Goal: Contribute content: Contribute content

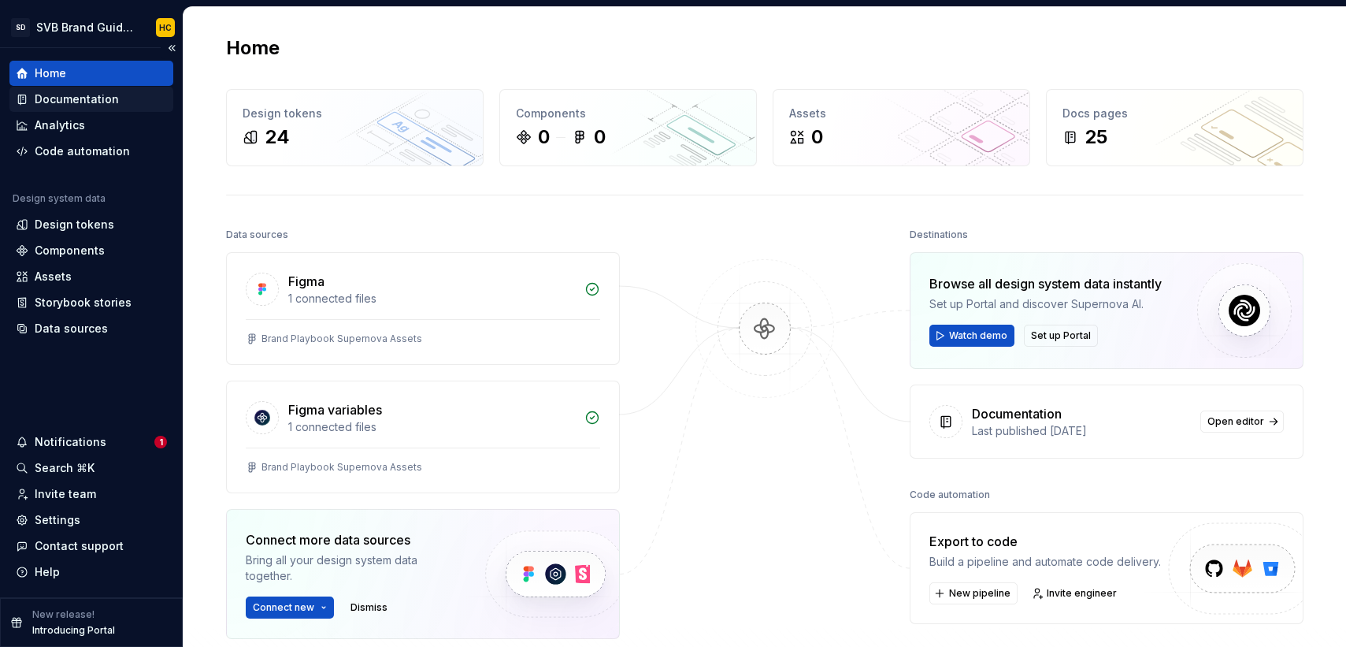
click at [80, 100] on div "Documentation" at bounding box center [77, 99] width 84 height 16
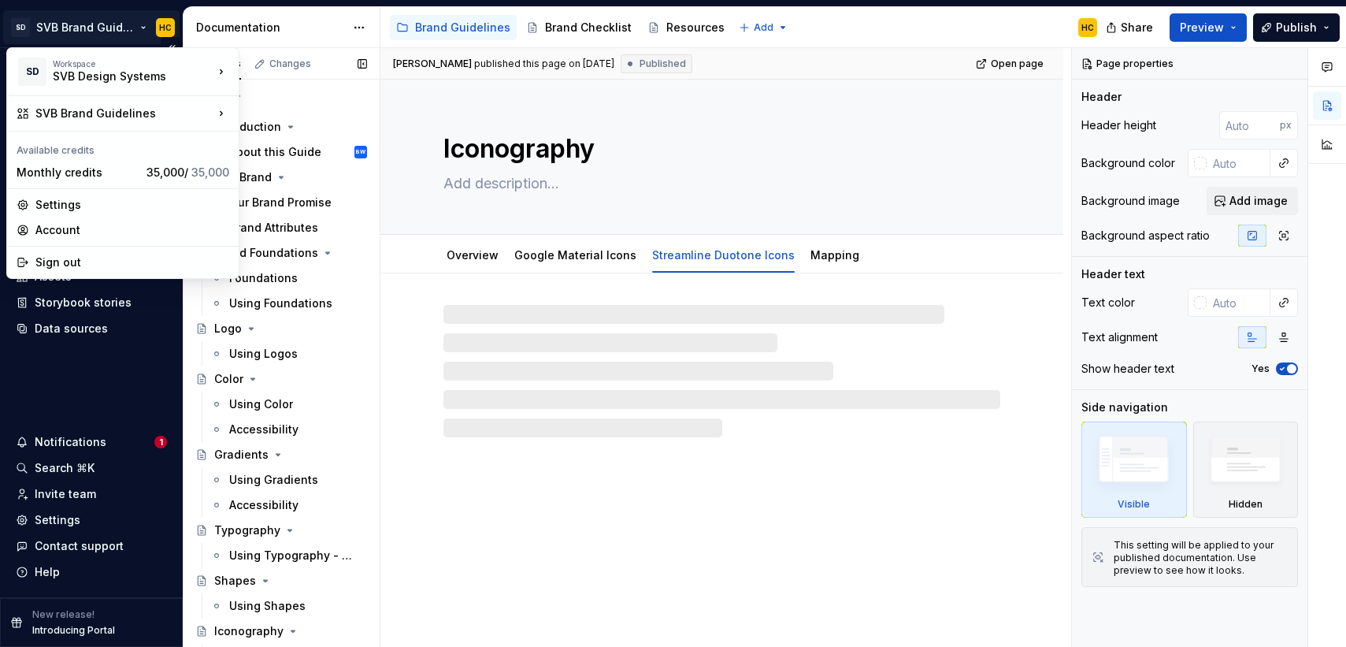
click at [117, 37] on html "SD SVB Brand Guidelines HC Home Documentation Analytics Code automation Design …" at bounding box center [673, 323] width 1346 height 647
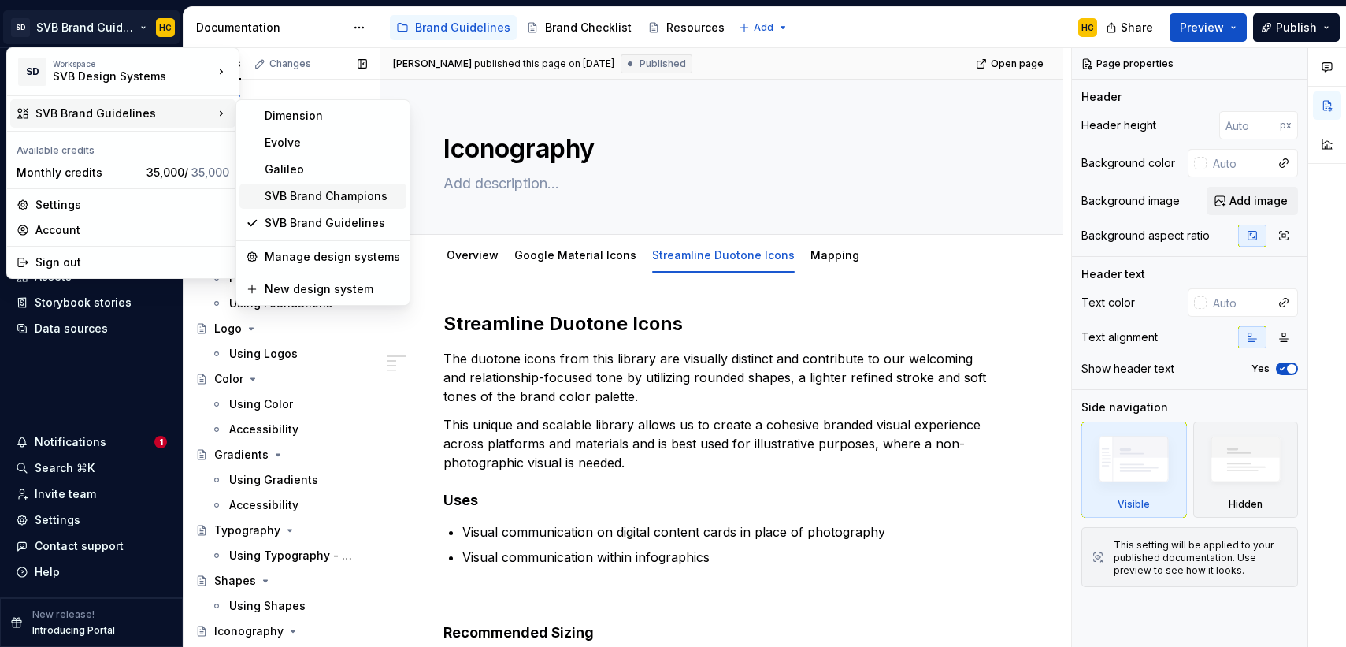
click at [314, 189] on div "SVB Brand Champions" at bounding box center [332, 196] width 135 height 16
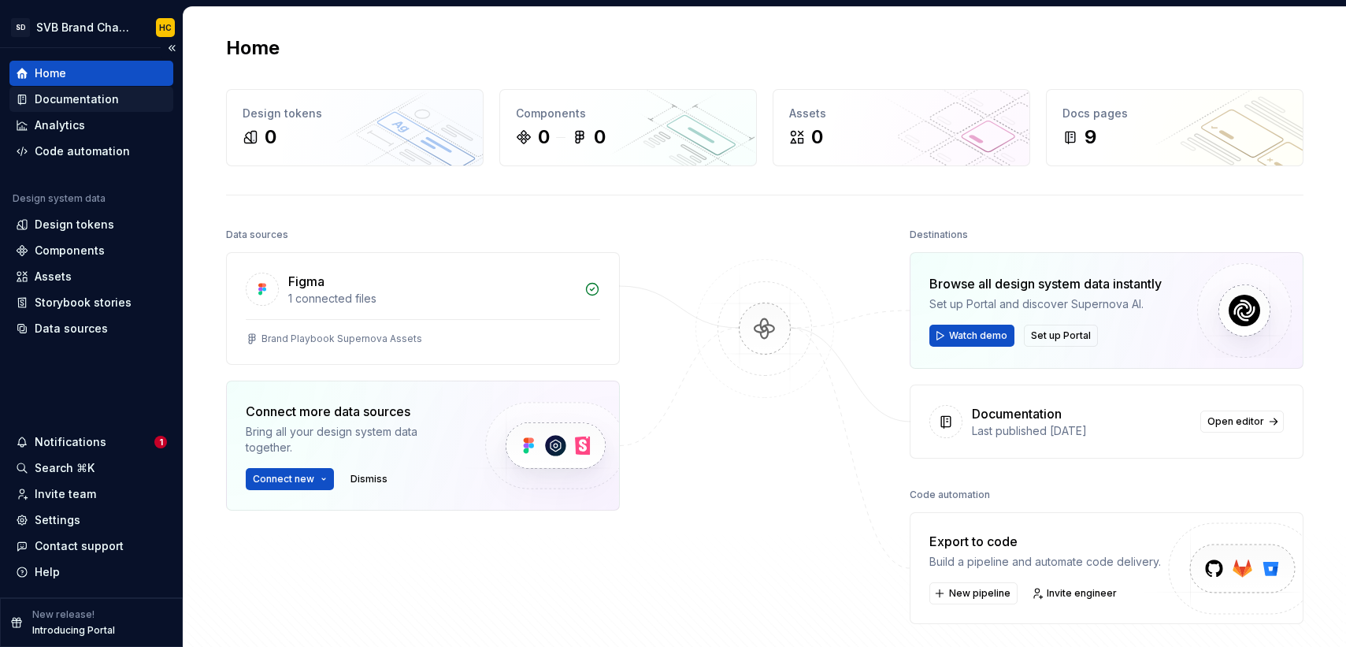
click at [112, 98] on div "Documentation" at bounding box center [77, 99] width 84 height 16
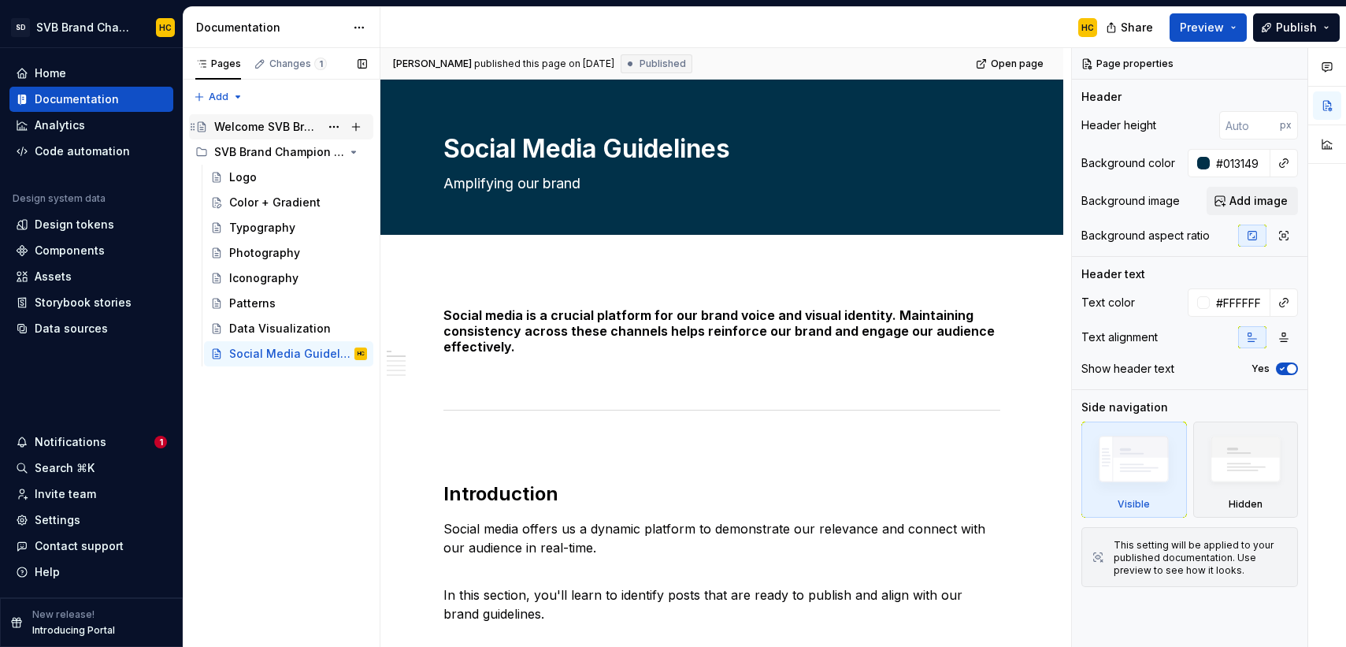
click at [274, 132] on div "Welcome SVB Brand Champions!" at bounding box center [267, 127] width 106 height 16
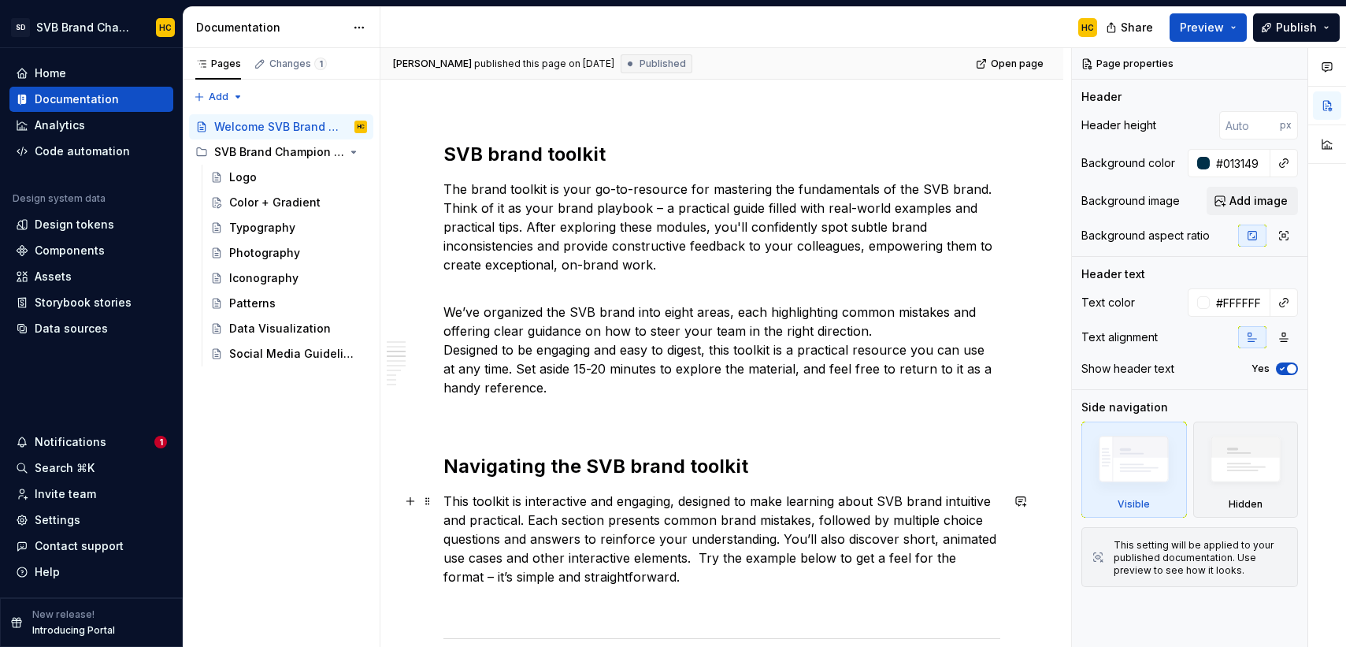
scroll to position [1484, 0]
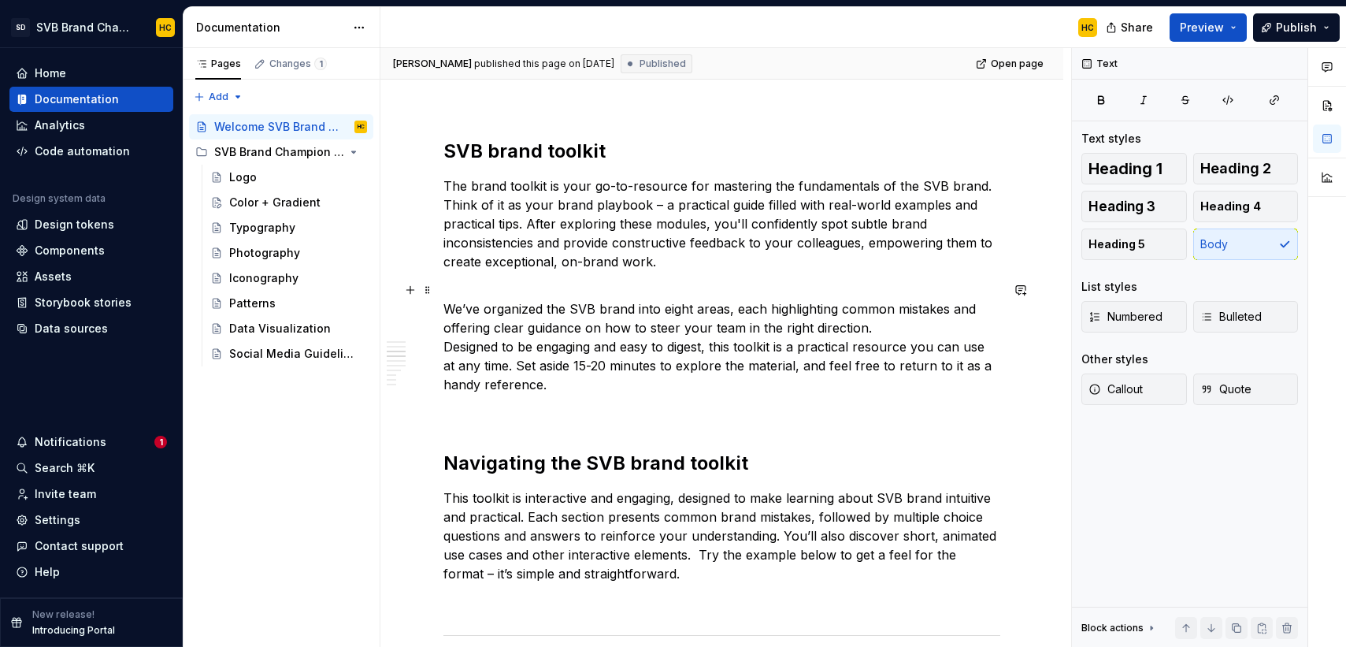
click at [876, 327] on p "We’ve organized the SVB brand into eight areas, each highlighting common mistak…" at bounding box center [721, 336] width 557 height 113
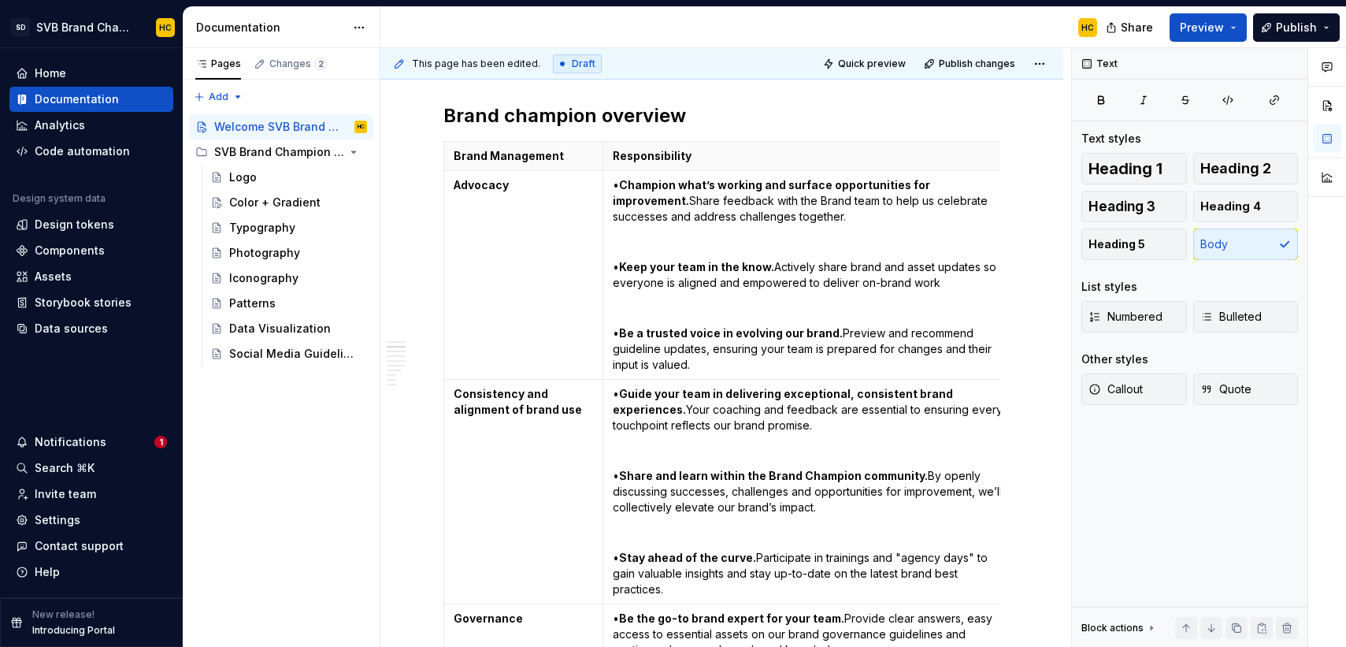
scroll to position [73, 0]
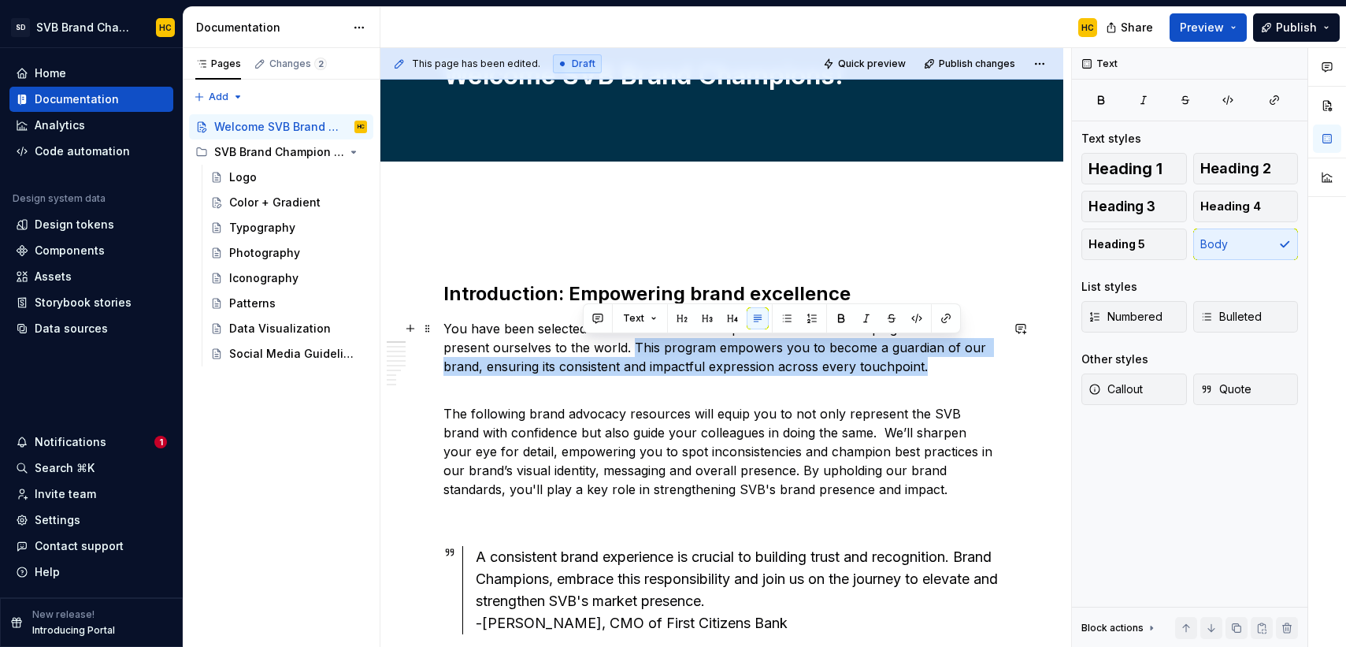
drag, startPoint x: 897, startPoint y: 367, endPoint x: 585, endPoint y: 347, distance: 312.5
click at [585, 347] on p "You have been selected as an SVB Brand Champion—a vital role in shaping how we …" at bounding box center [721, 347] width 557 height 57
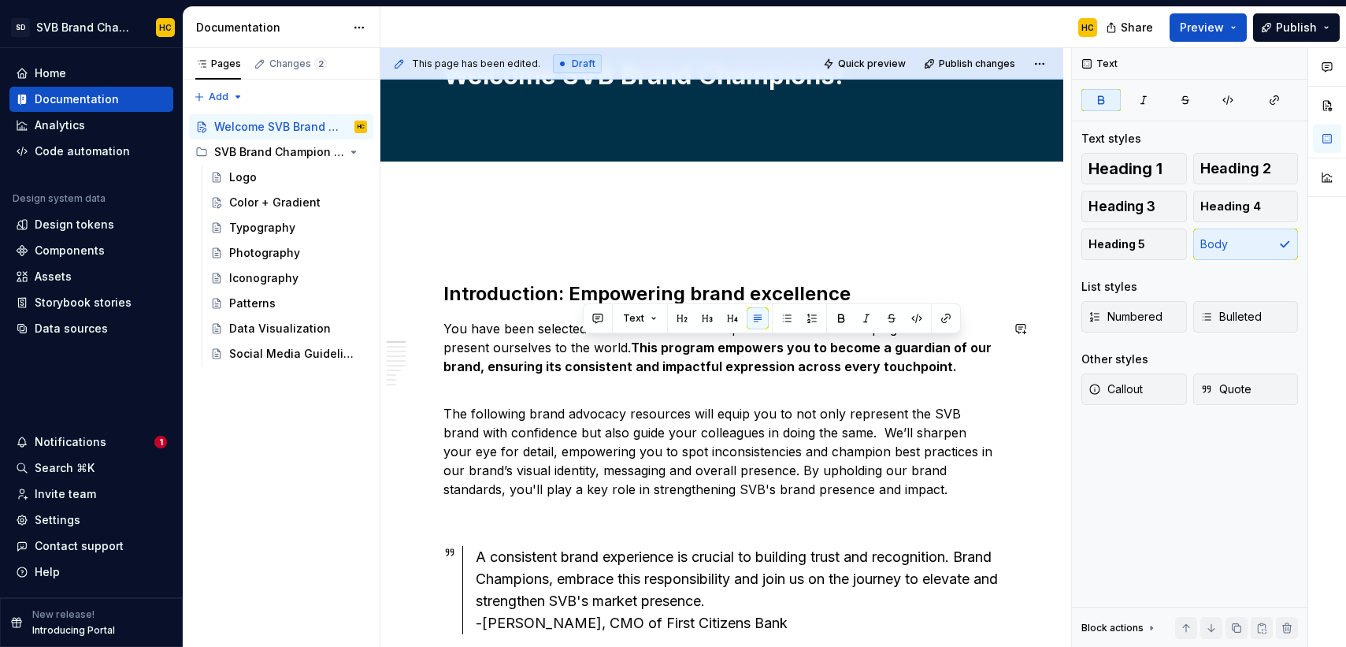
type textarea "*"
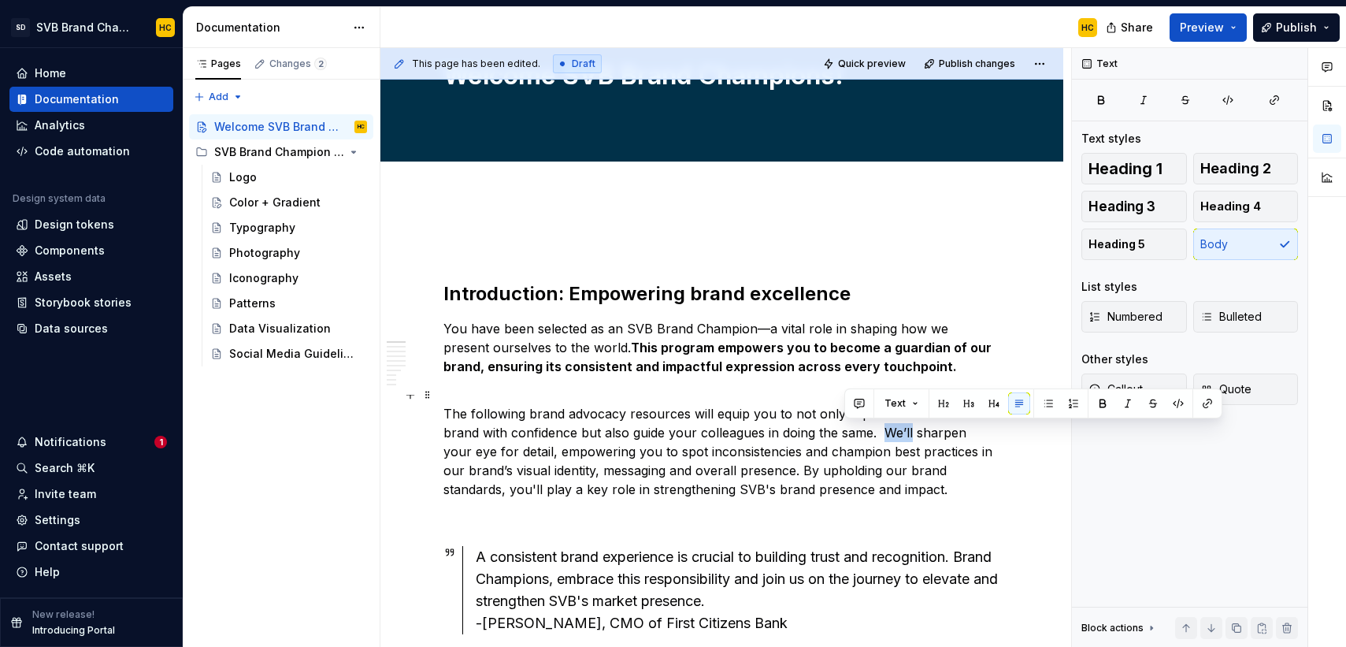
drag, startPoint x: 873, startPoint y: 433, endPoint x: 846, endPoint y: 434, distance: 26.8
click at [846, 434] on p "The following brand advocacy resources will equip you to not only represent the…" at bounding box center [721, 441] width 557 height 113
click at [844, 436] on p "The following brand advocacy resources will equip you to not only represent the…" at bounding box center [721, 441] width 557 height 113
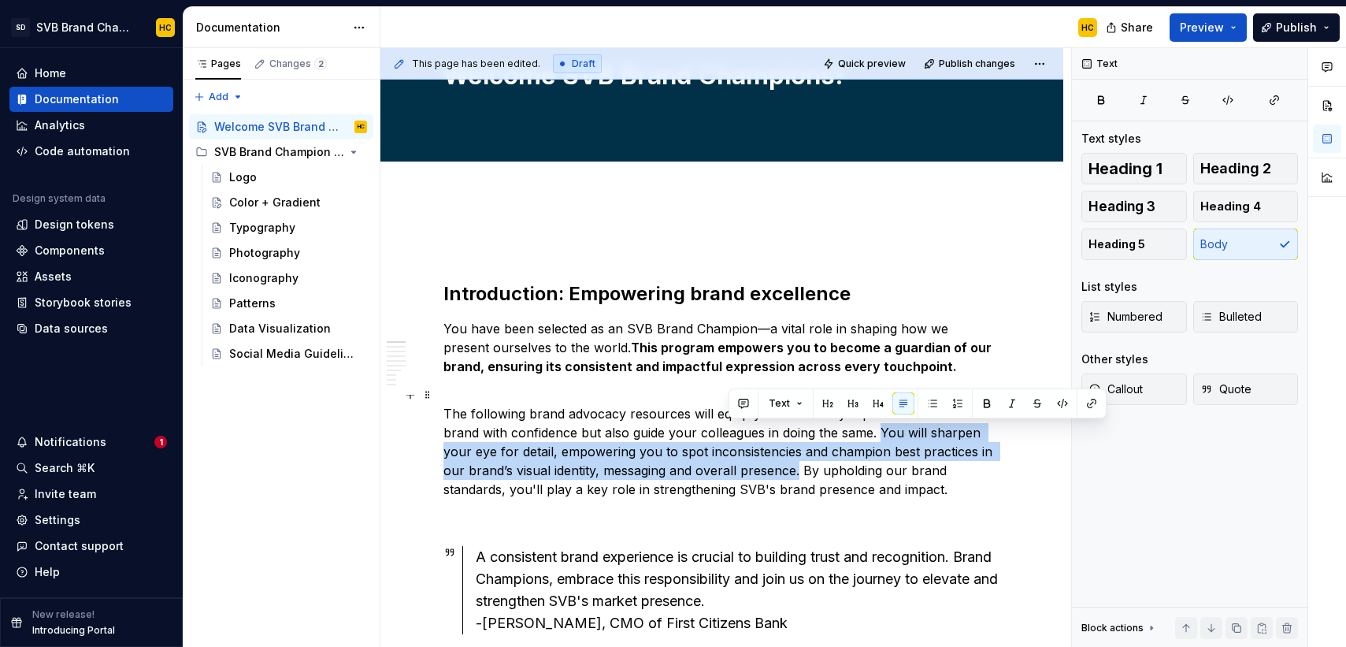
drag, startPoint x: 841, startPoint y: 429, endPoint x: 728, endPoint y: 464, distance: 117.8
click at [728, 464] on p "The following brand advocacy resources will equip you to not only represent the…" at bounding box center [721, 441] width 557 height 113
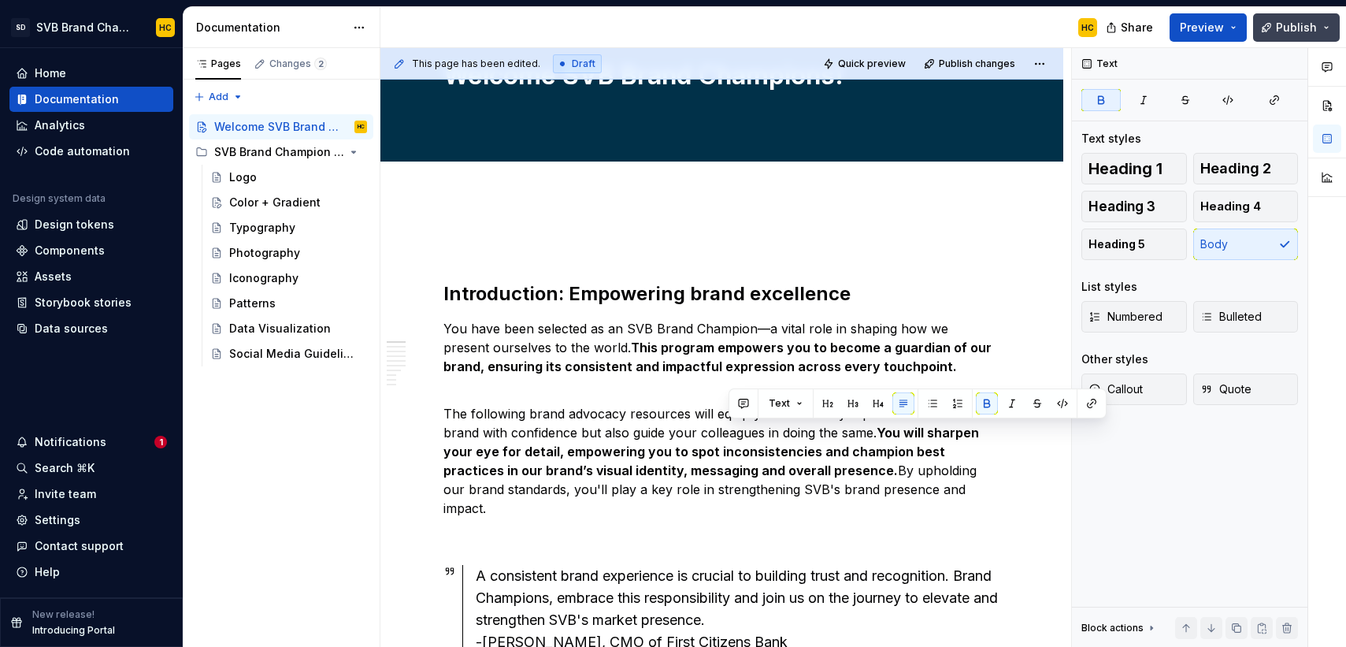
click at [1282, 27] on span "Publish" at bounding box center [1296, 28] width 41 height 16
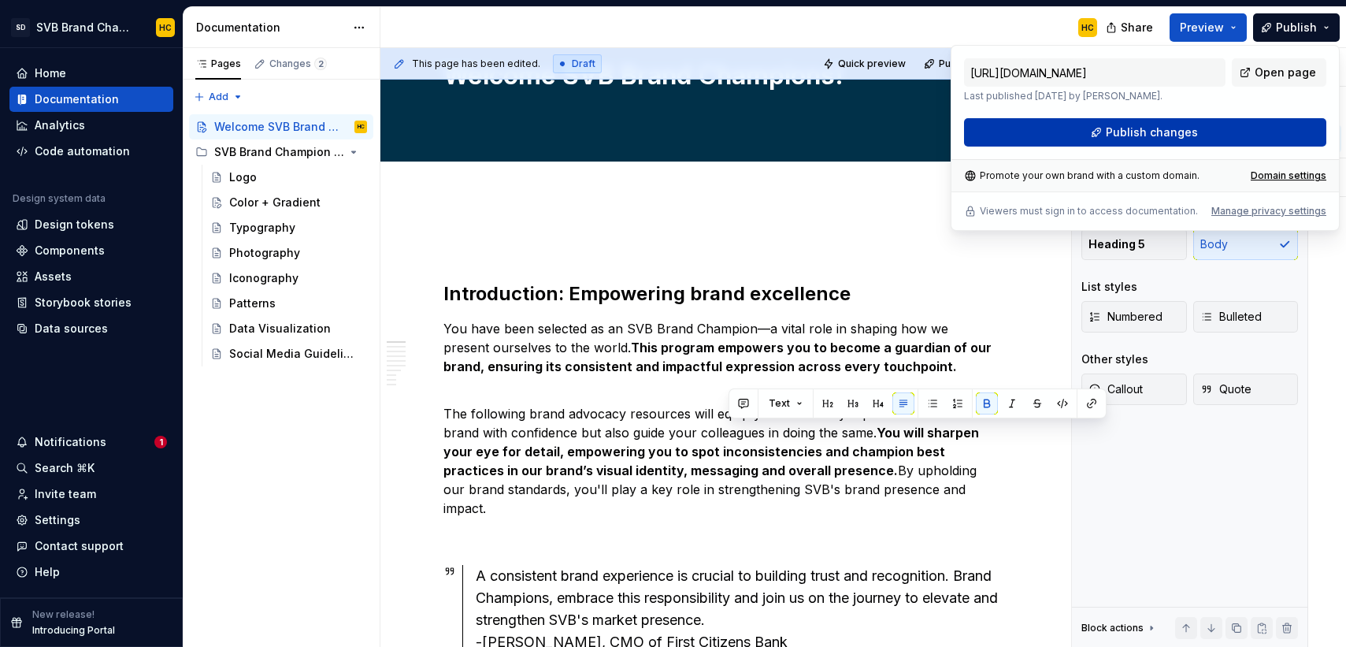
click at [1184, 135] on span "Publish changes" at bounding box center [1152, 132] width 92 height 16
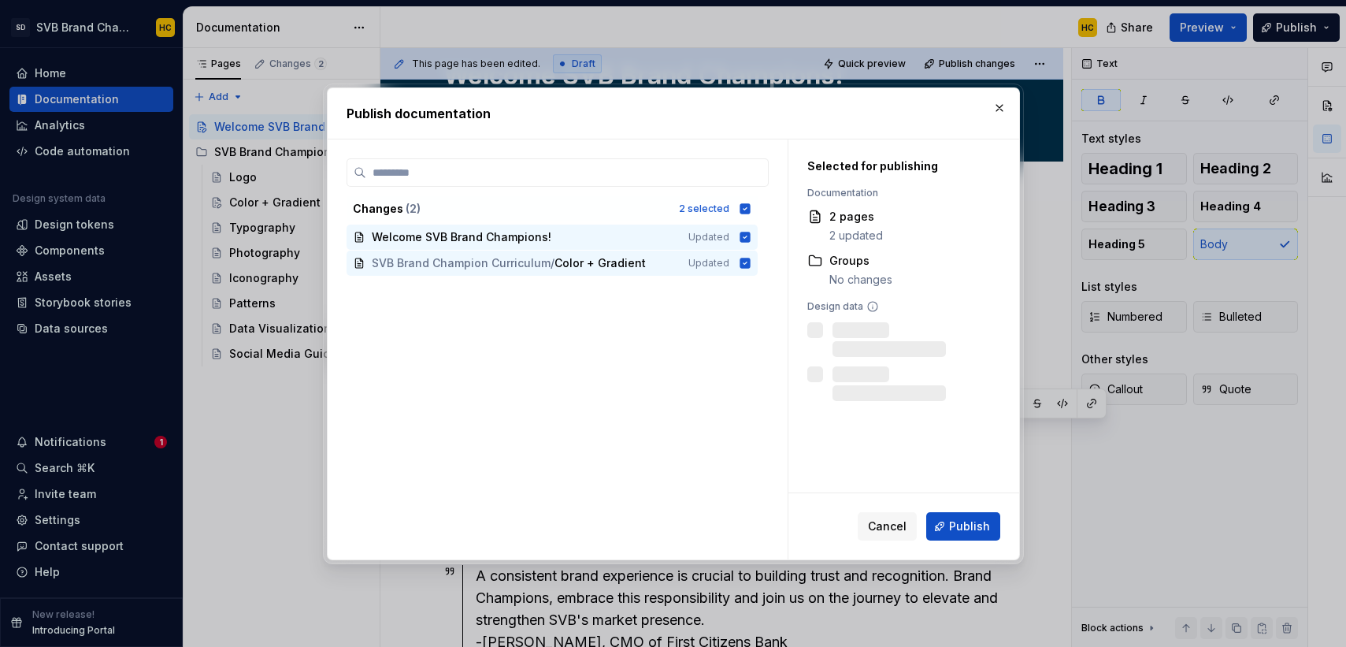
click at [947, 527] on button "Publish" at bounding box center [963, 526] width 74 height 28
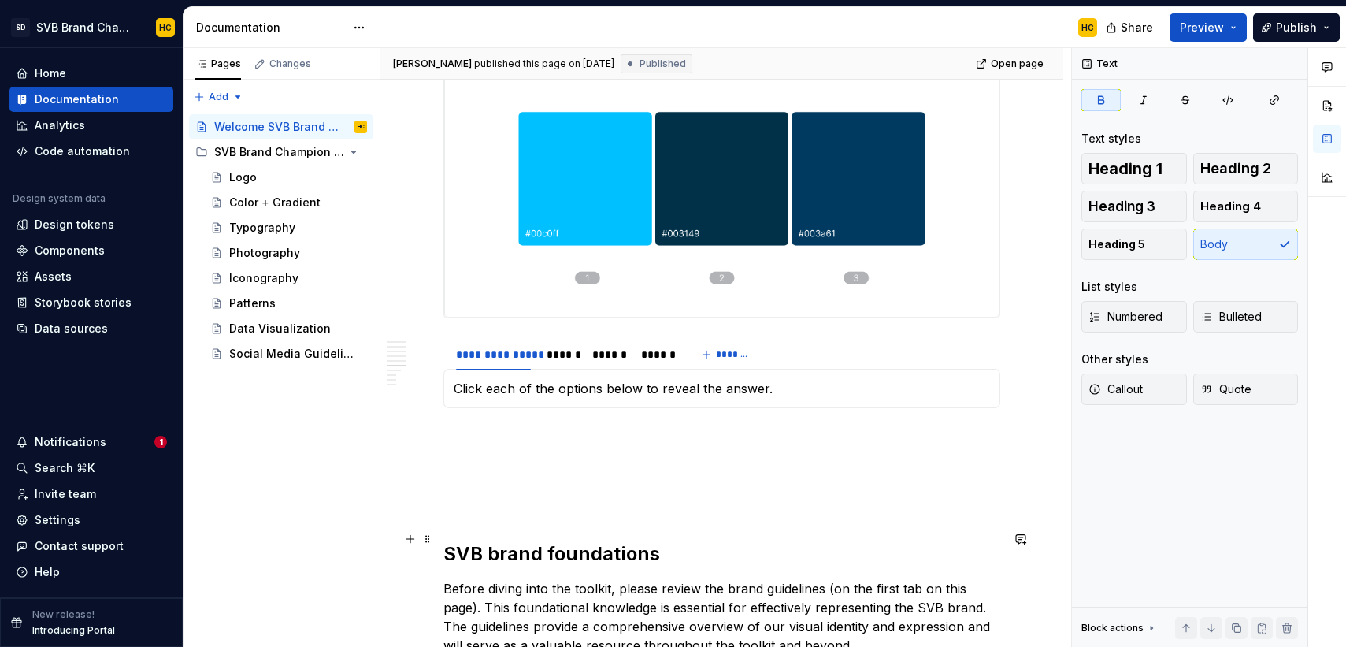
scroll to position [2332, 0]
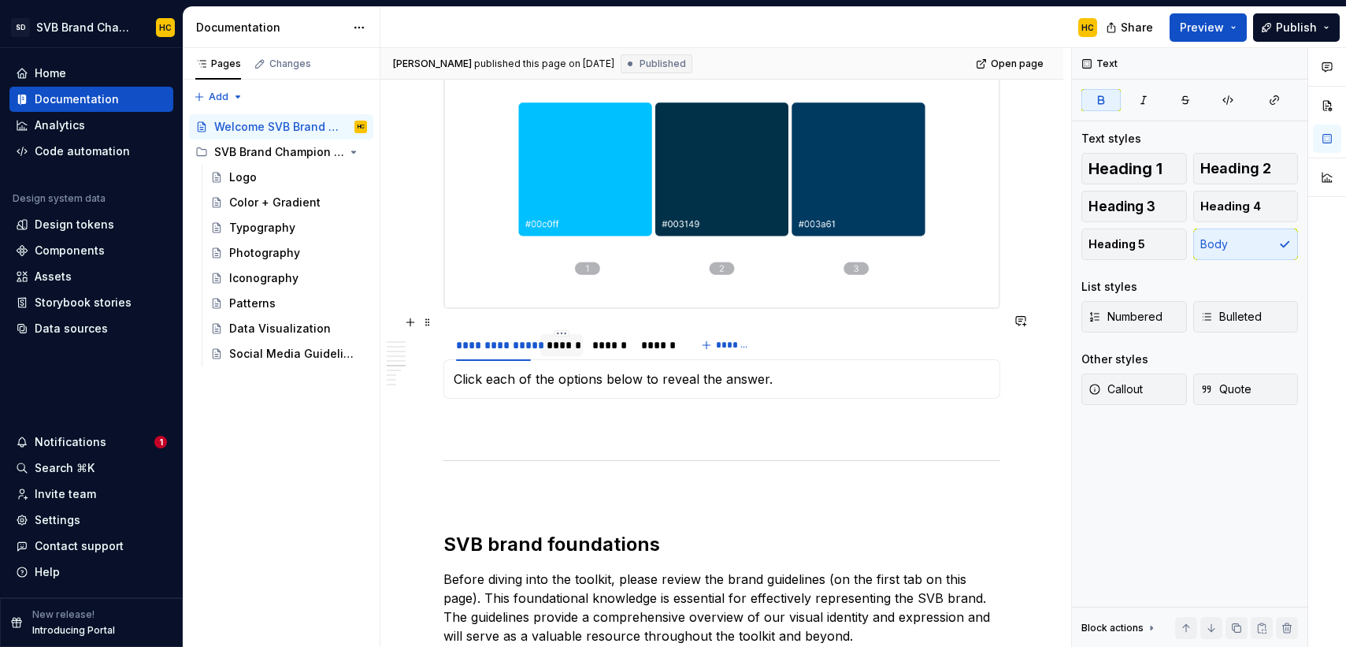
click at [563, 337] on div "******" at bounding box center [562, 345] width 31 height 16
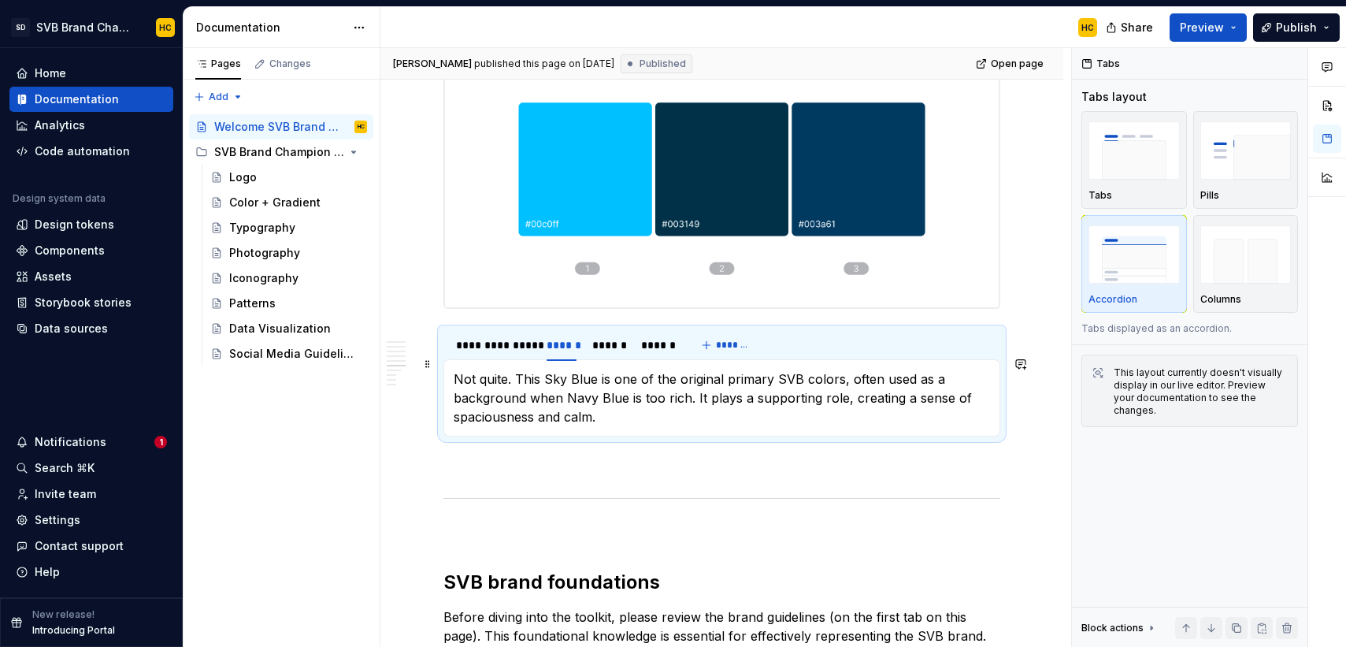
click at [518, 369] on p "Not quite. This Sky Blue is one of the original primary SVB colors, often used …" at bounding box center [722, 397] width 536 height 57
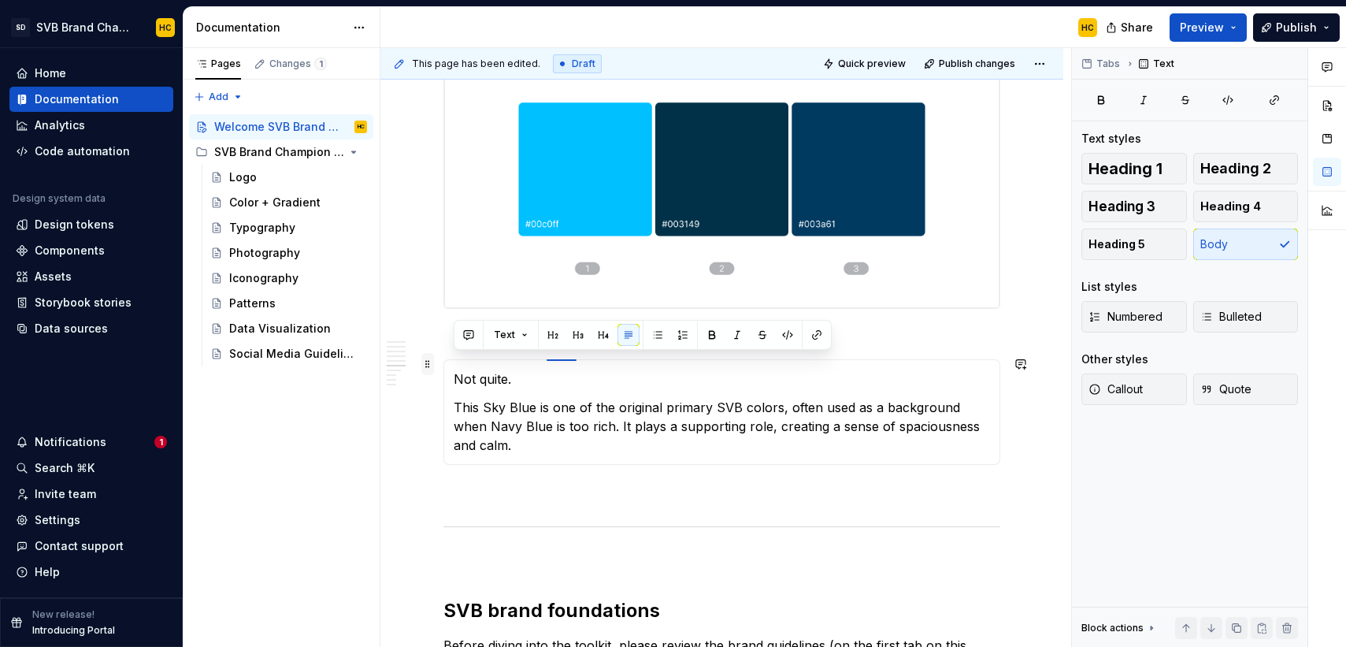
drag, startPoint x: 495, startPoint y: 363, endPoint x: 424, endPoint y: 361, distance: 71.7
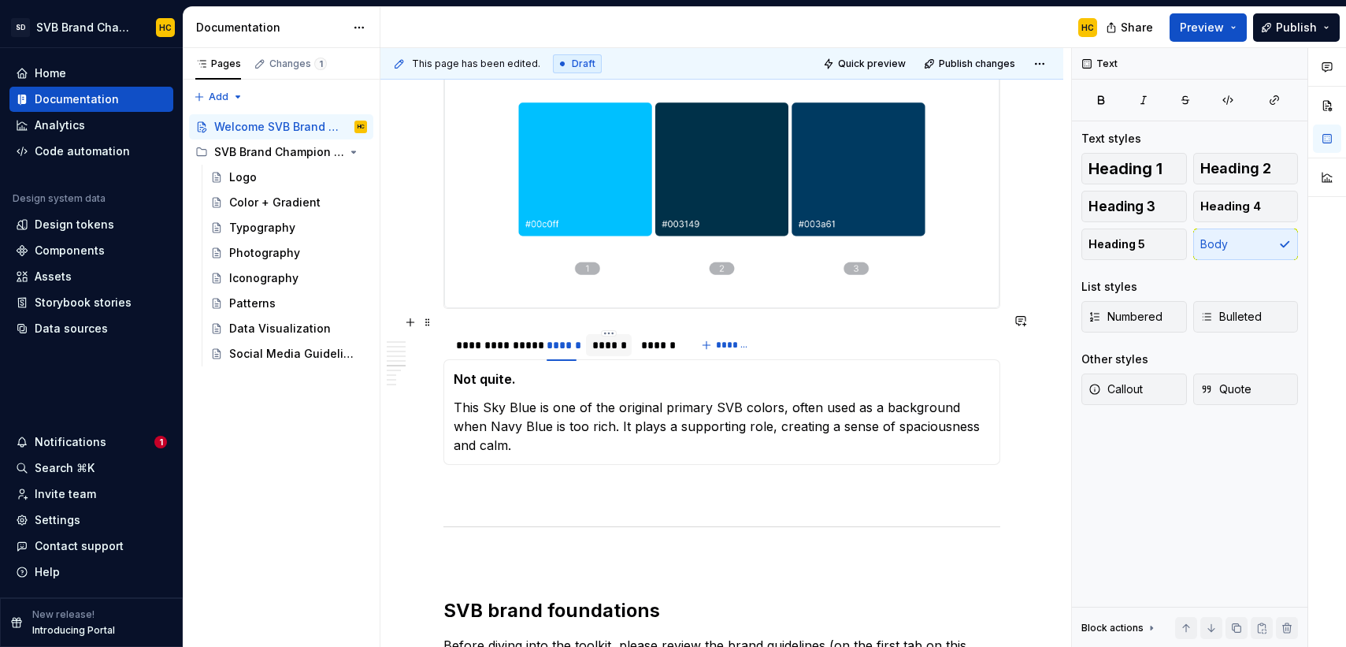
click at [606, 337] on div "******" at bounding box center [608, 345] width 33 height 16
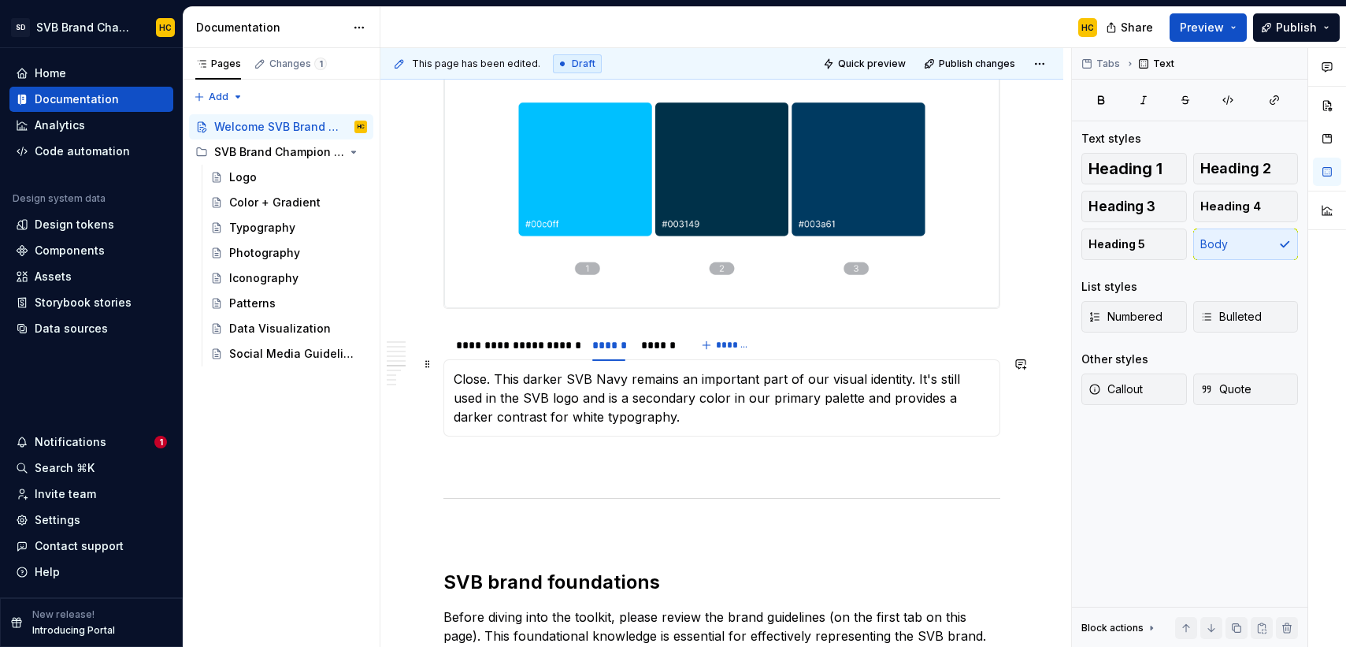
click at [495, 369] on p "Close. This darker SVB Navy remains an important part of our visual identity. I…" at bounding box center [722, 397] width 536 height 57
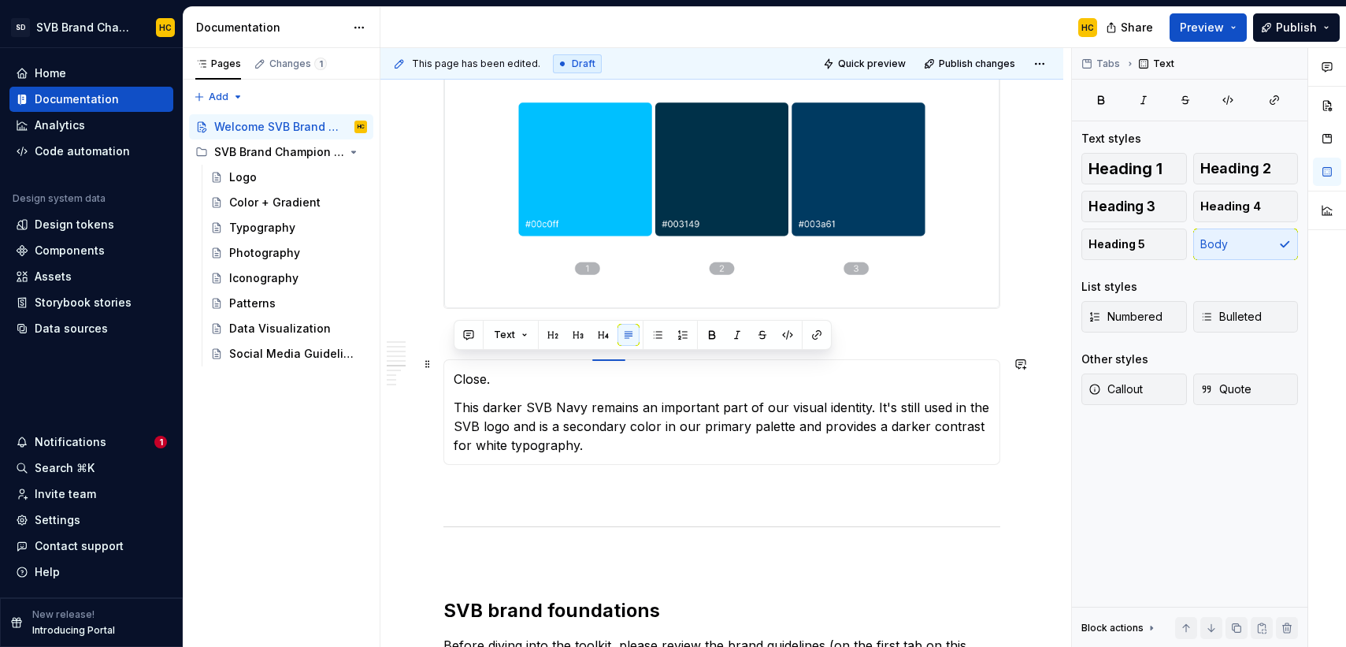
drag, startPoint x: 497, startPoint y: 360, endPoint x: 443, endPoint y: 360, distance: 53.5
click at [443, 360] on div "Click each of the options below to reveal the answer. Not quite. This Sky Blue …" at bounding box center [721, 412] width 557 height 106
click at [738, 374] on section-item-column "Close. This darker SVB Navy remains an important part of our visual identity. I…" at bounding box center [722, 411] width 536 height 85
click at [665, 337] on div "******" at bounding box center [657, 345] width 33 height 16
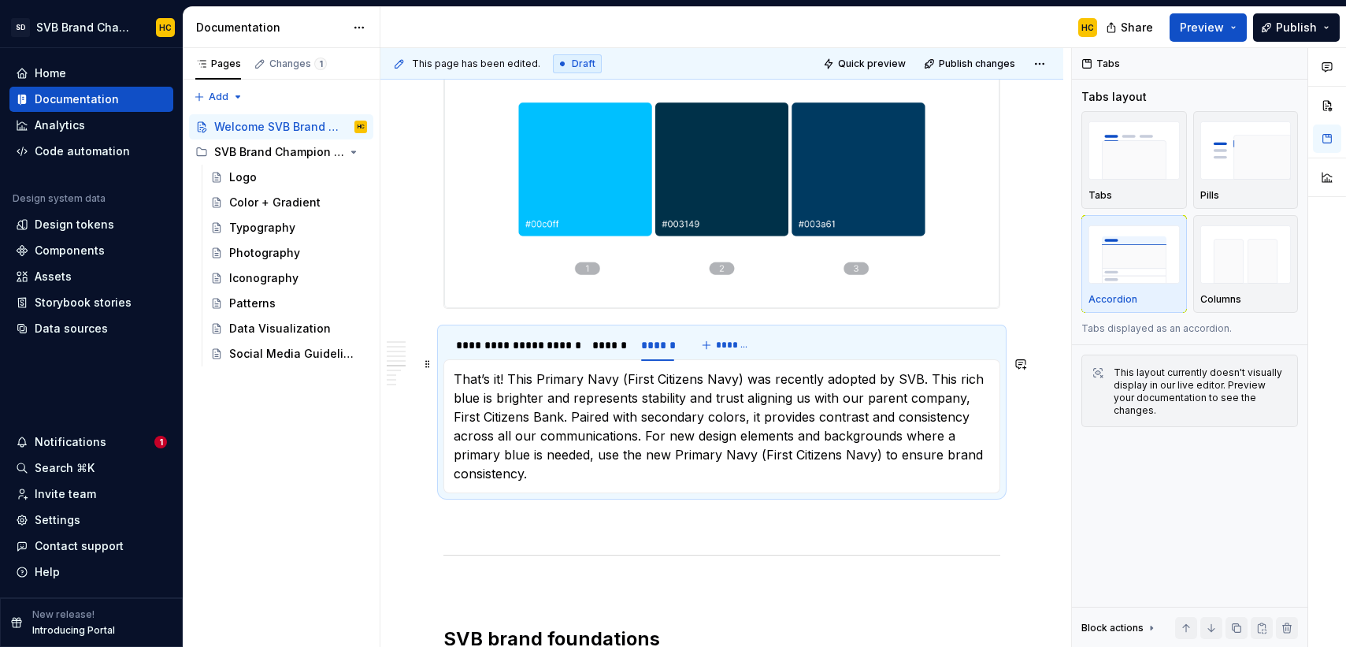
drag, startPoint x: 508, startPoint y: 365, endPoint x: 532, endPoint y: 367, distance: 24.5
click at [509, 369] on p "That’s it! This Primary Navy (First Citizens Navy) was recently adopted by SVB.…" at bounding box center [722, 425] width 536 height 113
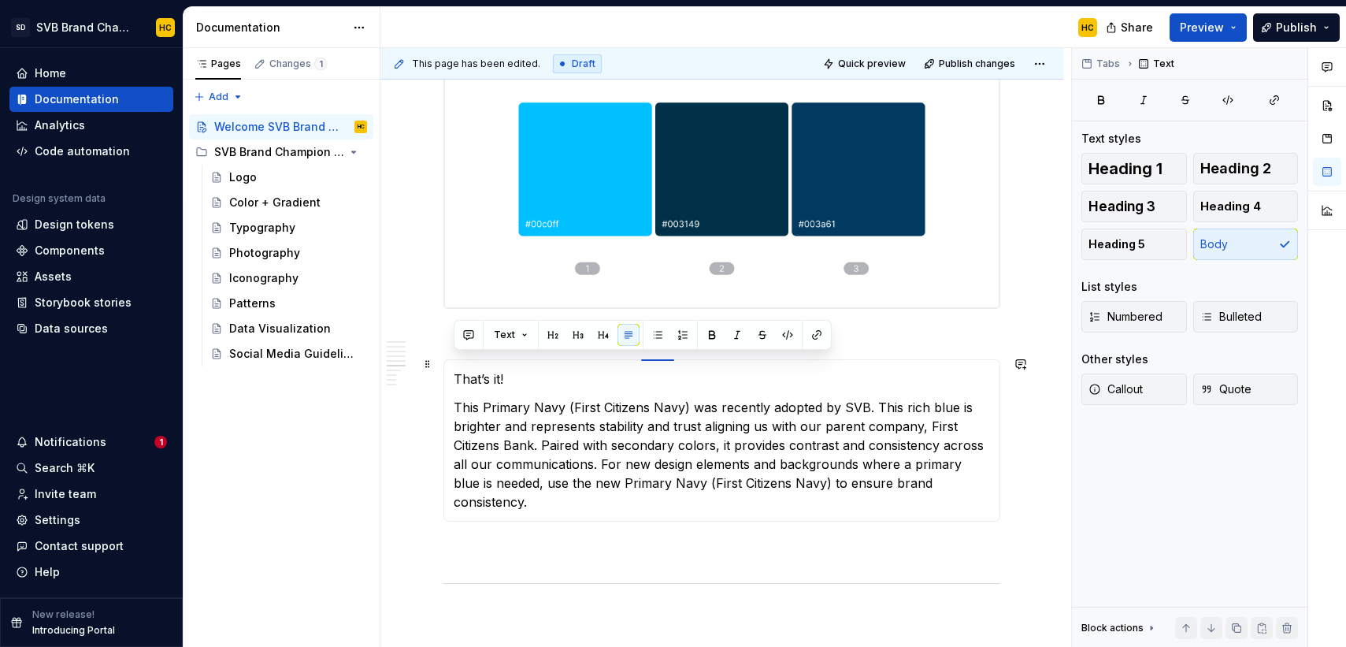
drag, startPoint x: 517, startPoint y: 362, endPoint x: 442, endPoint y: 362, distance: 74.8
click at [443, 362] on section "**********" at bounding box center [721, 425] width 557 height 194
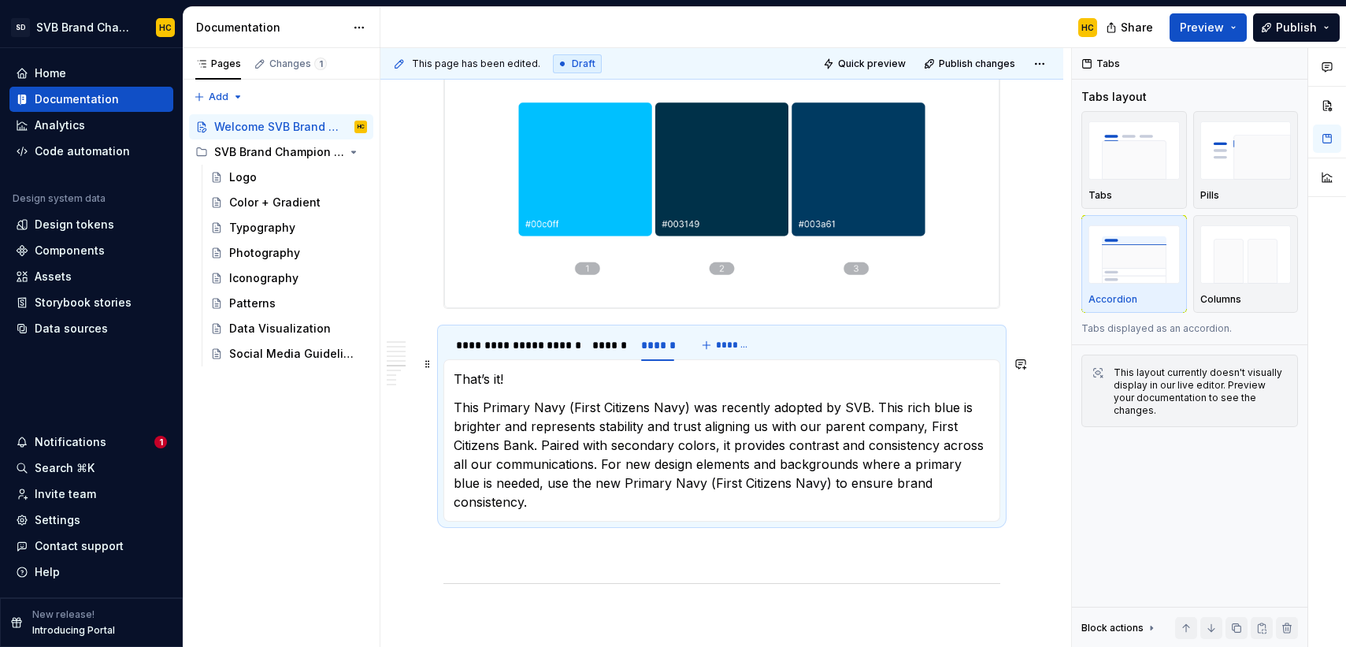
drag, startPoint x: 525, startPoint y: 364, endPoint x: 513, endPoint y: 365, distance: 11.8
click at [524, 369] on p "That’s it!" at bounding box center [722, 378] width 536 height 19
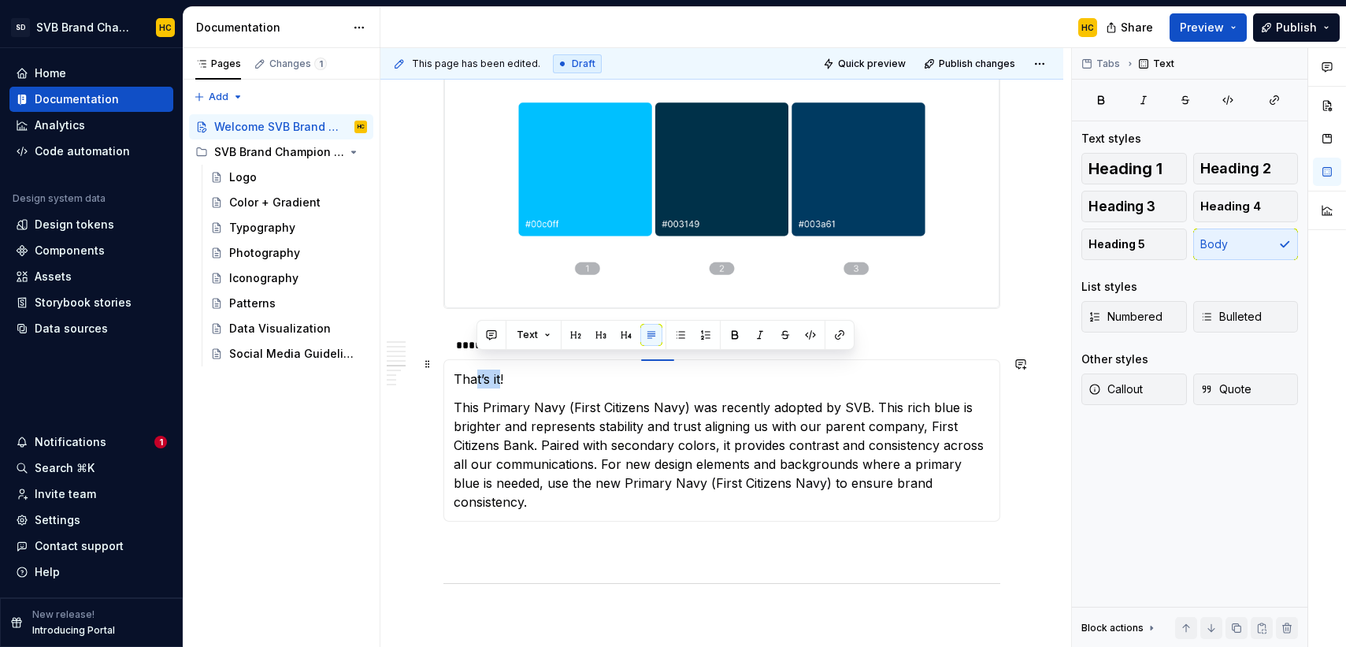
drag, startPoint x: 501, startPoint y: 364, endPoint x: 493, endPoint y: 363, distance: 7.9
click at [479, 369] on p "That’s it!" at bounding box center [722, 378] width 536 height 19
drag, startPoint x: 509, startPoint y: 364, endPoint x: 453, endPoint y: 365, distance: 55.9
click at [454, 369] on p "That’s it!" at bounding box center [722, 378] width 536 height 19
click at [1275, 24] on button "Publish" at bounding box center [1296, 27] width 87 height 28
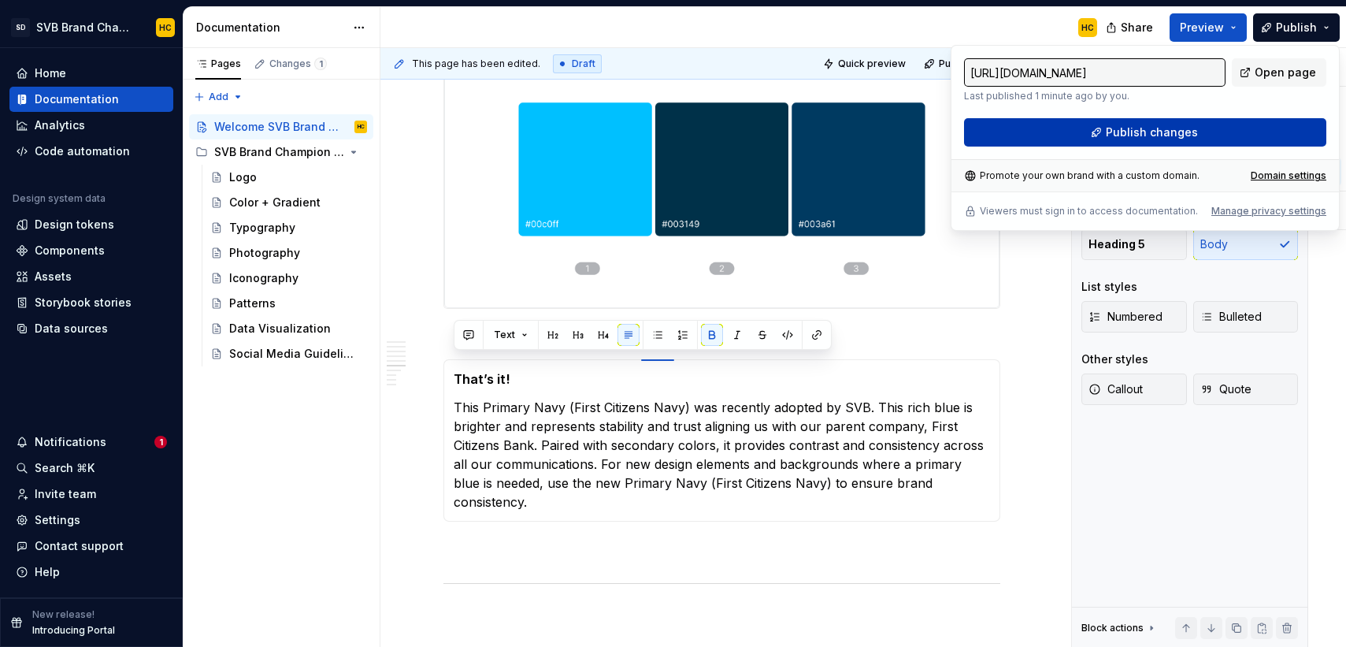
click at [1162, 124] on button "Publish changes" at bounding box center [1145, 132] width 362 height 28
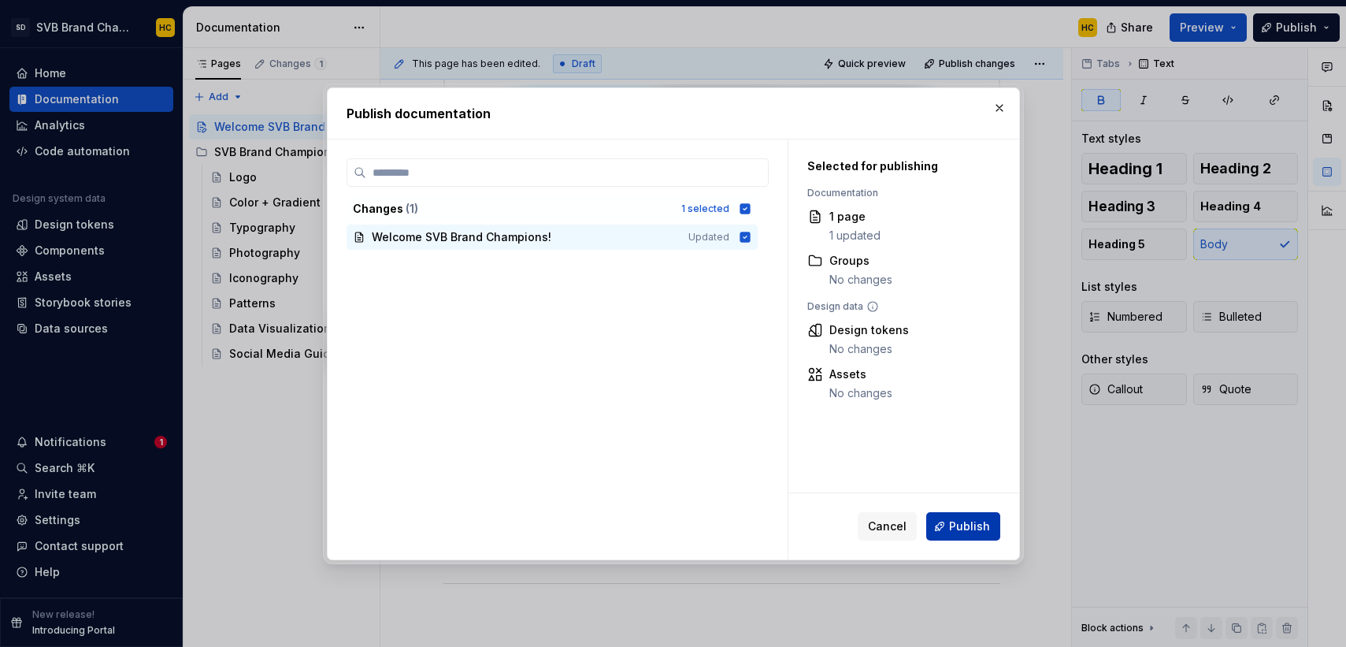
click at [969, 535] on button "Publish" at bounding box center [963, 526] width 74 height 28
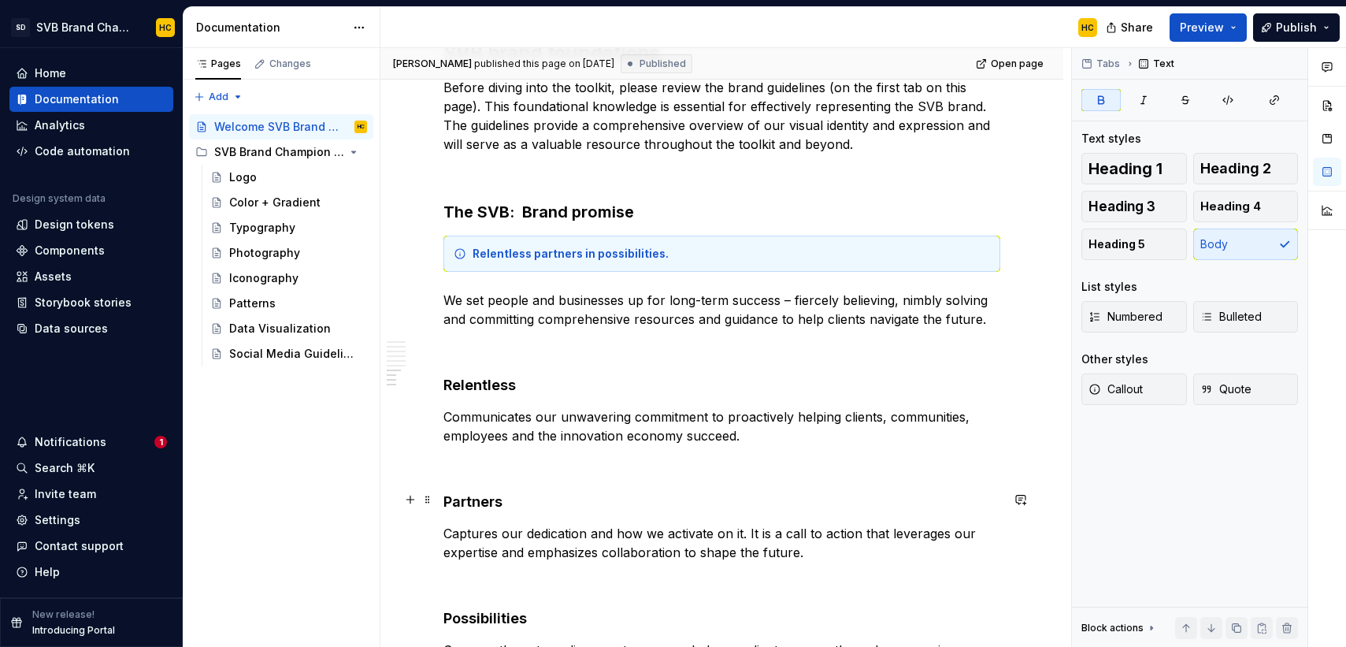
scroll to position [2950, 0]
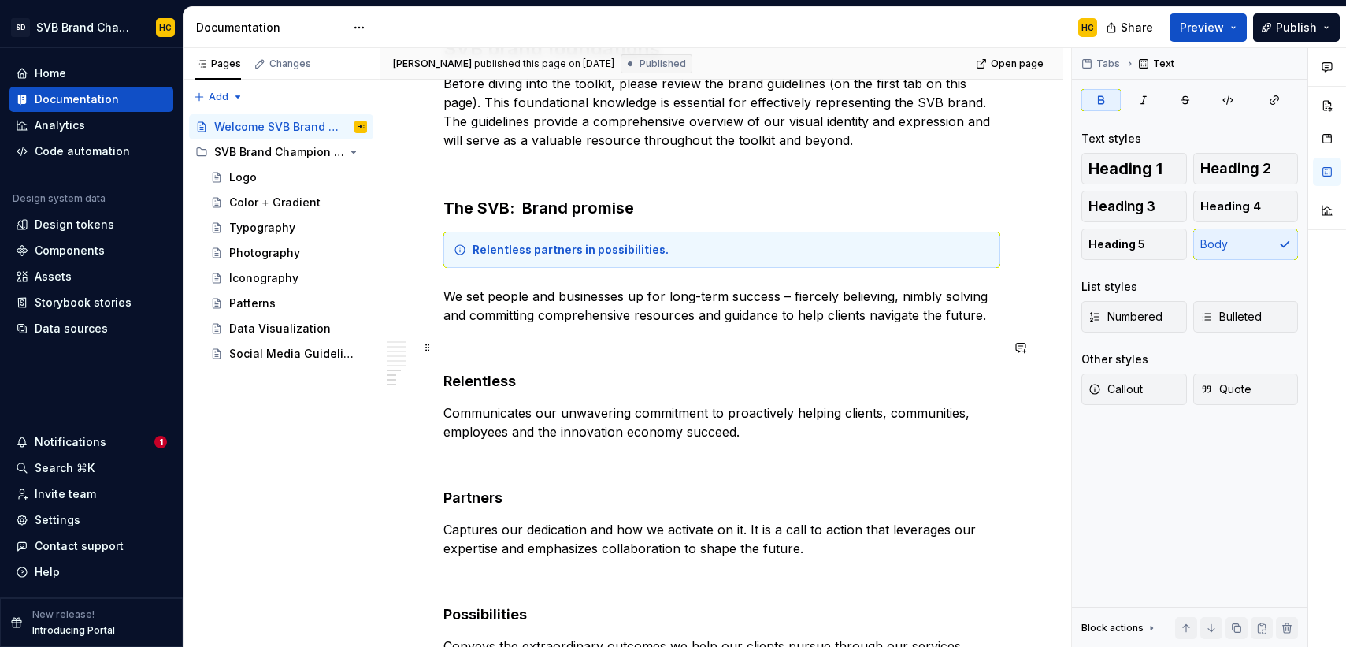
click at [443, 372] on h4 "Relentless" at bounding box center [721, 381] width 557 height 19
click at [1253, 322] on span "Bulleted" at bounding box center [1230, 317] width 61 height 16
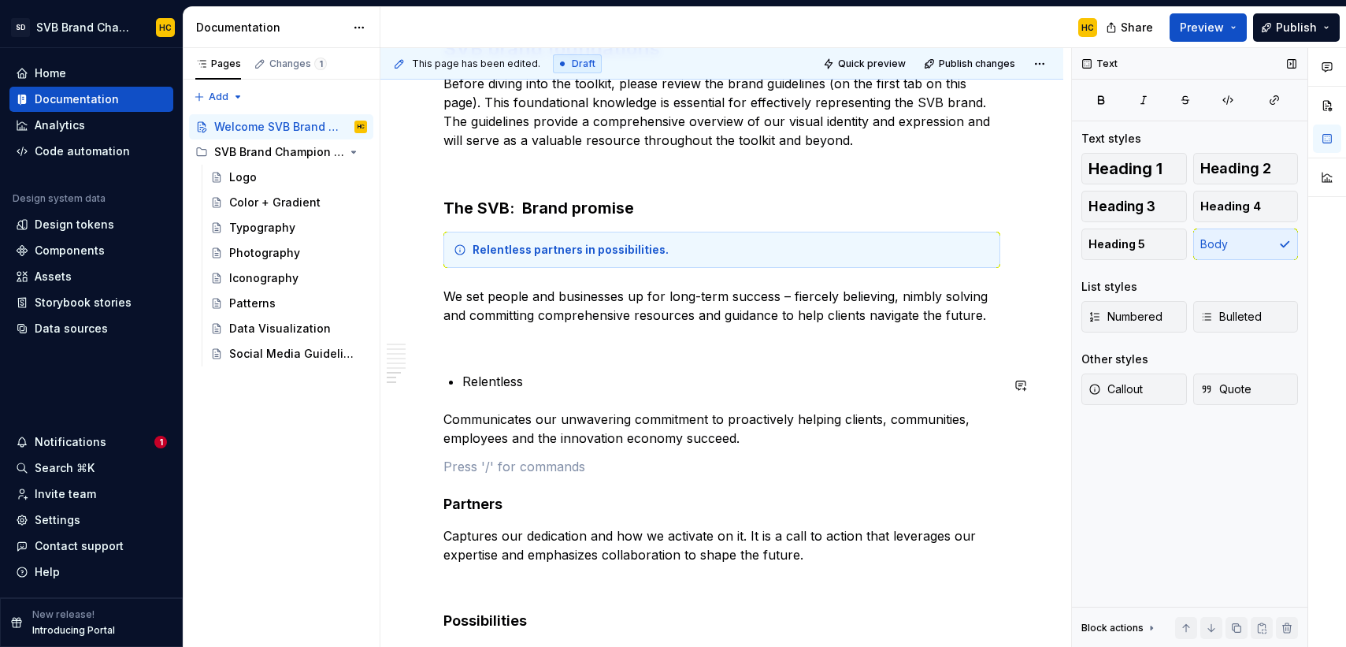
drag, startPoint x: 443, startPoint y: 392, endPoint x: 457, endPoint y: 392, distance: 13.4
click at [443, 409] on p "Communicates our unwavering commitment to proactively helping clients, communit…" at bounding box center [721, 428] width 557 height 38
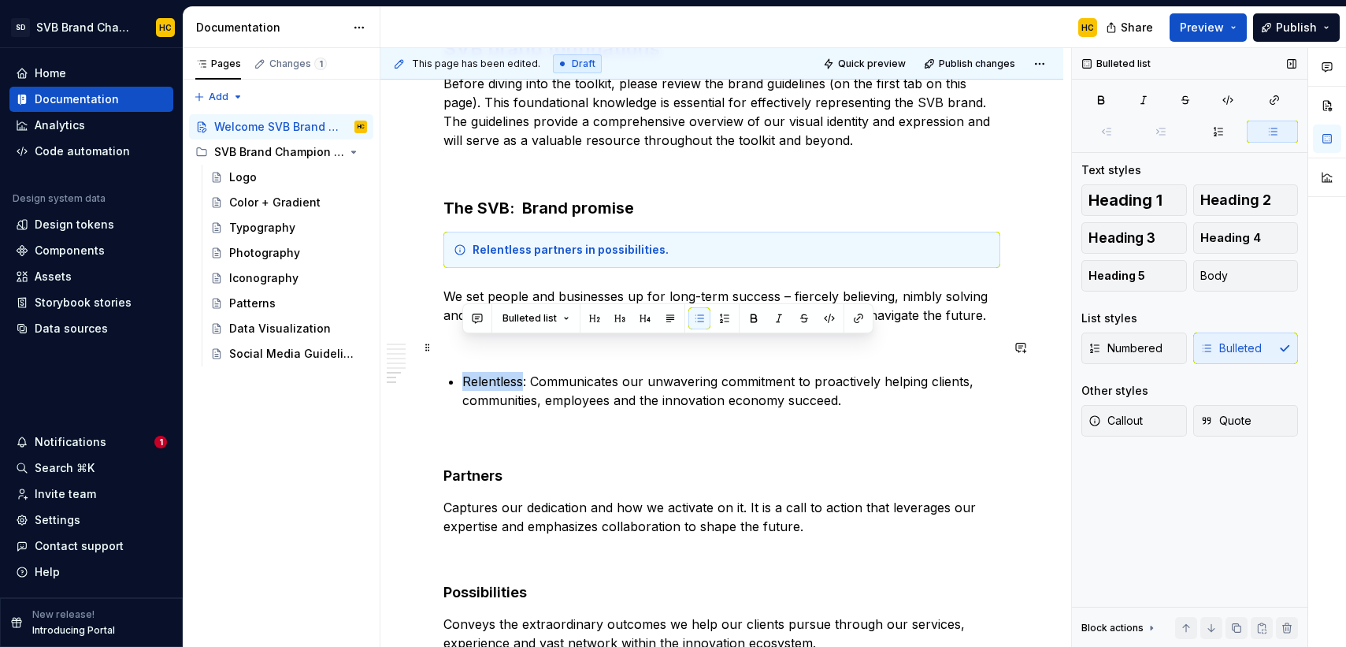
drag, startPoint x: 524, startPoint y: 349, endPoint x: 465, endPoint y: 350, distance: 58.3
click at [465, 372] on p "Relentless: Communicates our unwavering commitment to proactively helping clien…" at bounding box center [731, 391] width 538 height 38
click at [1277, 31] on span "Publish" at bounding box center [1296, 28] width 41 height 16
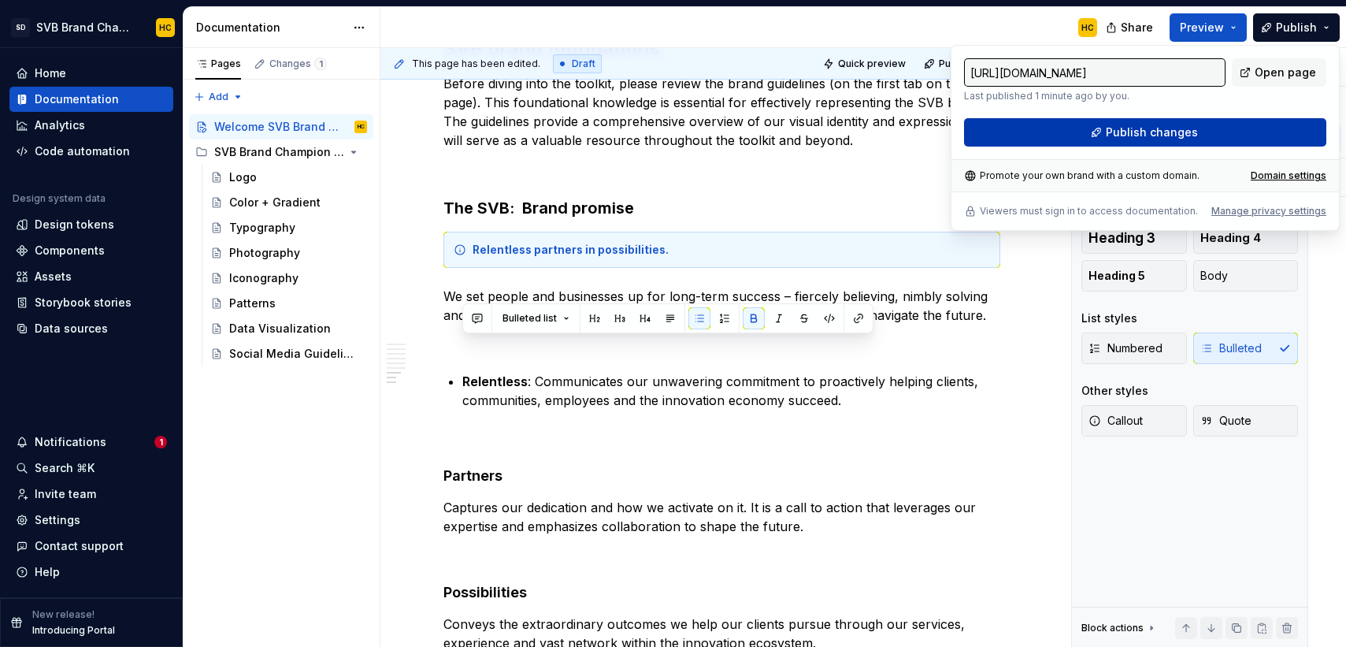
click at [1221, 124] on button "Publish changes" at bounding box center [1145, 132] width 362 height 28
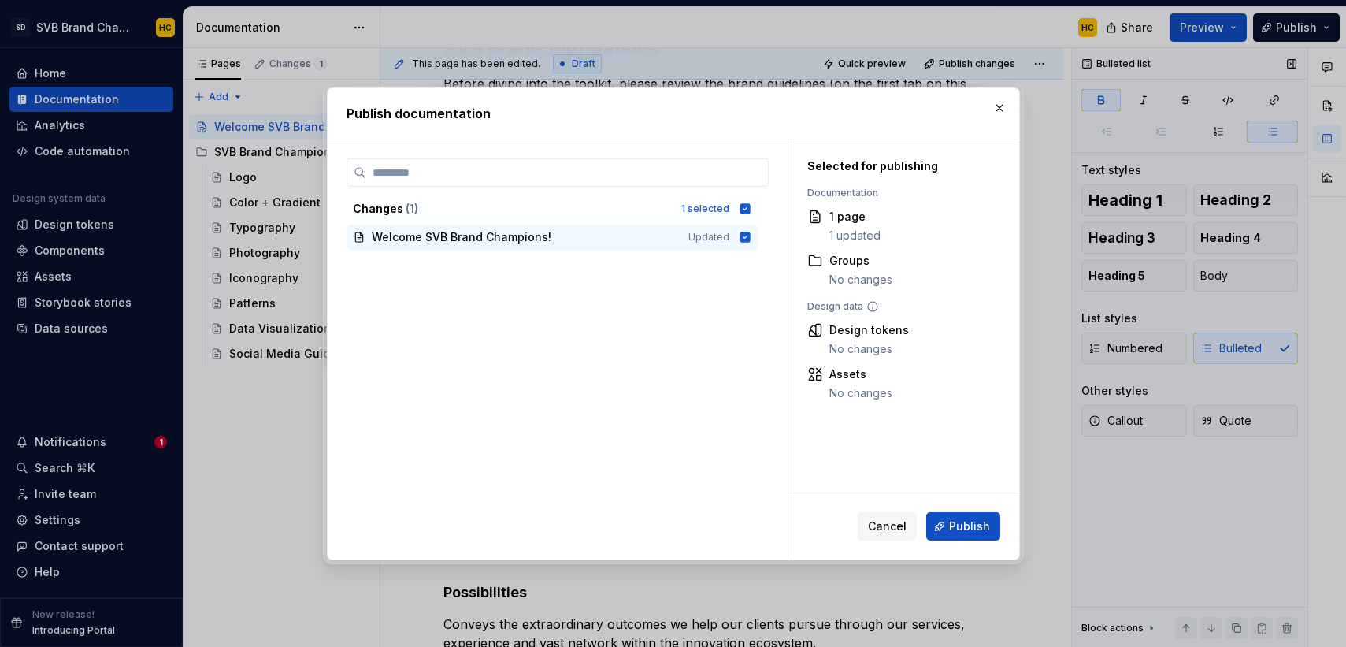
click at [973, 529] on span "Publish" at bounding box center [969, 526] width 41 height 16
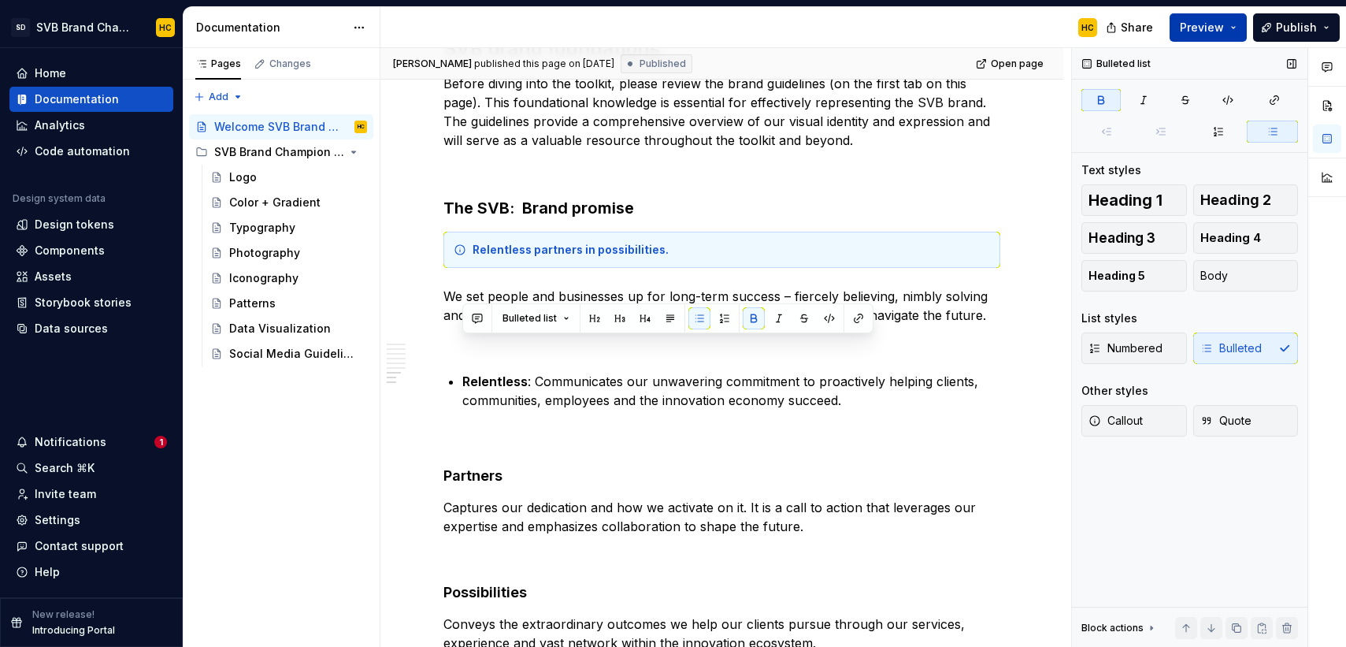
click at [1203, 23] on span "Preview" at bounding box center [1202, 28] width 44 height 16
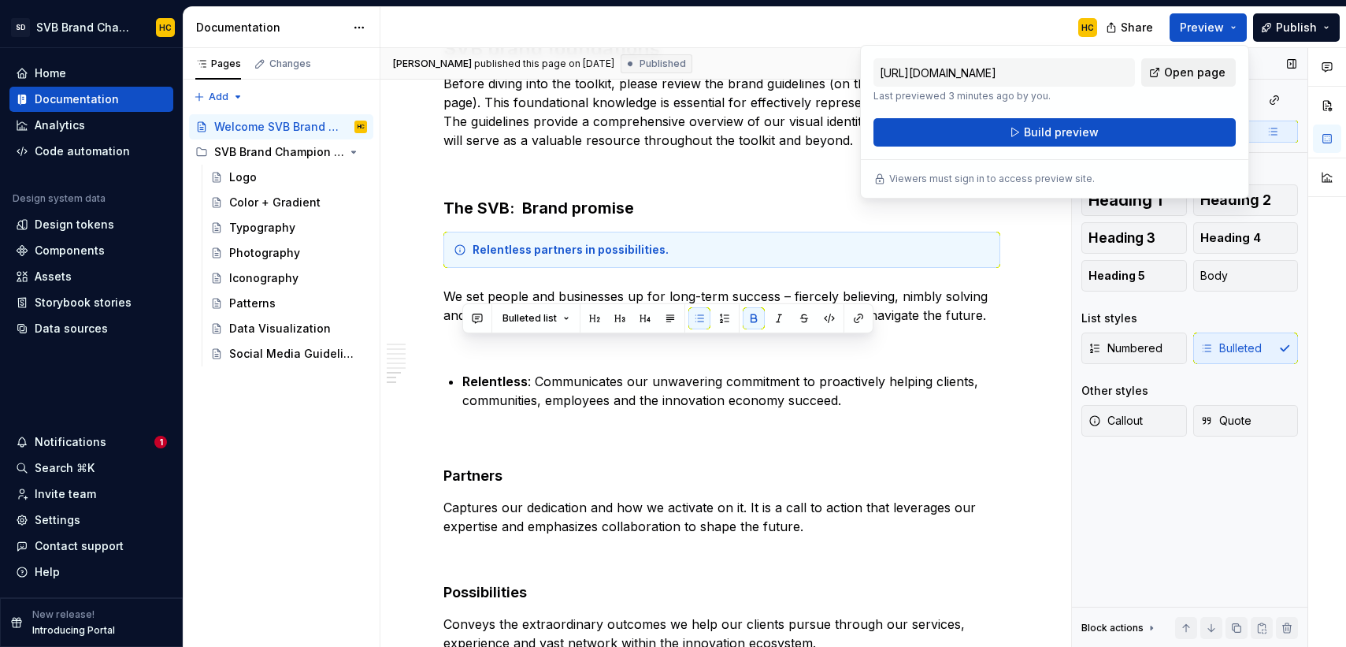
click at [1182, 72] on span "Open page" at bounding box center [1194, 73] width 61 height 16
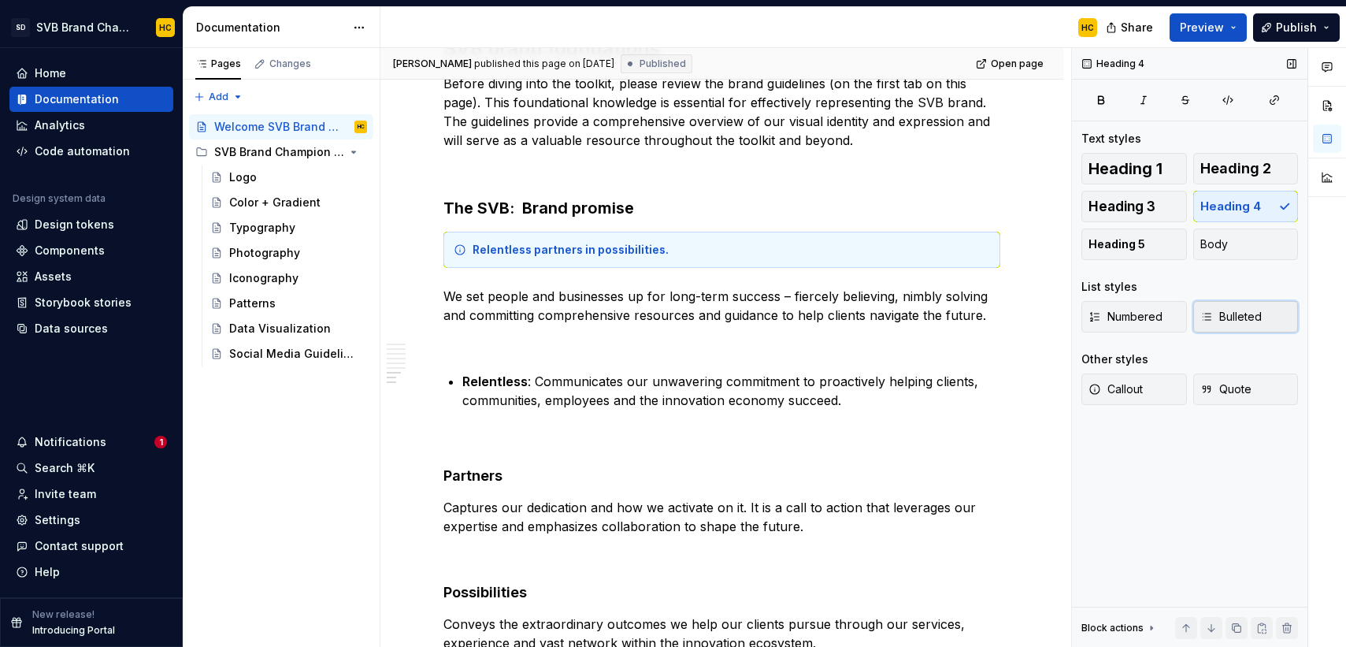
click at [1226, 318] on span "Bulleted" at bounding box center [1230, 317] width 61 height 16
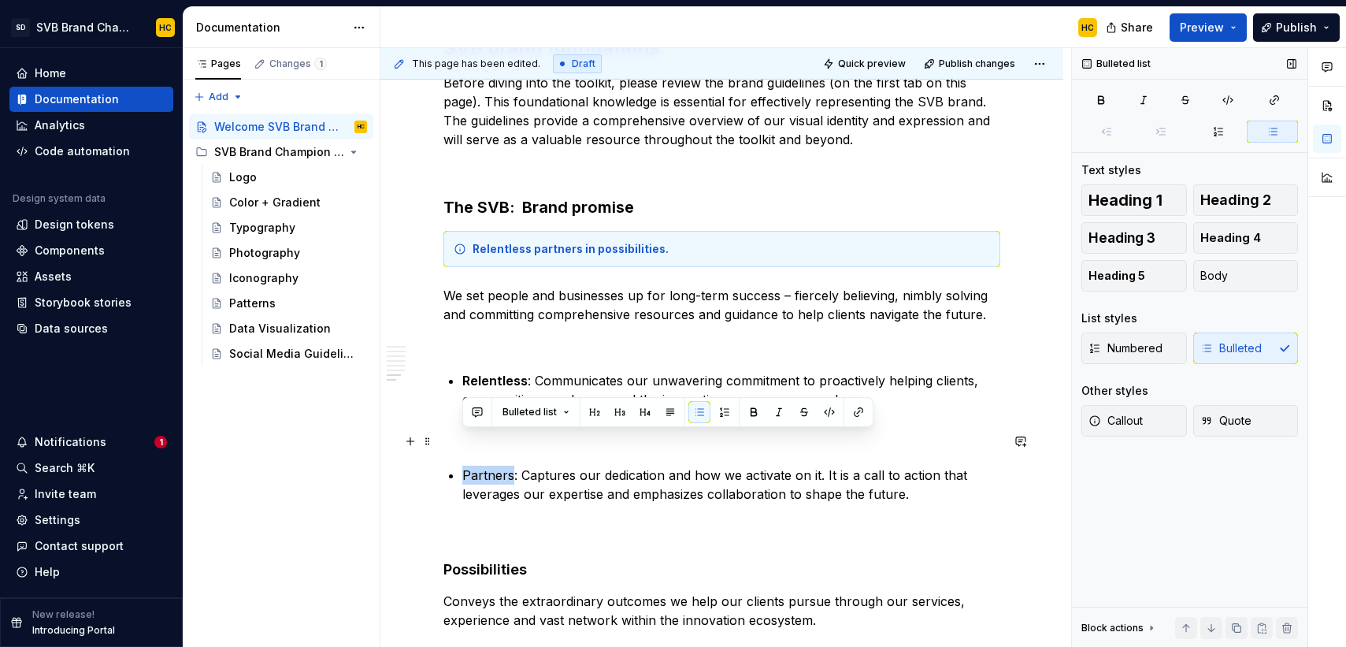
drag, startPoint x: 512, startPoint y: 443, endPoint x: 464, endPoint y: 444, distance: 48.0
click at [464, 465] on p "Partners: Captures our dedication and how we activate on it. It is a call to ac…" at bounding box center [731, 484] width 538 height 38
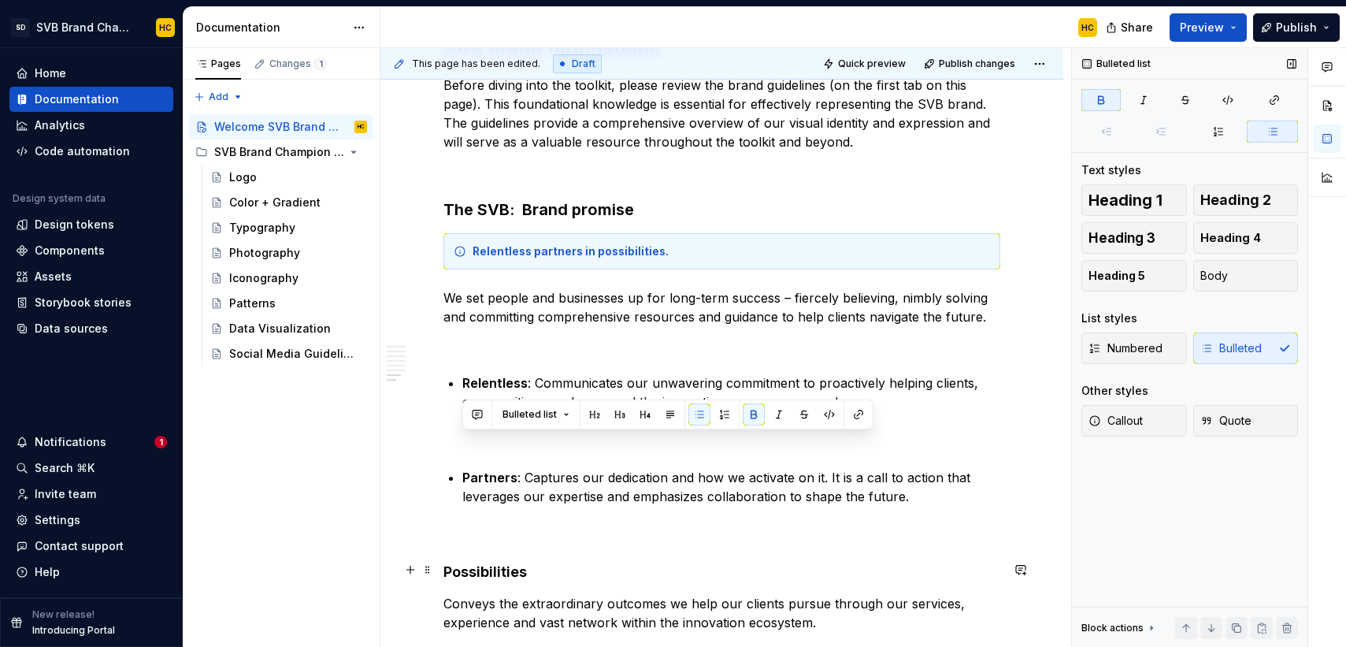
click at [443, 594] on p "Conveys the extraordinary outcomes we help our clients pursue through our servi…" at bounding box center [721, 622] width 557 height 57
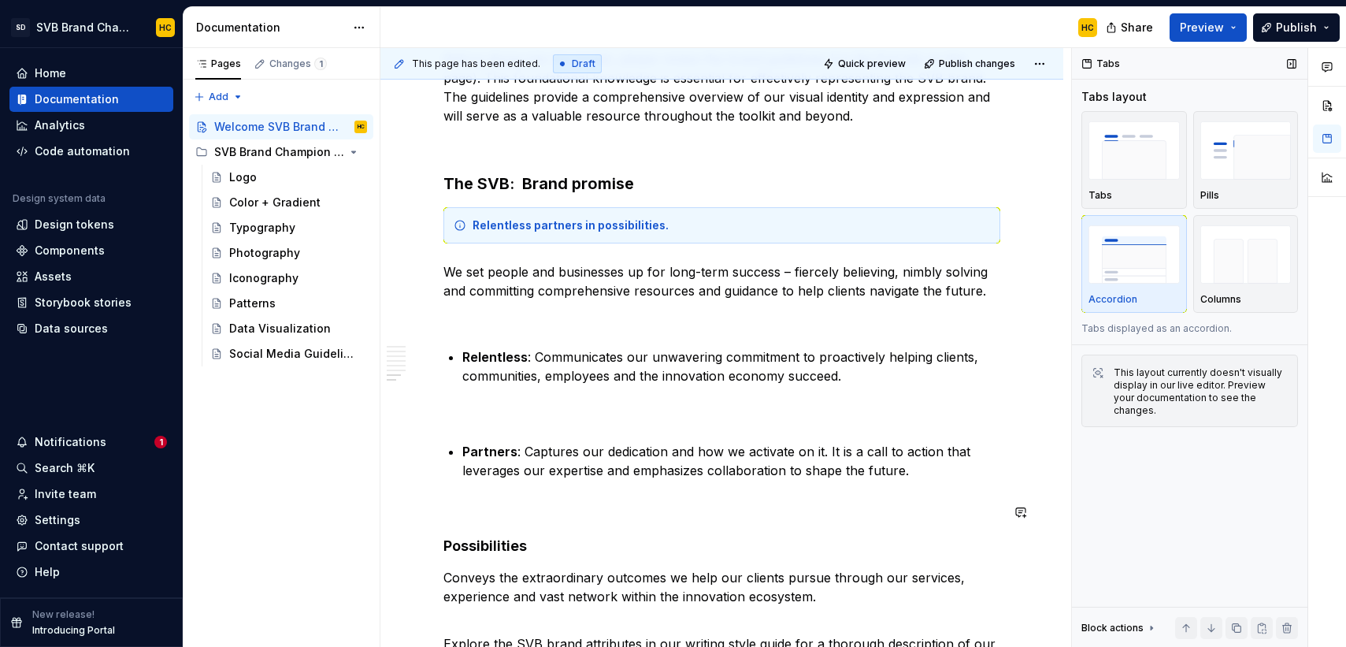
scroll to position [3000, 0]
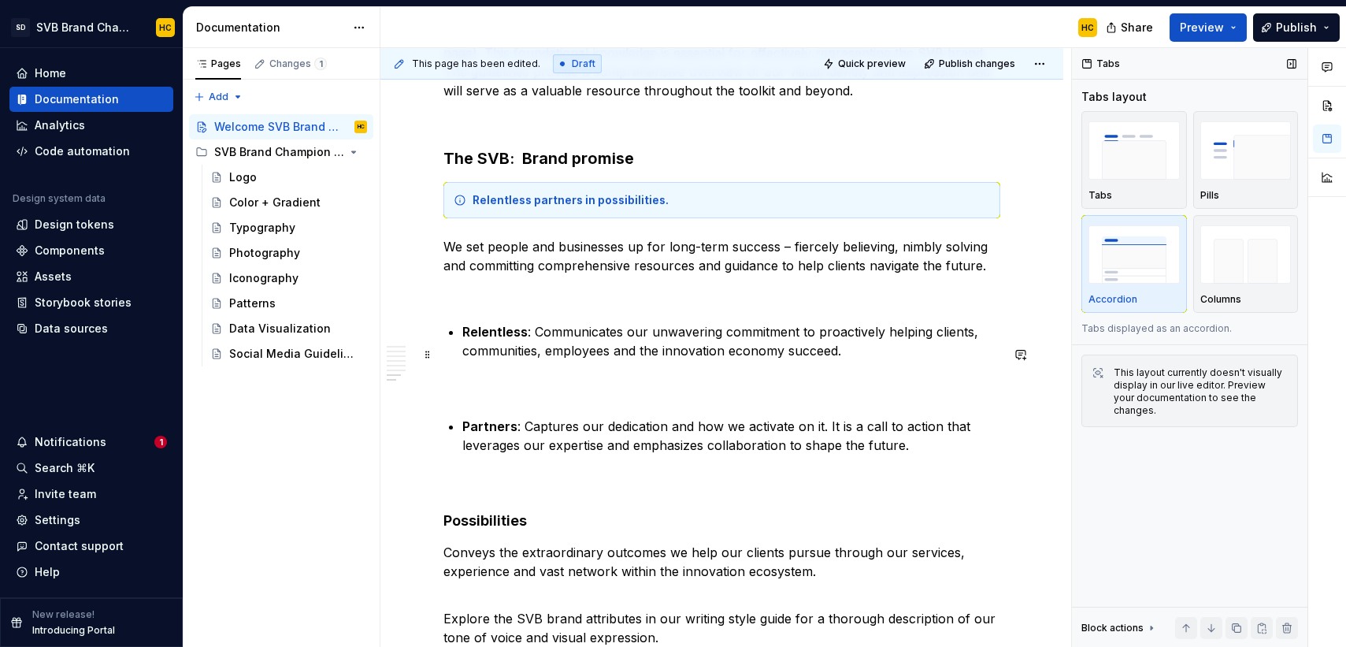
click at [510, 379] on p at bounding box center [721, 388] width 557 height 19
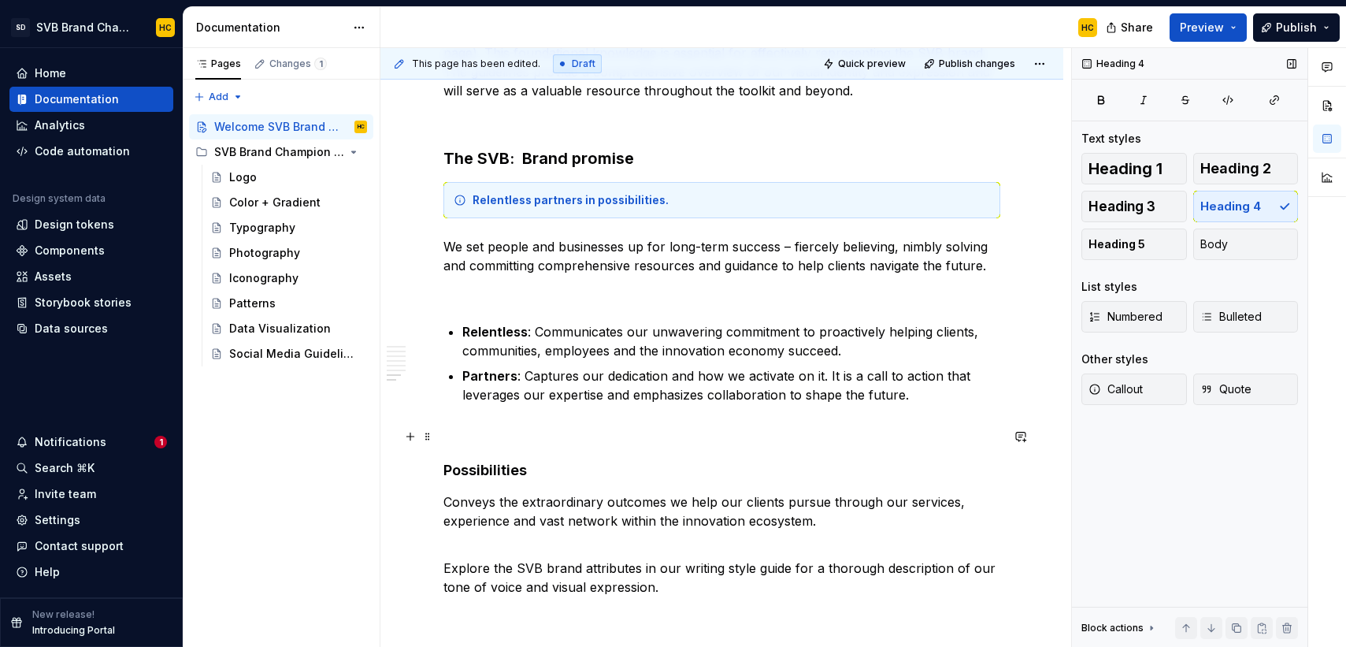
click at [463, 461] on h4 "Possibilities" at bounding box center [721, 470] width 557 height 19
click at [433, 439] on span at bounding box center [427, 433] width 13 height 16
click at [1232, 317] on span "Bulleted" at bounding box center [1230, 317] width 61 height 16
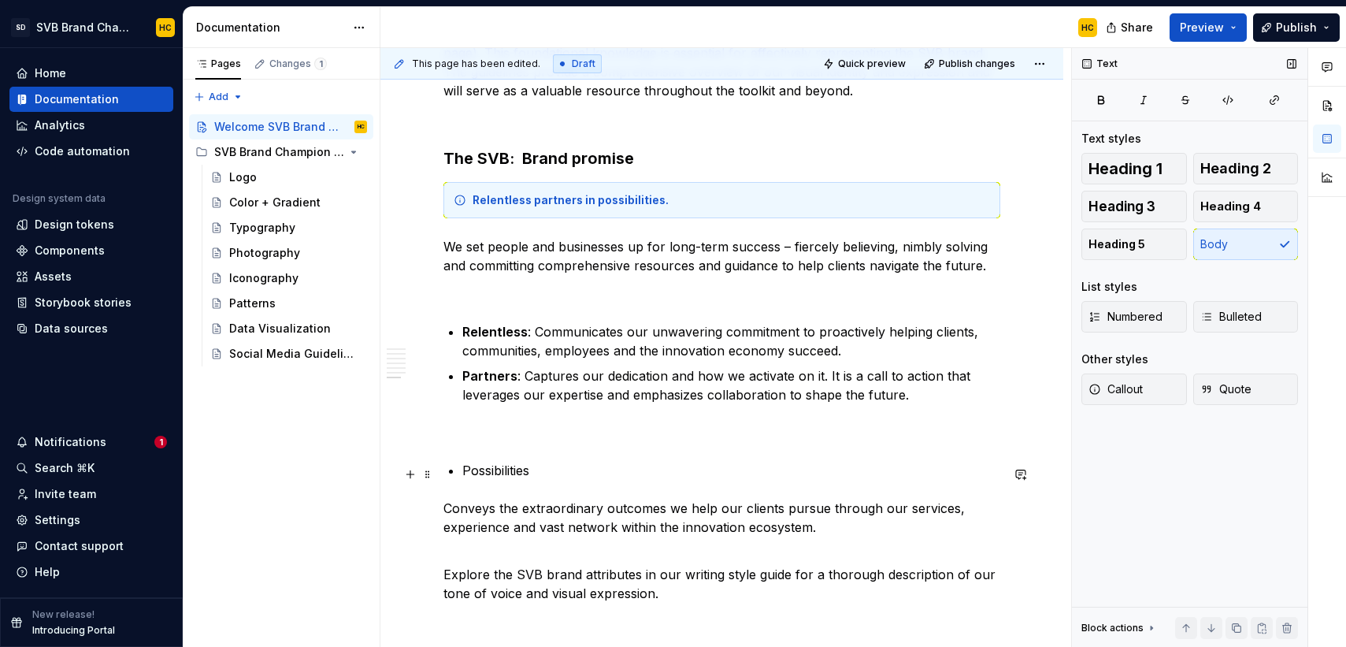
click at [444, 498] on p "Conveys the extraordinary outcomes we help our clients pursue through our servi…" at bounding box center [721, 526] width 557 height 57
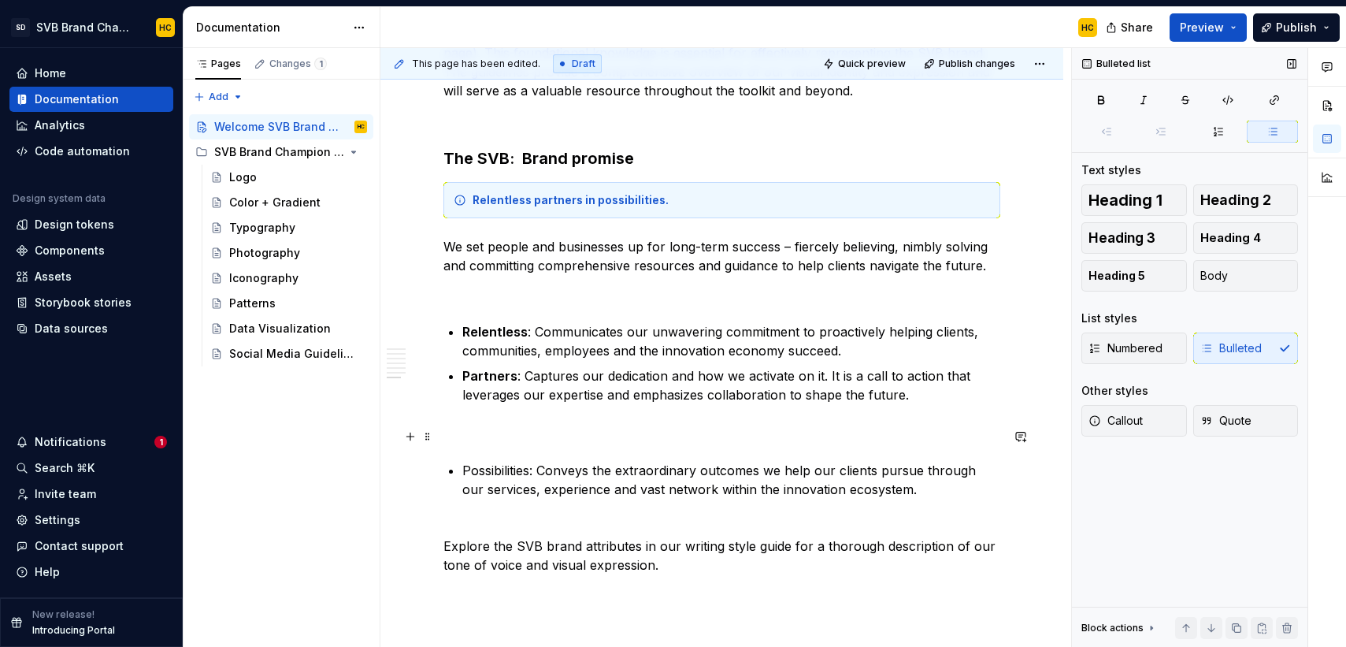
click at [502, 461] on p "Possibilities: Conveys the extraordinary outcomes we help our clients pursue th…" at bounding box center [731, 489] width 538 height 57
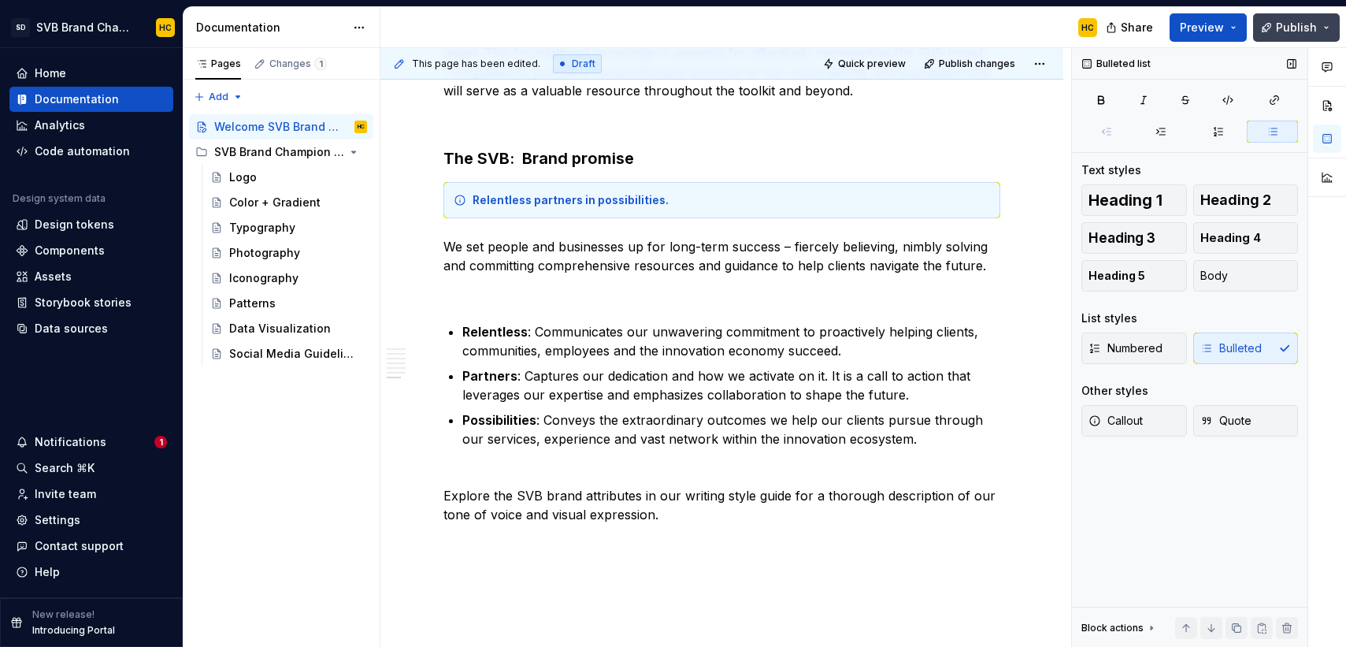
click at [1275, 31] on button "Publish" at bounding box center [1296, 27] width 87 height 28
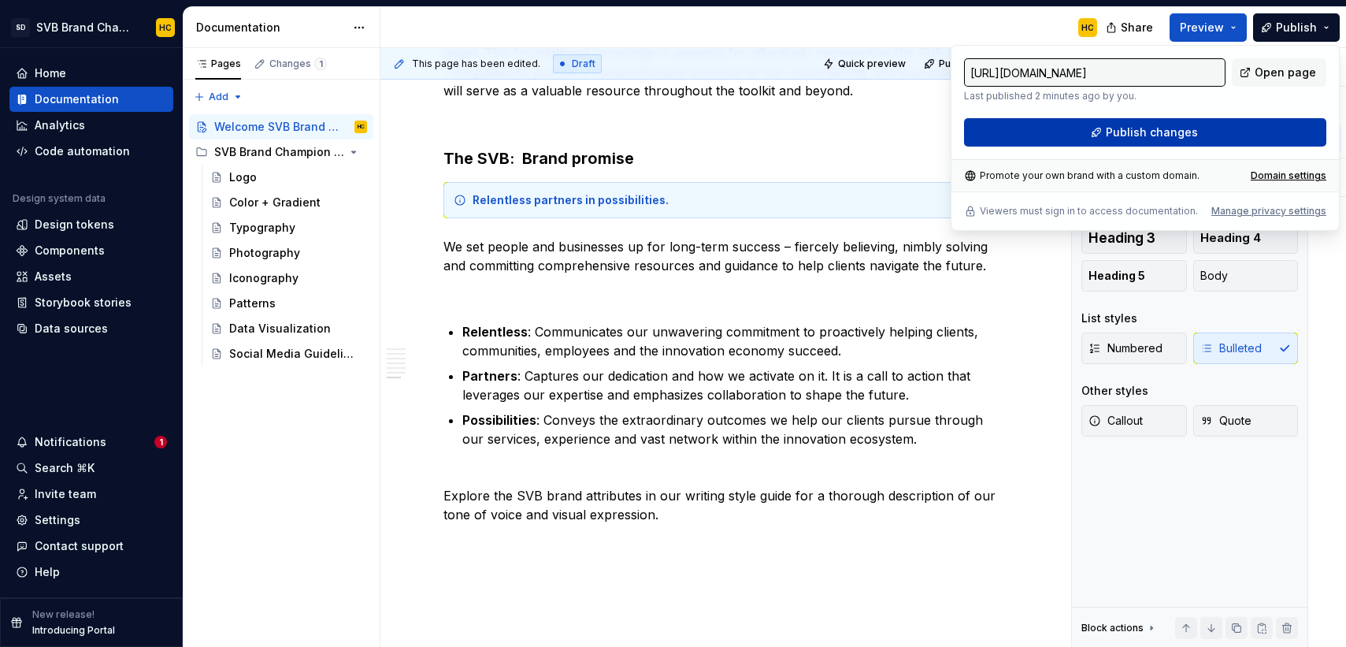
click at [1172, 128] on span "Publish changes" at bounding box center [1152, 132] width 92 height 16
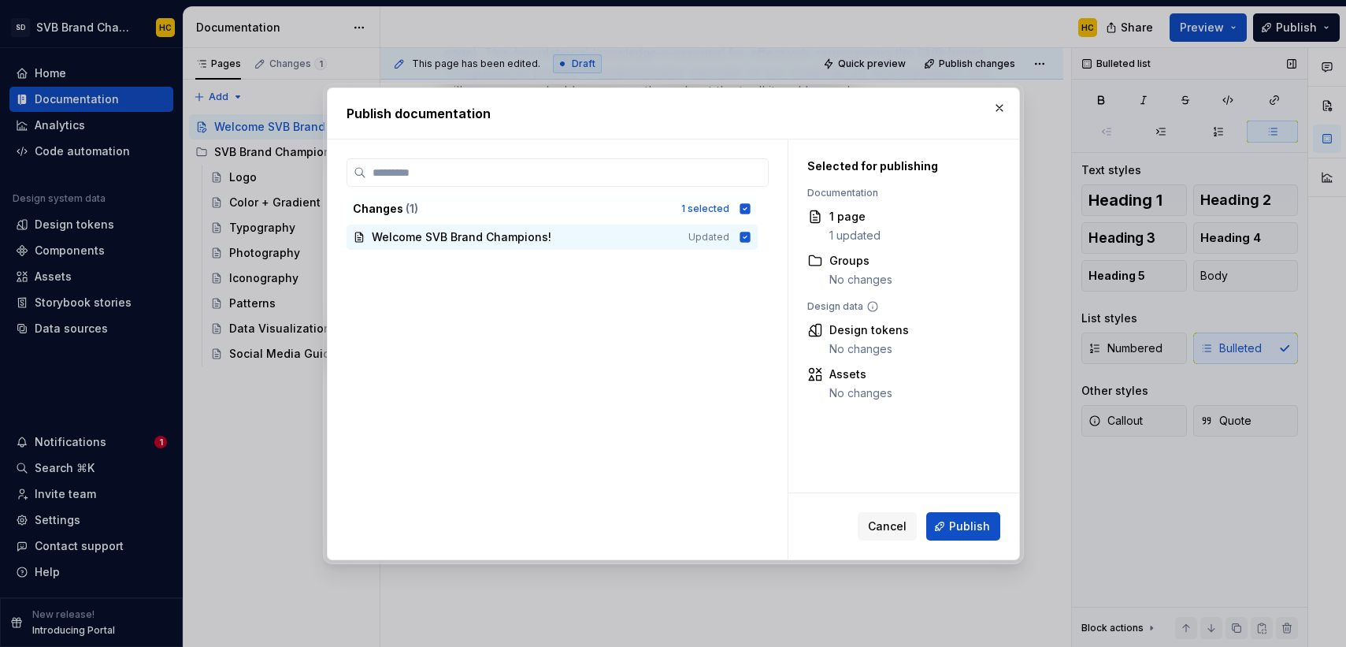
click at [979, 537] on button "Publish" at bounding box center [963, 526] width 74 height 28
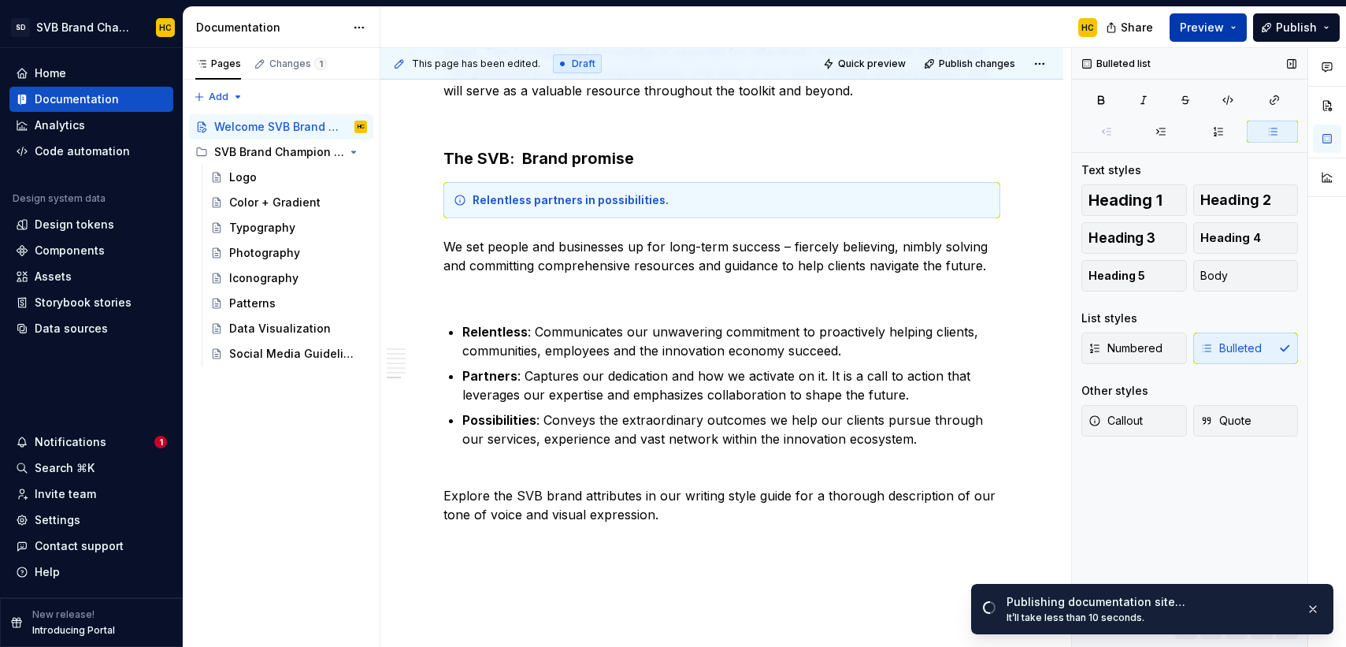
click at [1195, 25] on span "Preview" at bounding box center [1202, 28] width 44 height 16
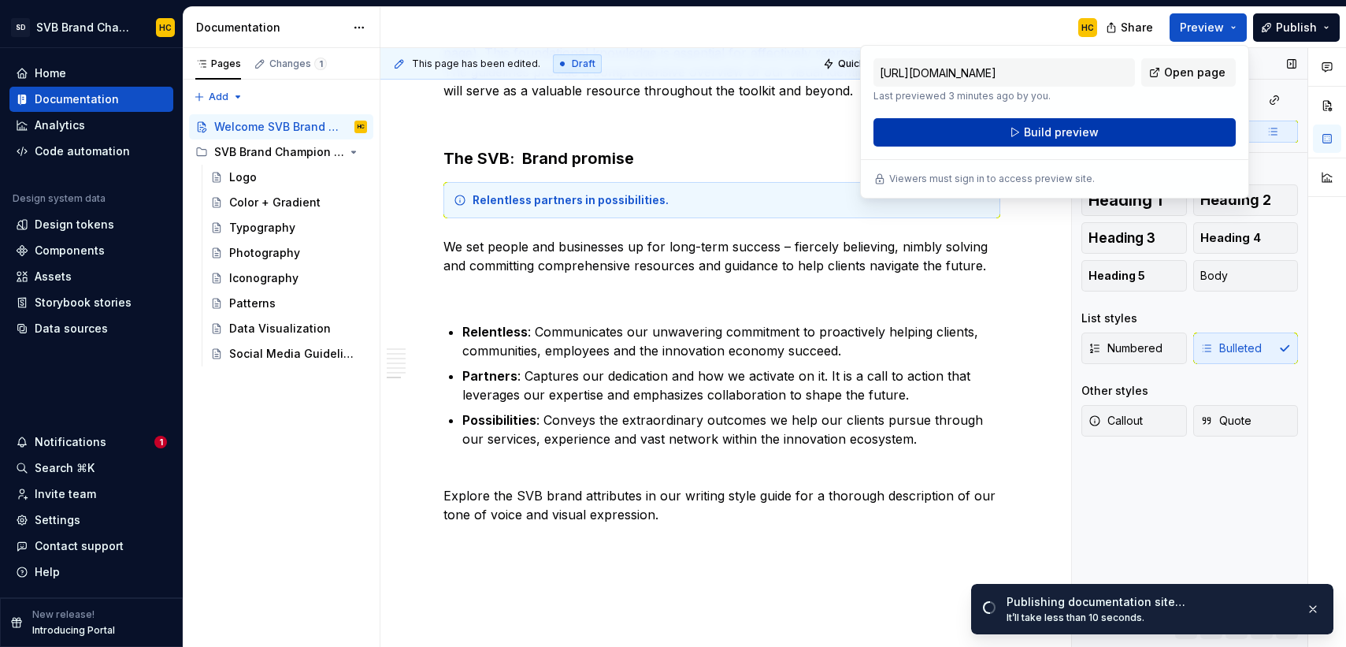
click at [1091, 135] on span "Build preview" at bounding box center [1061, 132] width 75 height 16
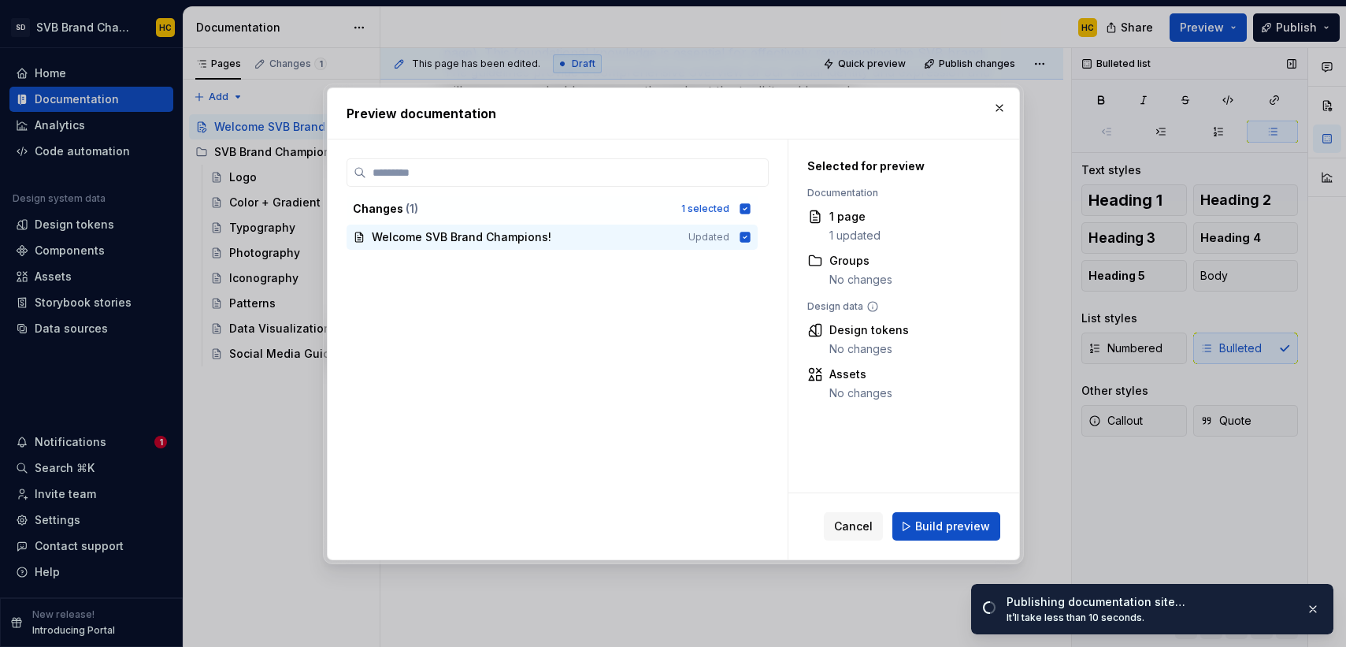
click at [944, 530] on span "Build preview" at bounding box center [952, 526] width 75 height 16
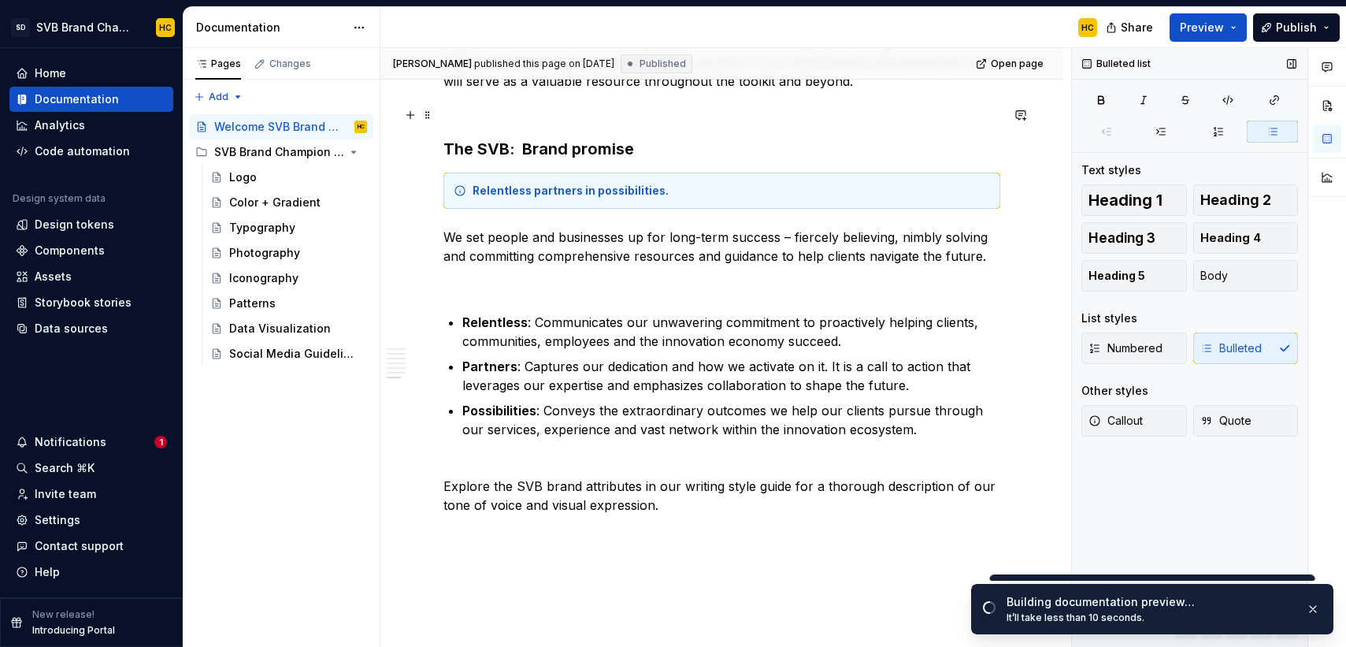
scroll to position [2966, 0]
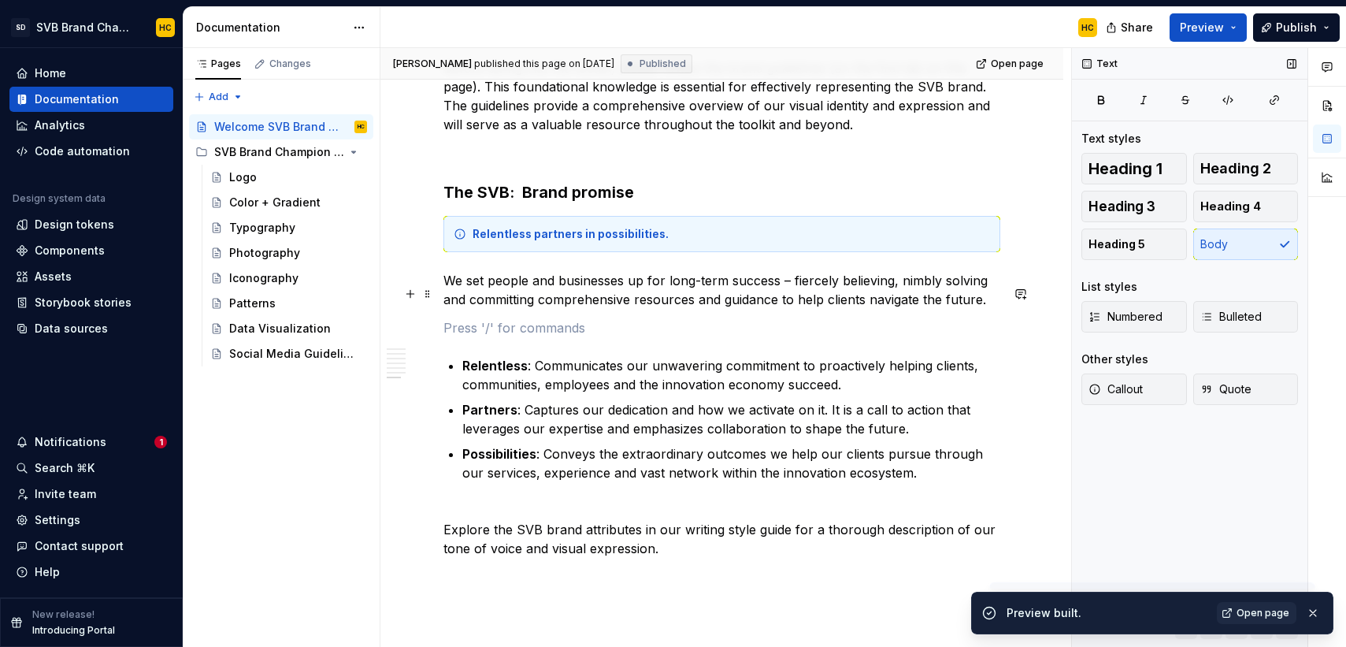
drag, startPoint x: 476, startPoint y: 295, endPoint x: 496, endPoint y: 298, distance: 20.7
click at [476, 318] on p at bounding box center [721, 327] width 557 height 19
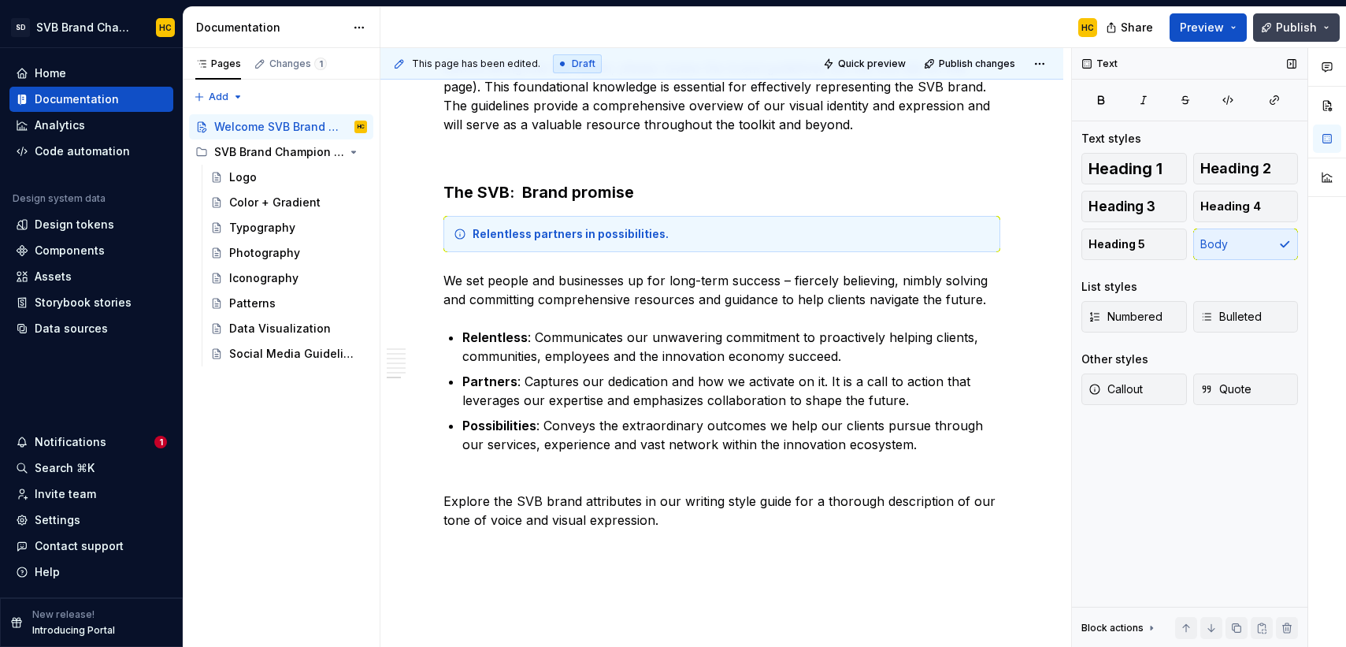
click at [1269, 28] on button "Publish" at bounding box center [1296, 27] width 87 height 28
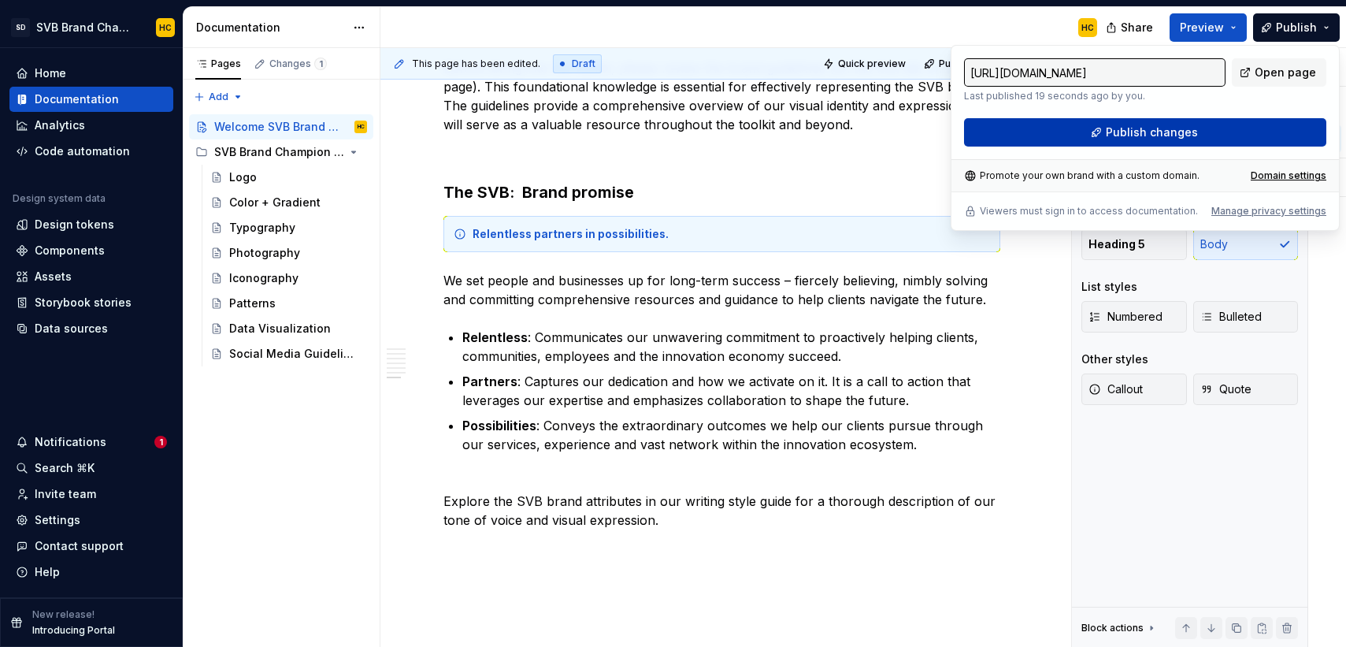
click at [1163, 128] on span "Publish changes" at bounding box center [1152, 132] width 92 height 16
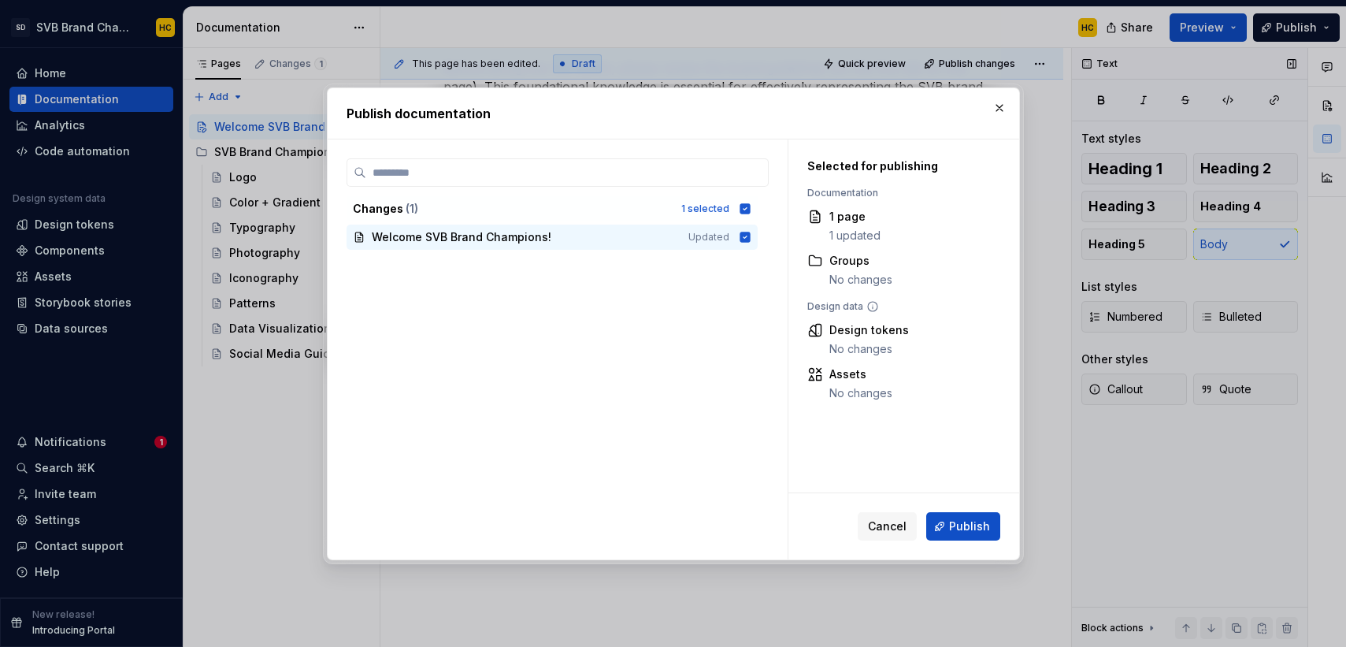
click at [951, 524] on span "Publish" at bounding box center [969, 526] width 41 height 16
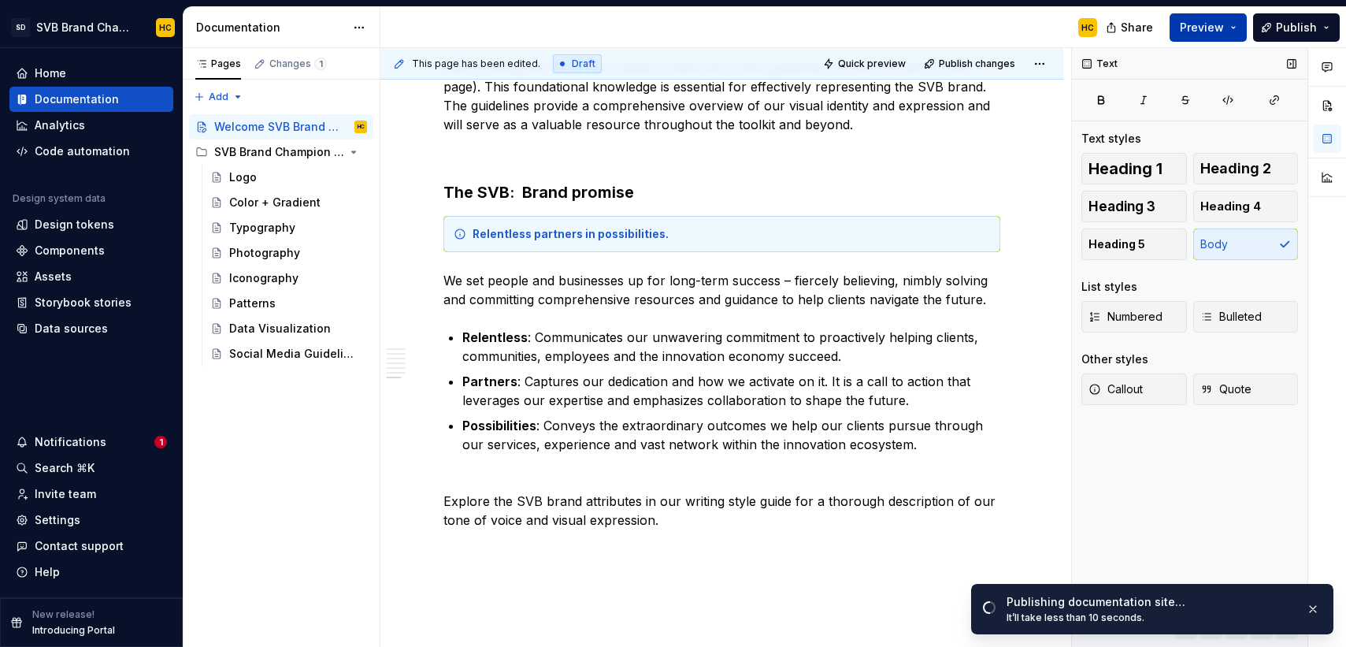
click at [1192, 34] on span "Preview" at bounding box center [1202, 28] width 44 height 16
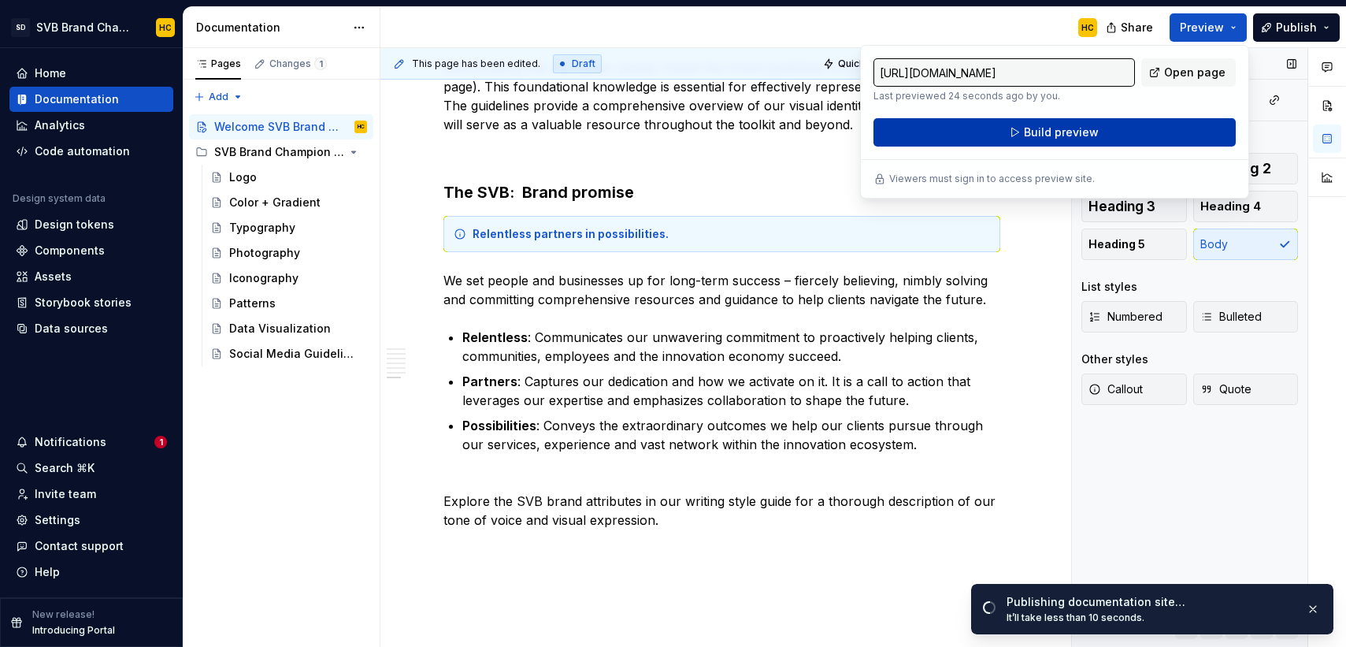
click at [1073, 133] on span "Build preview" at bounding box center [1061, 132] width 75 height 16
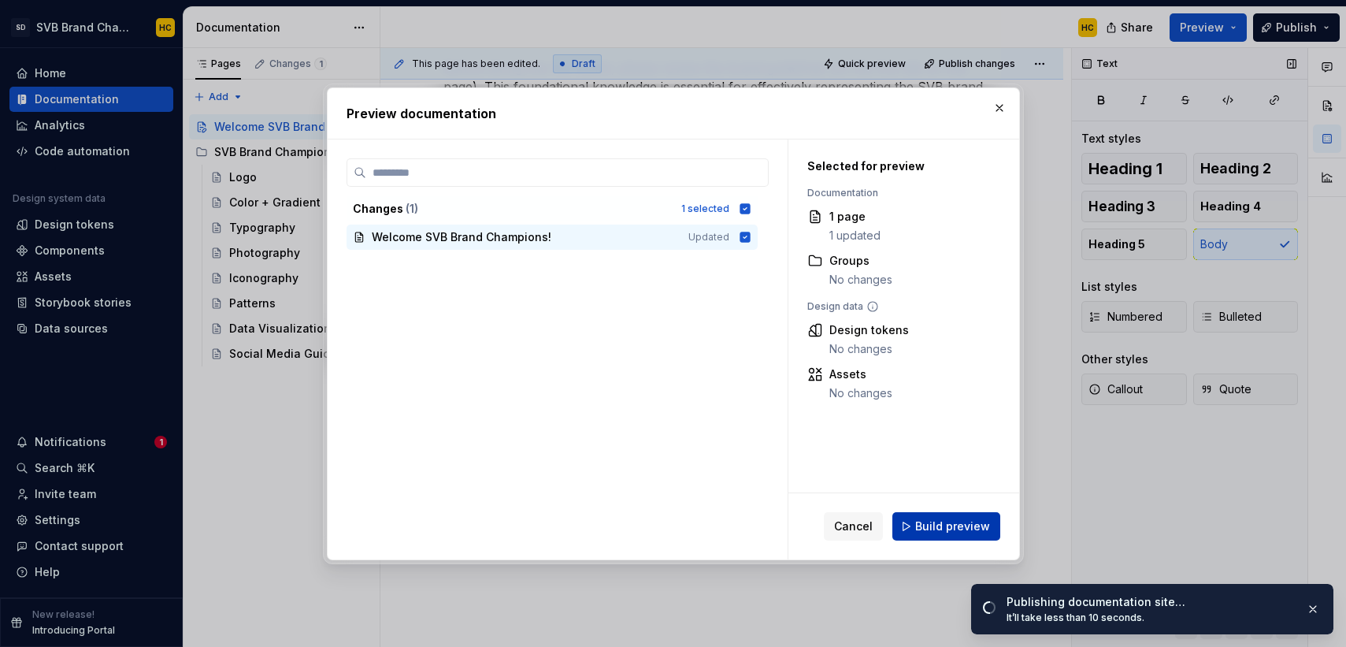
click at [963, 527] on span "Build preview" at bounding box center [952, 526] width 75 height 16
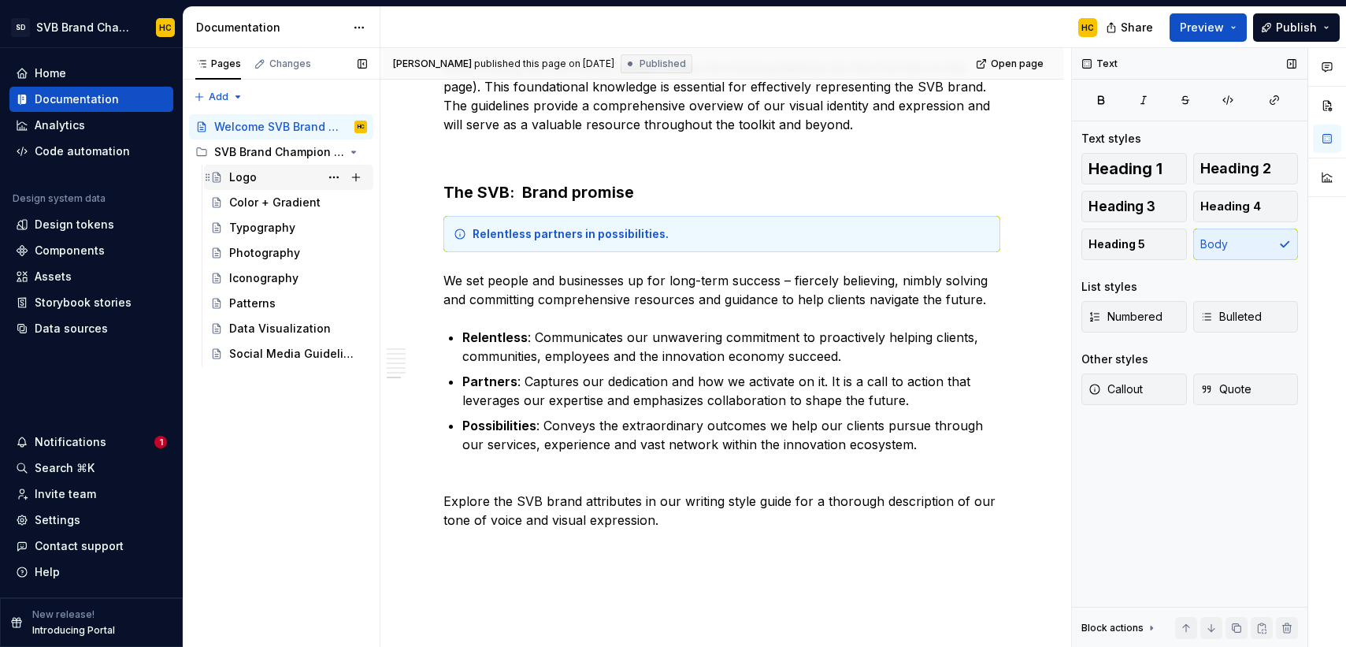
click at [247, 180] on div "Logo" at bounding box center [243, 177] width 28 height 16
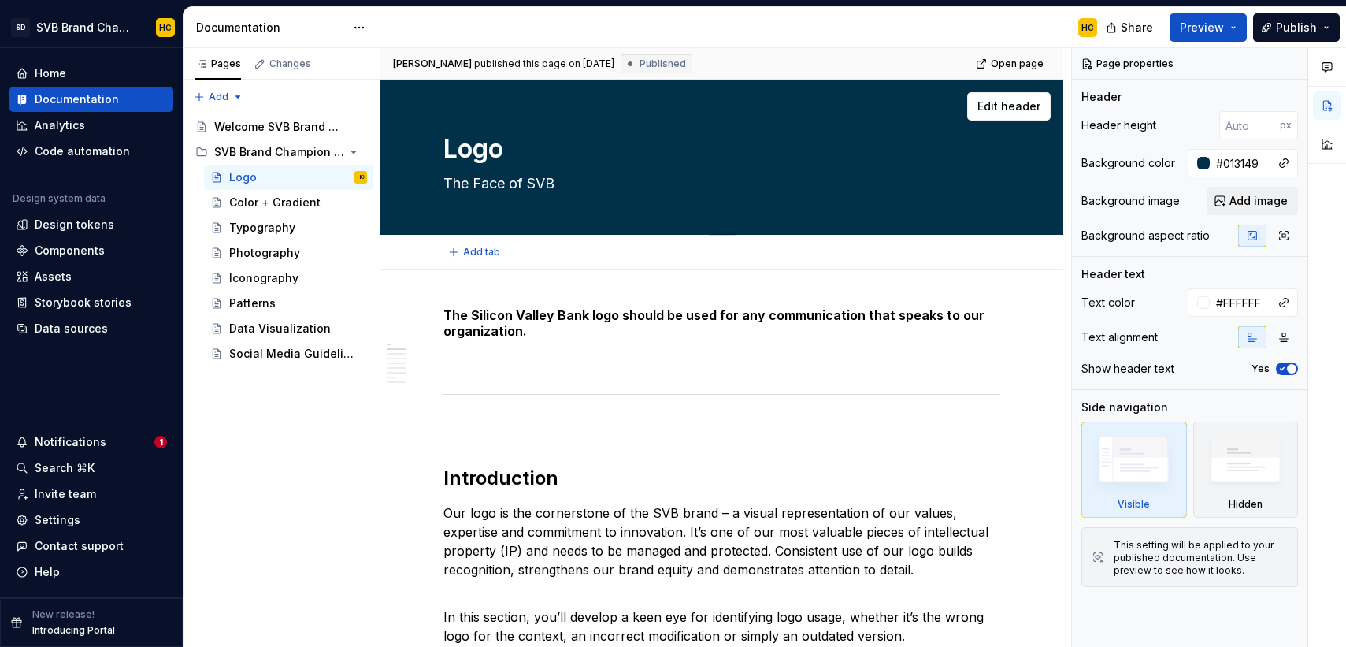
click at [480, 189] on textarea "The Face of SVB" at bounding box center [718, 183] width 557 height 25
click at [484, 187] on textarea "The Face of SVB" at bounding box center [718, 183] width 557 height 25
type textarea "*"
type textarea "The ace of SVB"
type textarea "*"
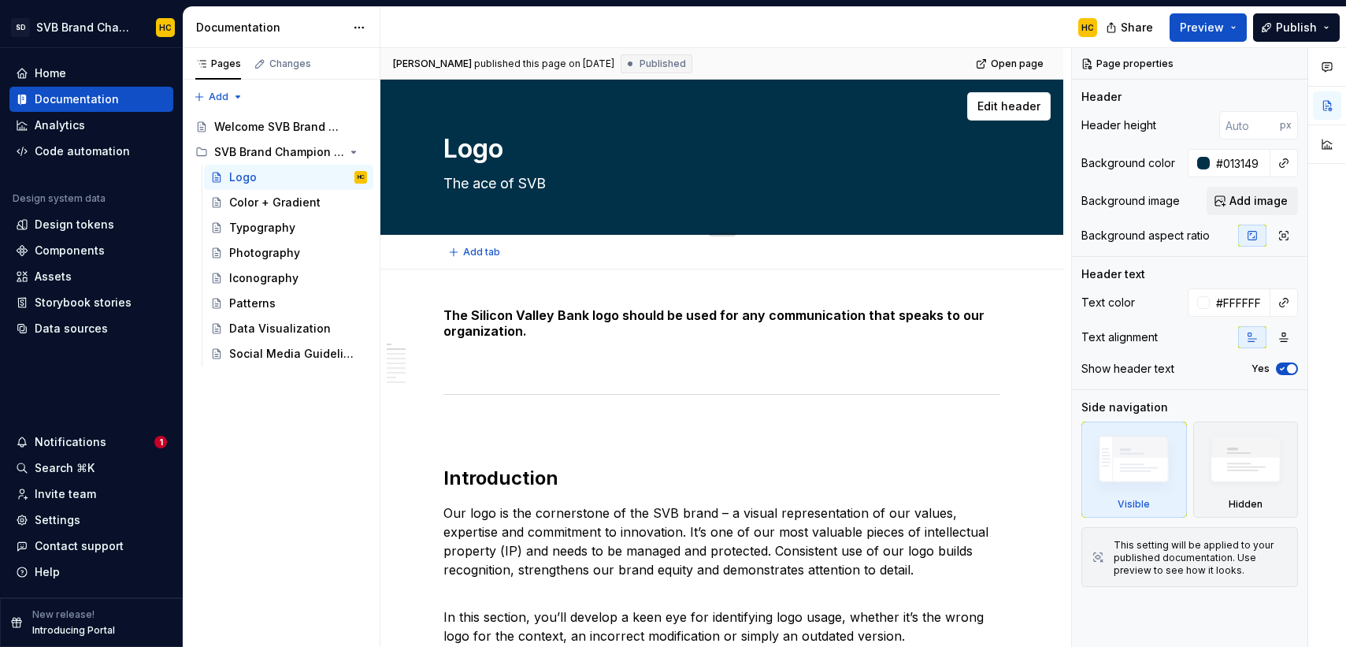
type textarea "The face of SVB"
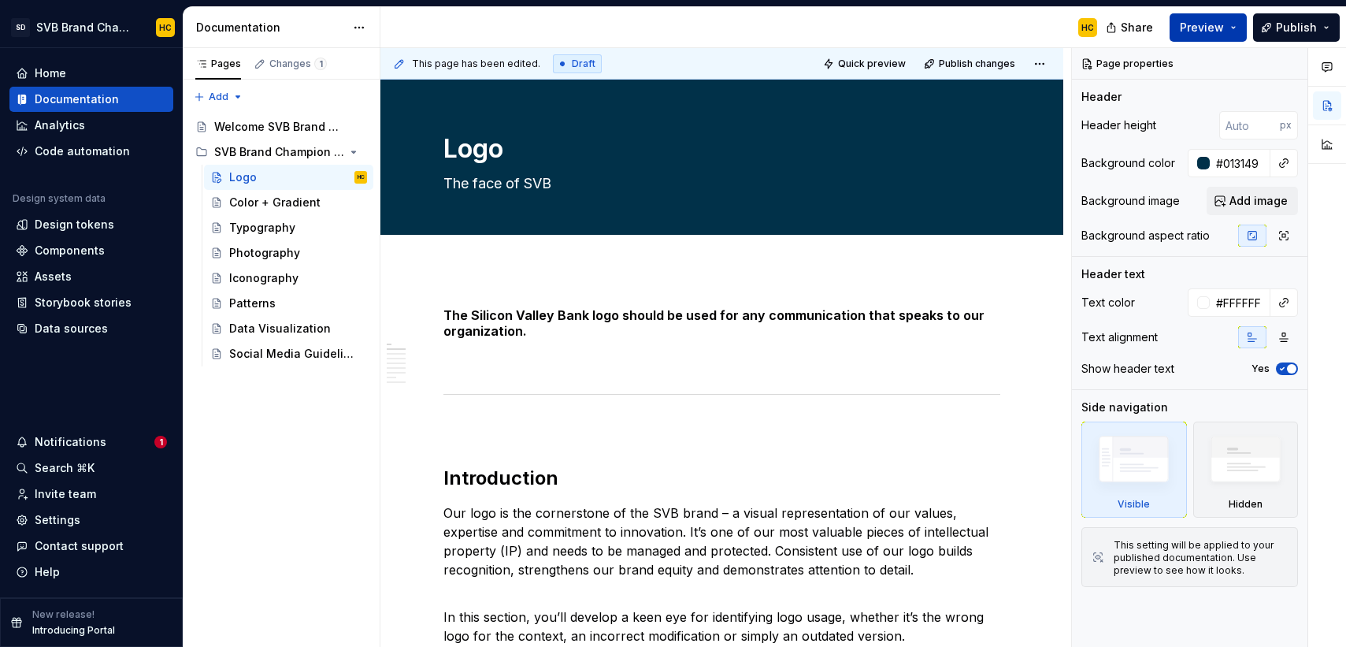
type textarea "*"
type textarea "The face of SVB"
click at [1272, 20] on button "Publish" at bounding box center [1296, 27] width 87 height 28
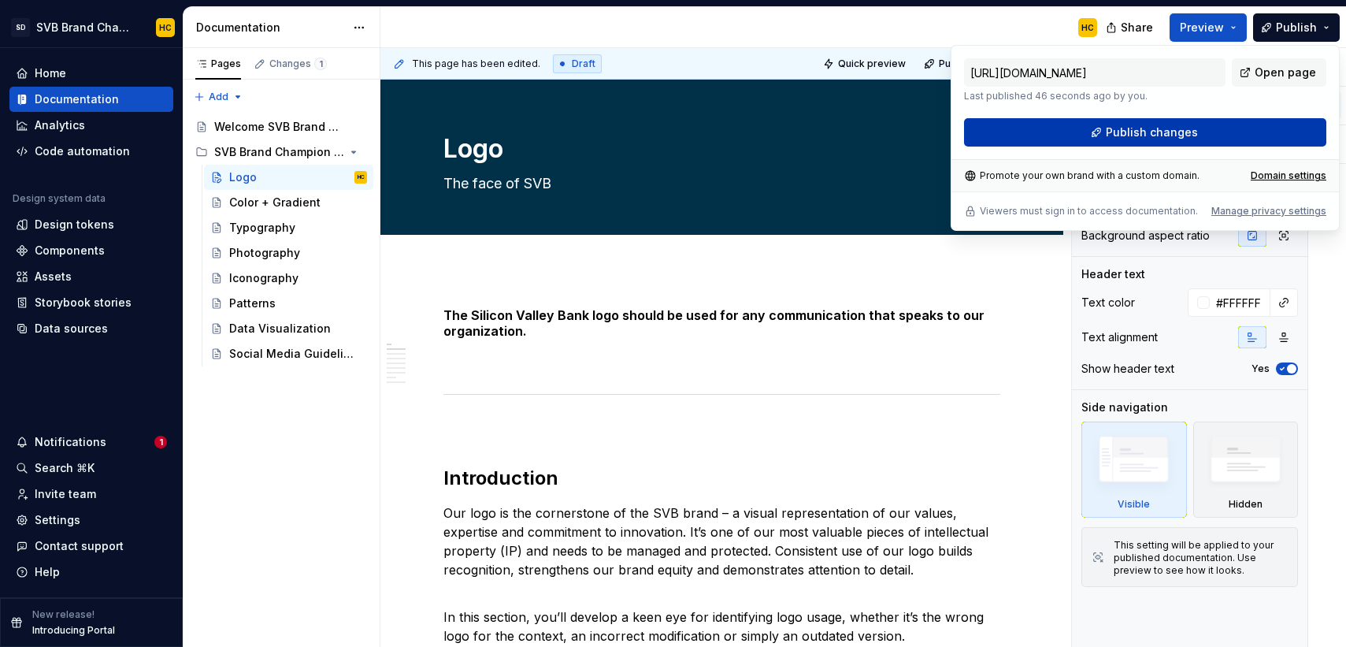
click at [1145, 132] on span "Publish changes" at bounding box center [1152, 132] width 92 height 16
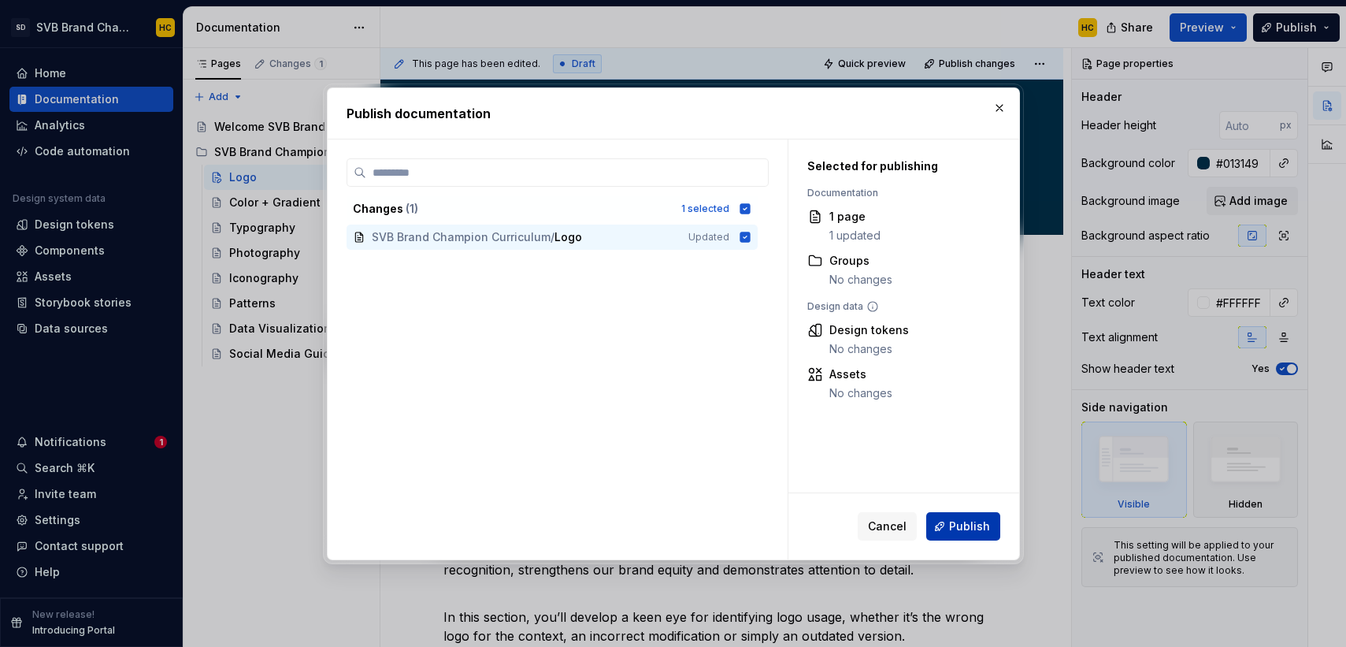
click at [954, 528] on span "Publish" at bounding box center [969, 526] width 41 height 16
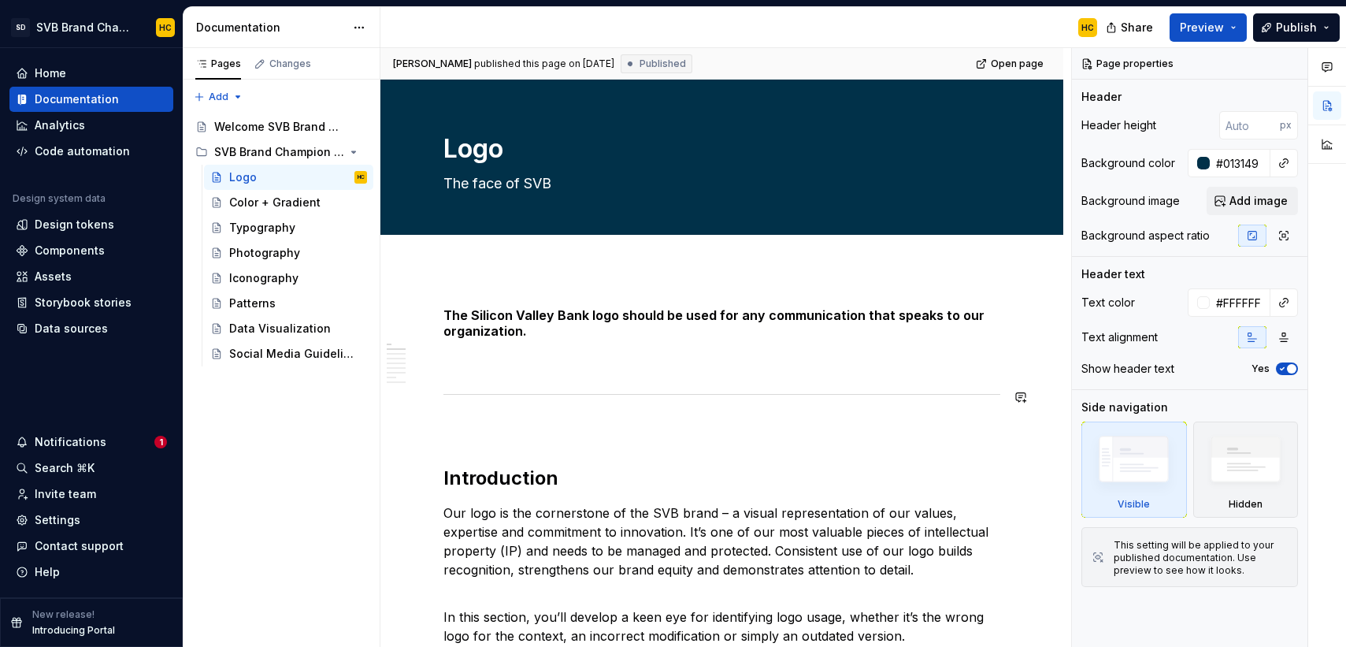
type textarea "*"
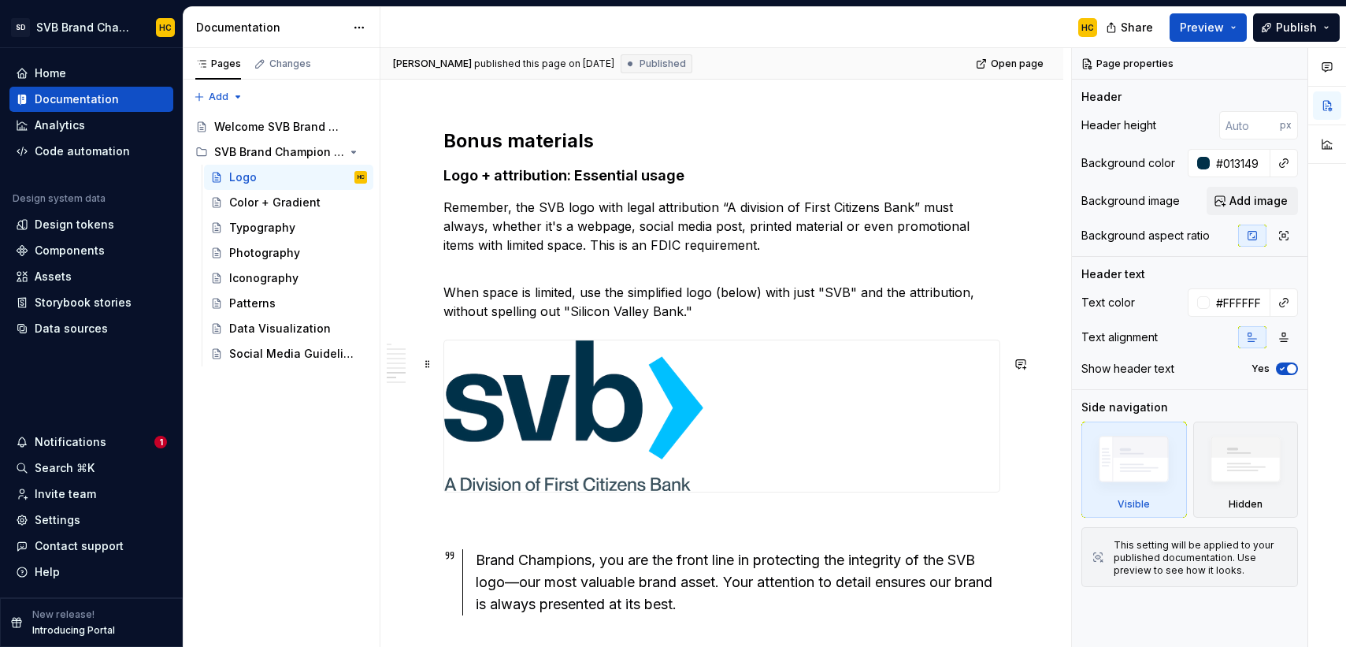
scroll to position [3066, 0]
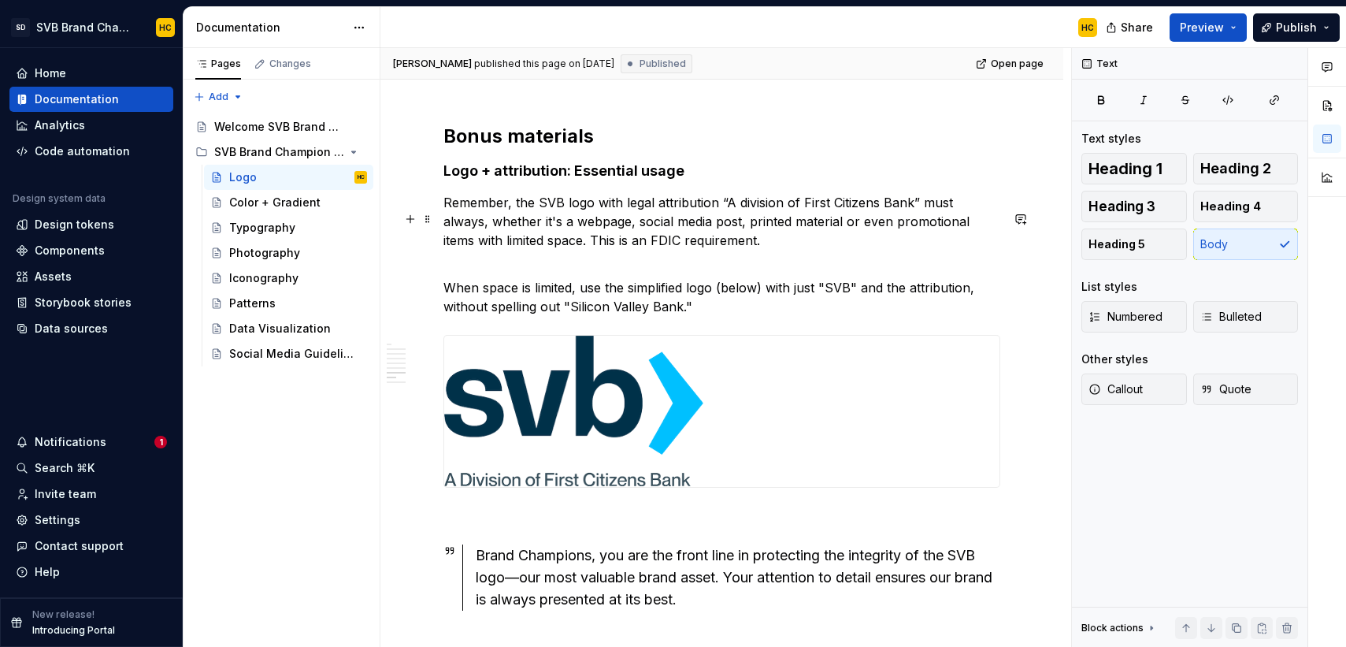
click at [991, 222] on p "Remember, the SVB logo with legal attribution “A division of First Citizens Ban…" at bounding box center [721, 231] width 557 height 76
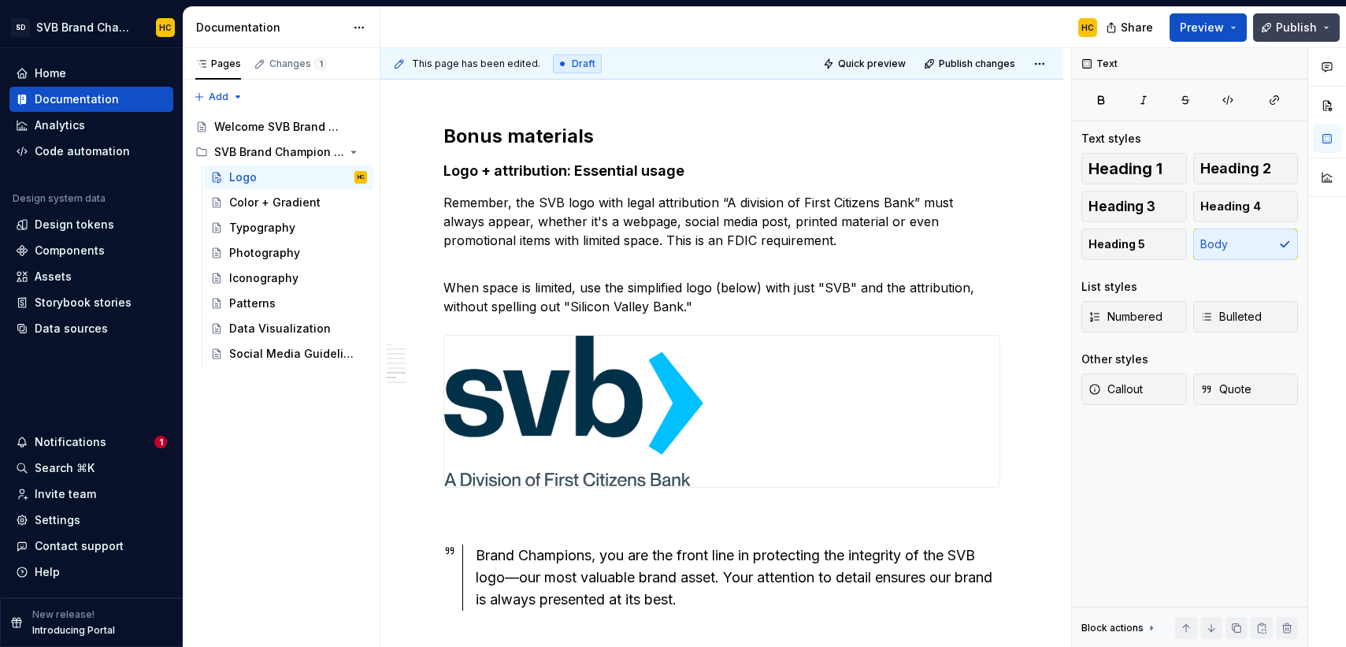
click at [1270, 29] on button "Publish" at bounding box center [1296, 27] width 87 height 28
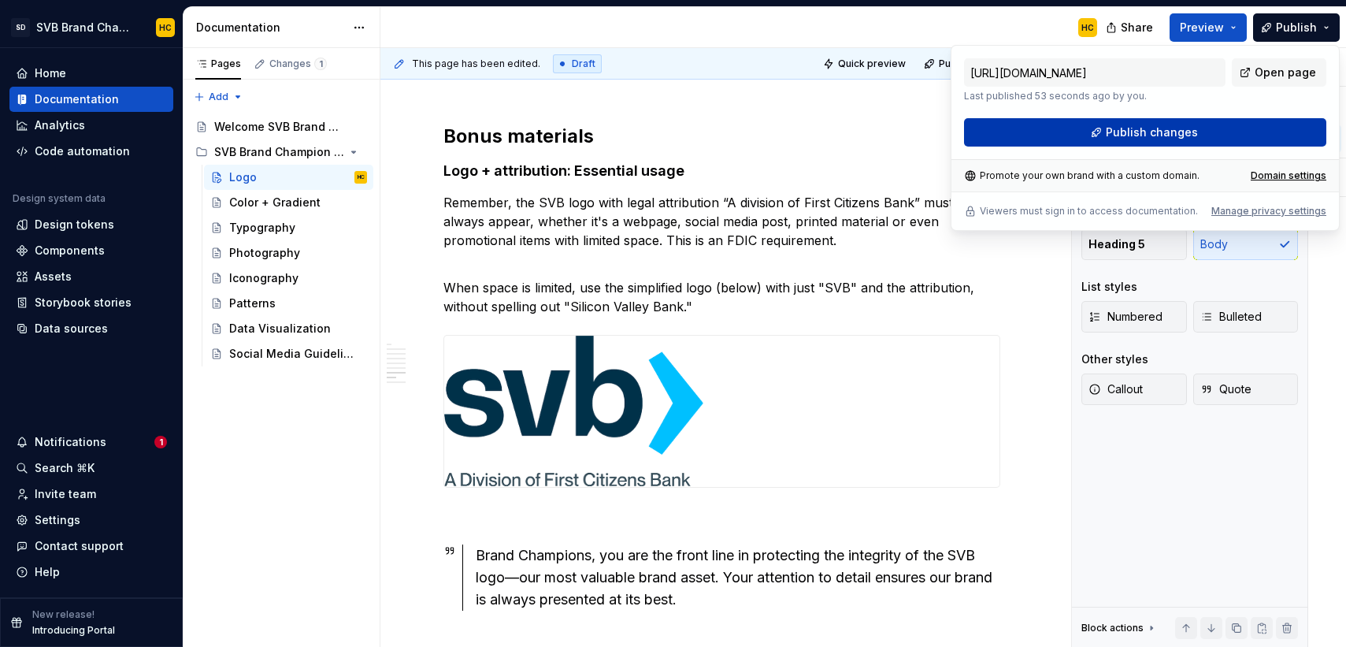
click at [1154, 135] on span "Publish changes" at bounding box center [1152, 132] width 92 height 16
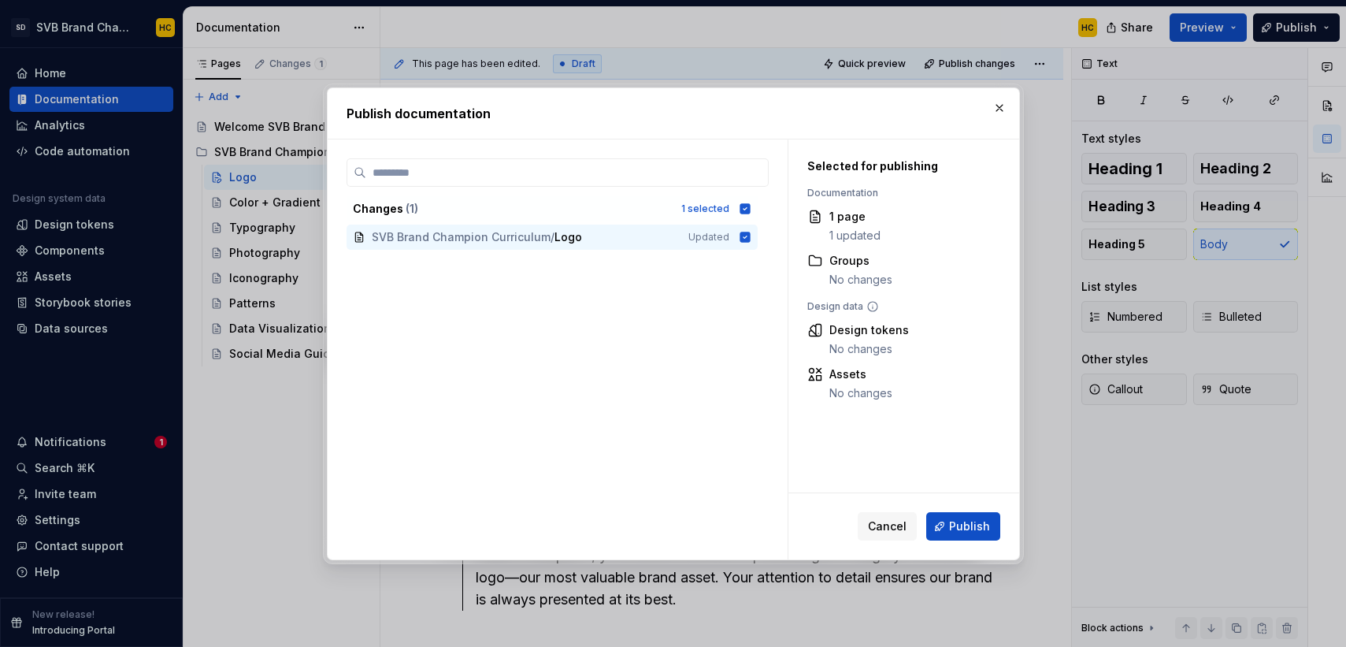
click at [969, 531] on span "Publish" at bounding box center [969, 526] width 41 height 16
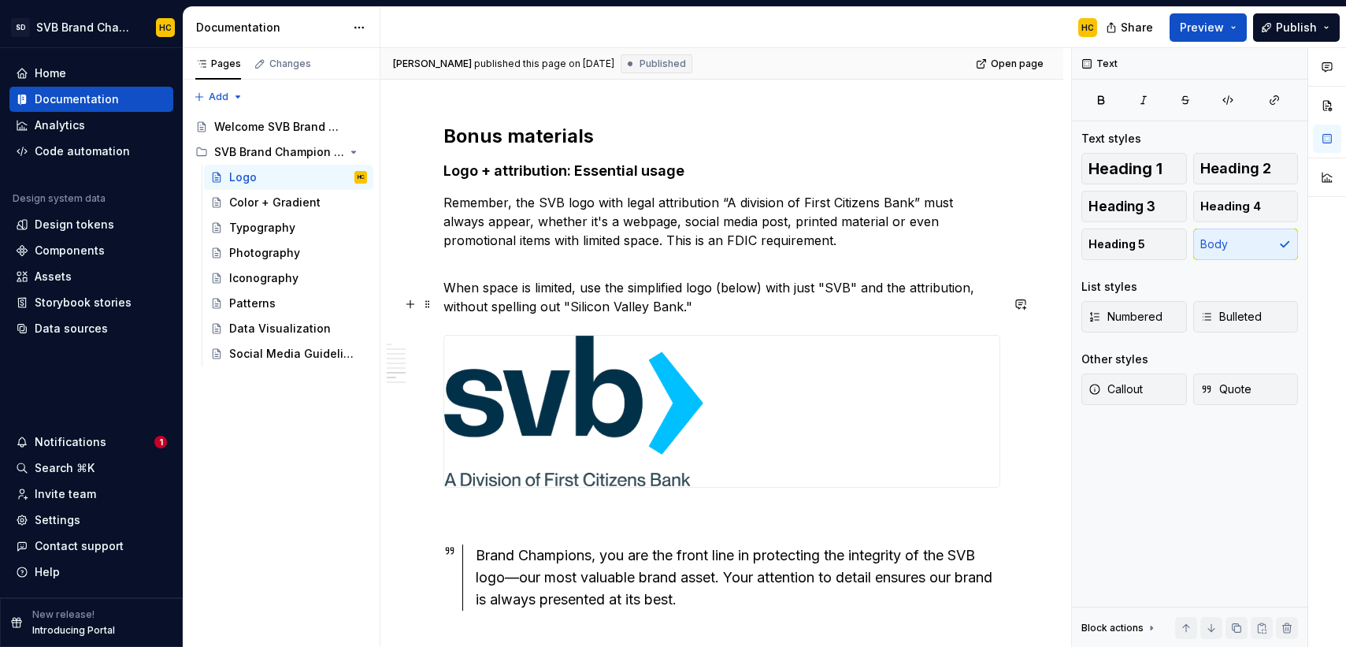
click at [704, 316] on p "When space is limited, use the simplified logo (below) with just "SVB" and the …" at bounding box center [721, 297] width 557 height 38
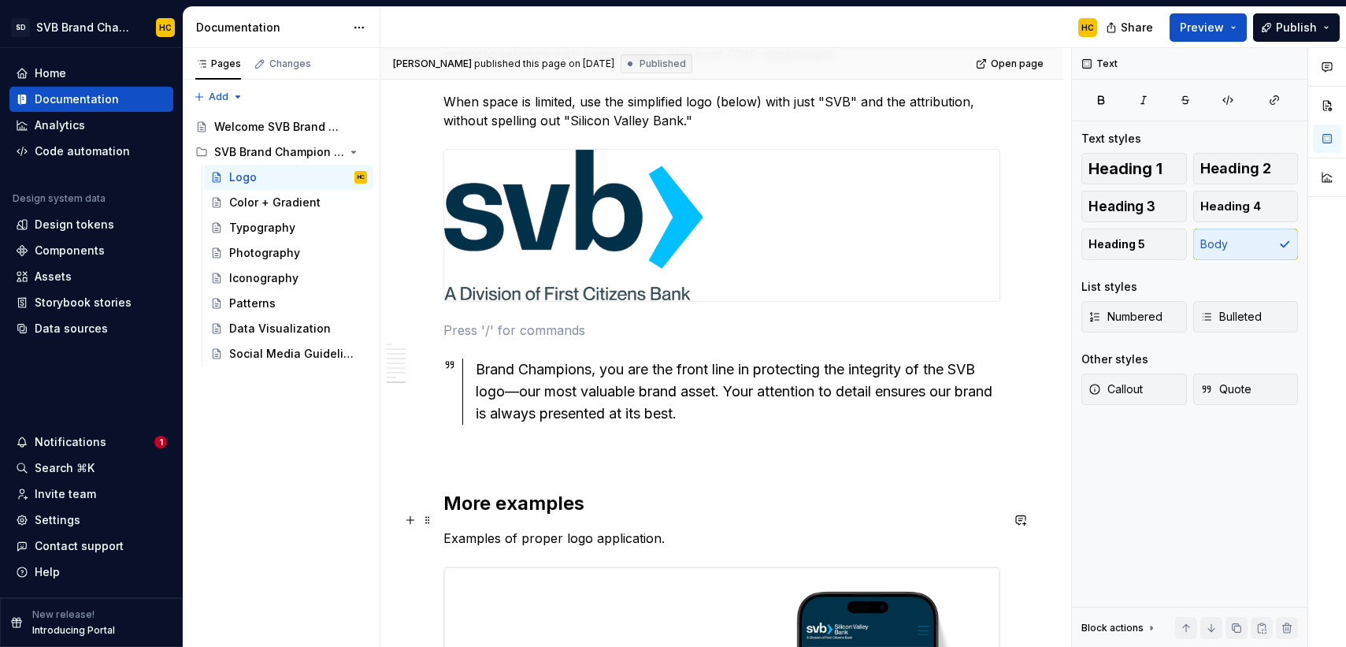
scroll to position [3249, 0]
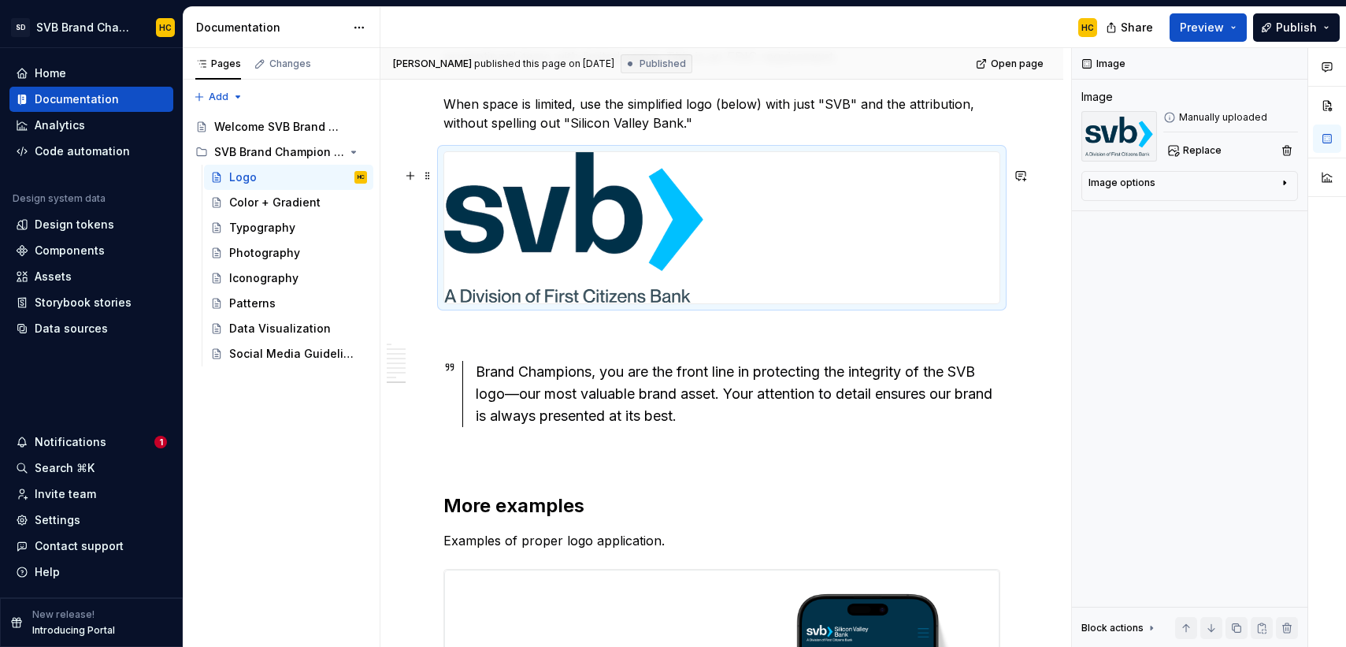
click at [840, 252] on div at bounding box center [721, 227] width 555 height 151
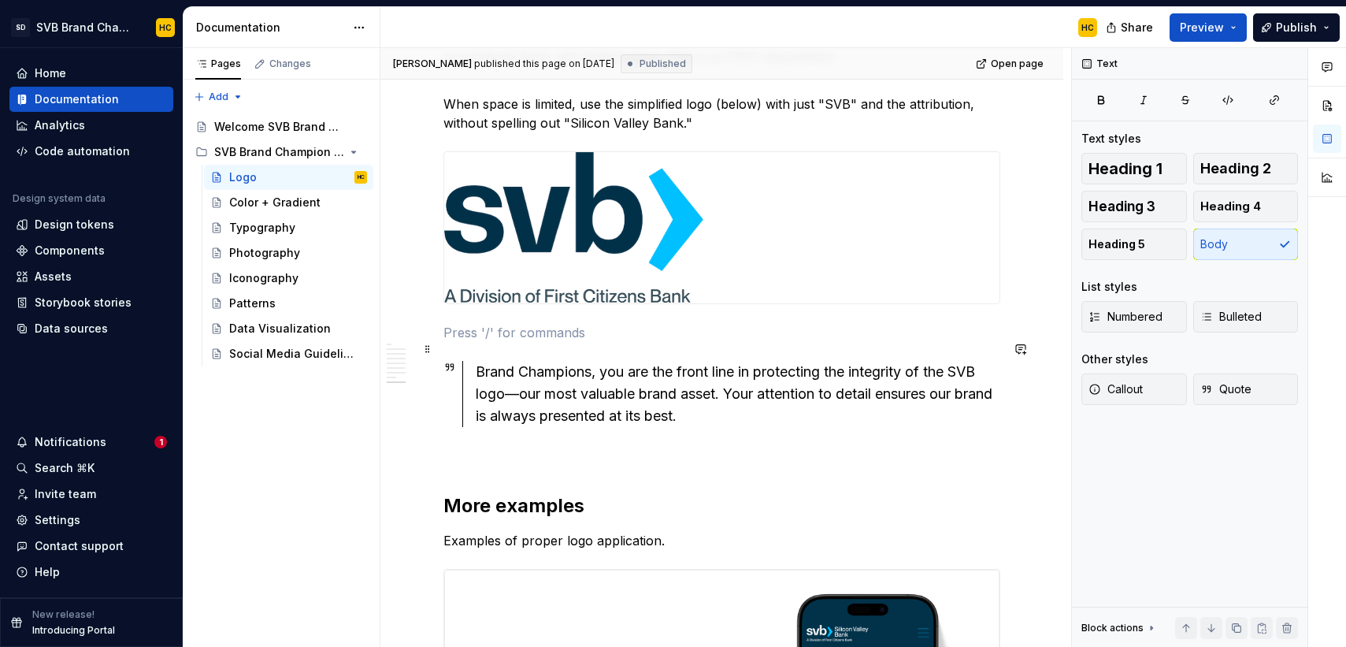
click at [553, 342] on p at bounding box center [721, 332] width 557 height 19
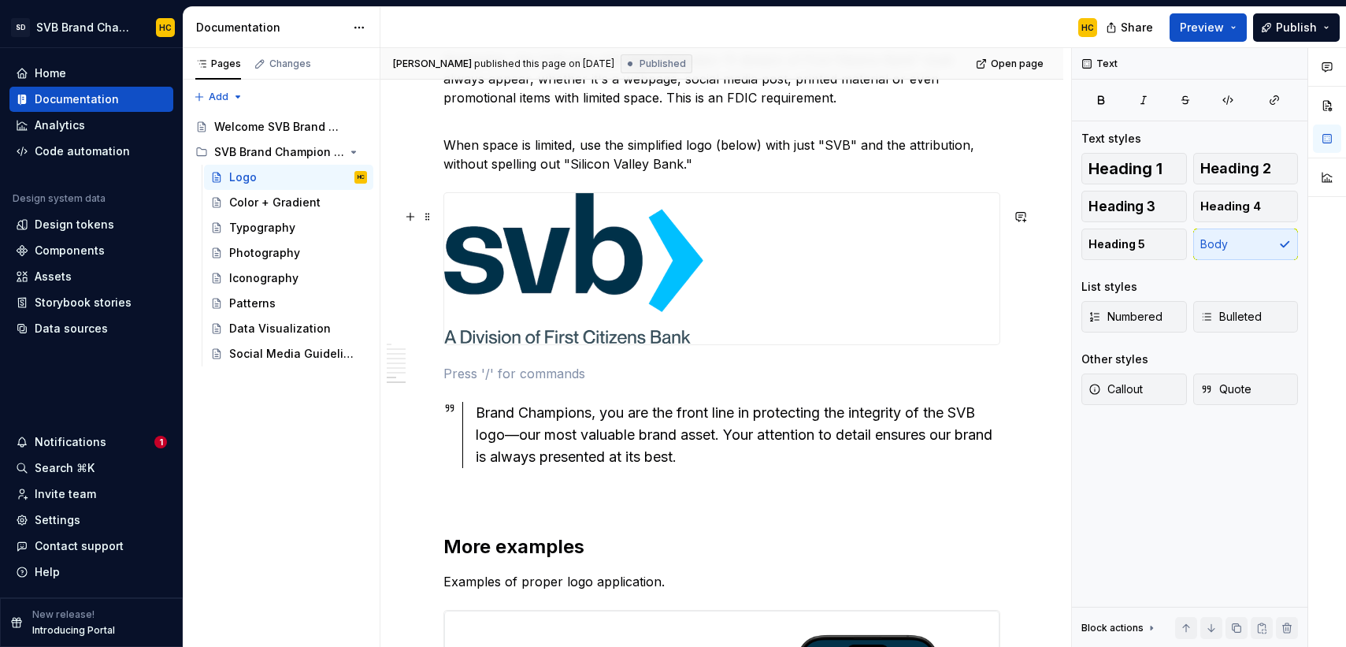
scroll to position [3172, 0]
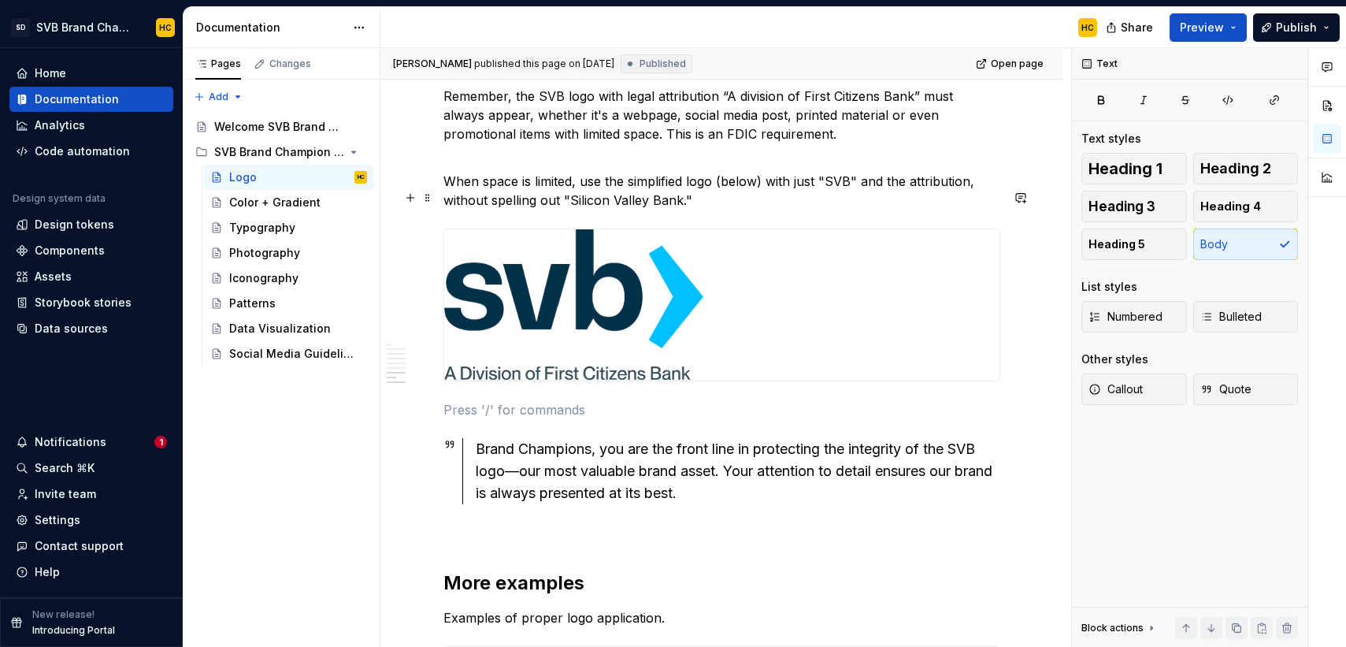
click at [702, 209] on p "When space is limited, use the simplified logo (below) with just "SVB" and the …" at bounding box center [721, 191] width 557 height 38
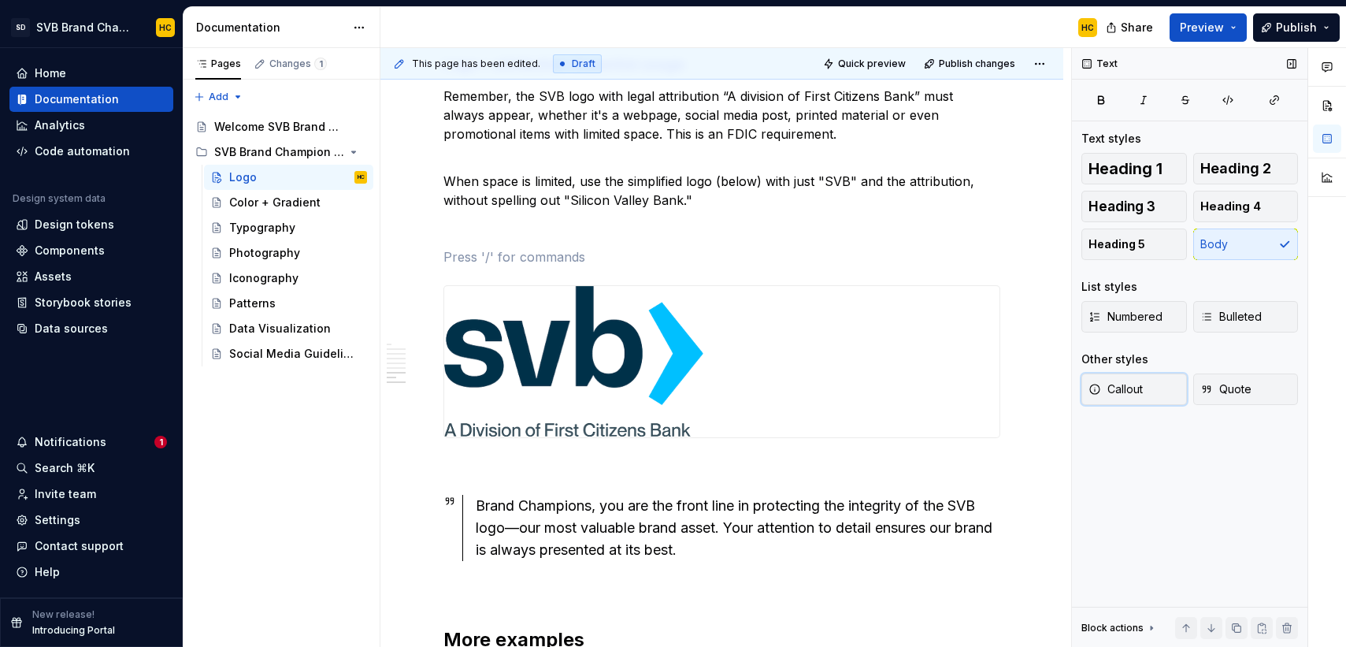
click at [1121, 391] on span "Callout" at bounding box center [1115, 389] width 54 height 16
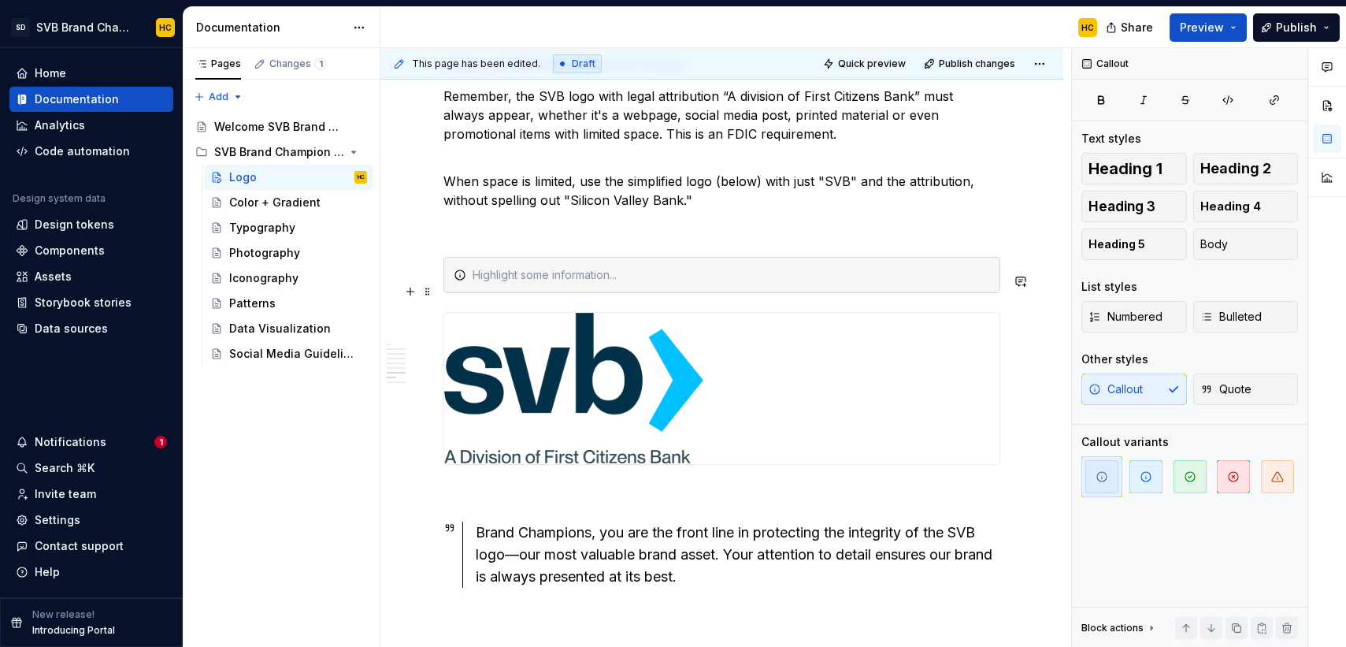
click at [524, 283] on div at bounding box center [730, 275] width 517 height 16
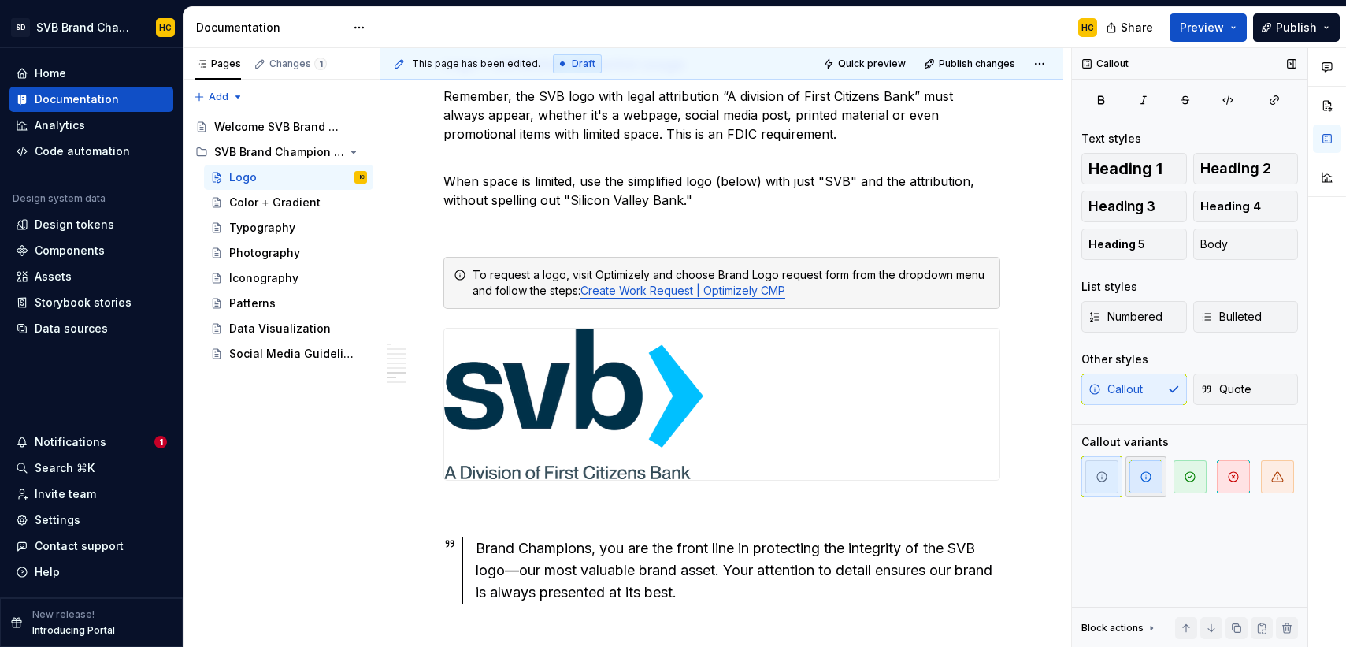
click at [1133, 475] on span "button" at bounding box center [1145, 476] width 33 height 33
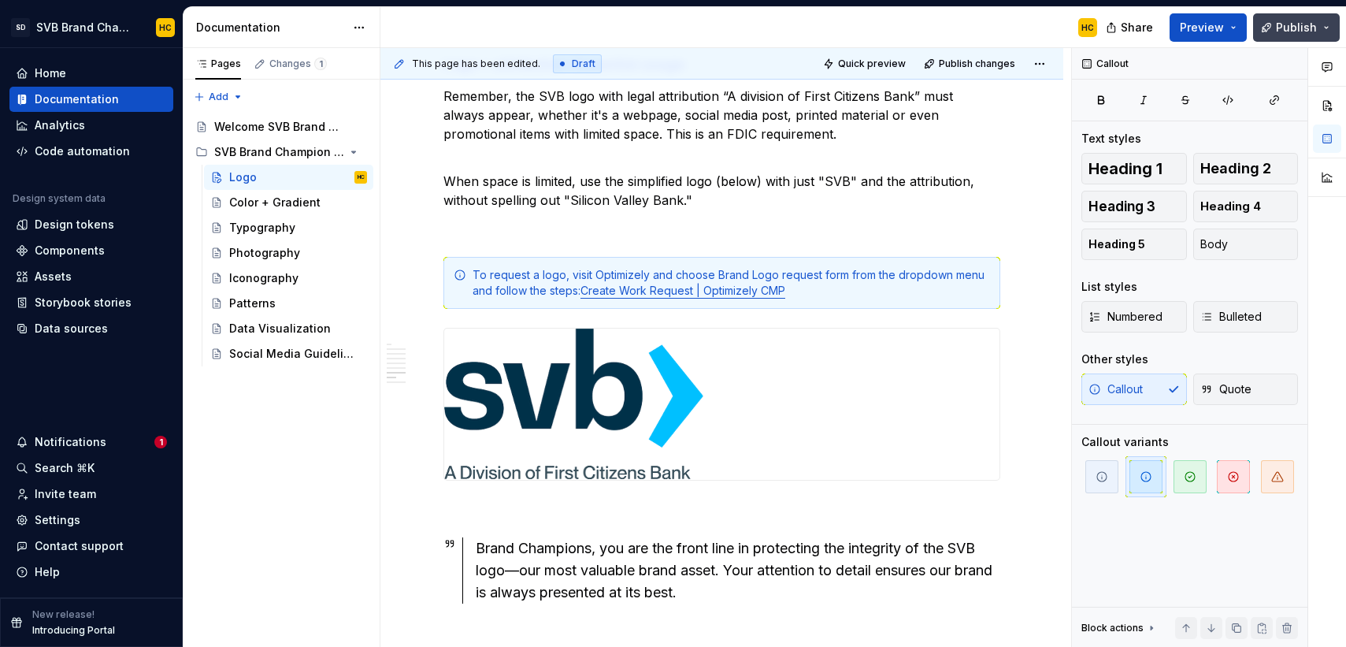
click at [1269, 23] on button "Publish" at bounding box center [1296, 27] width 87 height 28
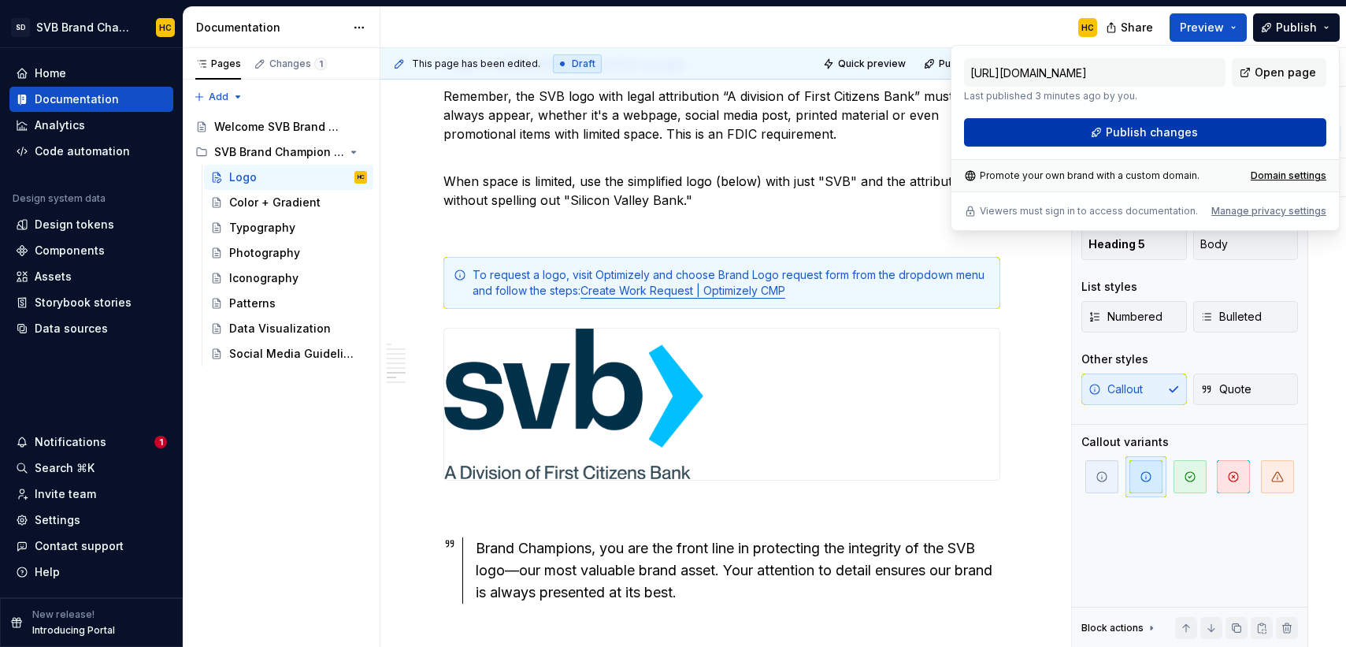
click at [1207, 127] on button "Publish changes" at bounding box center [1145, 132] width 362 height 28
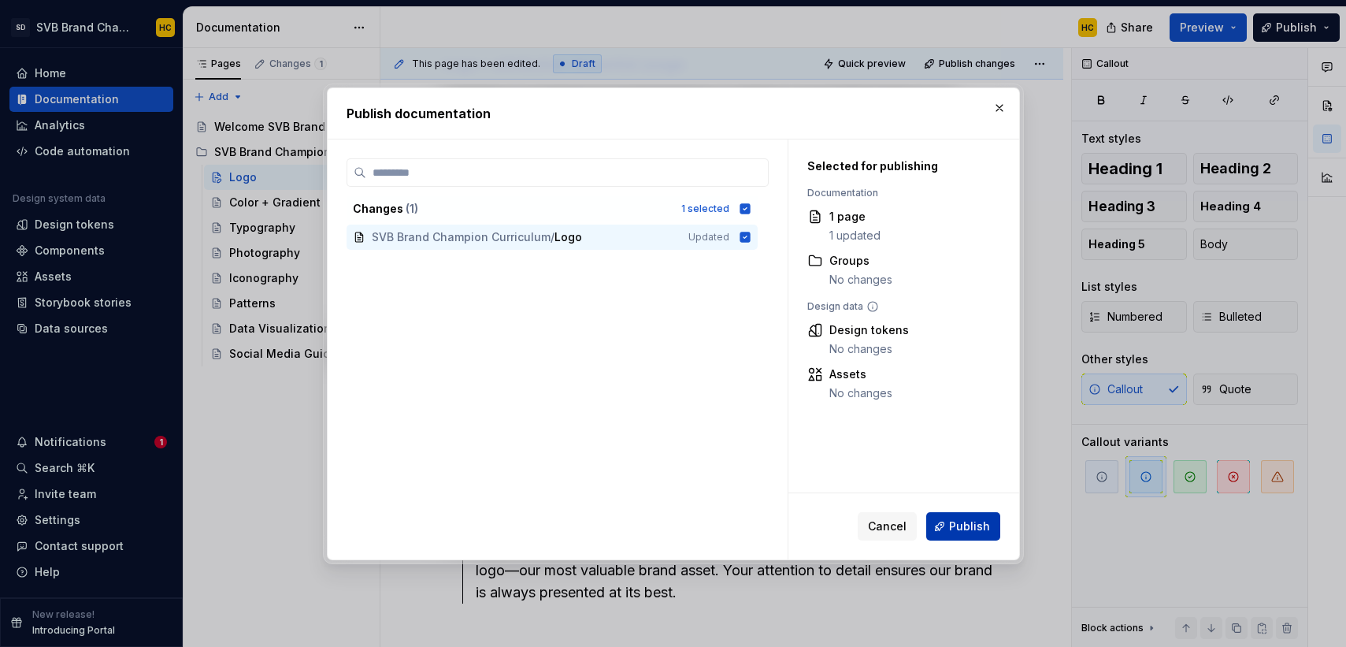
click at [946, 531] on button "Publish" at bounding box center [963, 526] width 74 height 28
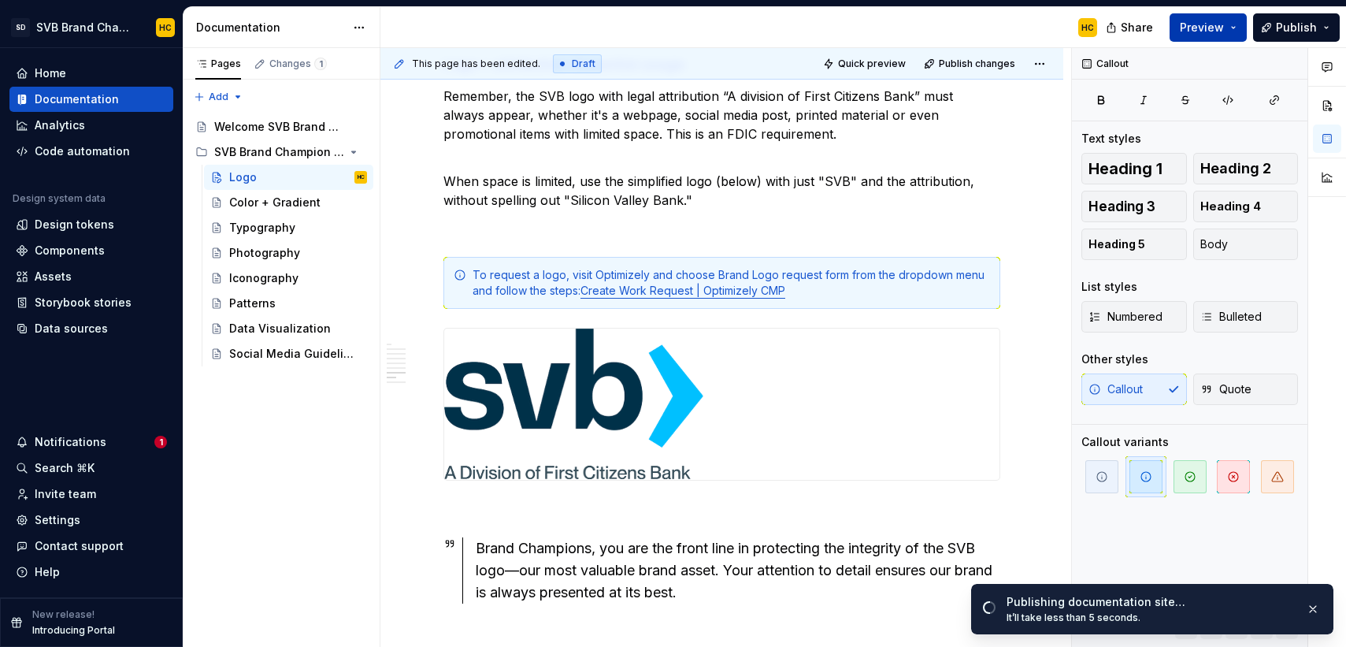
click at [1212, 27] on span "Preview" at bounding box center [1202, 28] width 44 height 16
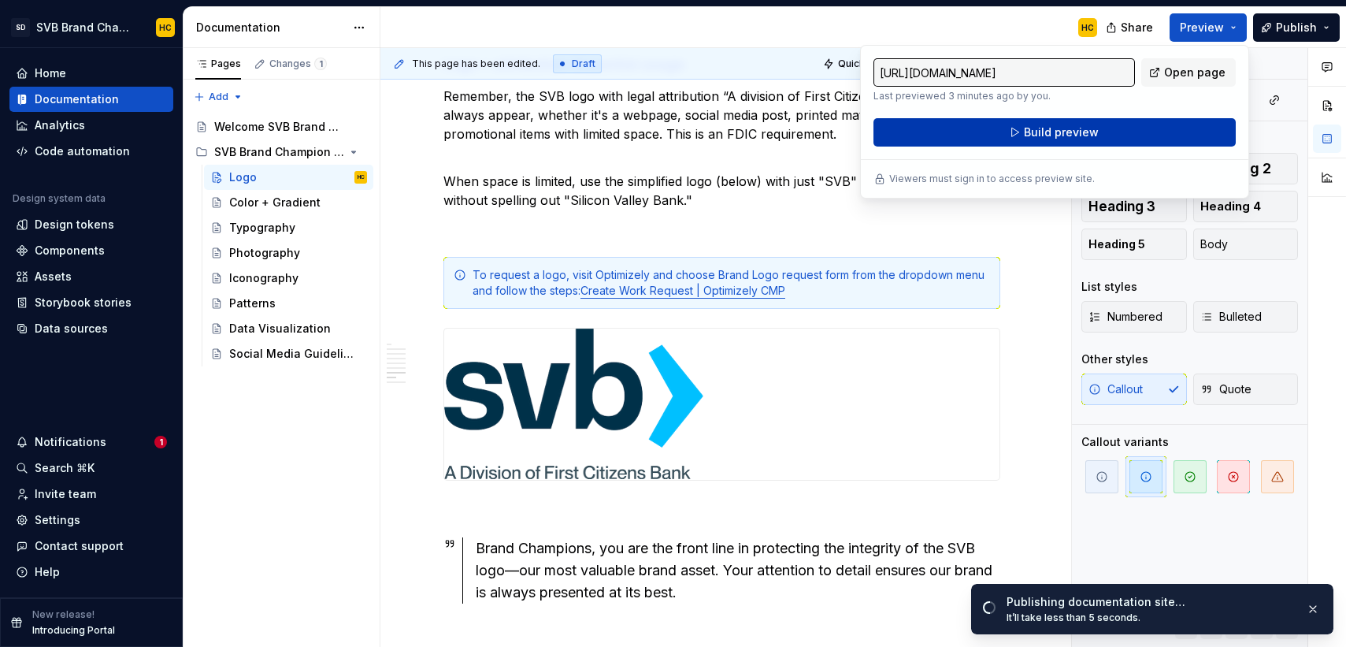
click at [1170, 132] on button "Build preview" at bounding box center [1054, 132] width 362 height 28
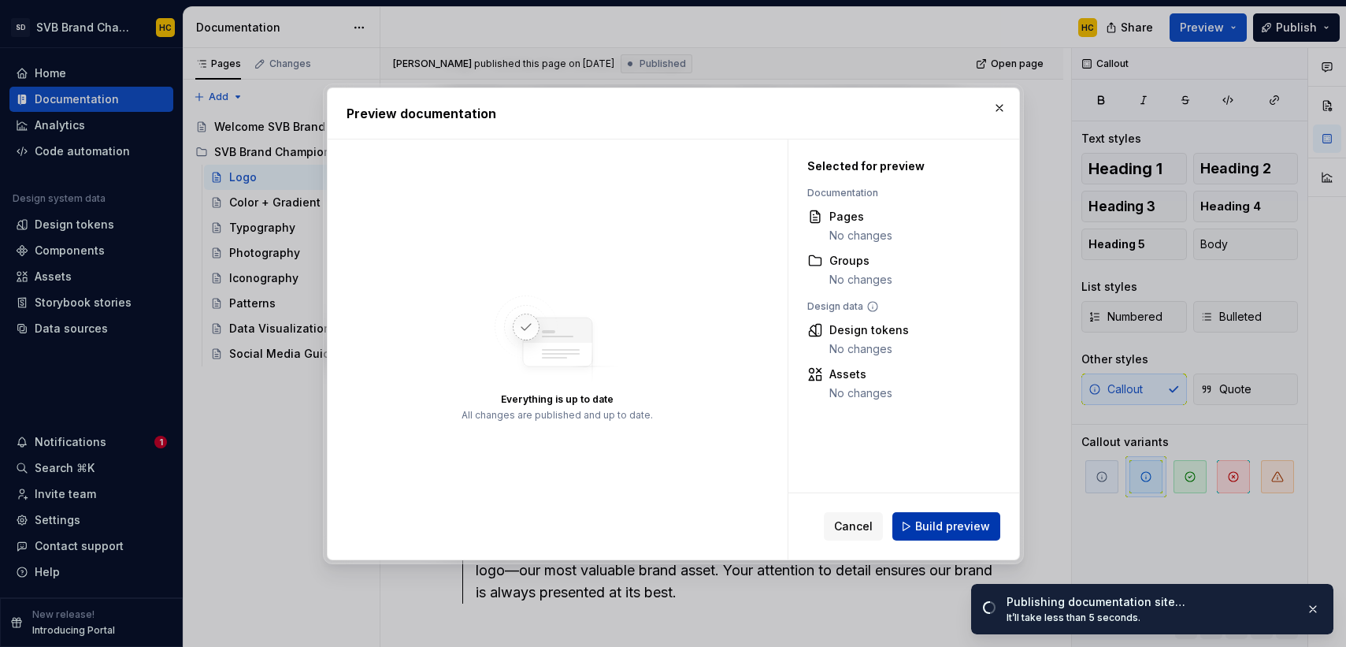
click at [941, 535] on button "Build preview" at bounding box center [946, 526] width 108 height 28
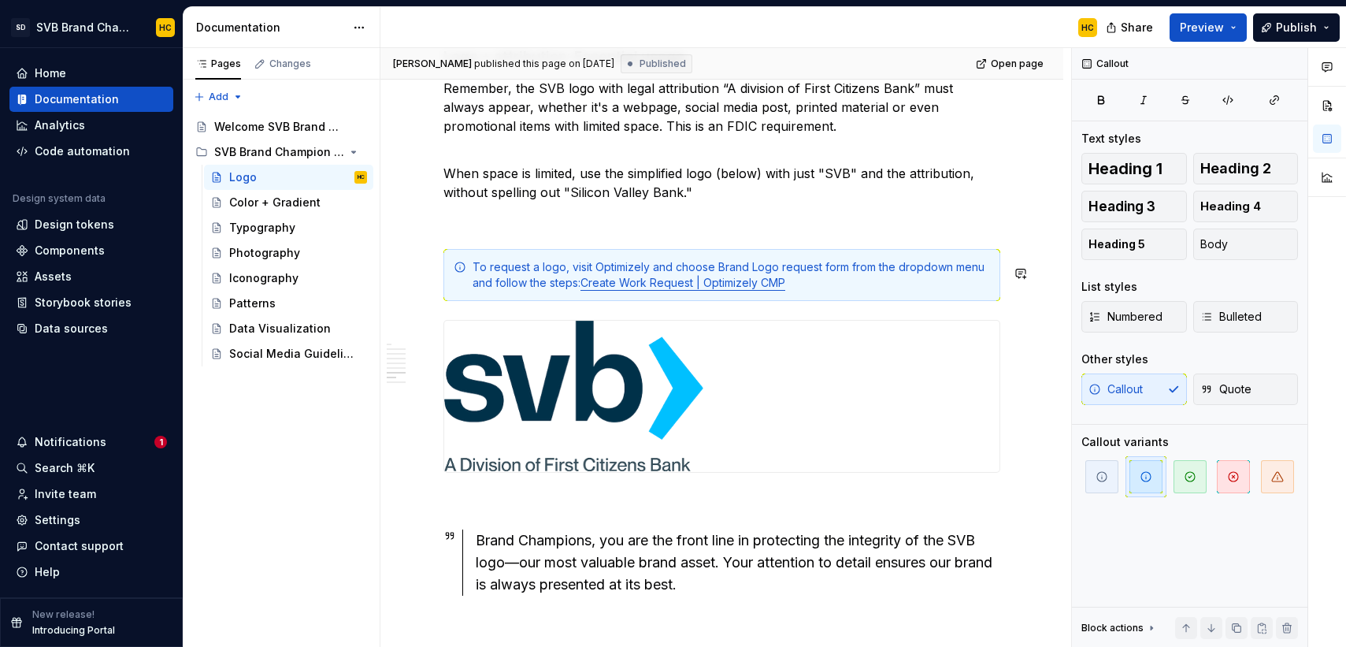
scroll to position [3181, 0]
click at [413, 284] on button "button" at bounding box center [410, 282] width 22 height 22
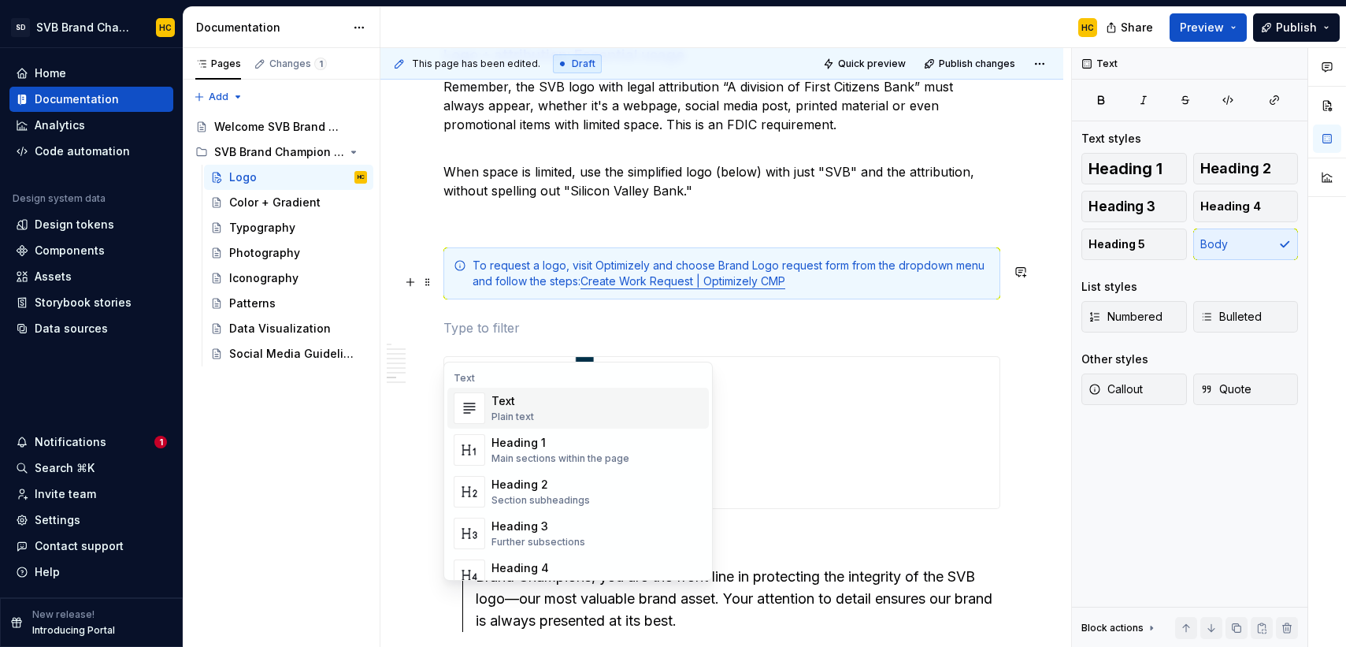
click at [579, 337] on p at bounding box center [721, 327] width 557 height 19
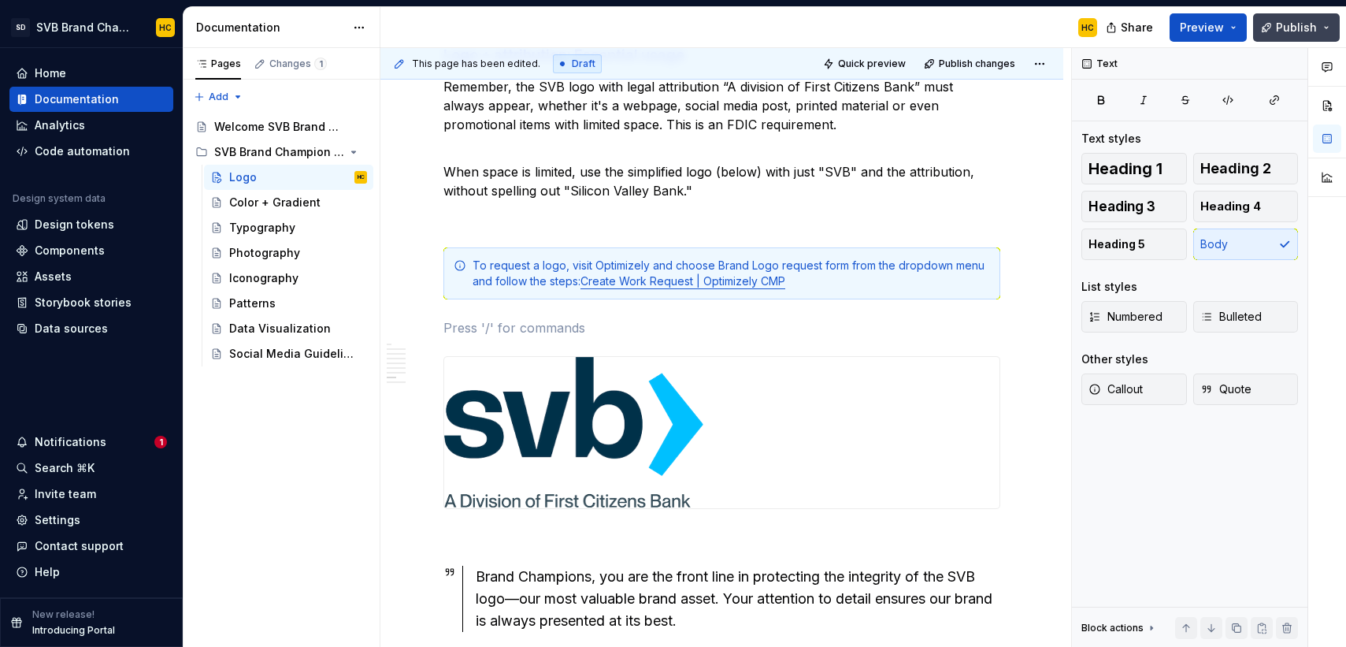
click at [1289, 28] on span "Publish" at bounding box center [1296, 28] width 41 height 16
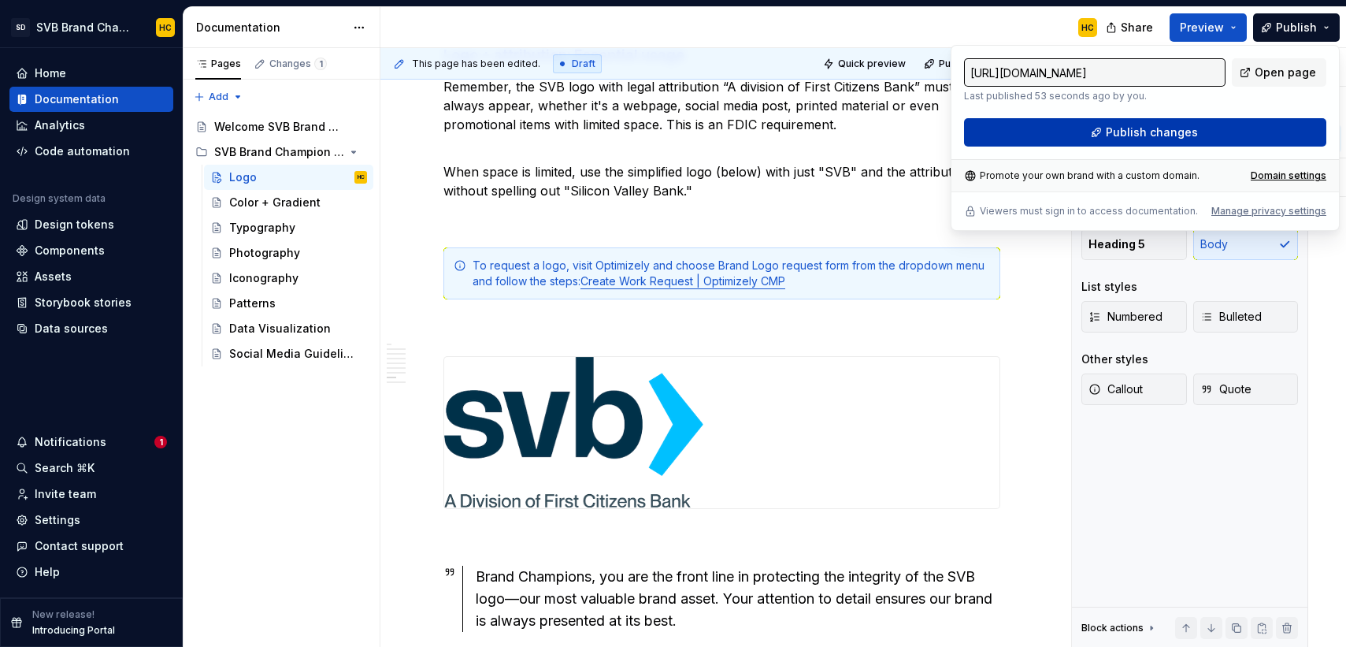
click at [1102, 145] on button "Publish changes" at bounding box center [1145, 132] width 362 height 28
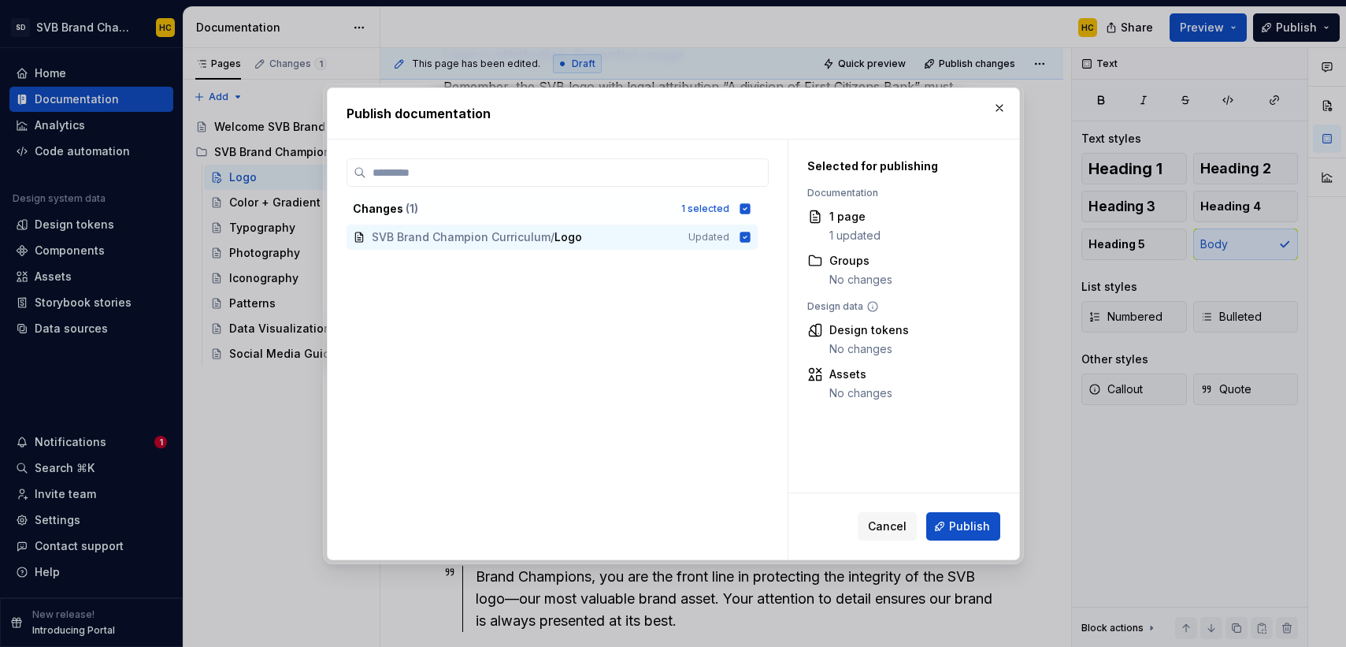
click at [962, 513] on button "Publish" at bounding box center [963, 526] width 74 height 28
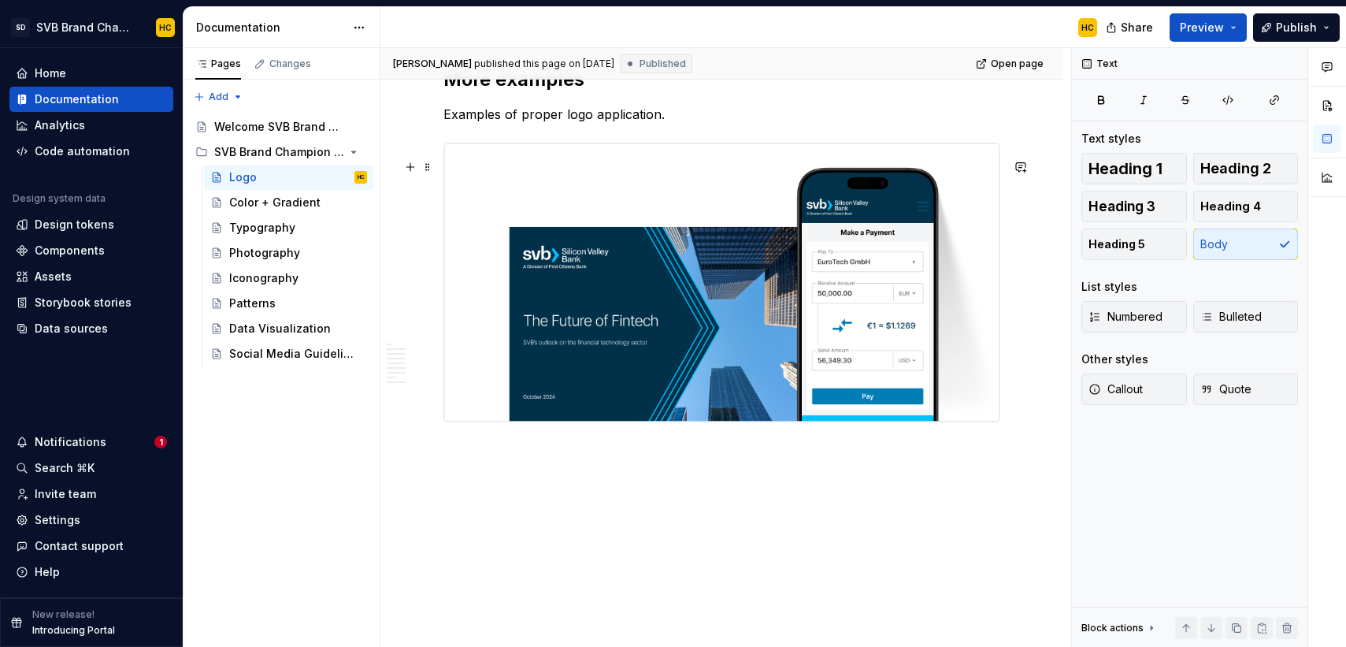
scroll to position [3886, 0]
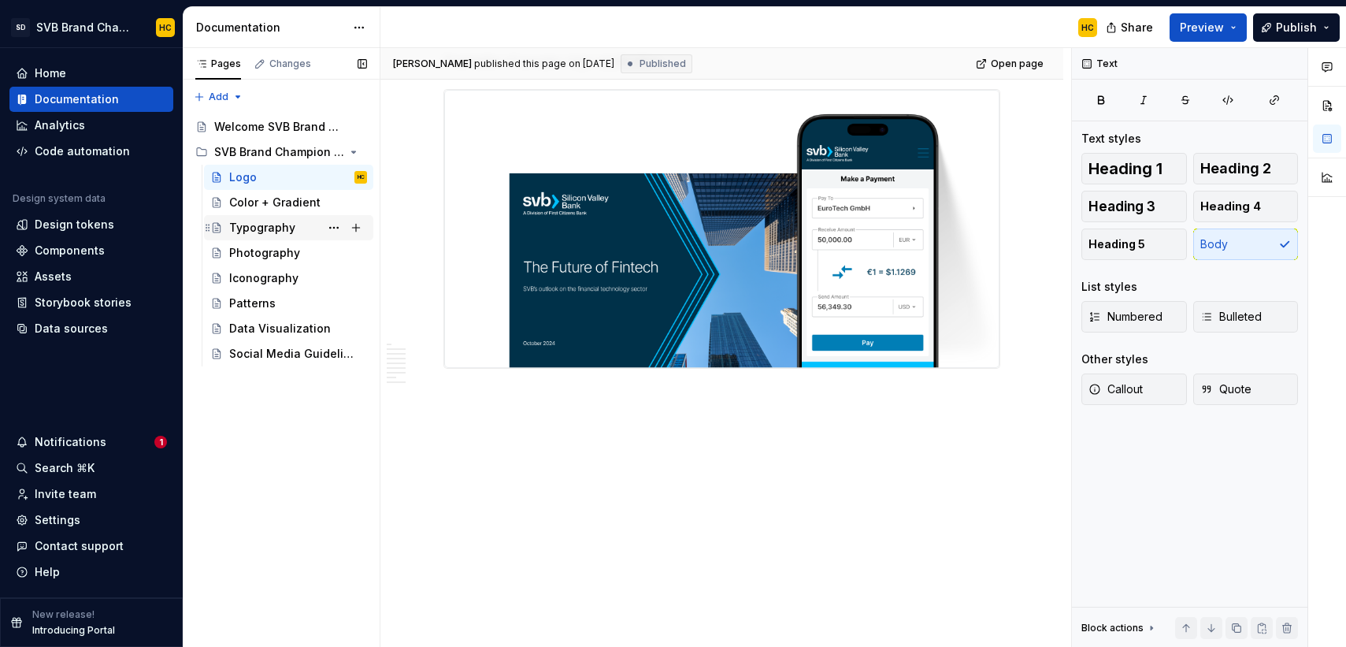
drag, startPoint x: 280, startPoint y: 223, endPoint x: 287, endPoint y: 221, distance: 8.0
click at [280, 223] on div "Typography" at bounding box center [262, 228] width 66 height 16
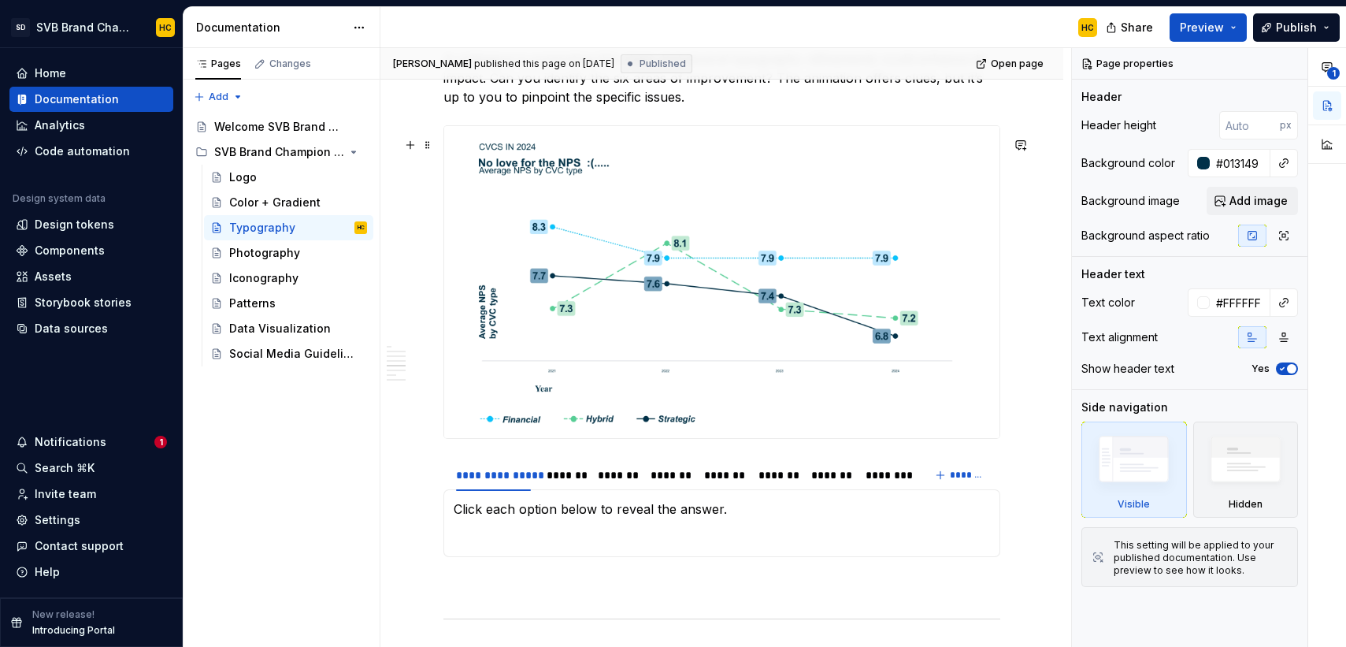
scroll to position [2412, 0]
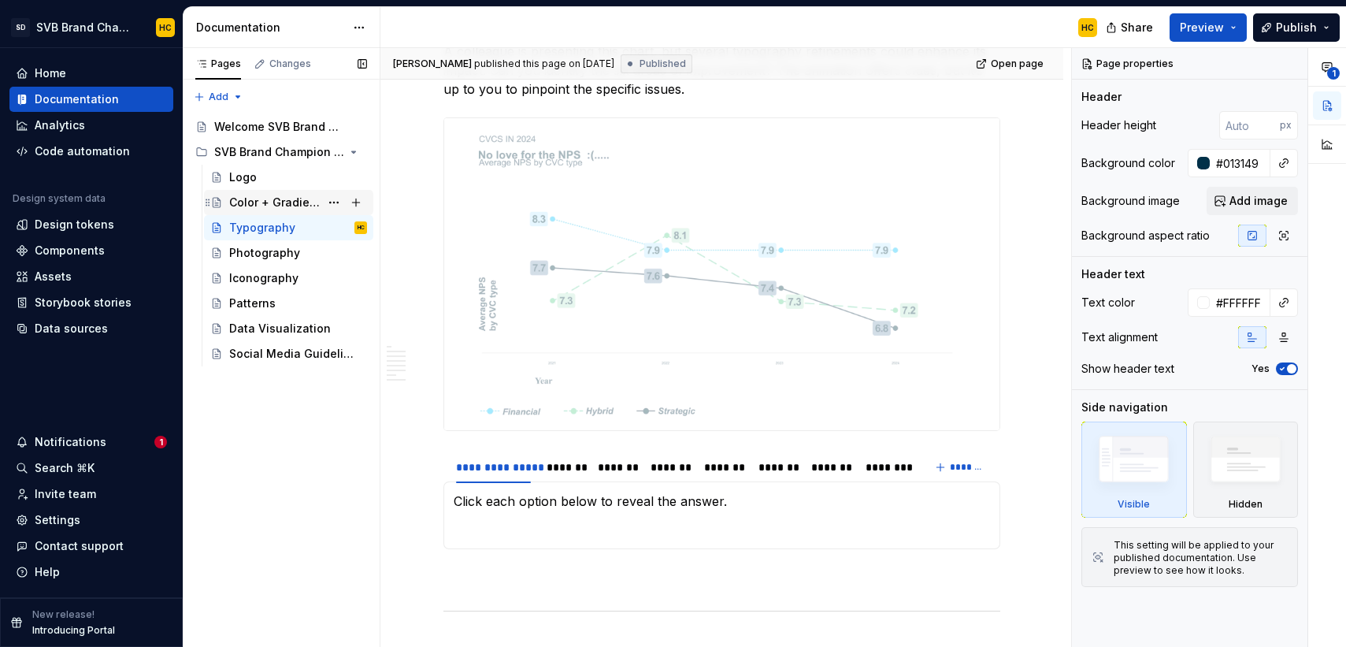
click at [272, 202] on div "Color + Gradient" at bounding box center [274, 203] width 91 height 16
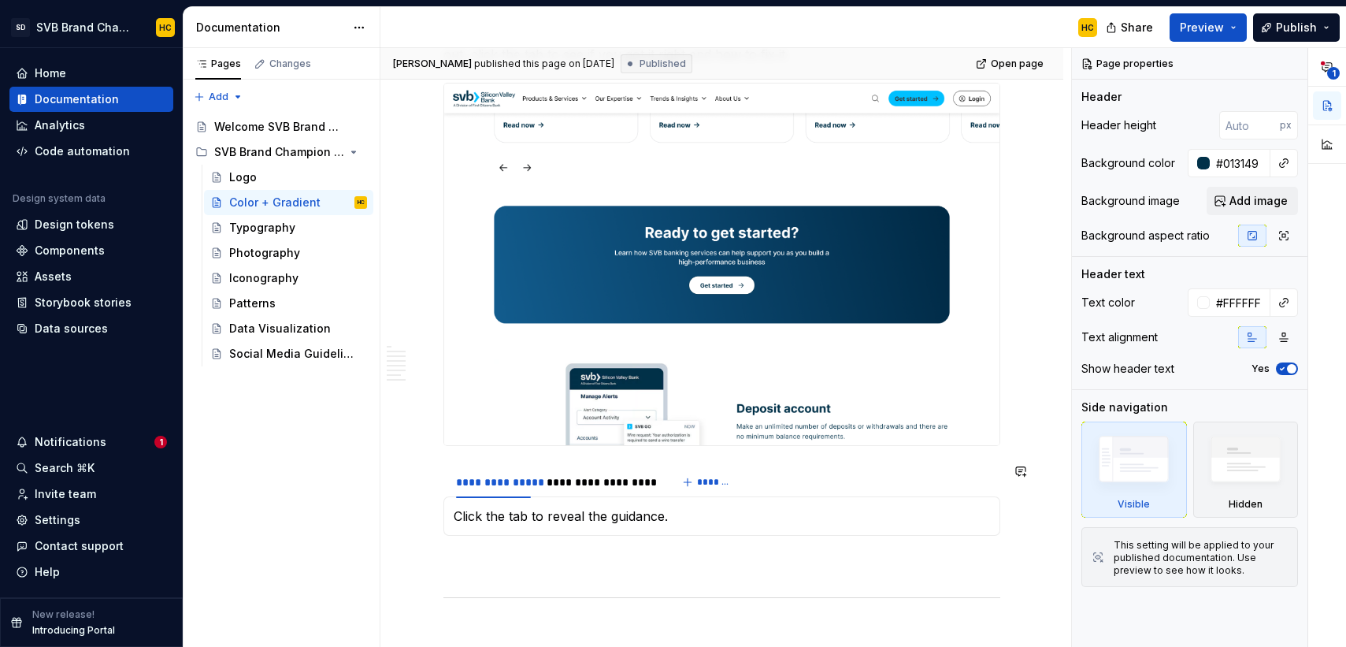
scroll to position [2132, 0]
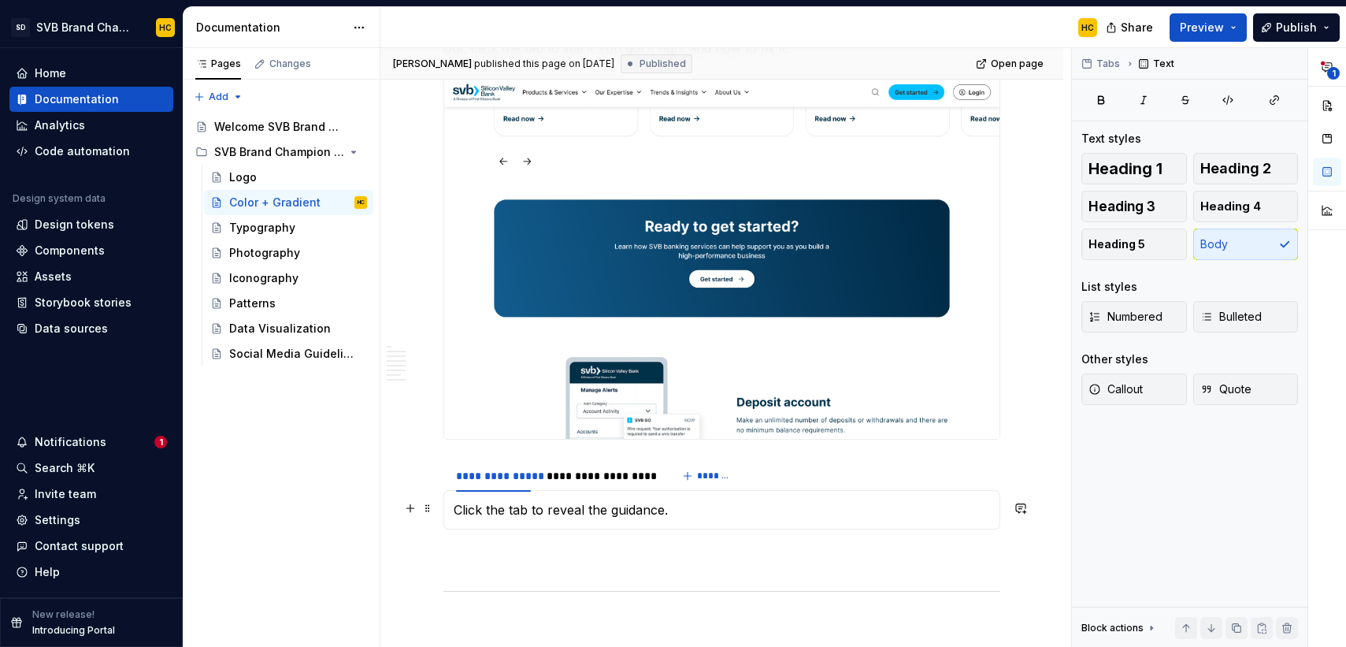
click at [579, 517] on p "Click the tab to reveal the guidance." at bounding box center [722, 509] width 536 height 19
drag, startPoint x: 675, startPoint y: 512, endPoint x: 391, endPoint y: 516, distance: 283.5
click at [391, 516] on div "**********" at bounding box center [721, 178] width 683 height 4081
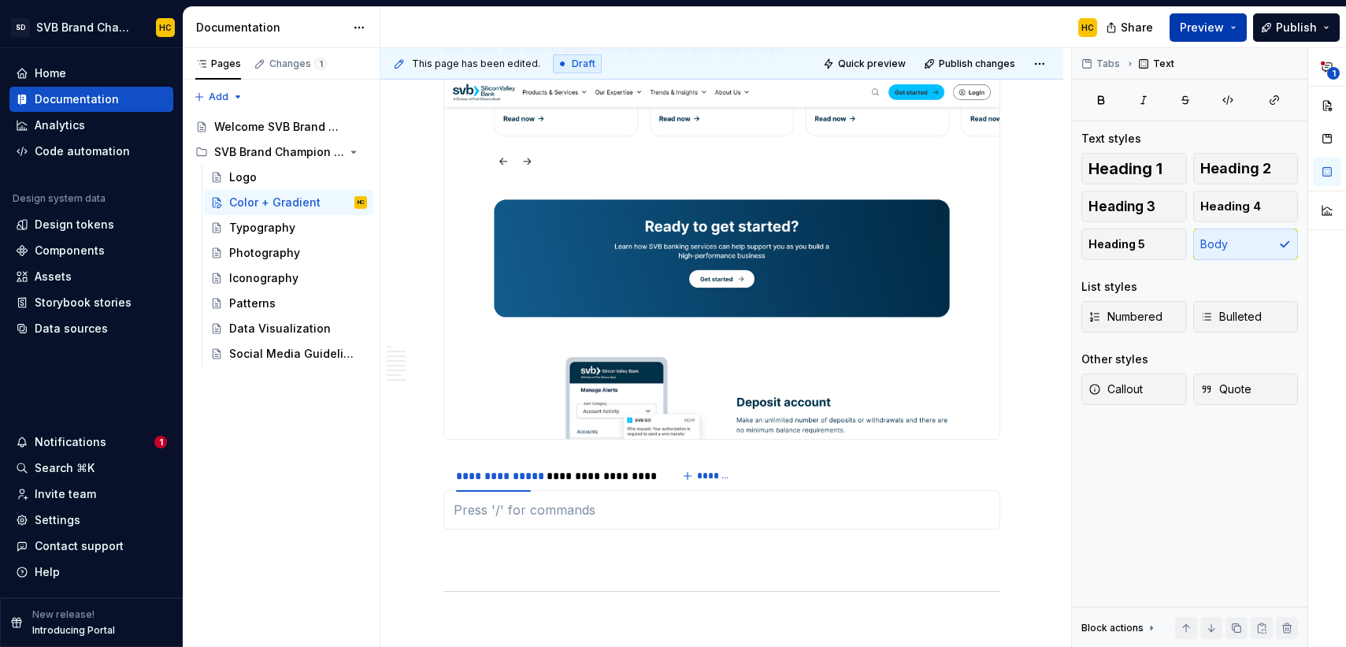
click at [1197, 24] on span "Preview" at bounding box center [1202, 28] width 44 height 16
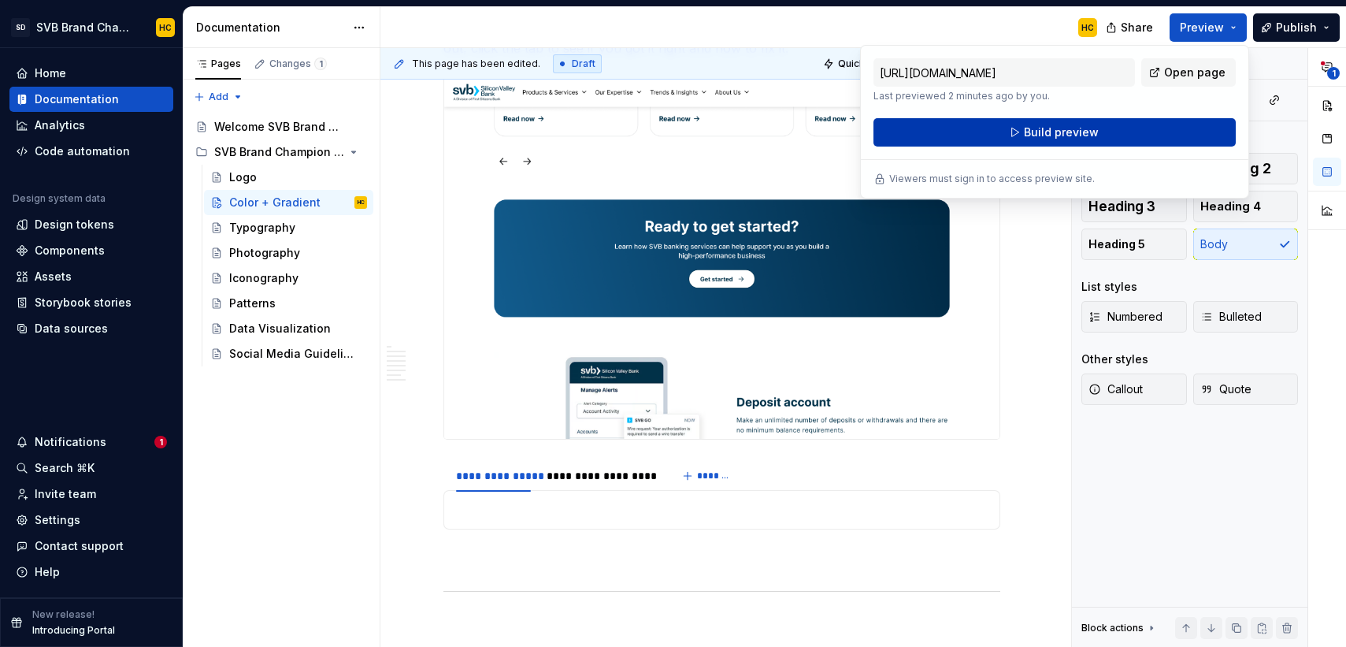
click at [1094, 138] on span "Build preview" at bounding box center [1061, 132] width 75 height 16
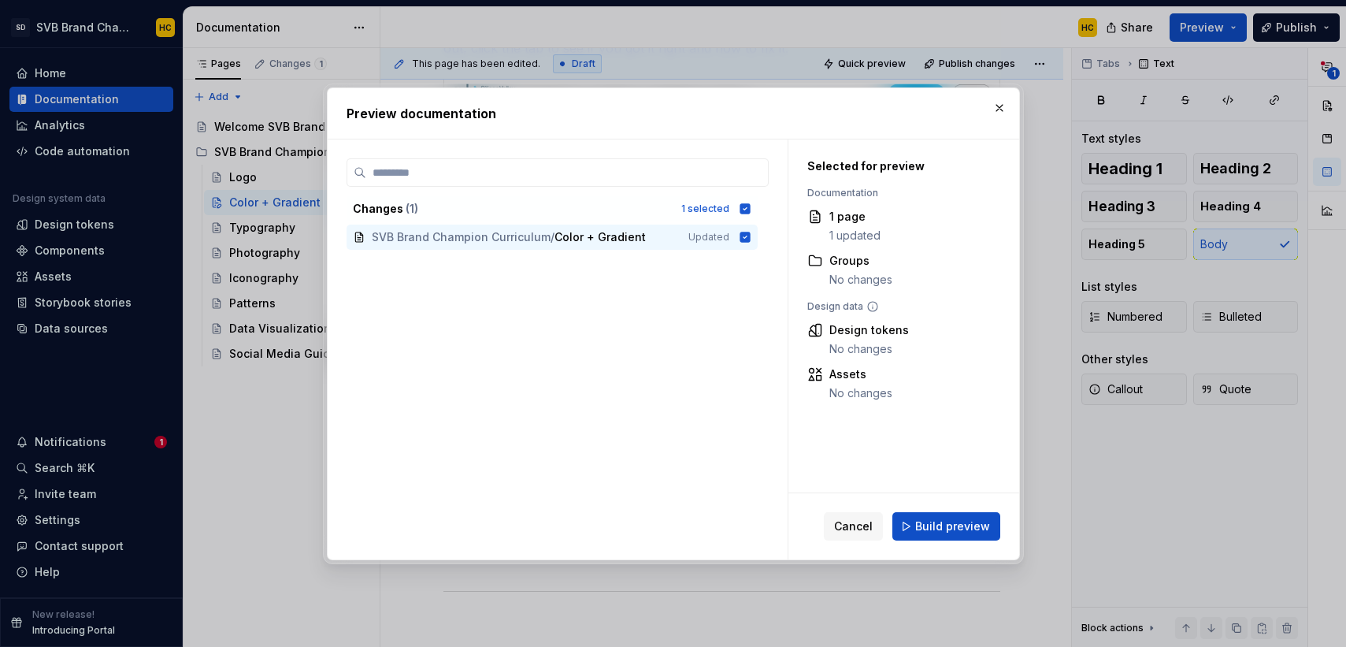
click at [930, 518] on span "Build preview" at bounding box center [952, 526] width 75 height 16
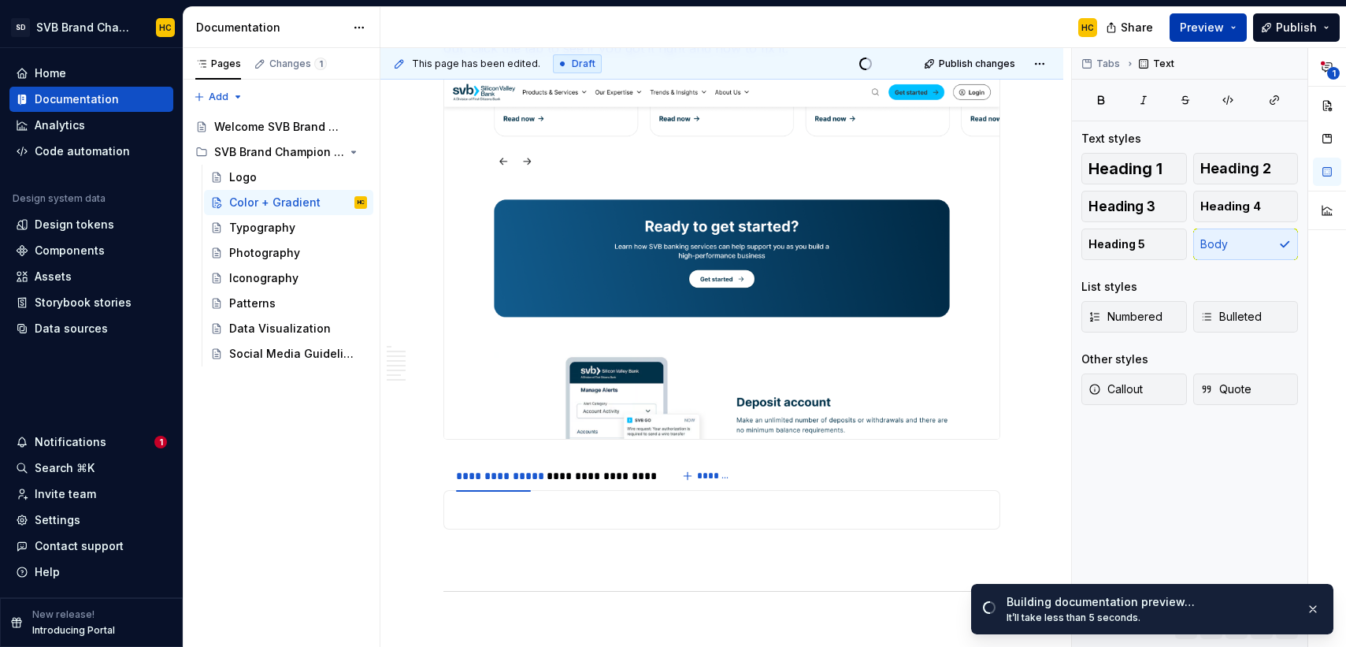
click at [1217, 21] on span "Preview" at bounding box center [1202, 28] width 44 height 16
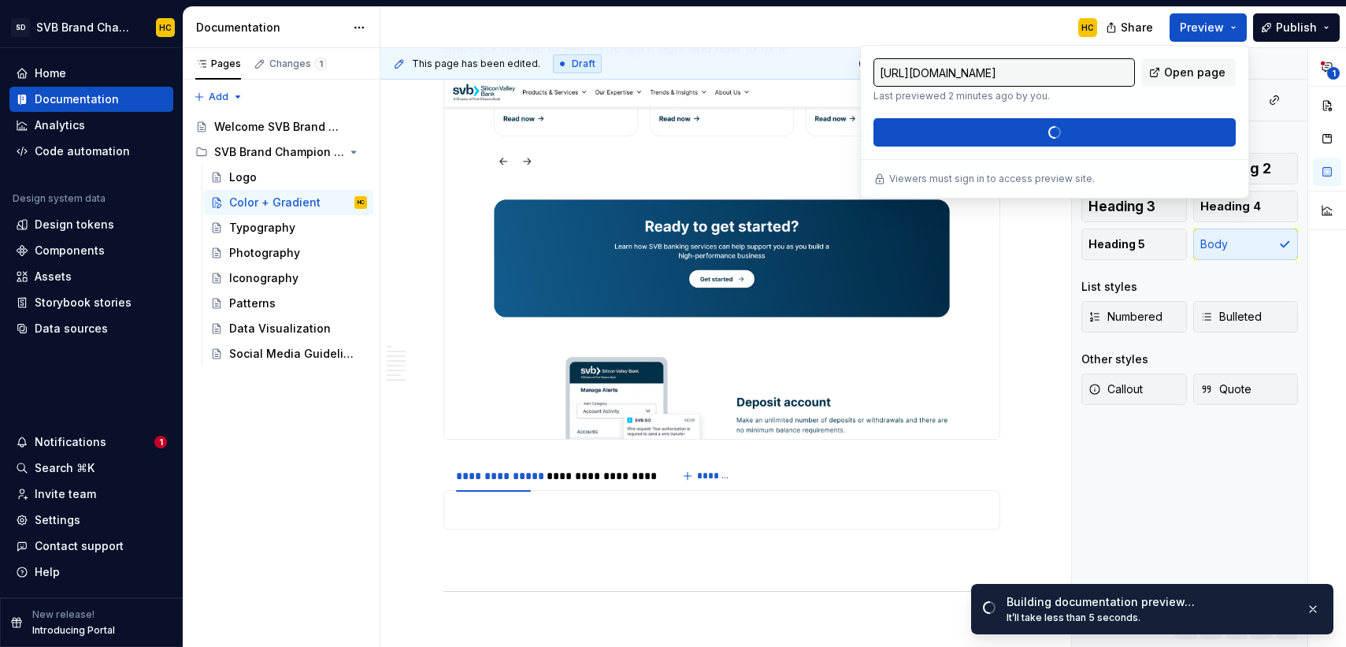
click at [1150, 140] on div "[URL][DOMAIN_NAME] Last previewed 2 minutes ago by you. Open page Build preview" at bounding box center [1054, 102] width 362 height 88
type textarea "*"
type input "[URL][DOMAIN_NAME]"
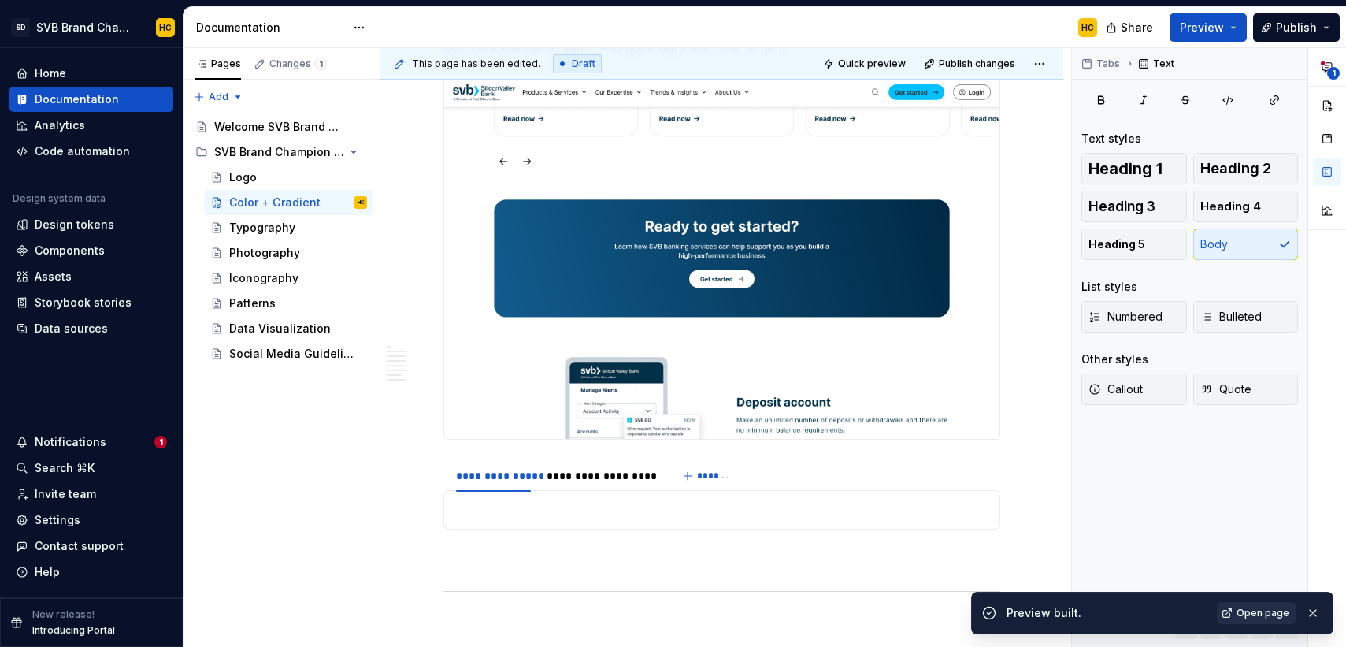
click at [1264, 613] on span "Open page" at bounding box center [1262, 612] width 53 height 13
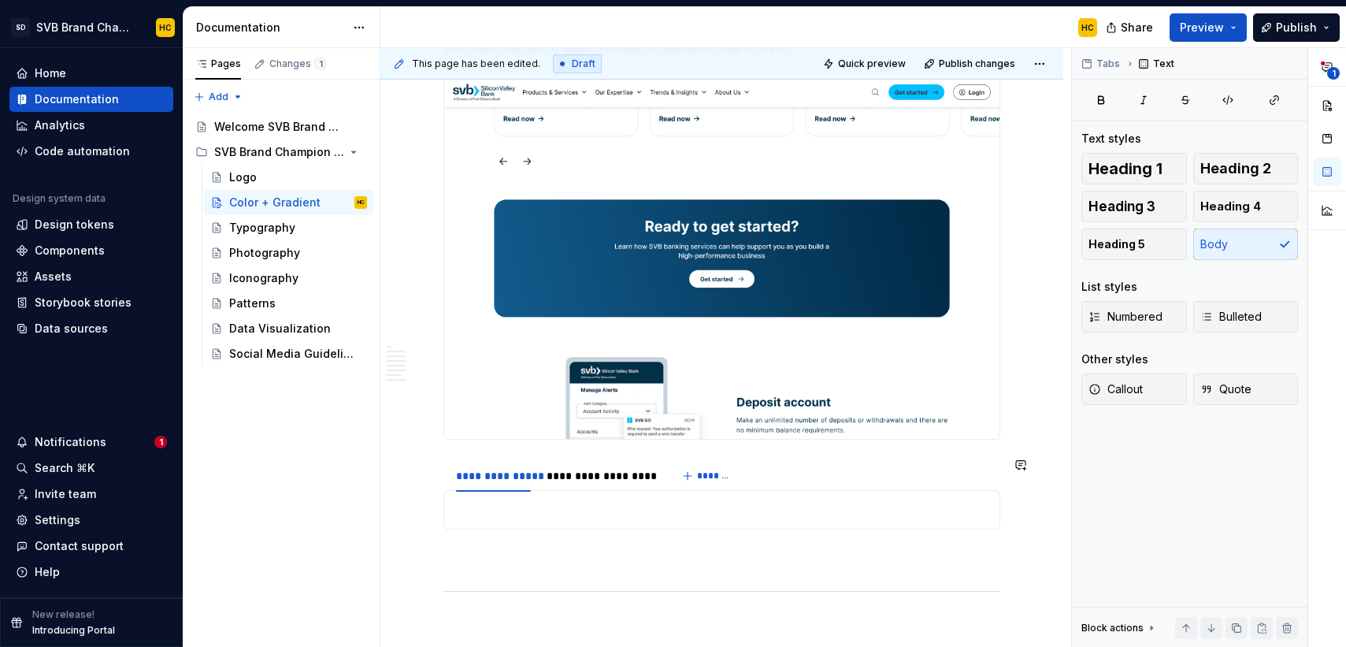
click at [519, 520] on div "Our brand gradients should flow diagonally from corner to corner, dark to light…" at bounding box center [721, 509] width 557 height 39
paste div
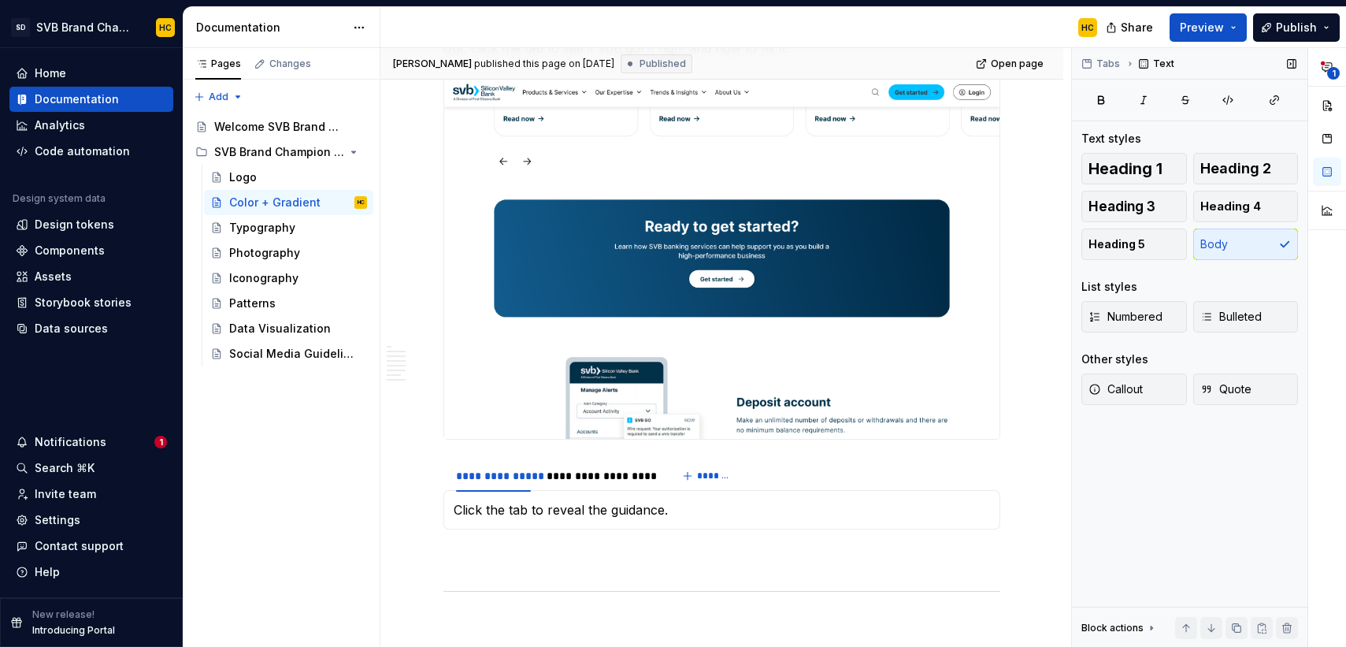
type textarea "*"
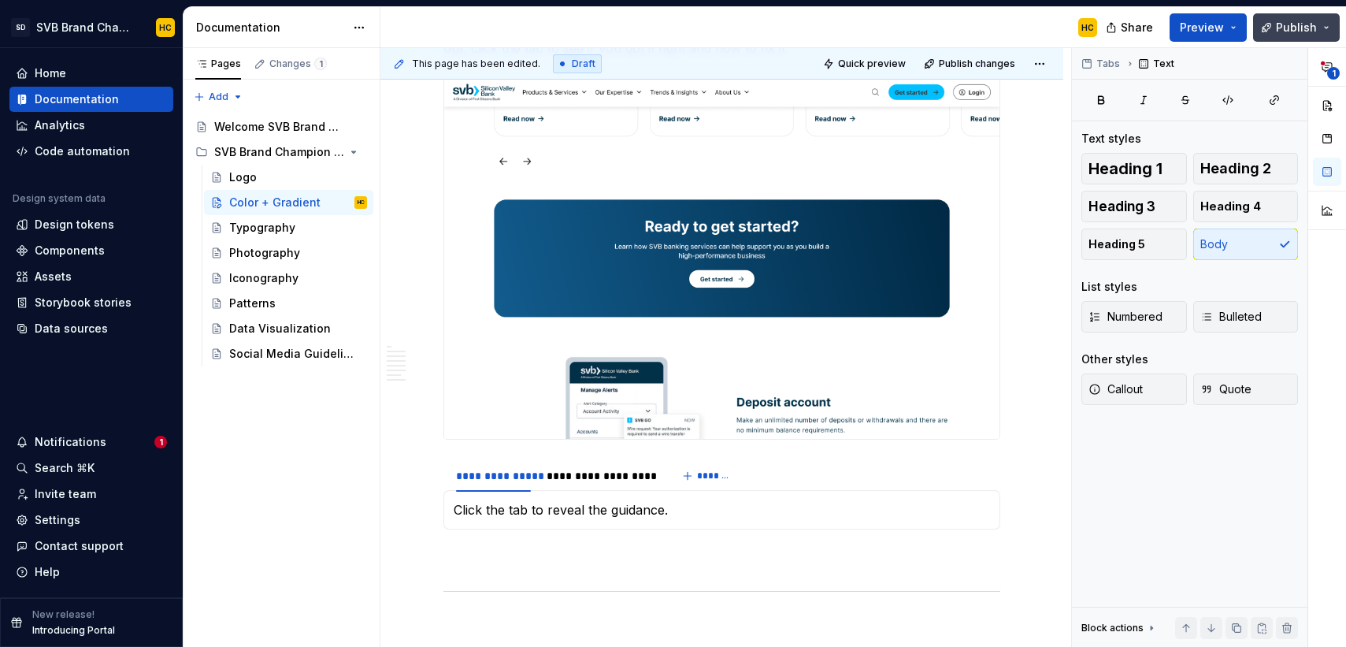
click at [1288, 28] on span "Publish" at bounding box center [1296, 28] width 41 height 16
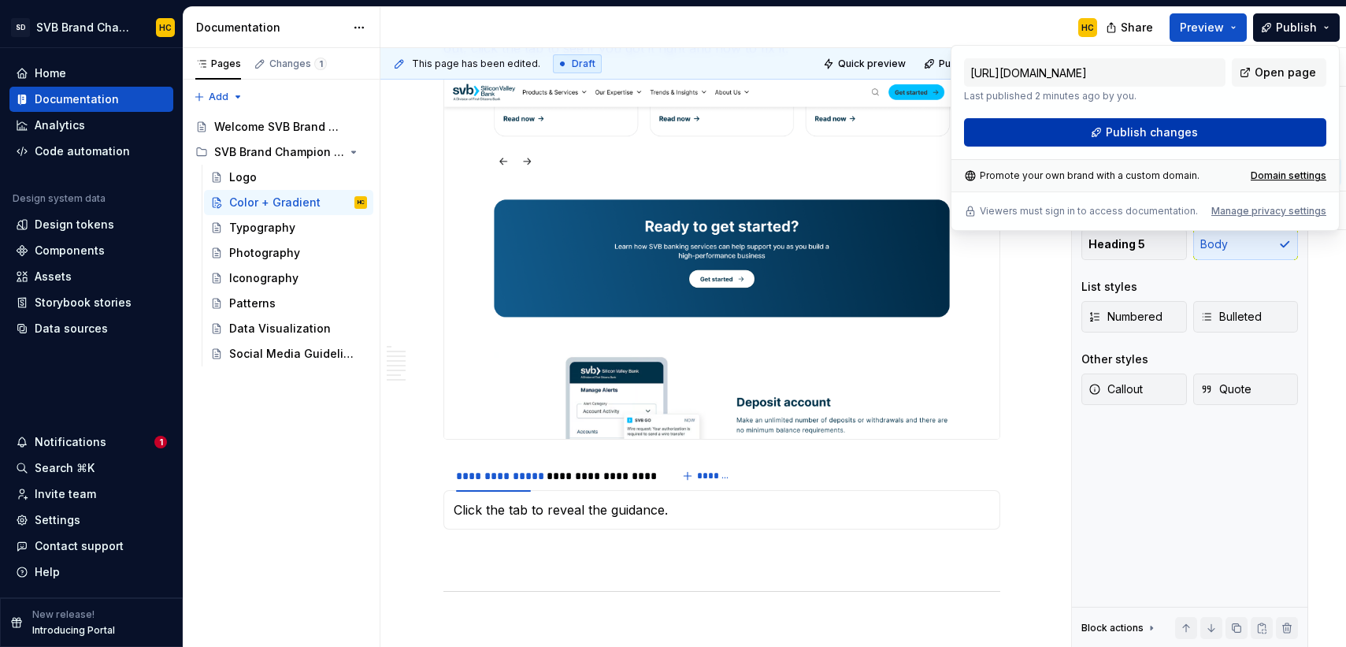
click at [1150, 134] on span "Publish changes" at bounding box center [1152, 132] width 92 height 16
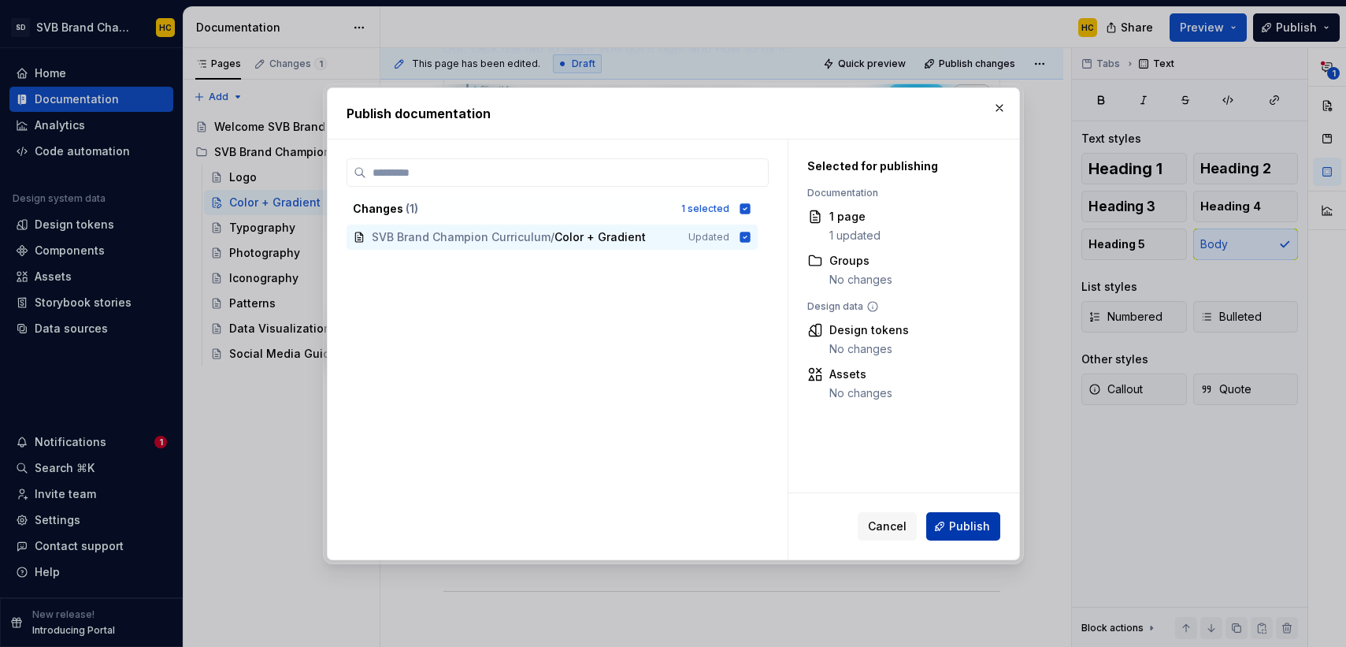
click at [944, 521] on button "Publish" at bounding box center [963, 526] width 74 height 28
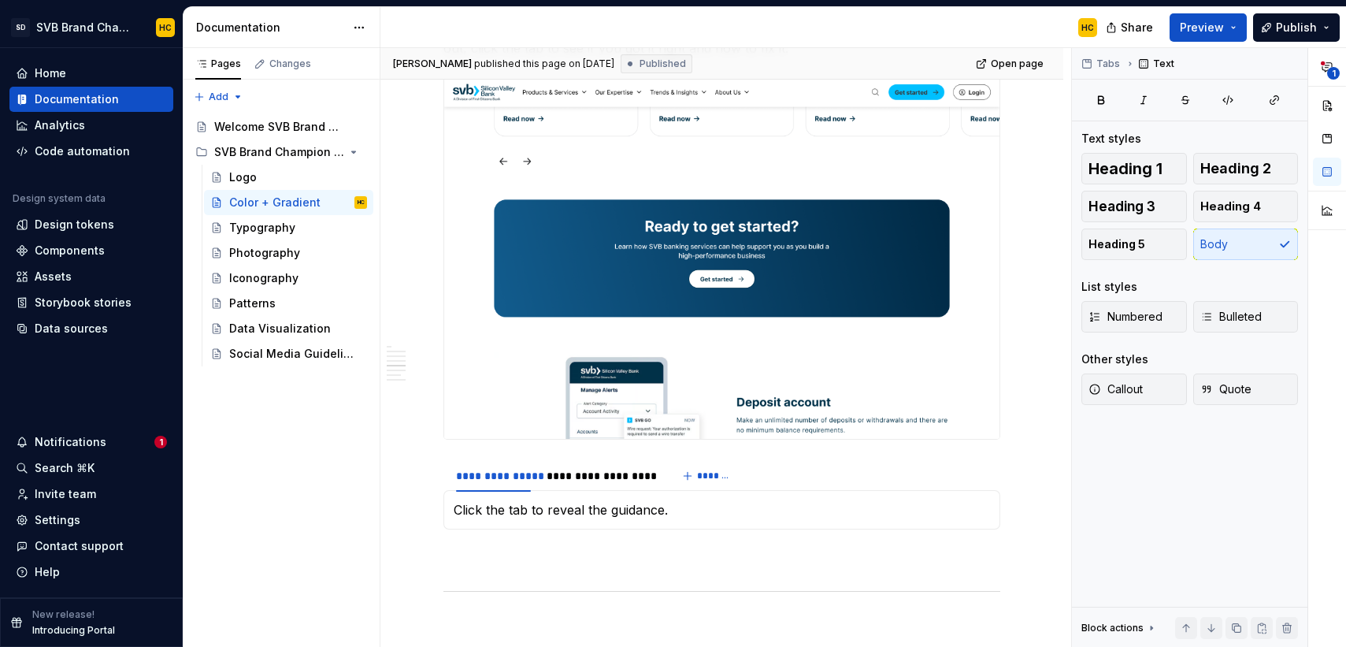
scroll to position [0, 0]
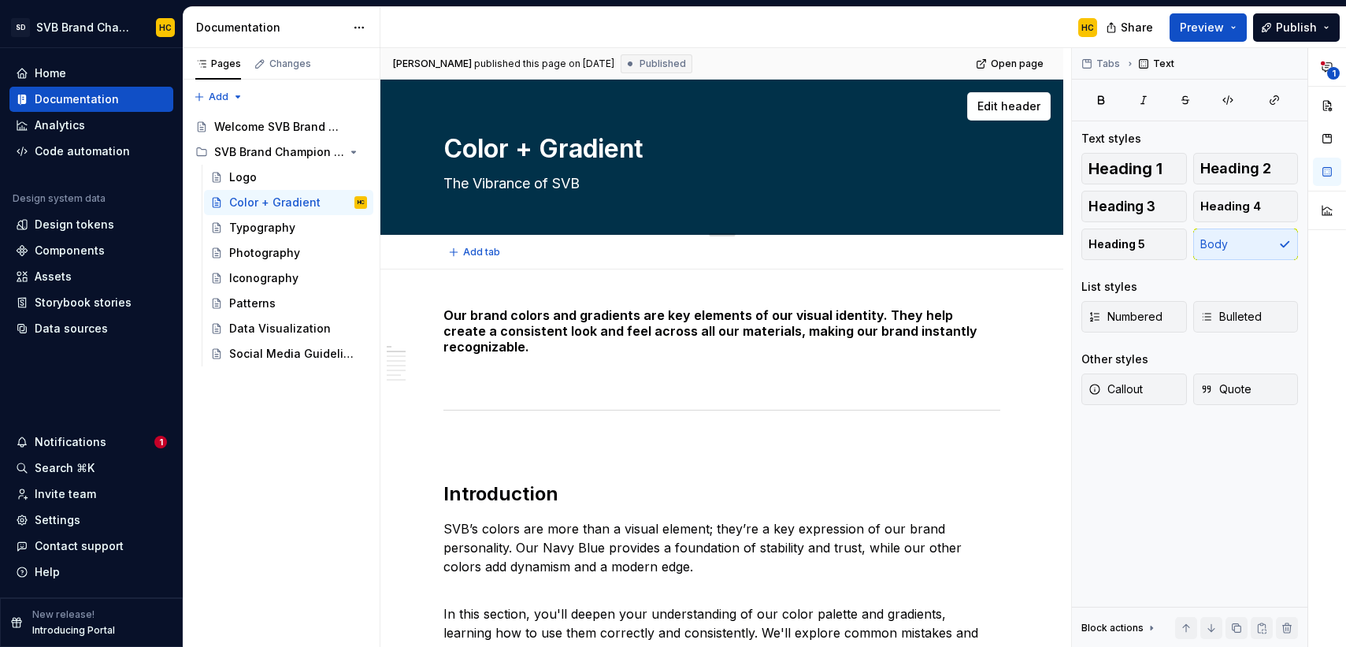
click at [480, 183] on textarea "The Vibrance of SVB" at bounding box center [718, 183] width 557 height 25
click at [483, 183] on textarea "The Vibrance of SVB" at bounding box center [718, 183] width 557 height 25
type textarea "*"
type textarea "The [MEDICAL_DATA] of SVB"
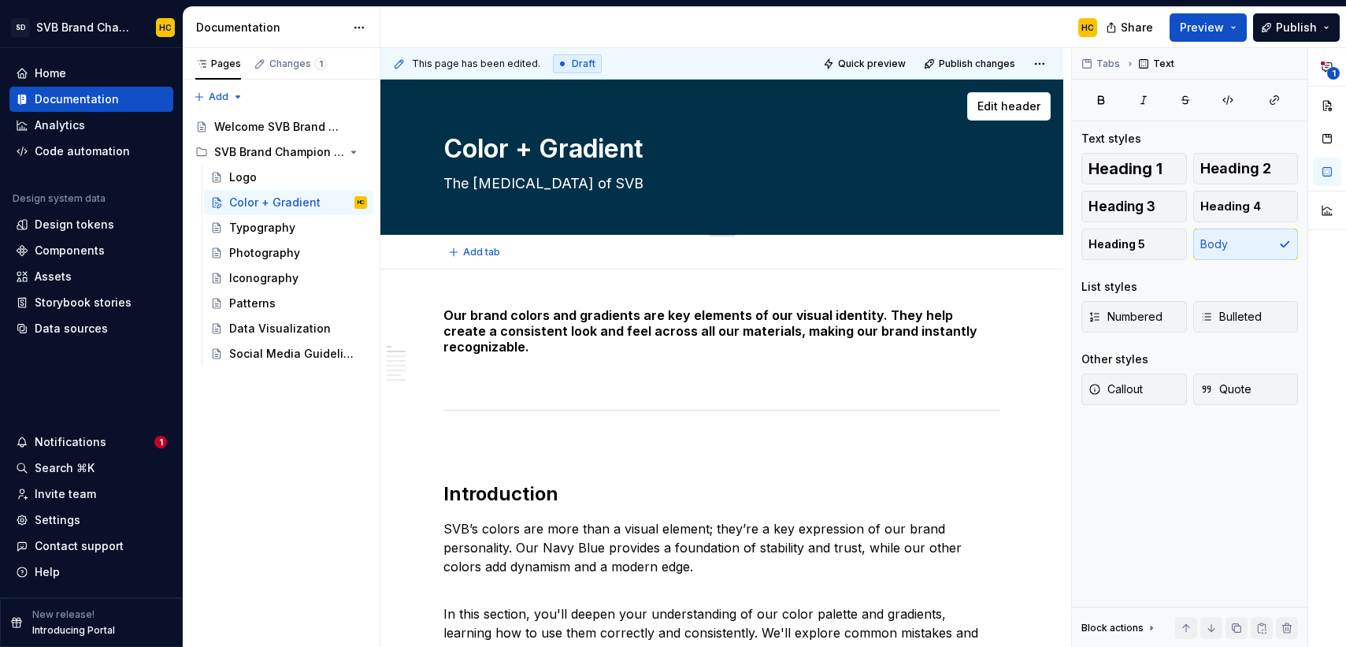
type textarea "*"
type textarea "The vibrance of SVB"
type textarea "*"
type textarea "The vibrance of SVB"
click at [1285, 26] on span "Publish" at bounding box center [1296, 28] width 41 height 16
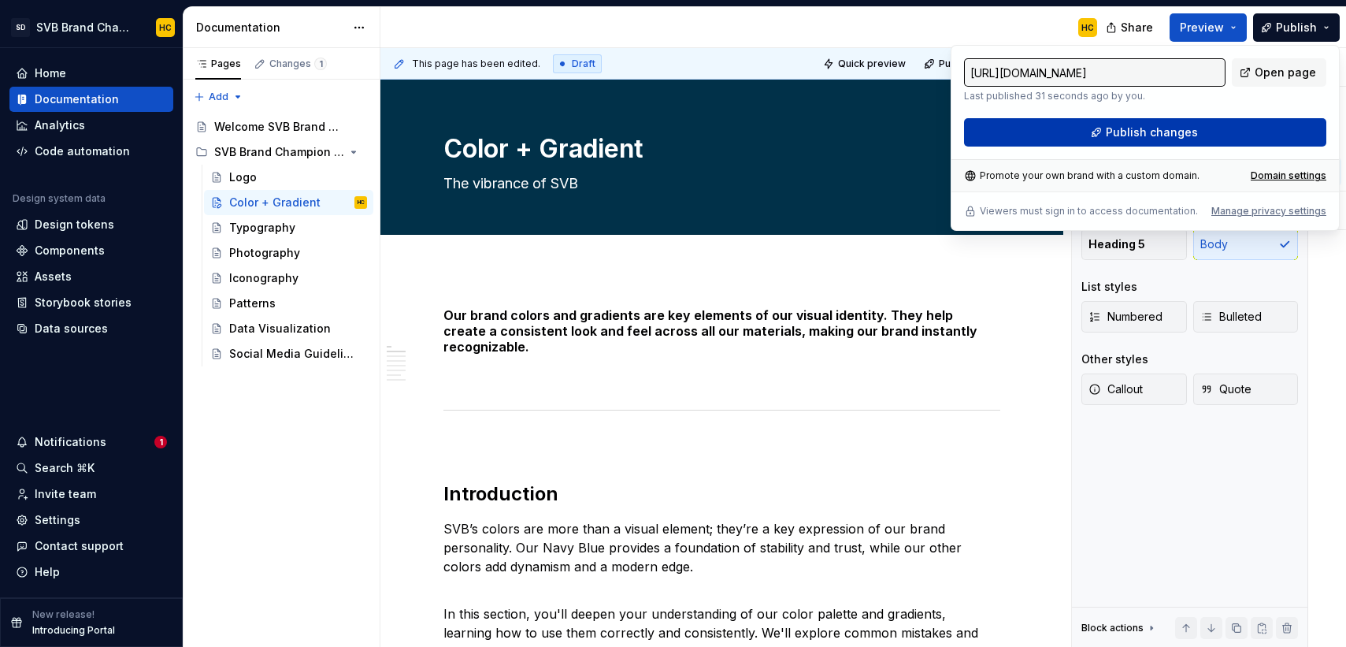
click at [1195, 139] on button "Publish changes" at bounding box center [1145, 132] width 362 height 28
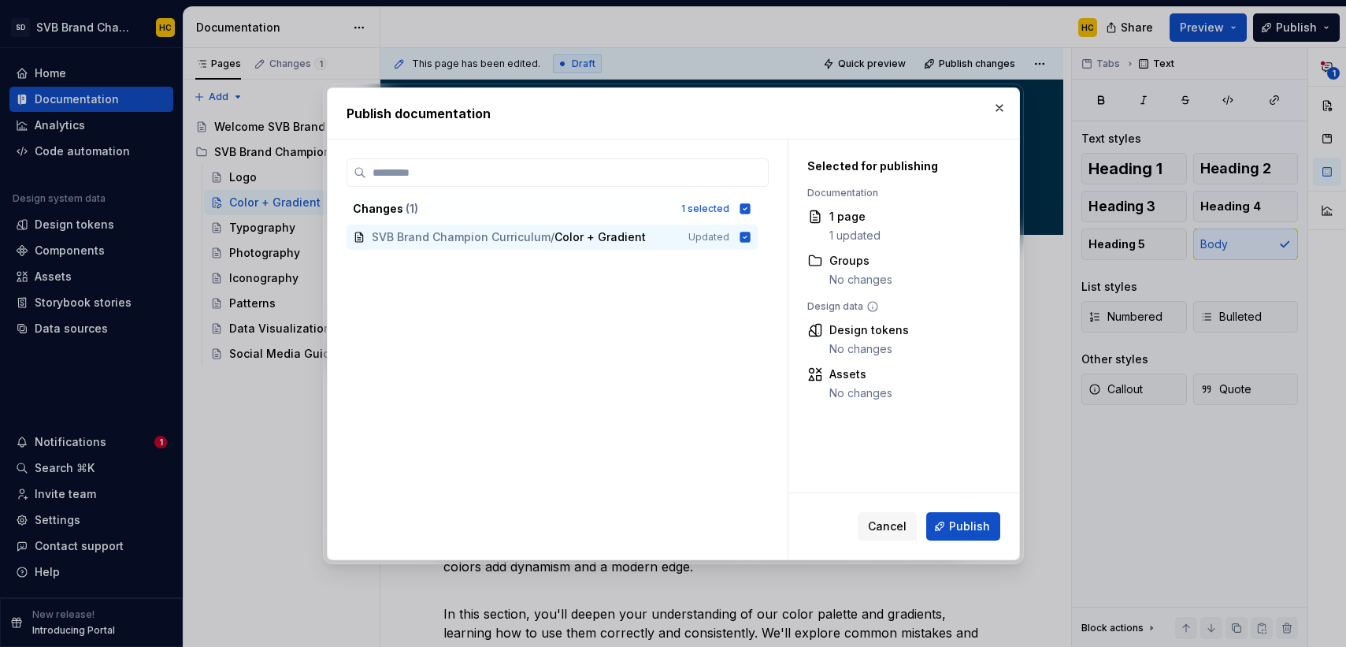
click at [932, 520] on button "Publish" at bounding box center [963, 526] width 74 height 28
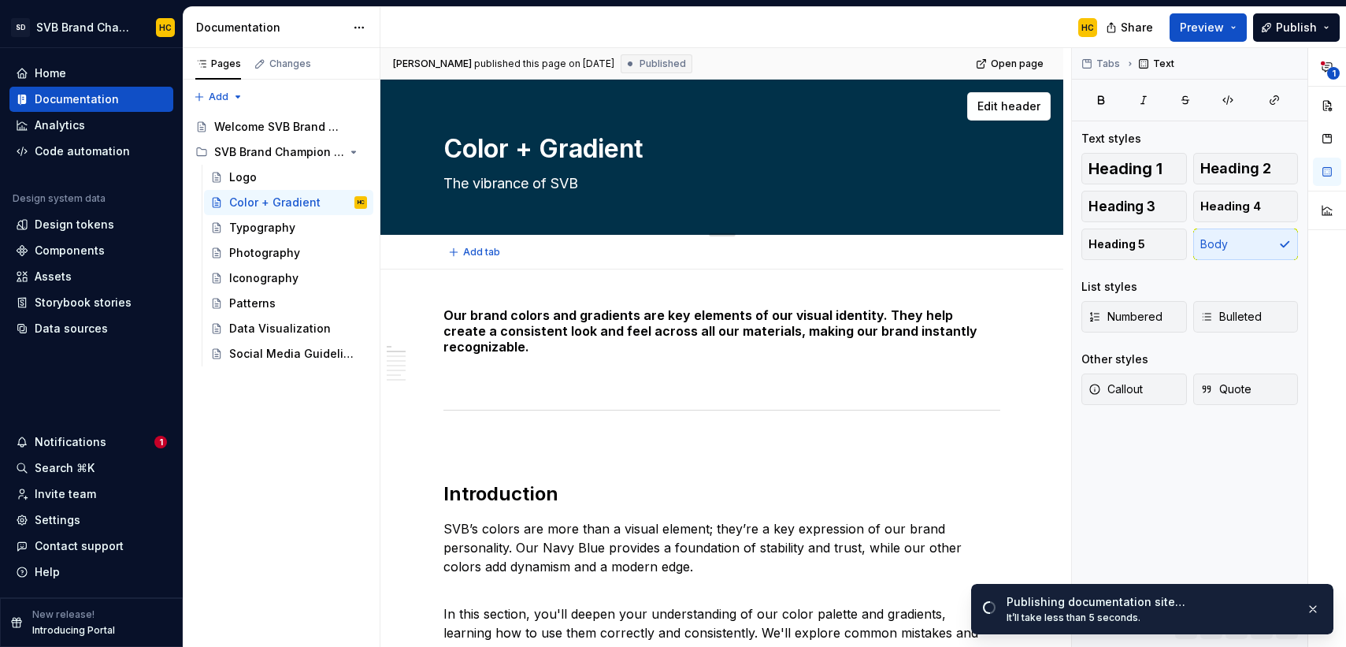
drag, startPoint x: 530, startPoint y: 154, endPoint x: 544, endPoint y: 154, distance: 14.2
click at [530, 154] on textarea "Color + Gradient" at bounding box center [718, 149] width 557 height 38
click at [527, 150] on textarea "Color + Gradient" at bounding box center [718, 149] width 557 height 38
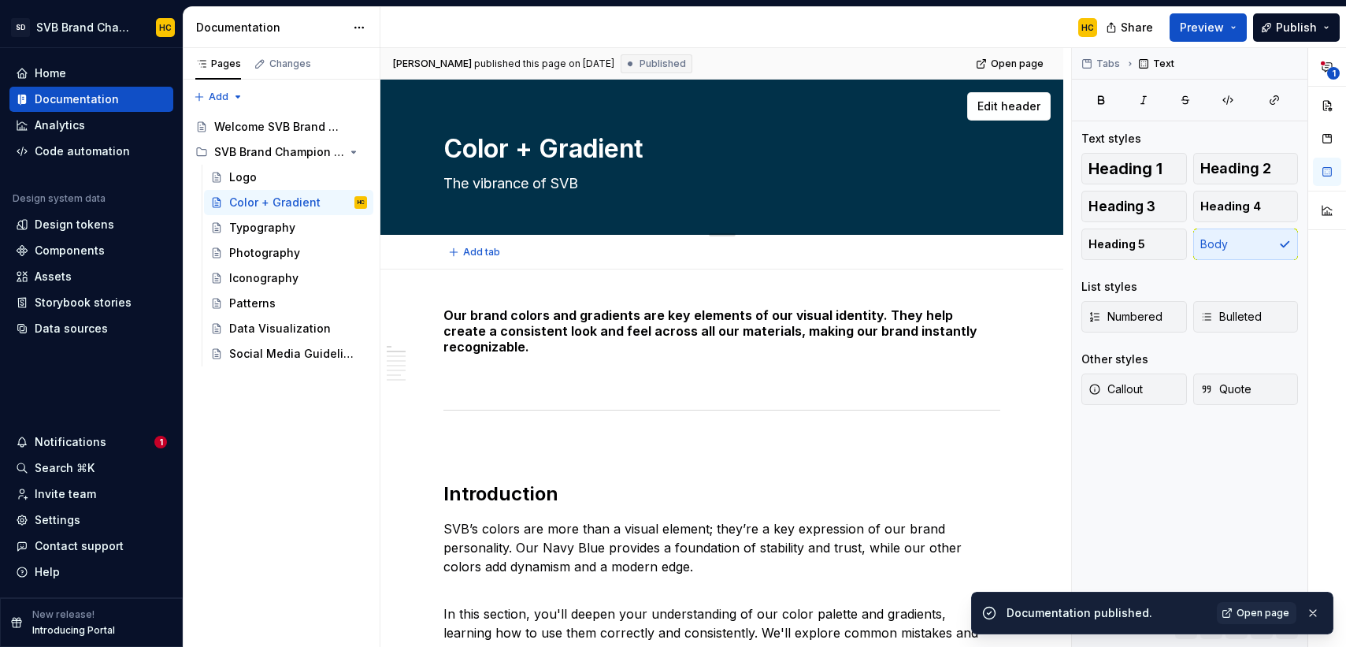
type textarea "*"
type textarea "Color Gradient"
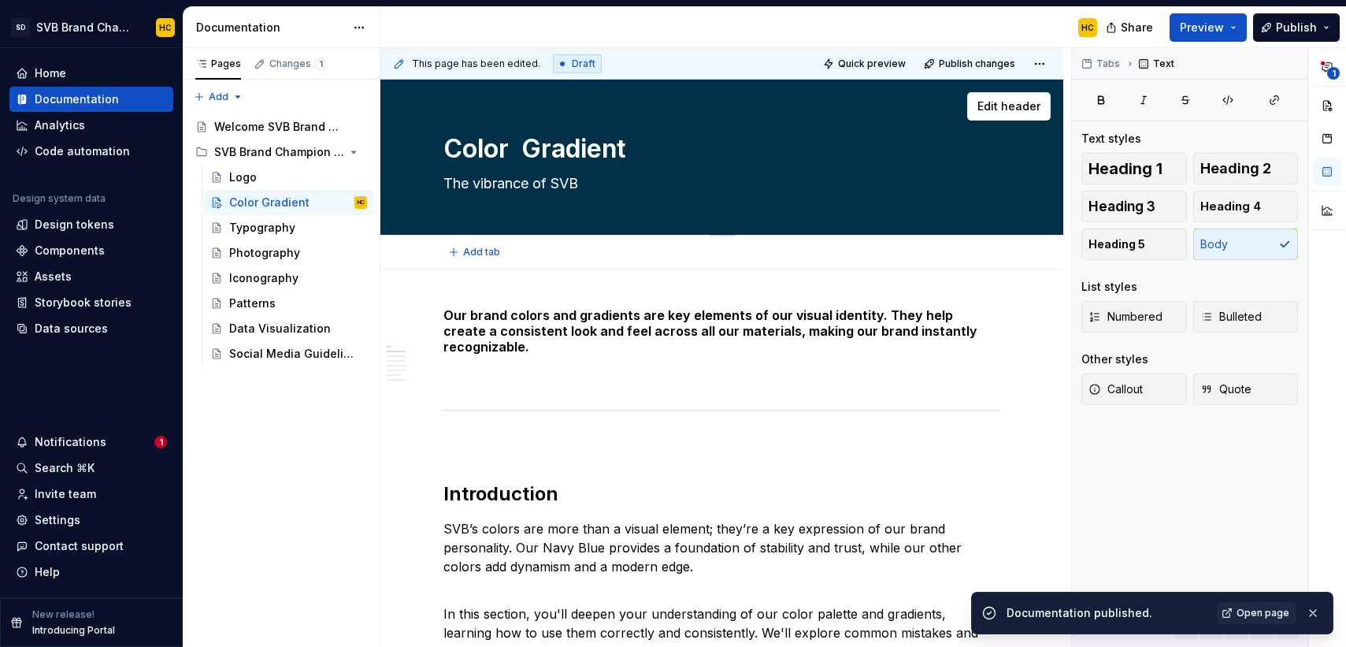
type textarea "*"
type textarea "Color a Gradient"
type textarea "*"
type textarea "Color an Gradient"
type textarea "*"
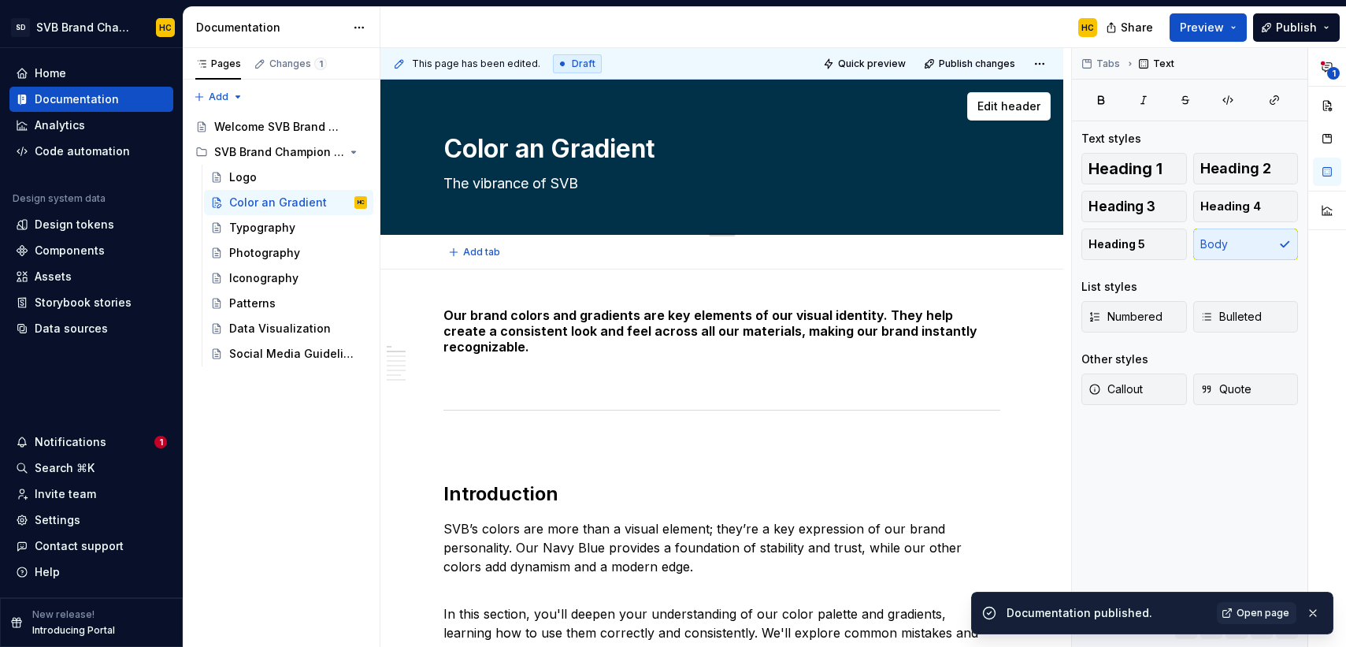
type textarea "Color and Gradient"
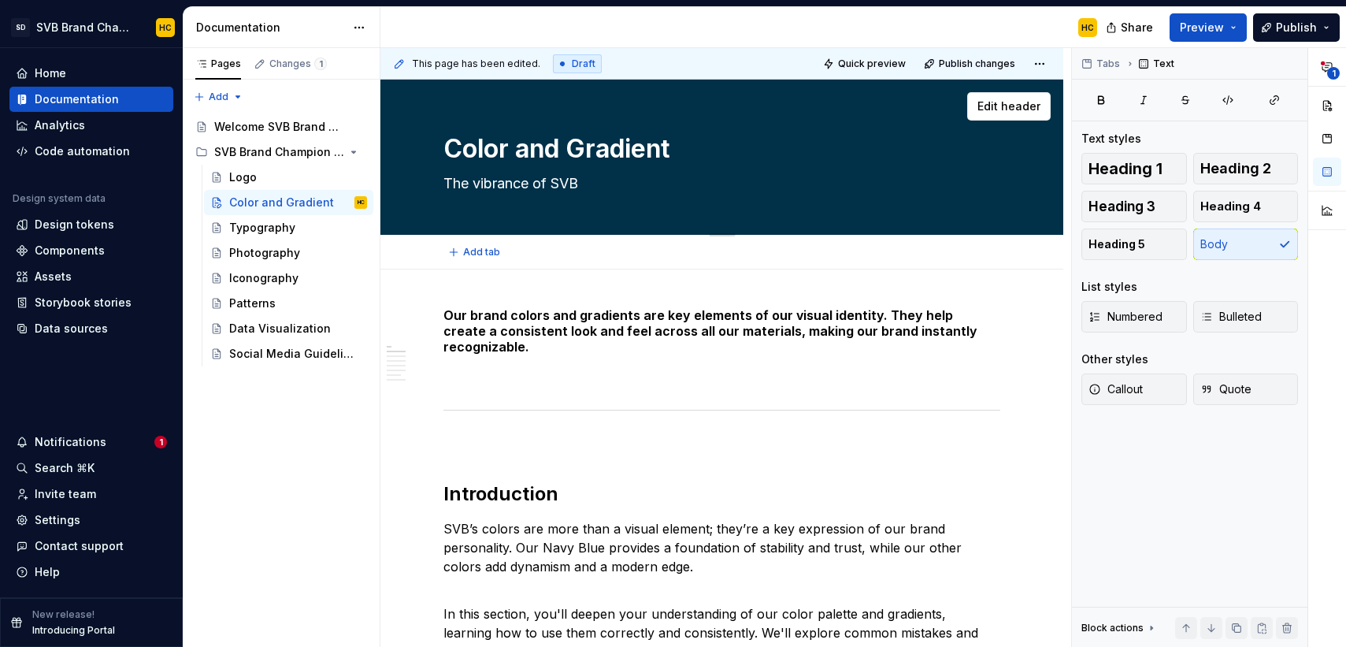
click at [586, 150] on textarea "Color and Gradient" at bounding box center [718, 149] width 557 height 38
type textarea "*"
type textarea "Color and radient"
type textarea "*"
type textarea "Color and gradient"
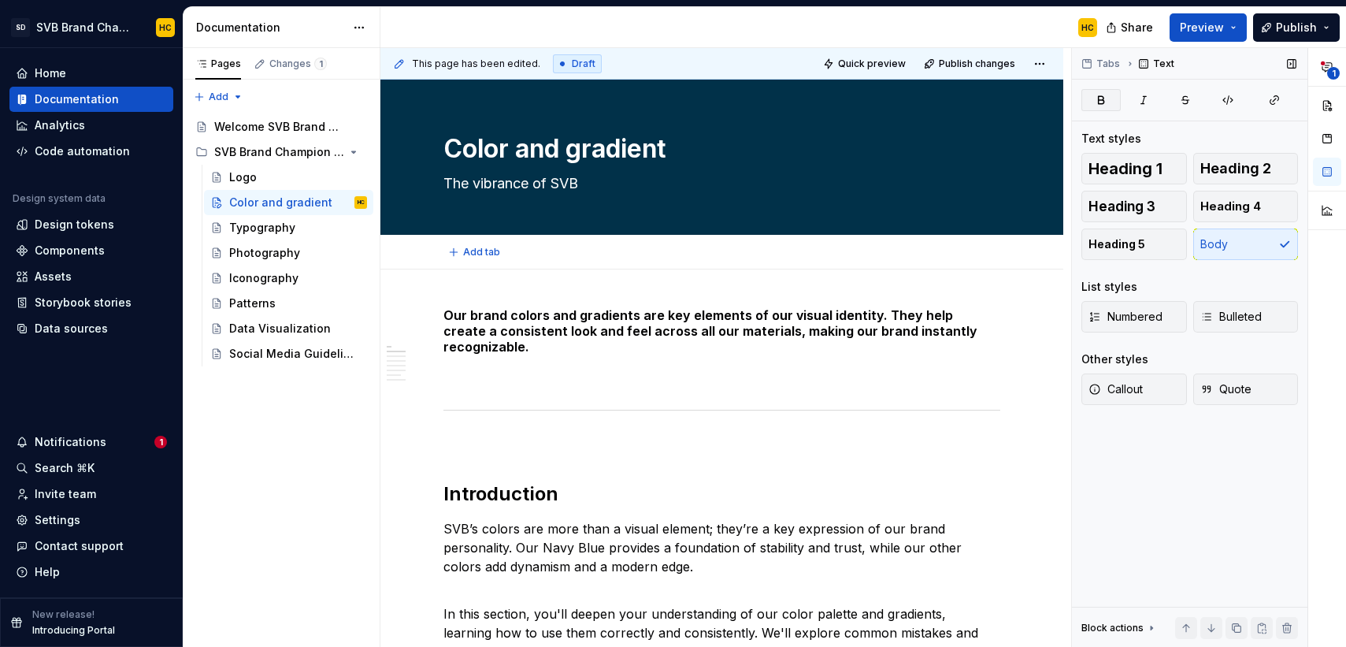
type textarea "*"
type textarea "Color and gradient"
click at [1269, 31] on button "Publish" at bounding box center [1296, 27] width 87 height 28
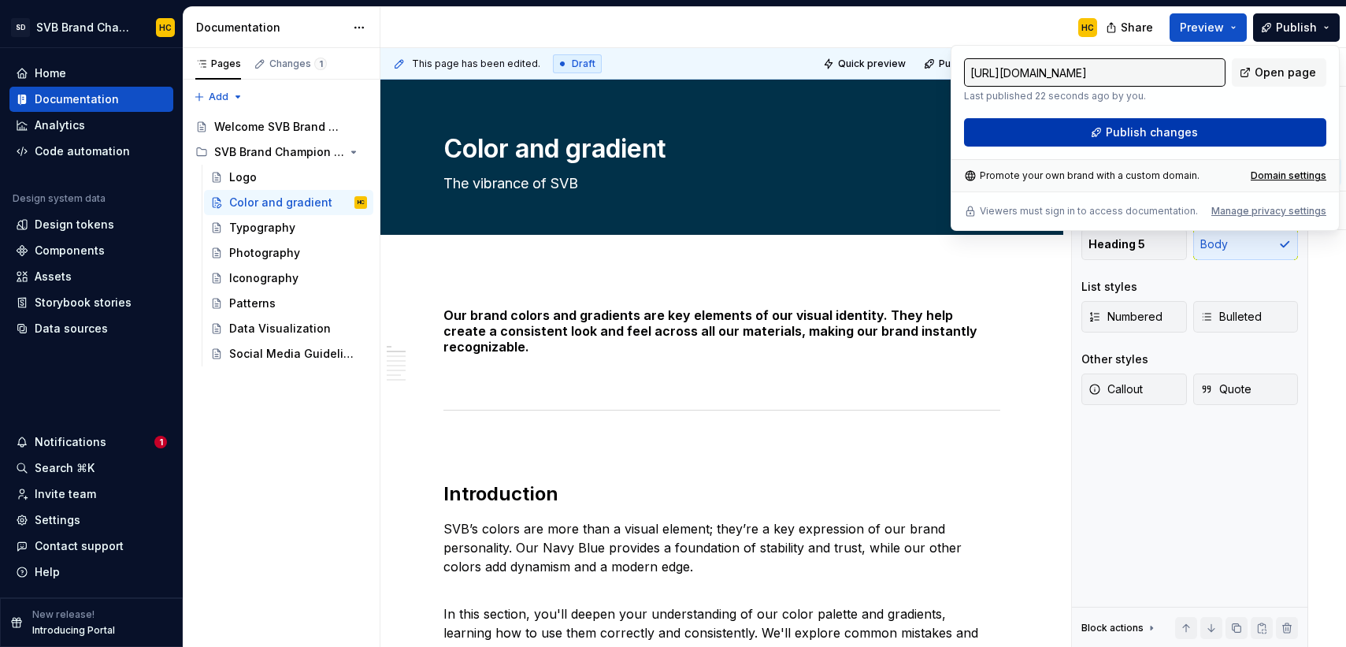
click at [1203, 130] on button "Publish changes" at bounding box center [1145, 132] width 362 height 28
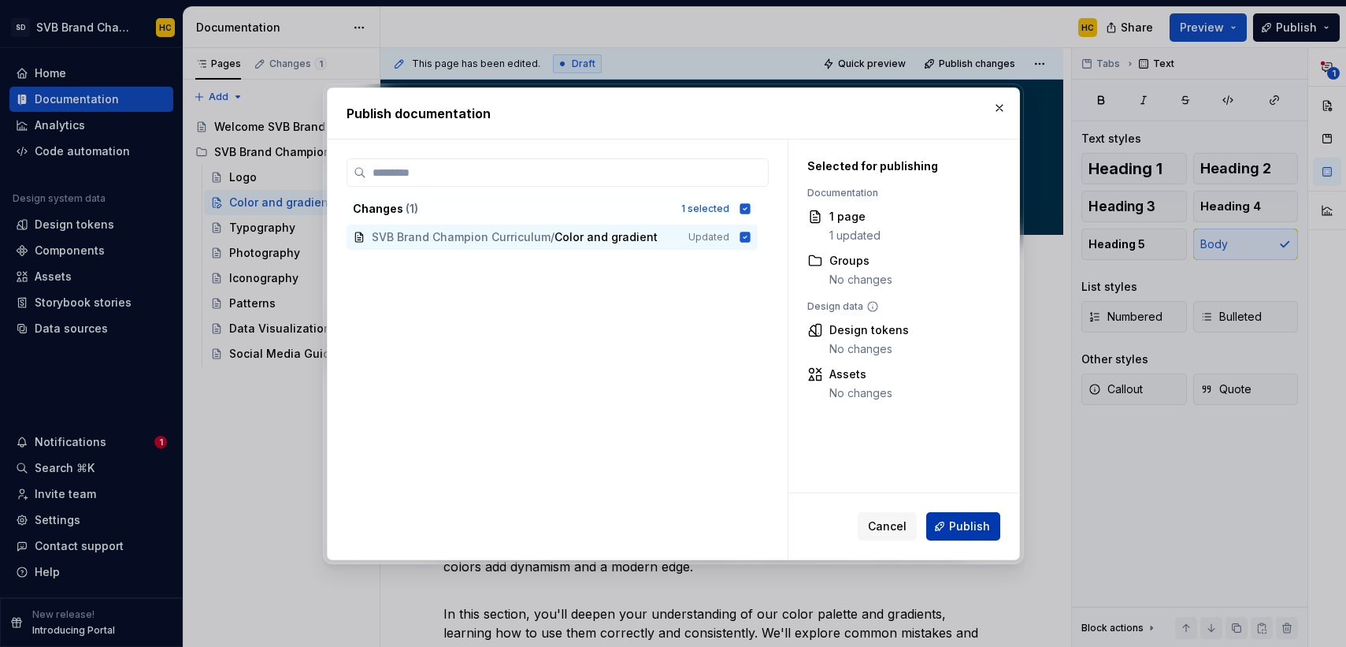
click at [955, 521] on span "Publish" at bounding box center [969, 526] width 41 height 16
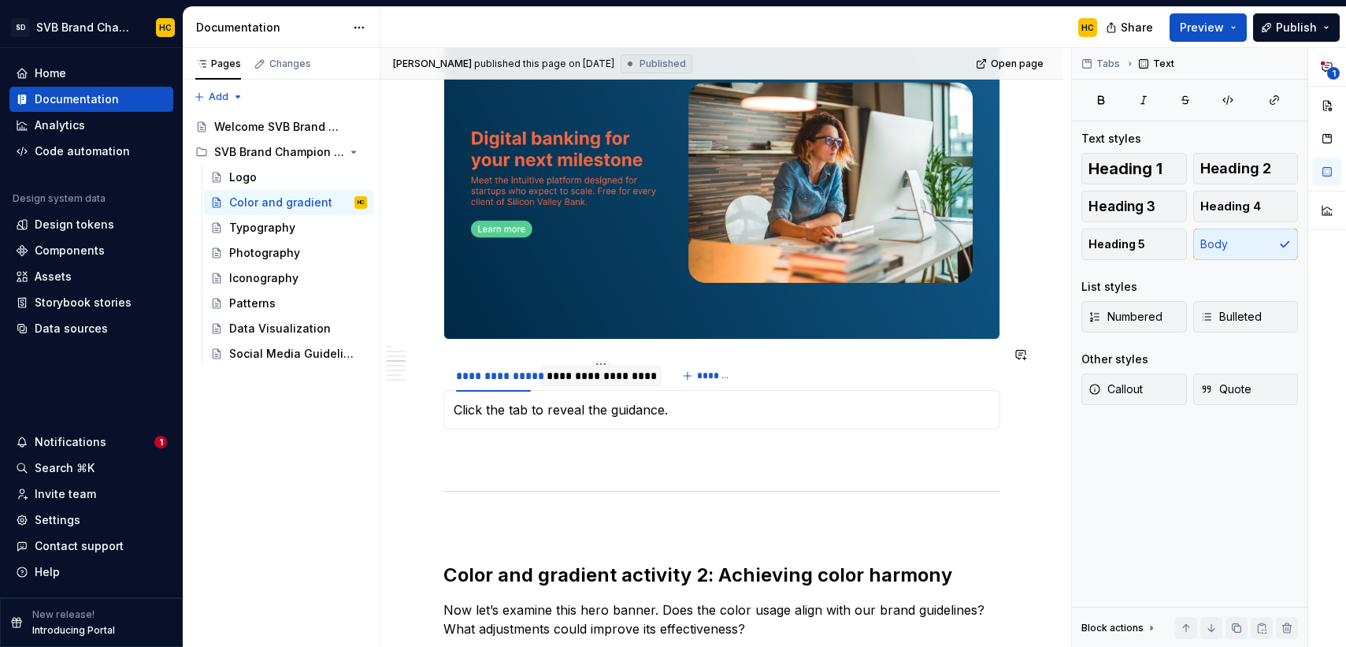
scroll to position [856, 0]
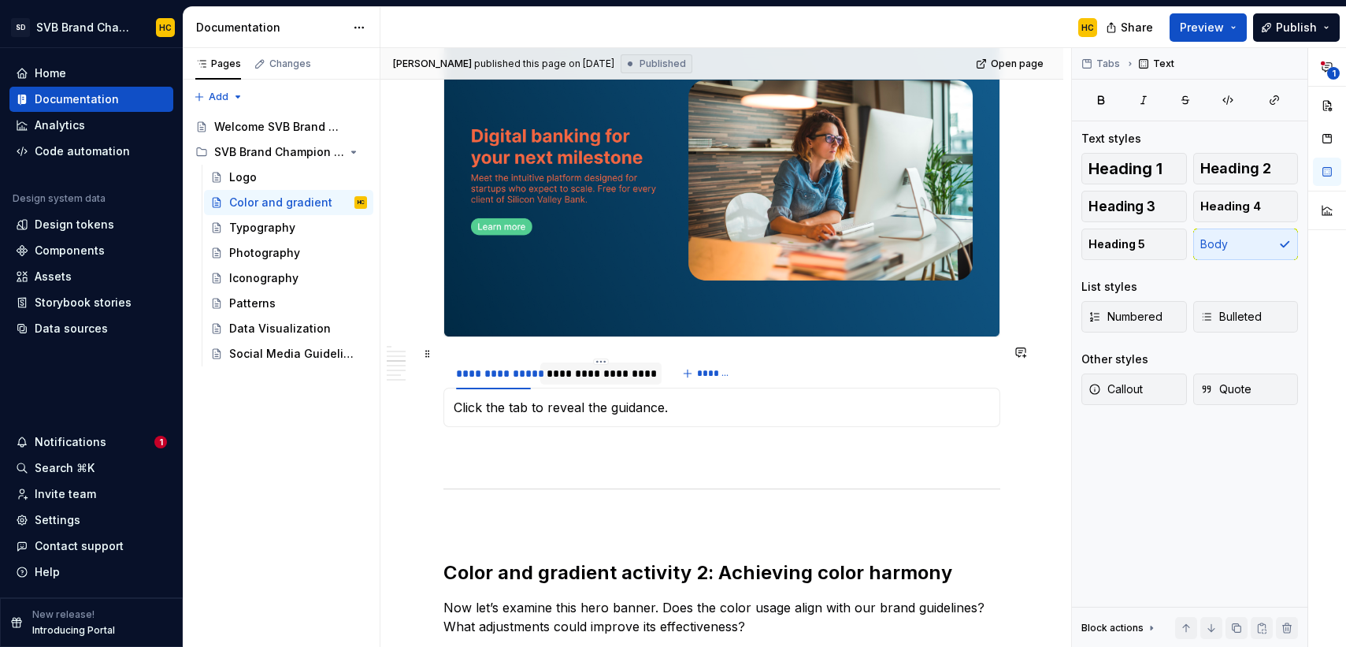
click at [619, 369] on div "**********" at bounding box center [600, 373] width 121 height 22
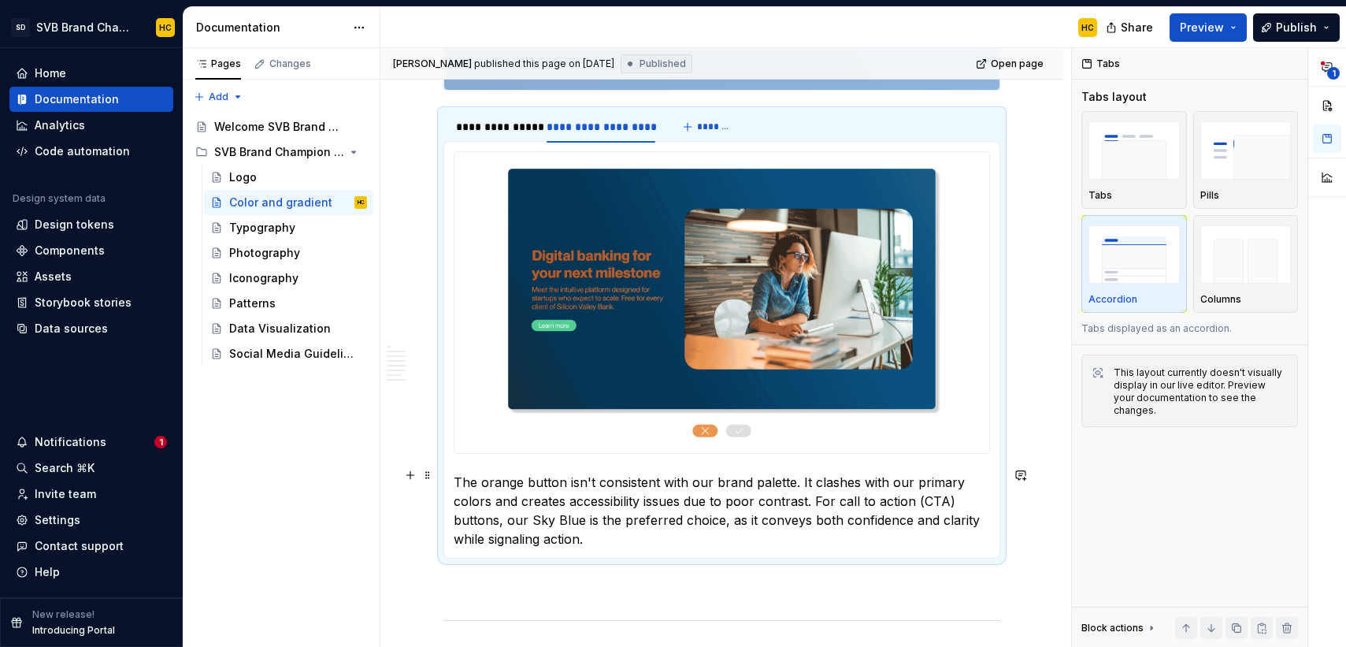
scroll to position [1104, 0]
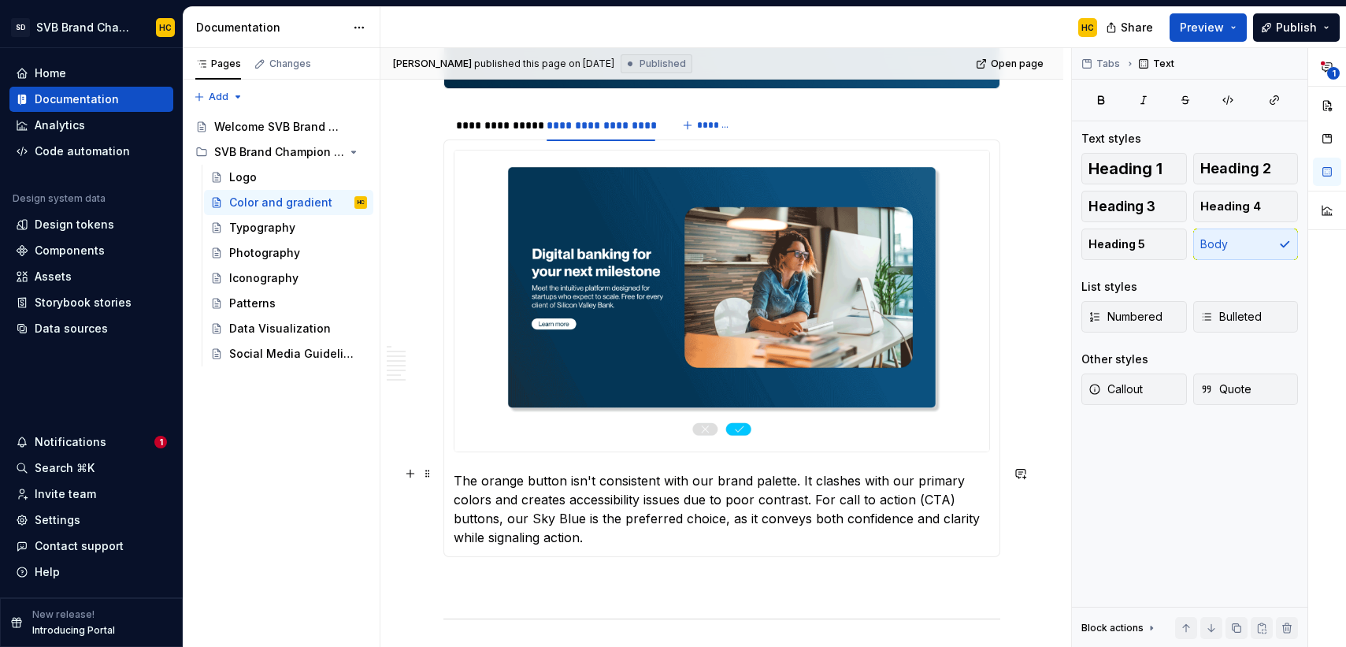
click at [498, 537] on p "The orange button isn't consistent with our brand palette. It clashes with our …" at bounding box center [722, 509] width 536 height 76
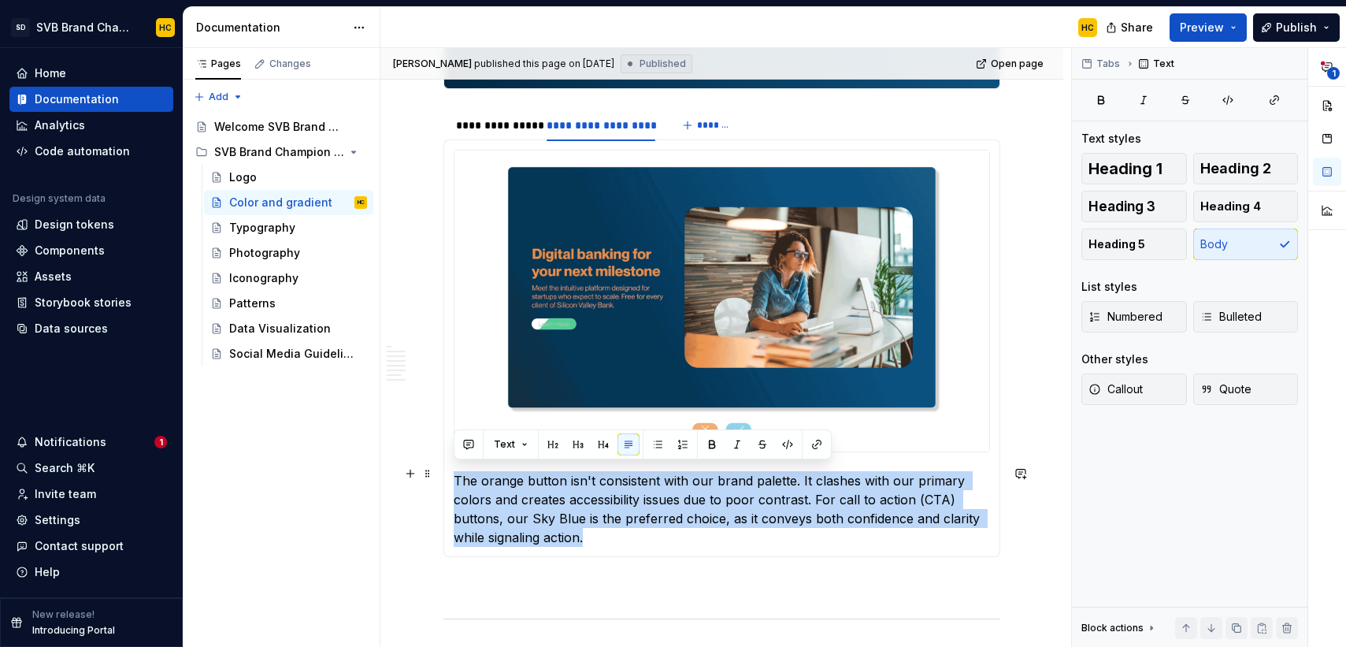
drag, startPoint x: 495, startPoint y: 535, endPoint x: 454, endPoint y: 473, distance: 74.9
click at [454, 472] on p "The orange button isn't consistent with our brand palette. It clashes with our …" at bounding box center [722, 509] width 536 height 76
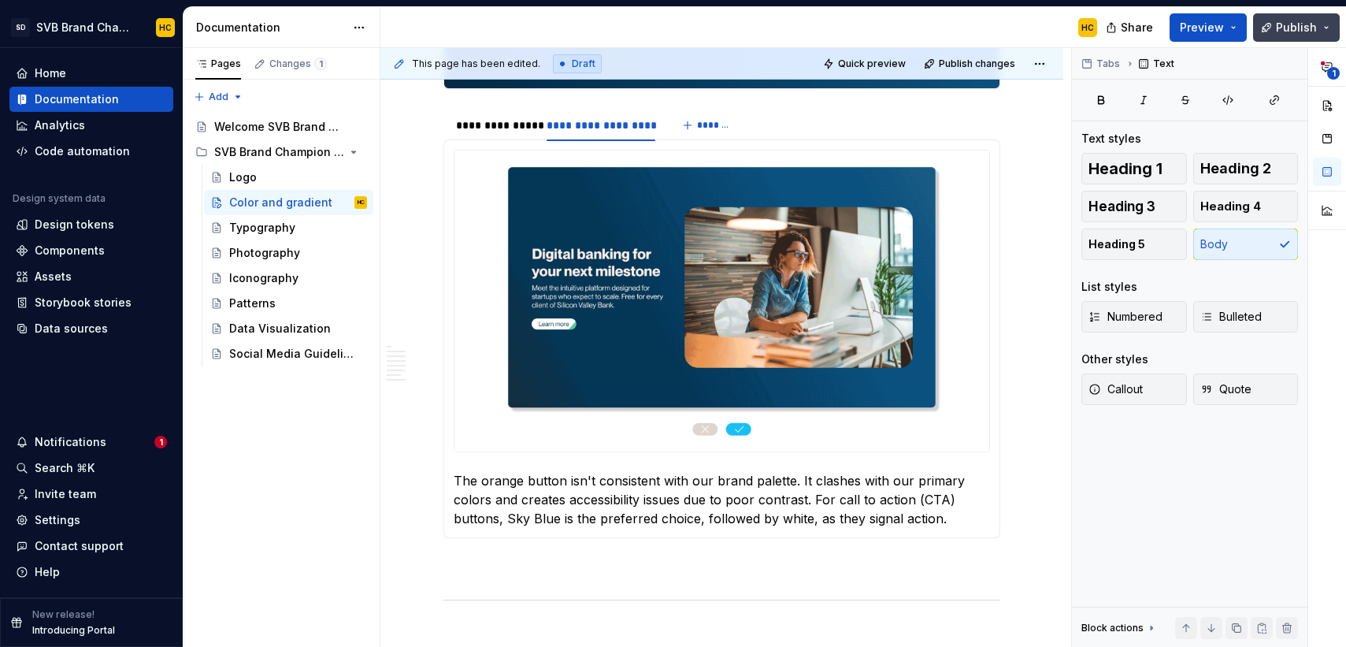
click at [1277, 30] on button "Publish" at bounding box center [1296, 27] width 87 height 28
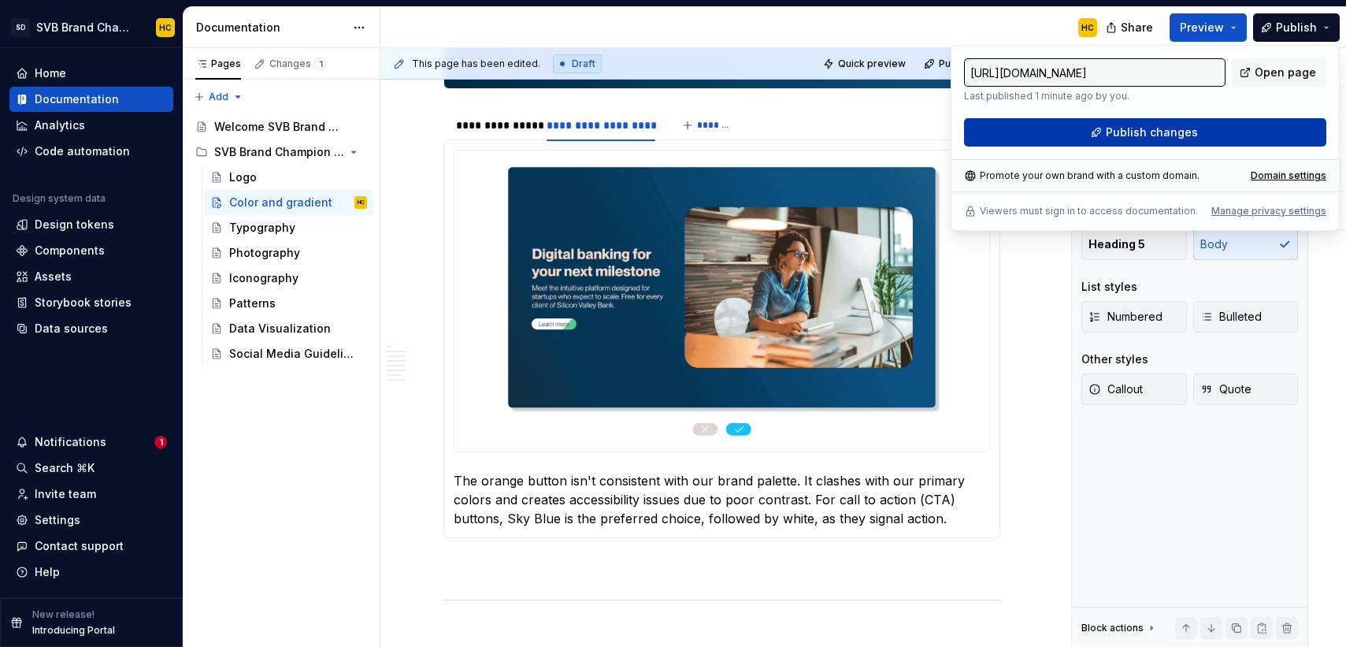
click at [1221, 126] on button "Publish changes" at bounding box center [1145, 132] width 362 height 28
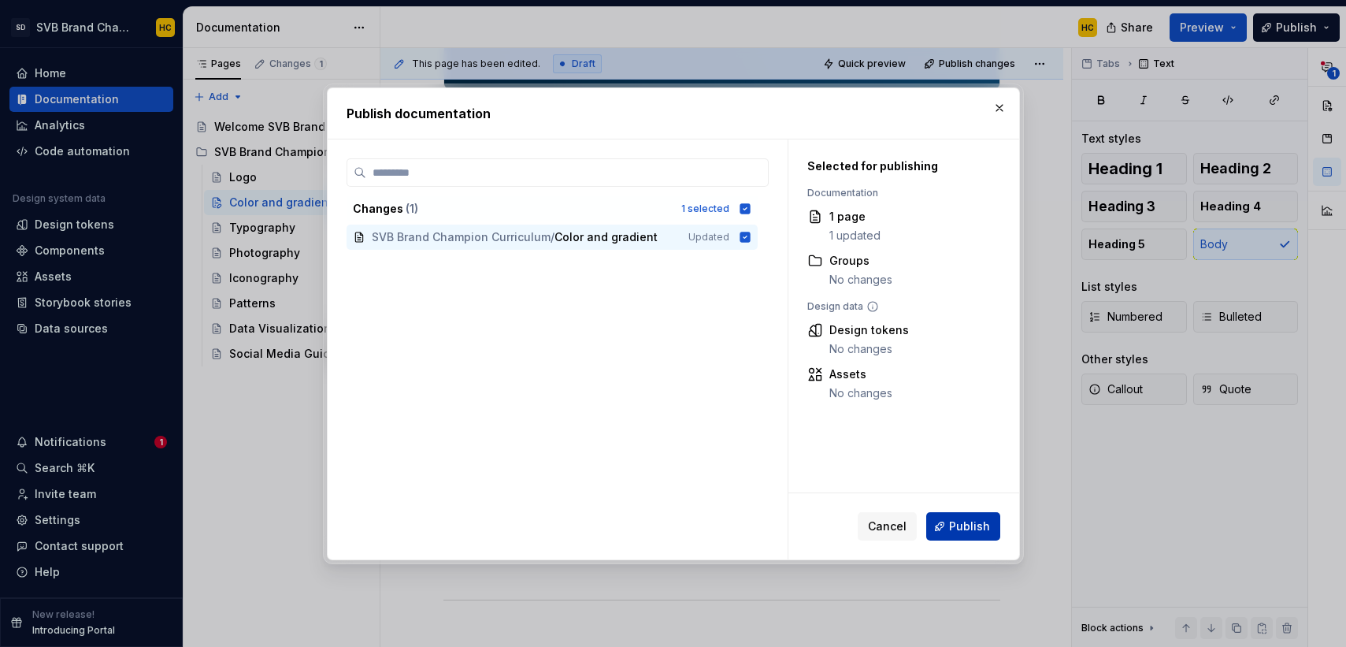
click at [947, 530] on button "Publish" at bounding box center [963, 526] width 74 height 28
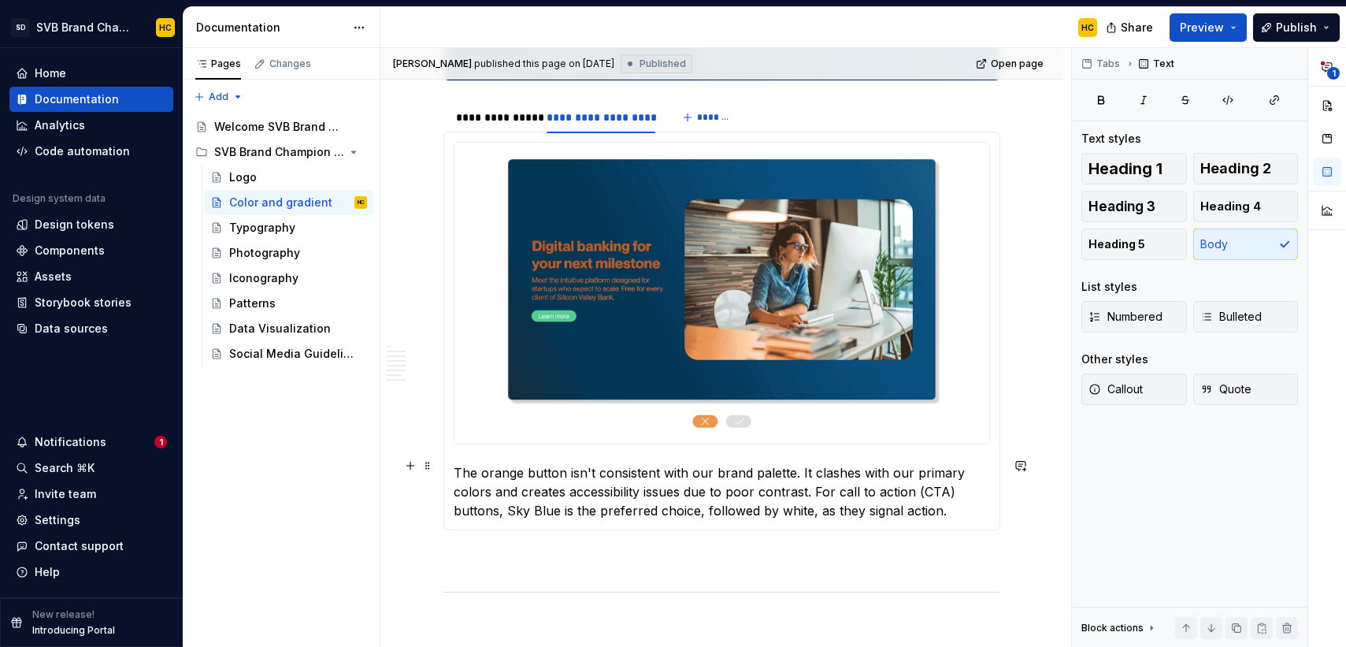
scroll to position [1102, 0]
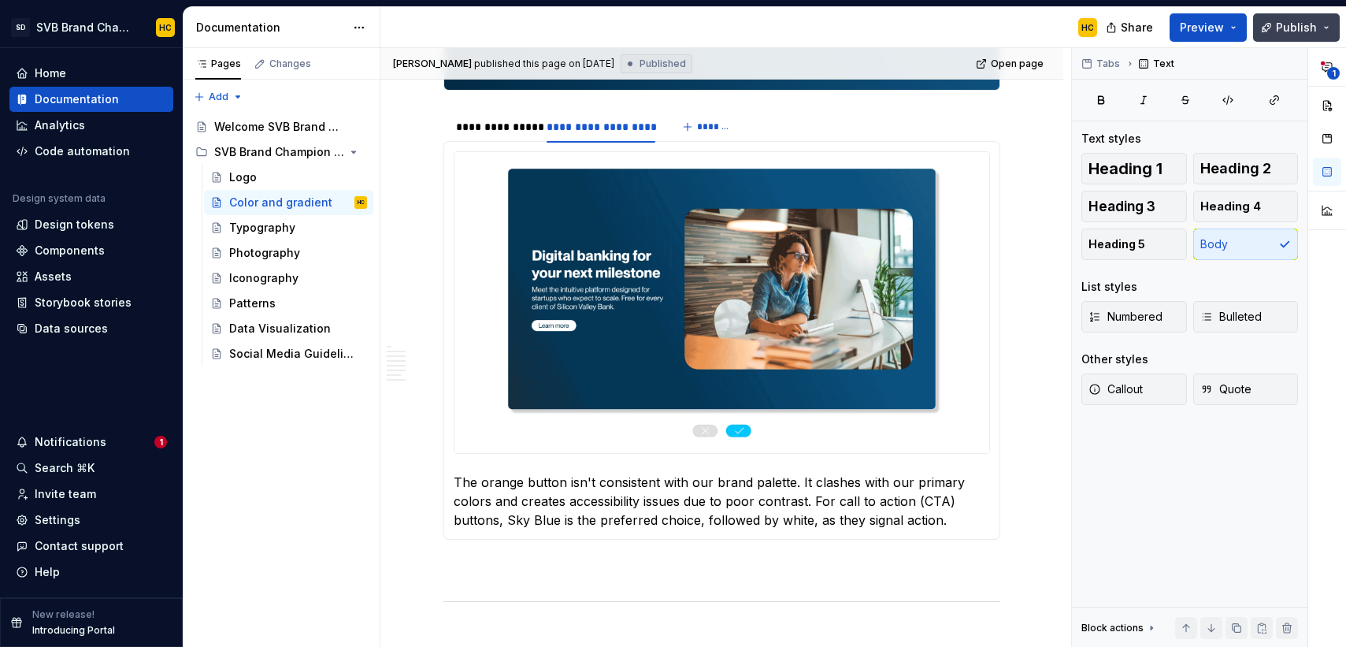
click at [1273, 31] on button "Publish" at bounding box center [1296, 27] width 87 height 28
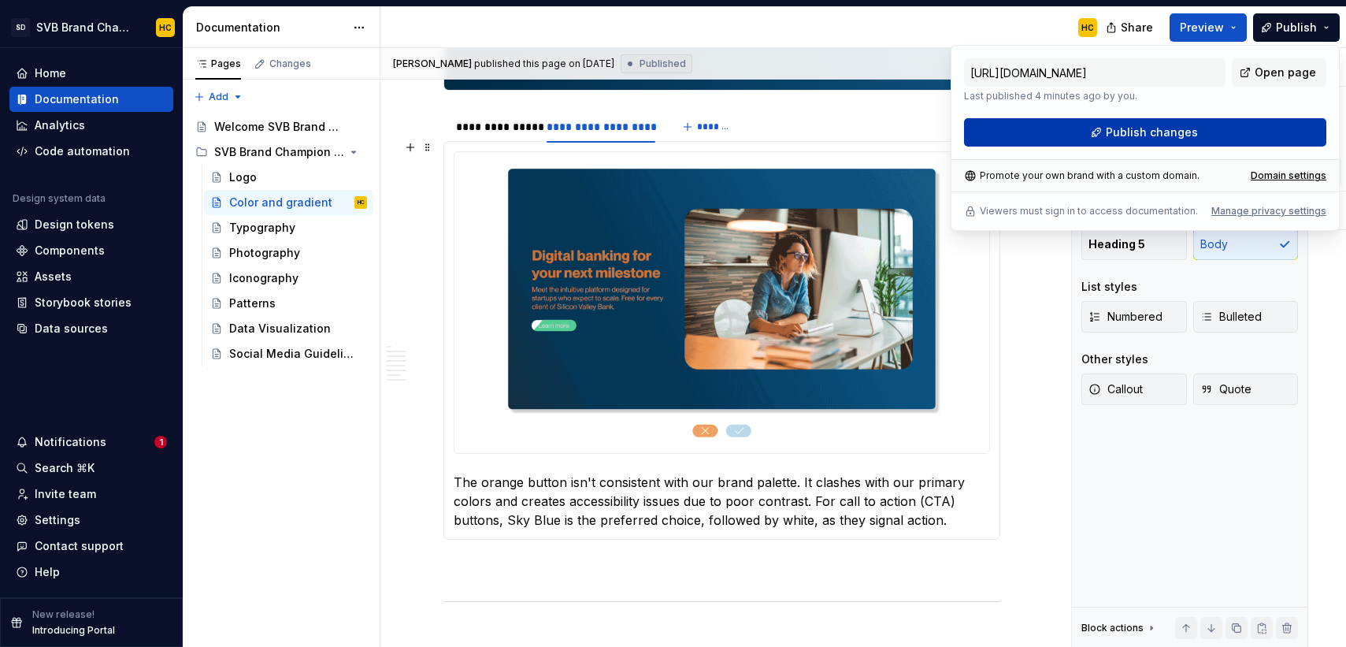
click at [1021, 135] on button "Publish changes" at bounding box center [1145, 132] width 362 height 28
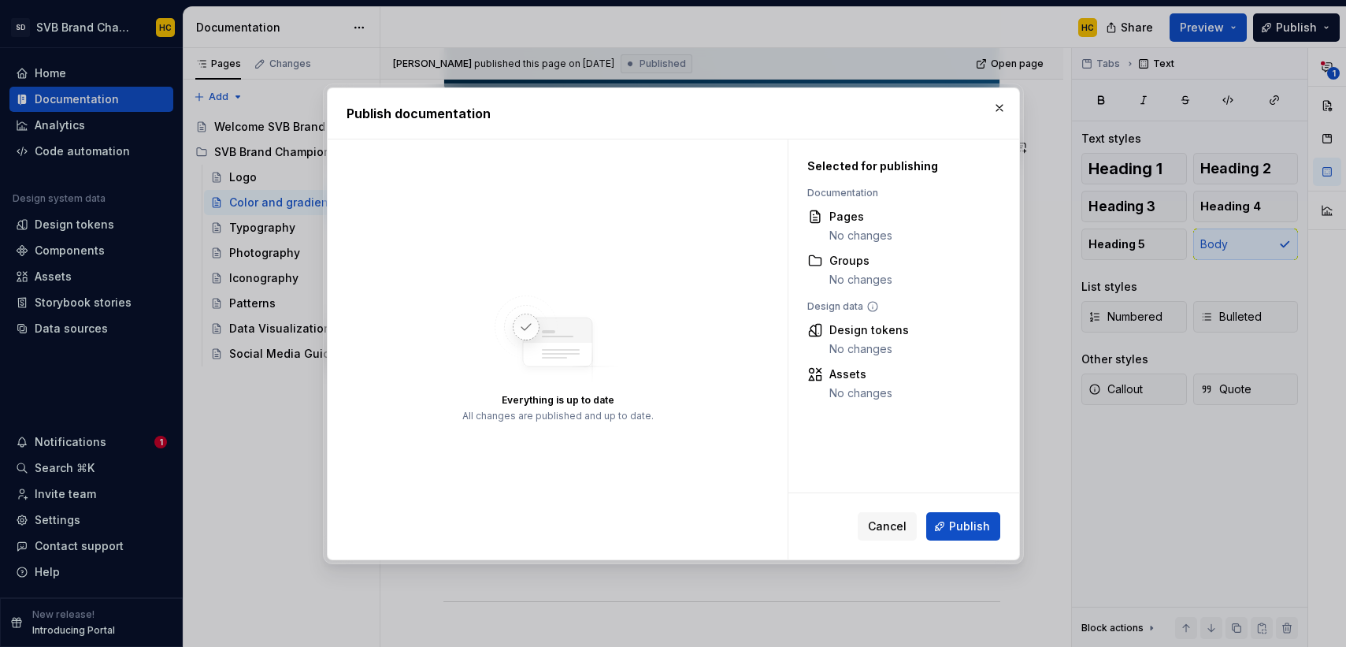
click at [948, 521] on button "Publish" at bounding box center [963, 526] width 74 height 28
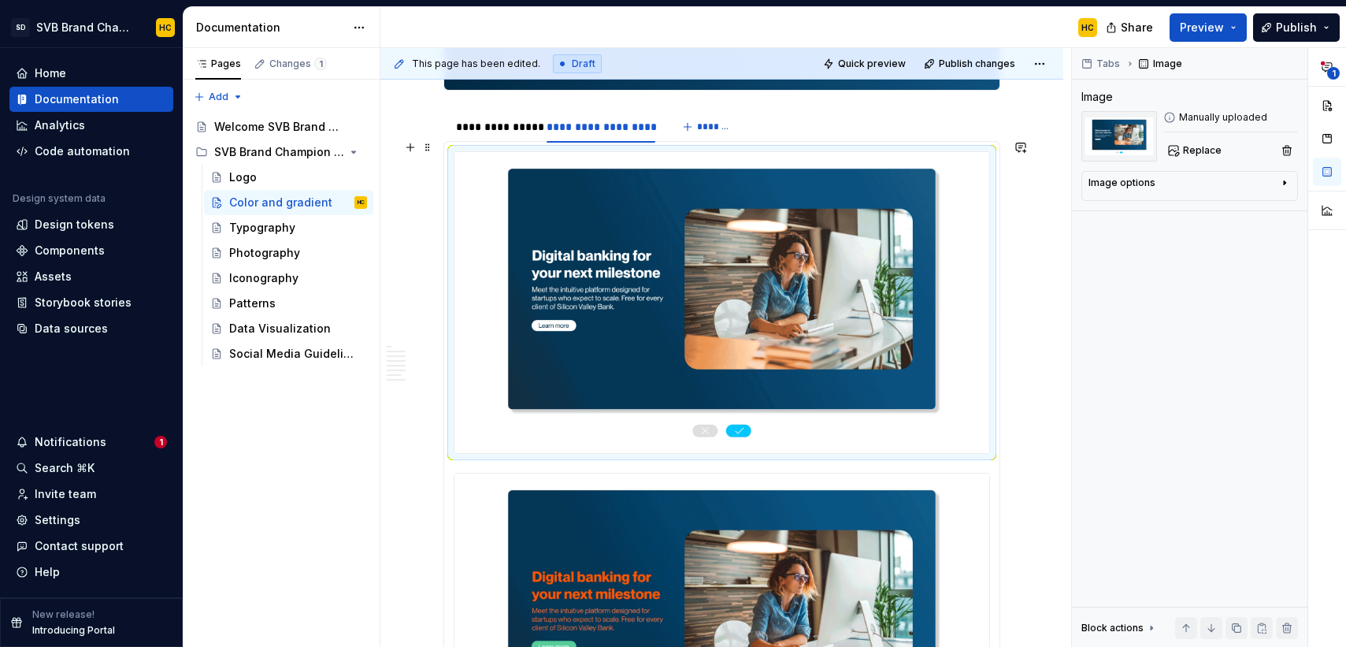
click at [798, 356] on img at bounding box center [721, 302] width 535 height 301
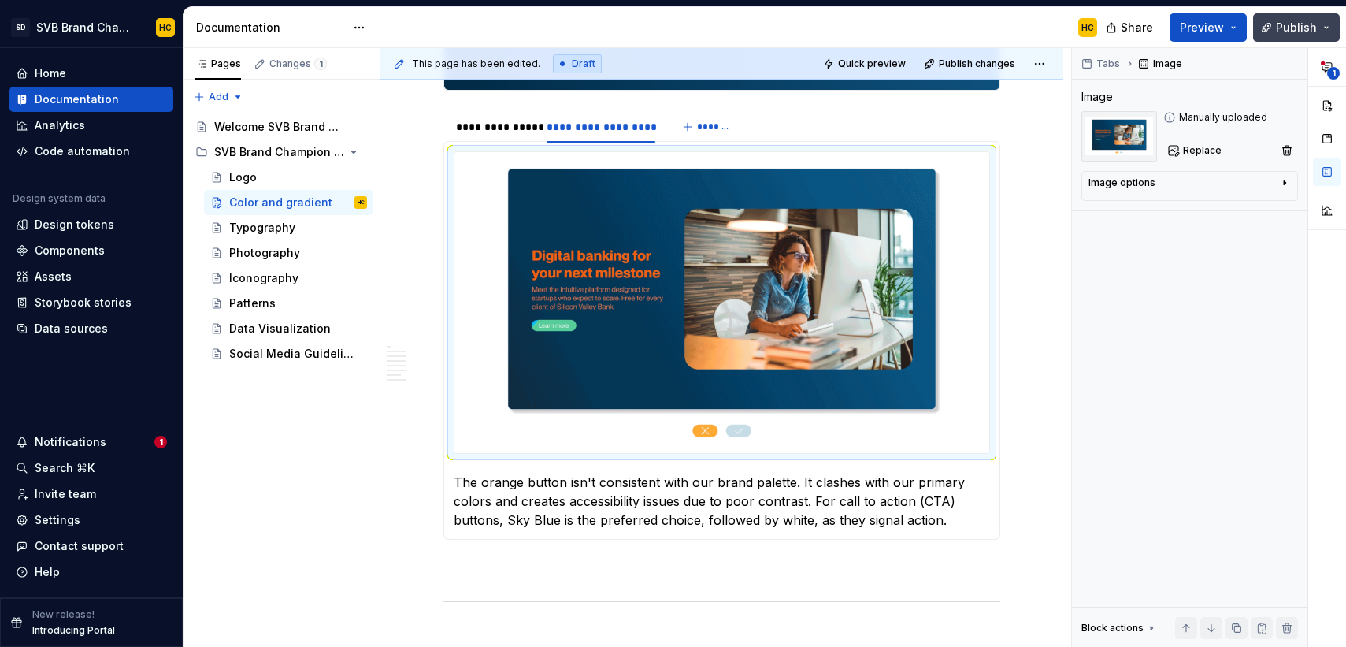
click at [1268, 30] on button "Publish" at bounding box center [1296, 27] width 87 height 28
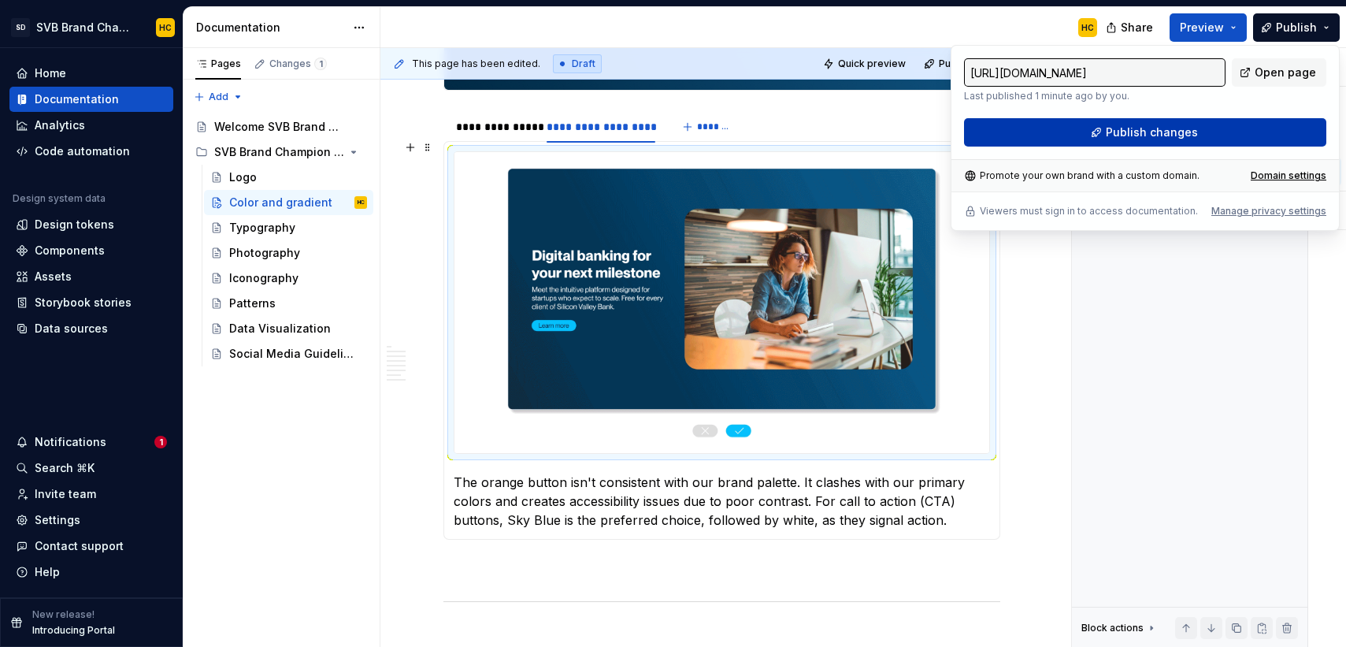
click at [1069, 138] on button "Publish changes" at bounding box center [1145, 132] width 362 height 28
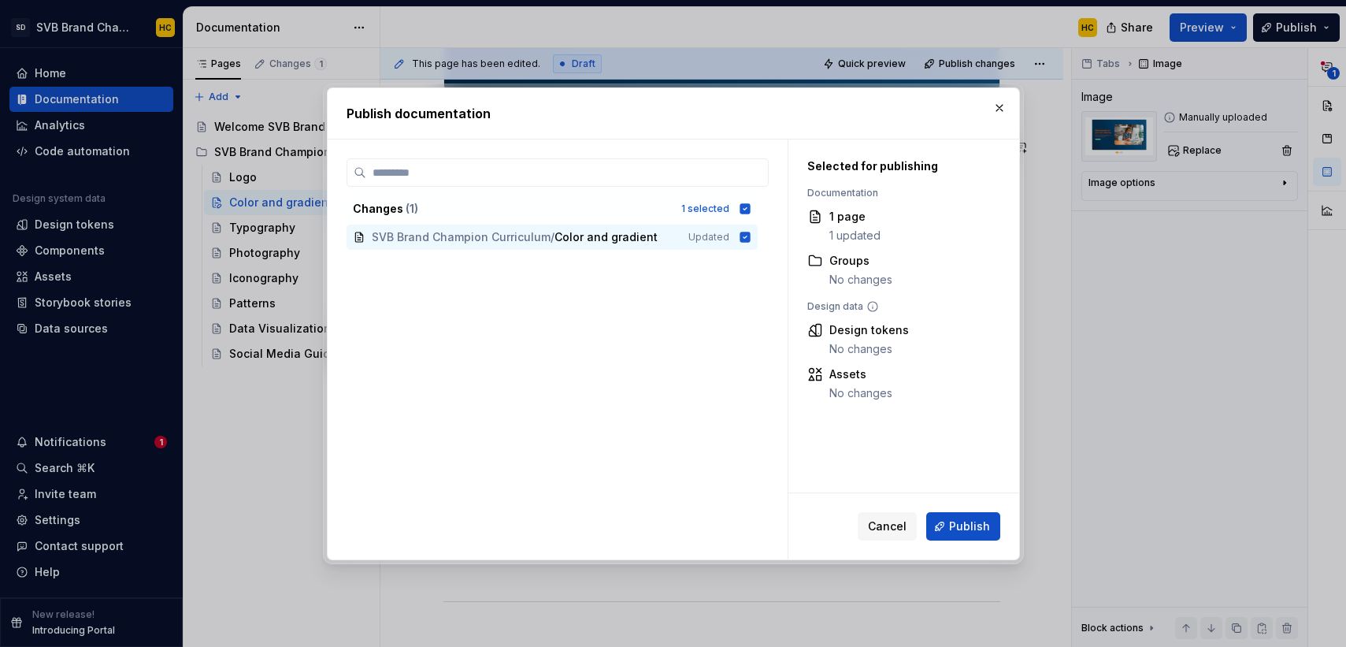
click at [960, 524] on span "Publish" at bounding box center [969, 526] width 41 height 16
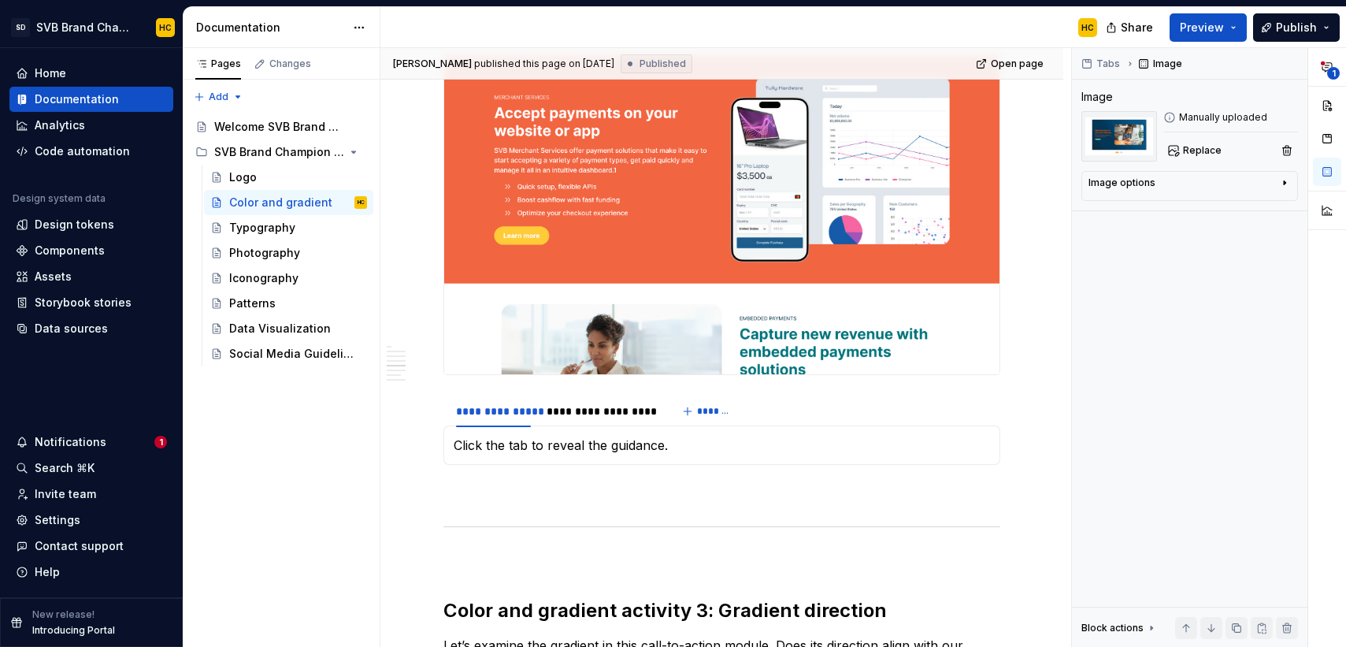
scroll to position [1860, 0]
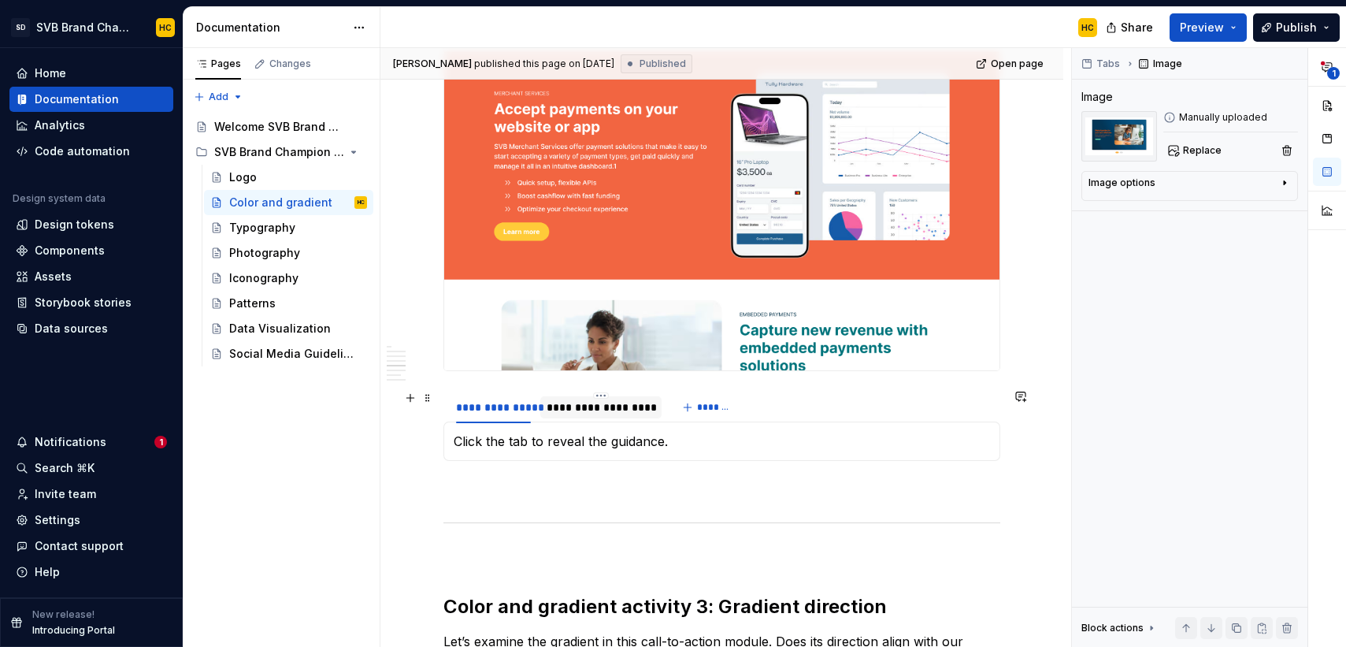
click at [569, 409] on div "**********" at bounding box center [601, 407] width 109 height 16
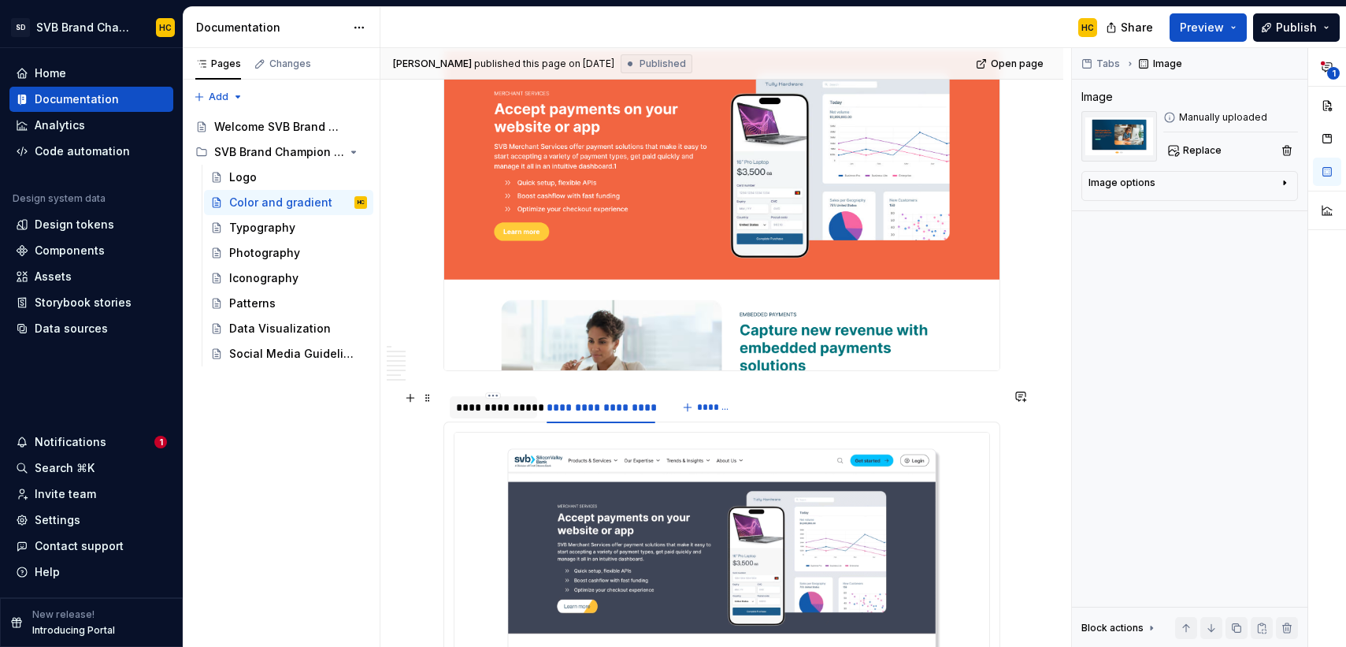
click at [502, 408] on div "**********" at bounding box center [493, 407] width 75 height 16
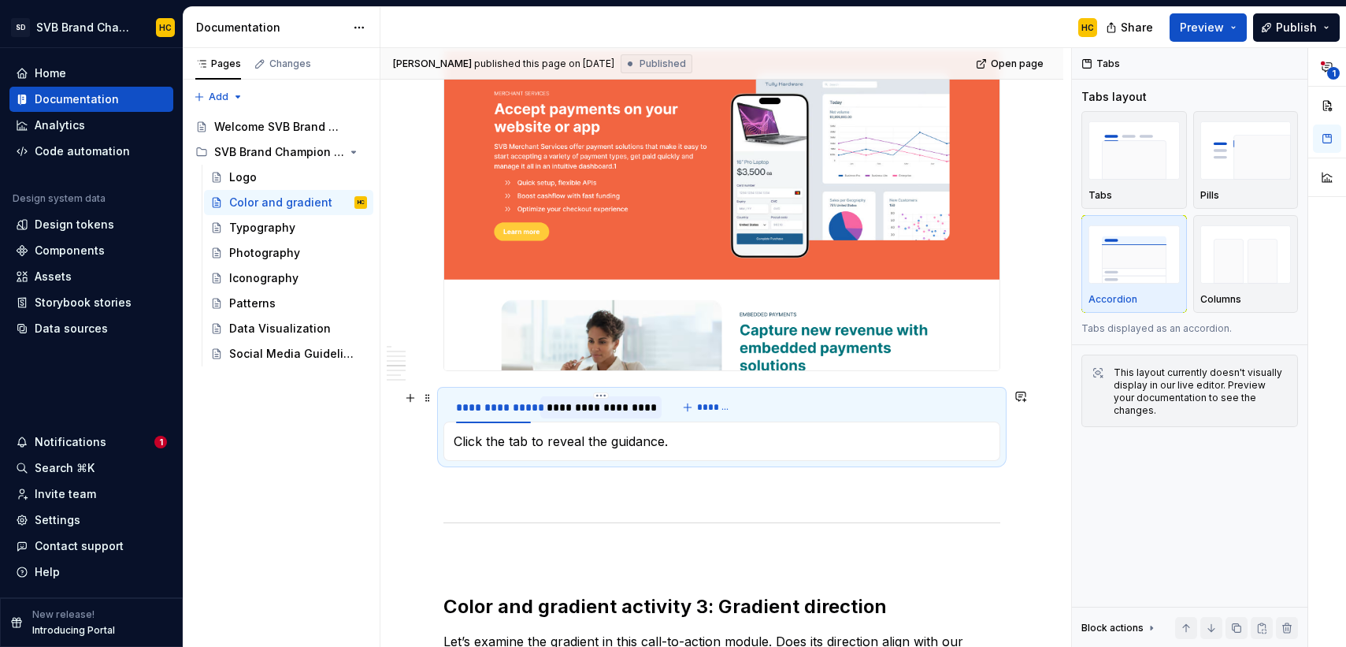
click at [571, 402] on div "**********" at bounding box center [601, 407] width 109 height 16
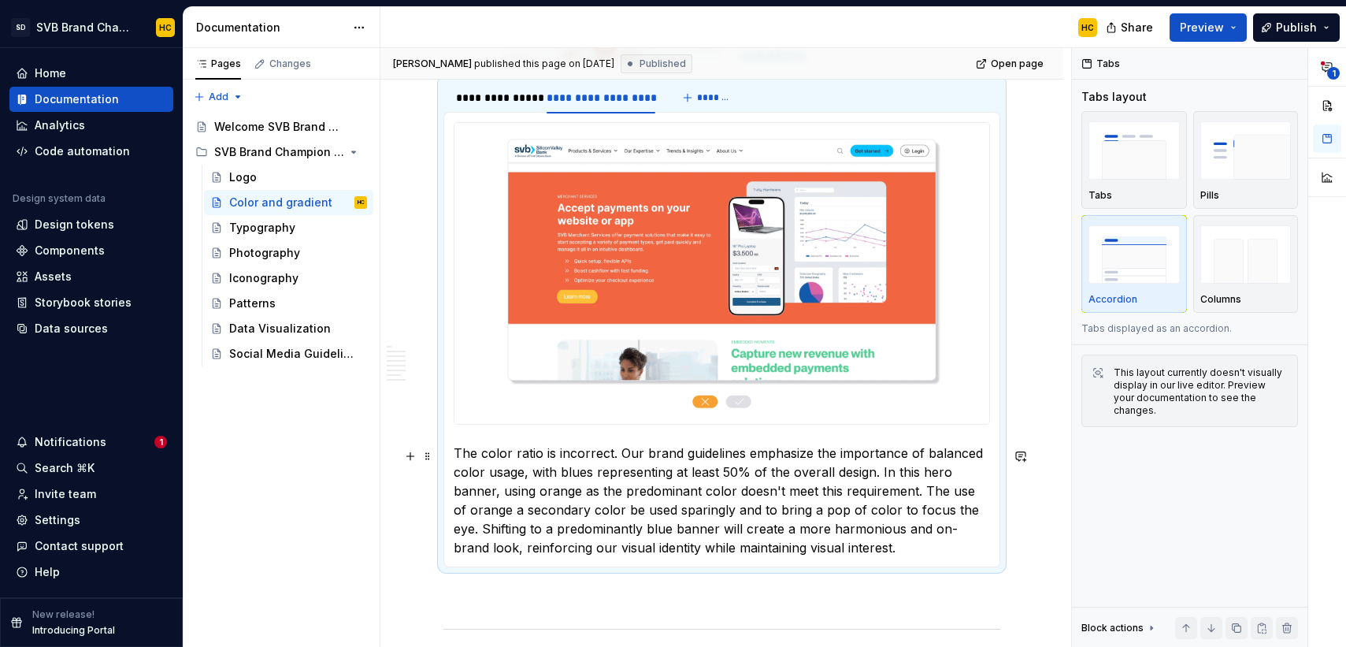
scroll to position [2176, 0]
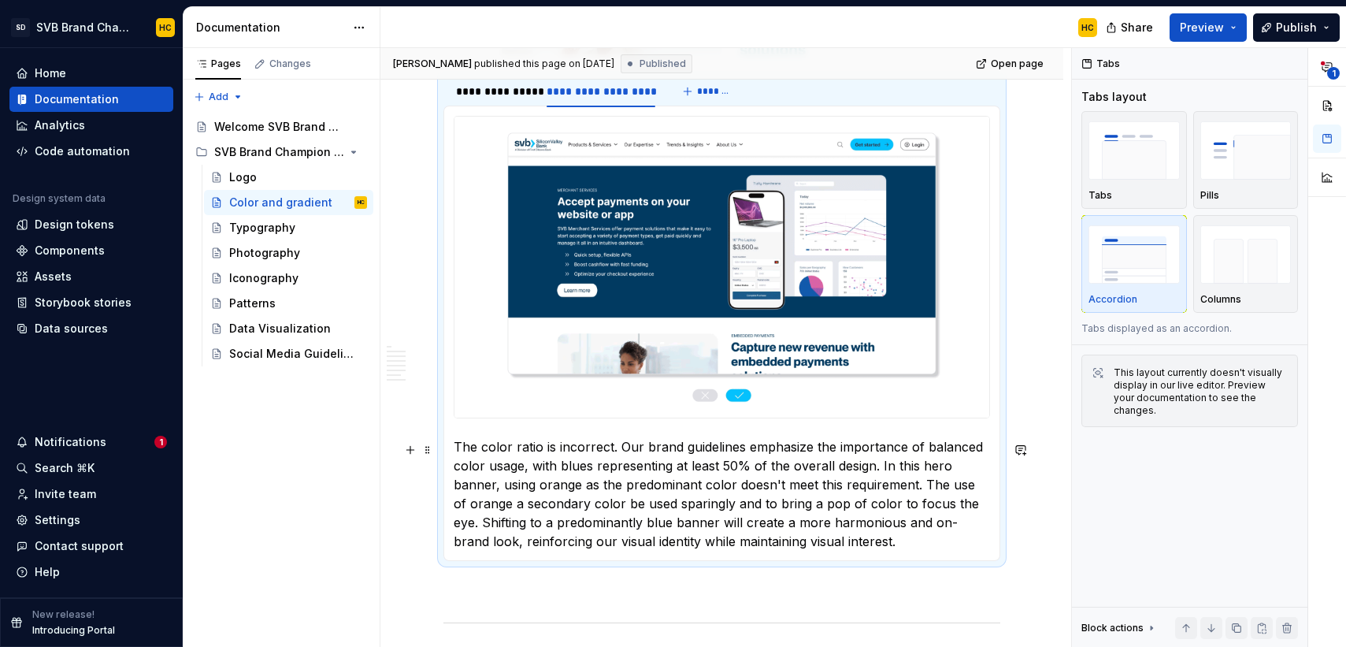
click at [990, 493] on p "The color ratio is incorrect. Our brand guidelines emphasize the importance of …" at bounding box center [722, 493] width 536 height 113
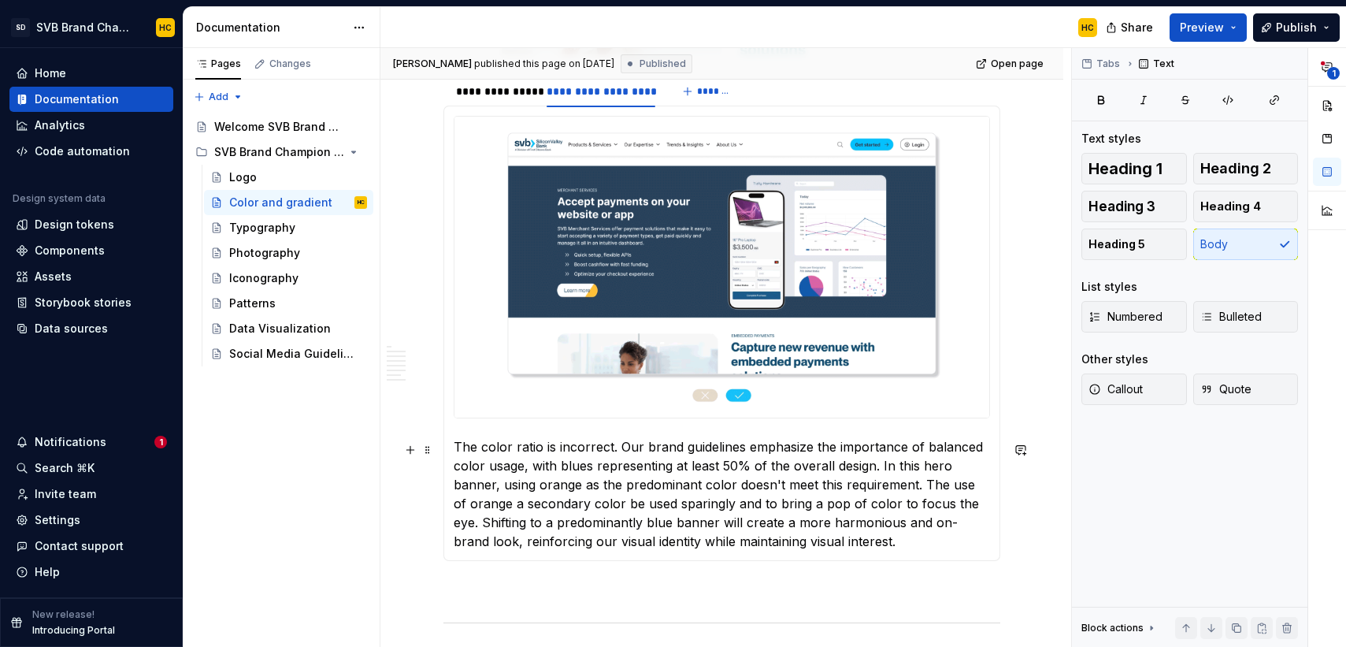
click at [986, 491] on p "The color ratio is incorrect. Our brand guidelines emphasize the importance of …" at bounding box center [722, 493] width 536 height 113
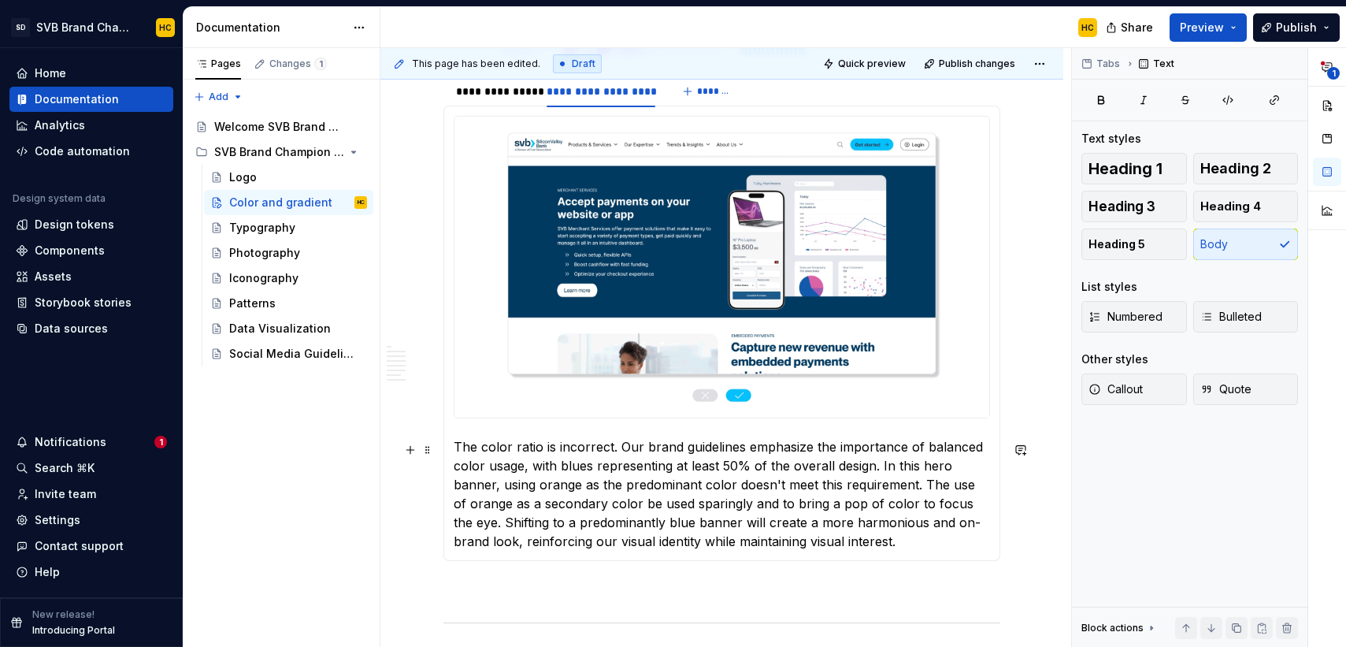
click at [583, 509] on p "The color ratio is incorrect. Our brand guidelines emphasize the importance of …" at bounding box center [722, 493] width 536 height 113
click at [1288, 31] on span "Publish" at bounding box center [1296, 28] width 41 height 16
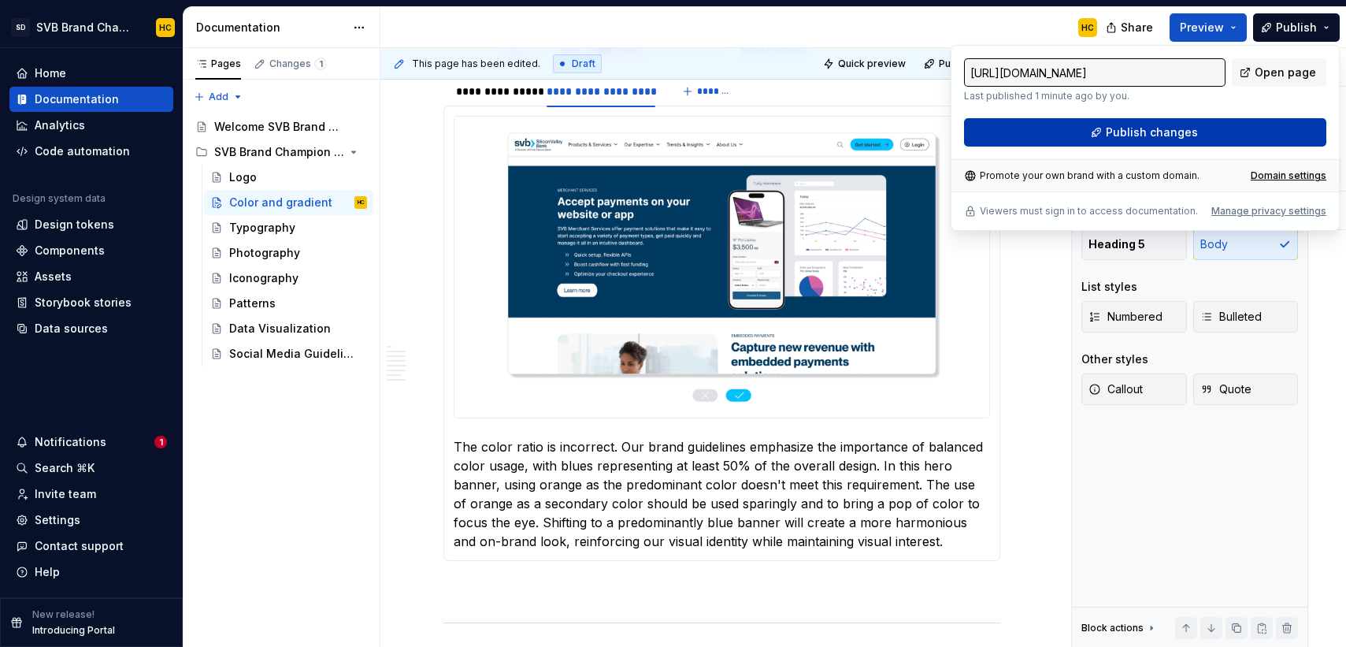
click at [1223, 124] on button "Publish changes" at bounding box center [1145, 132] width 362 height 28
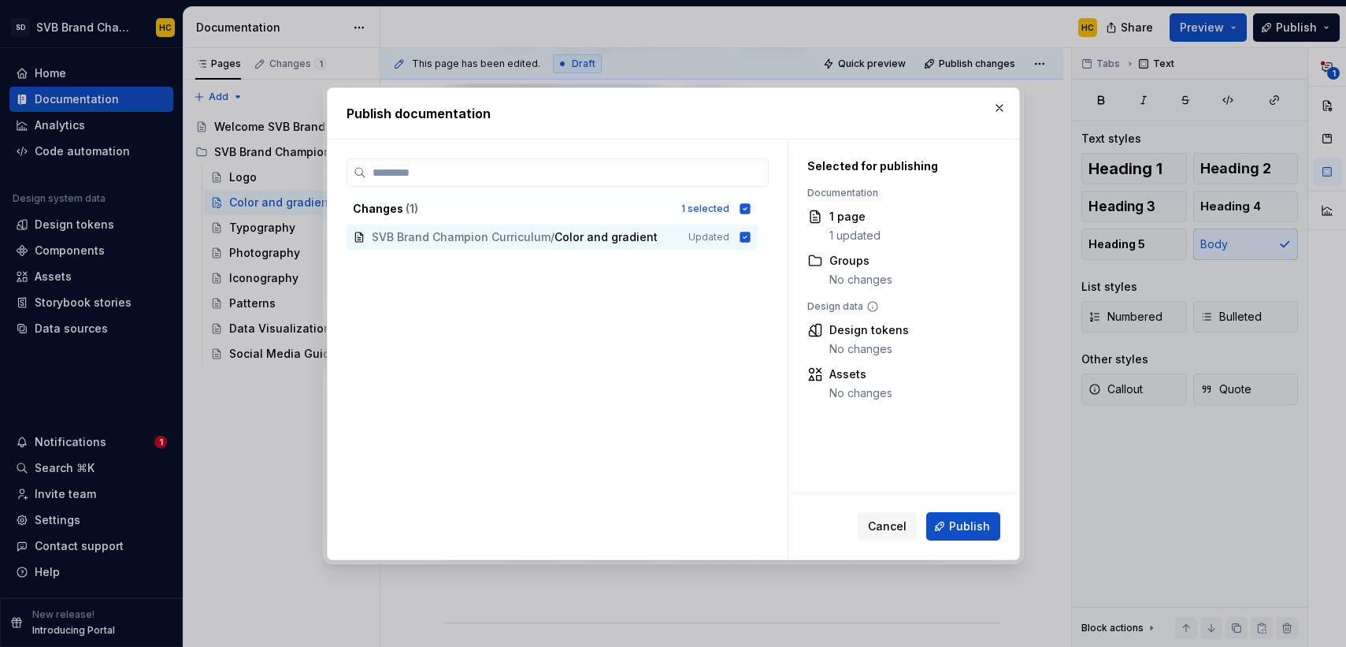
click at [951, 523] on span "Publish" at bounding box center [969, 526] width 41 height 16
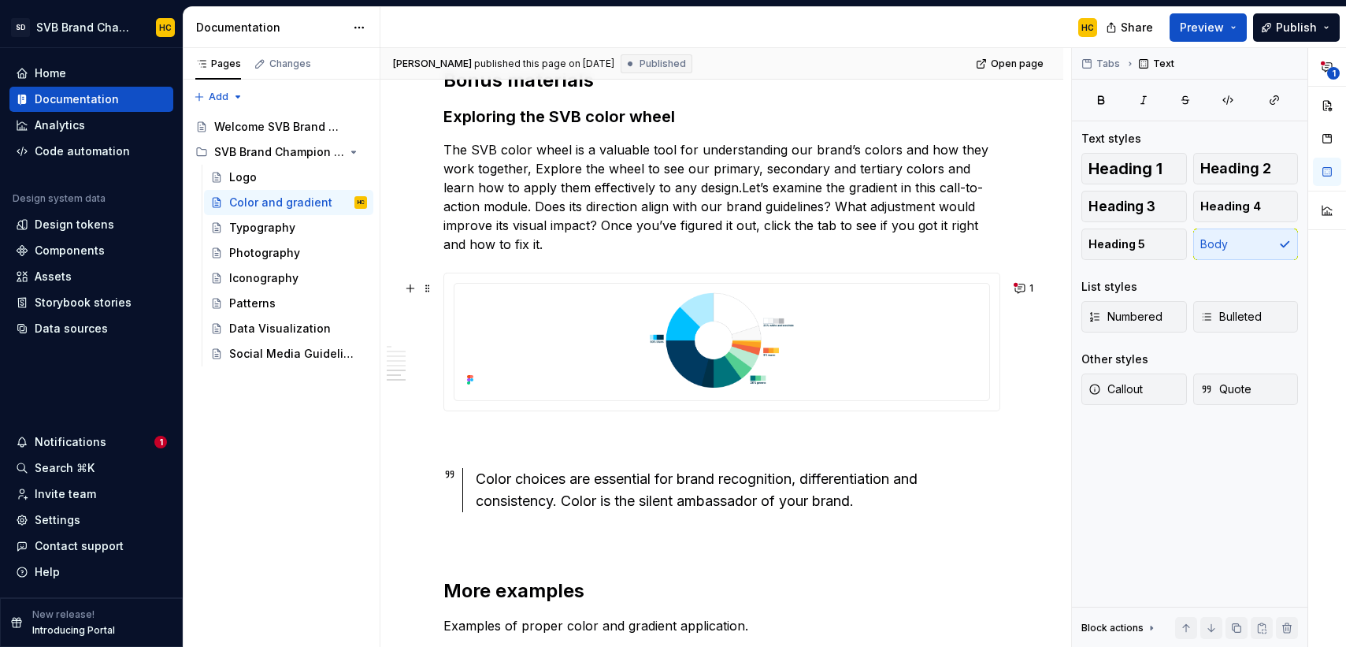
scroll to position [3489, 0]
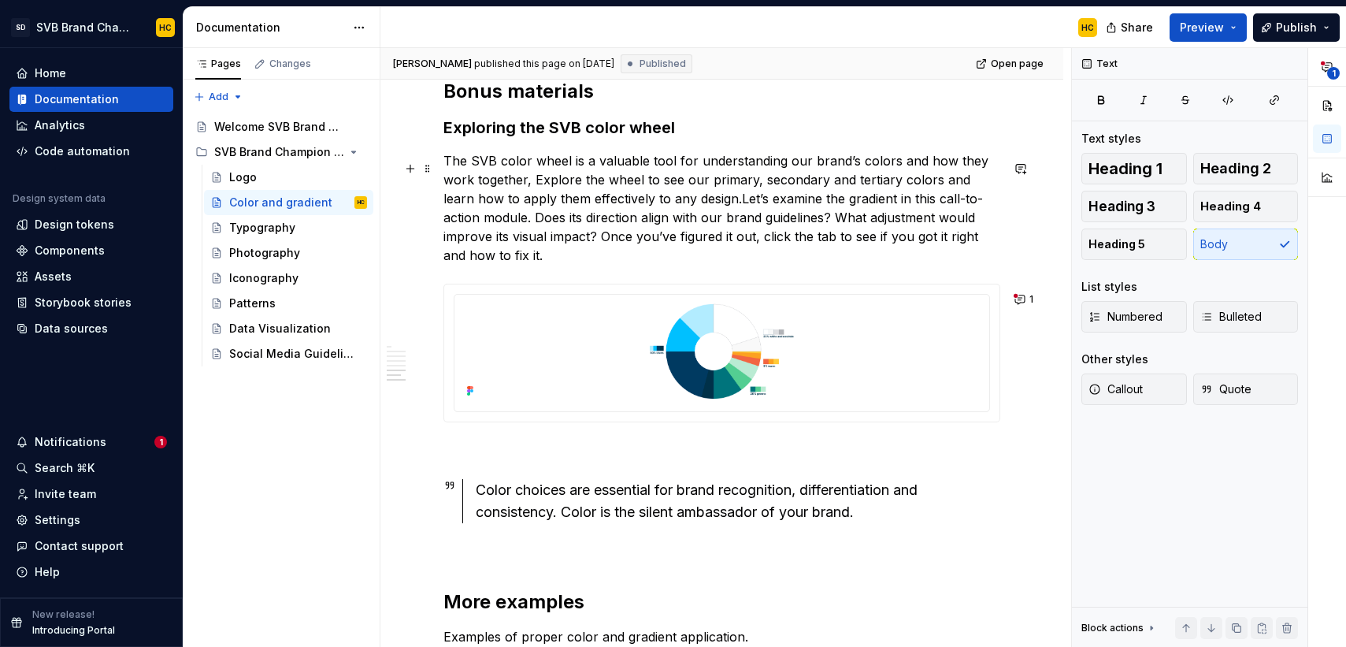
drag, startPoint x: 528, startPoint y: 190, endPoint x: 536, endPoint y: 192, distance: 9.0
click at [528, 190] on p "The SVB color wheel is a valuable tool for understanding our brand’s colors and…" at bounding box center [721, 207] width 557 height 113
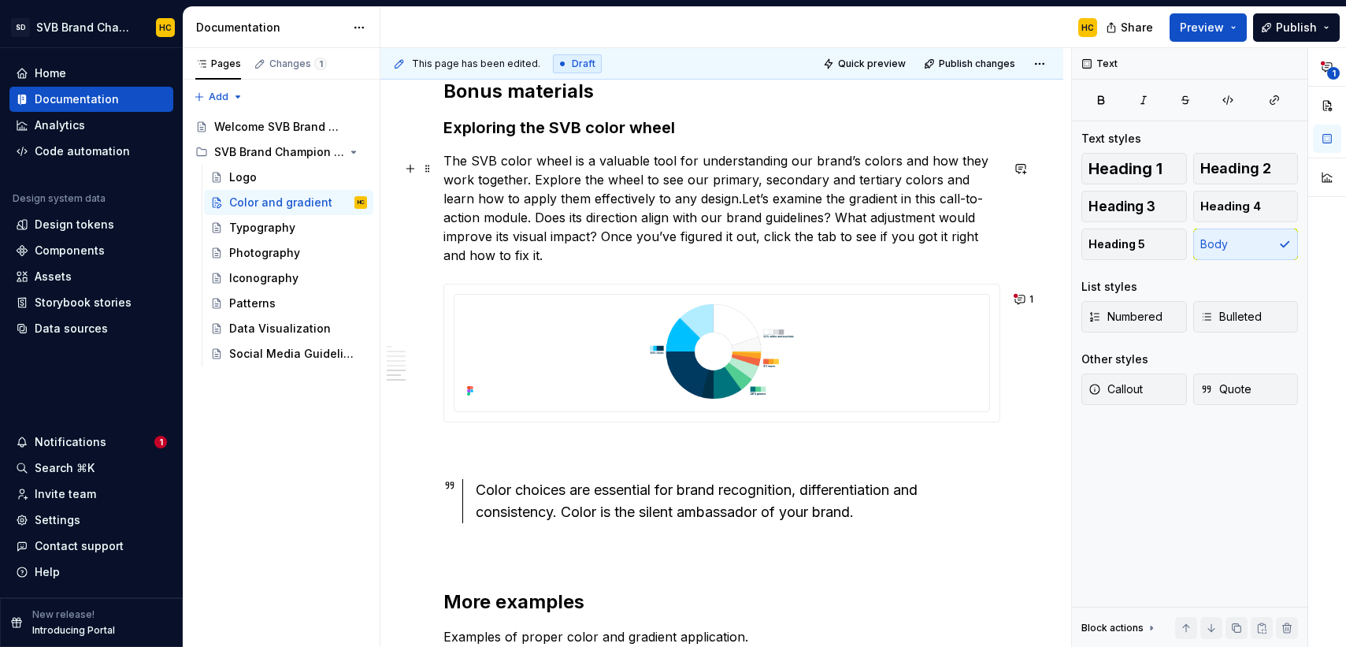
click at [706, 209] on p "The SVB color wheel is a valuable tool for understanding our brand’s colors and…" at bounding box center [721, 207] width 557 height 113
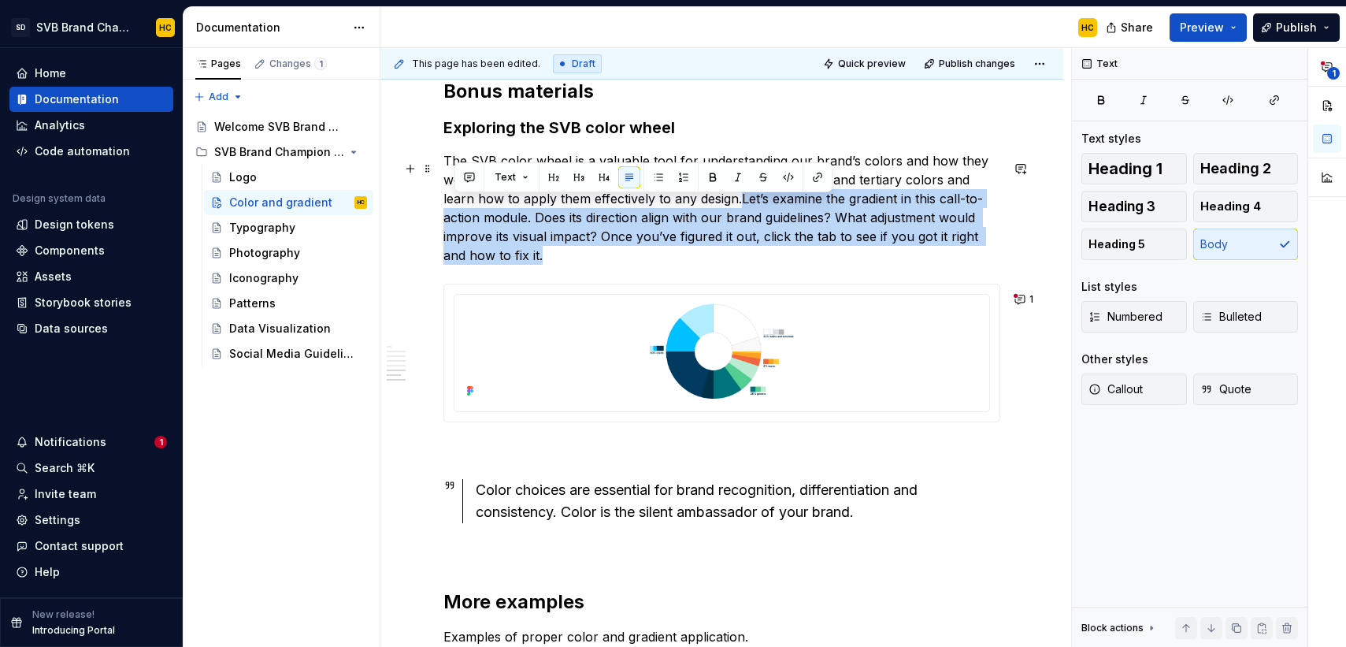
drag, startPoint x: 706, startPoint y: 209, endPoint x: 870, endPoint y: 262, distance: 172.8
click at [870, 262] on p "The SVB color wheel is a valuable tool for understanding our brand’s colors and…" at bounding box center [721, 207] width 557 height 113
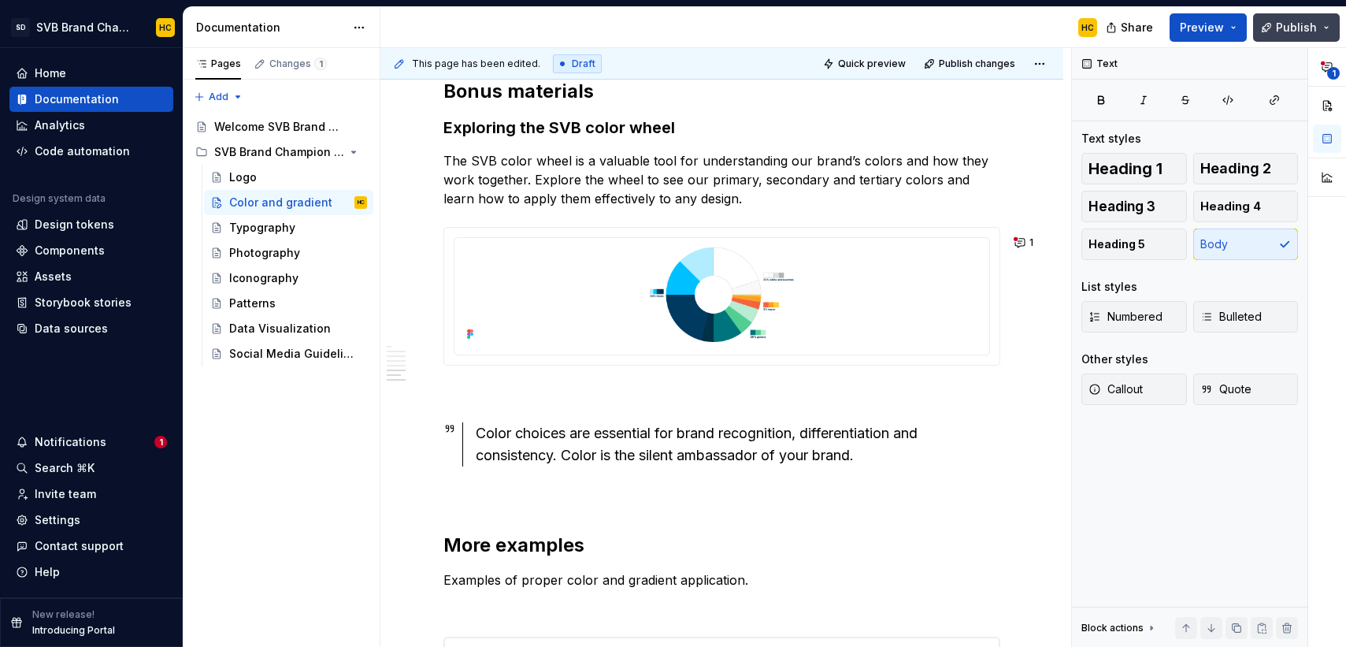
click at [1275, 28] on button "Publish" at bounding box center [1296, 27] width 87 height 28
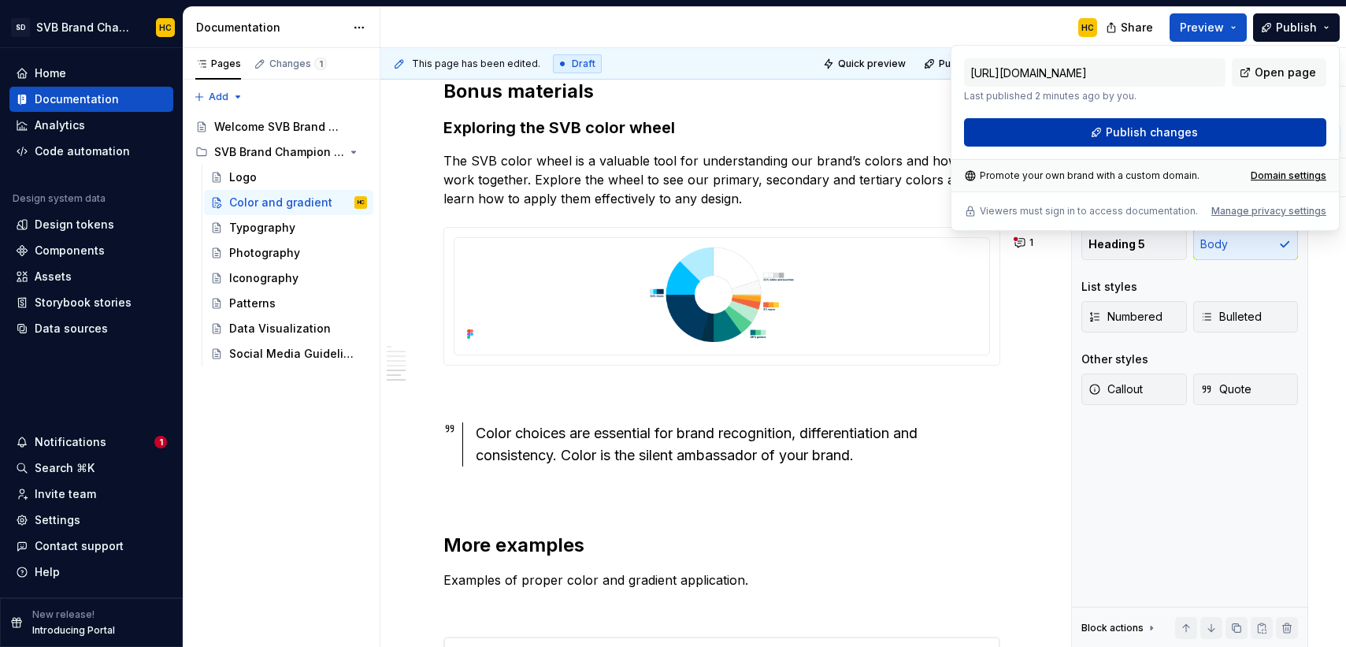
click at [1168, 133] on span "Publish changes" at bounding box center [1152, 132] width 92 height 16
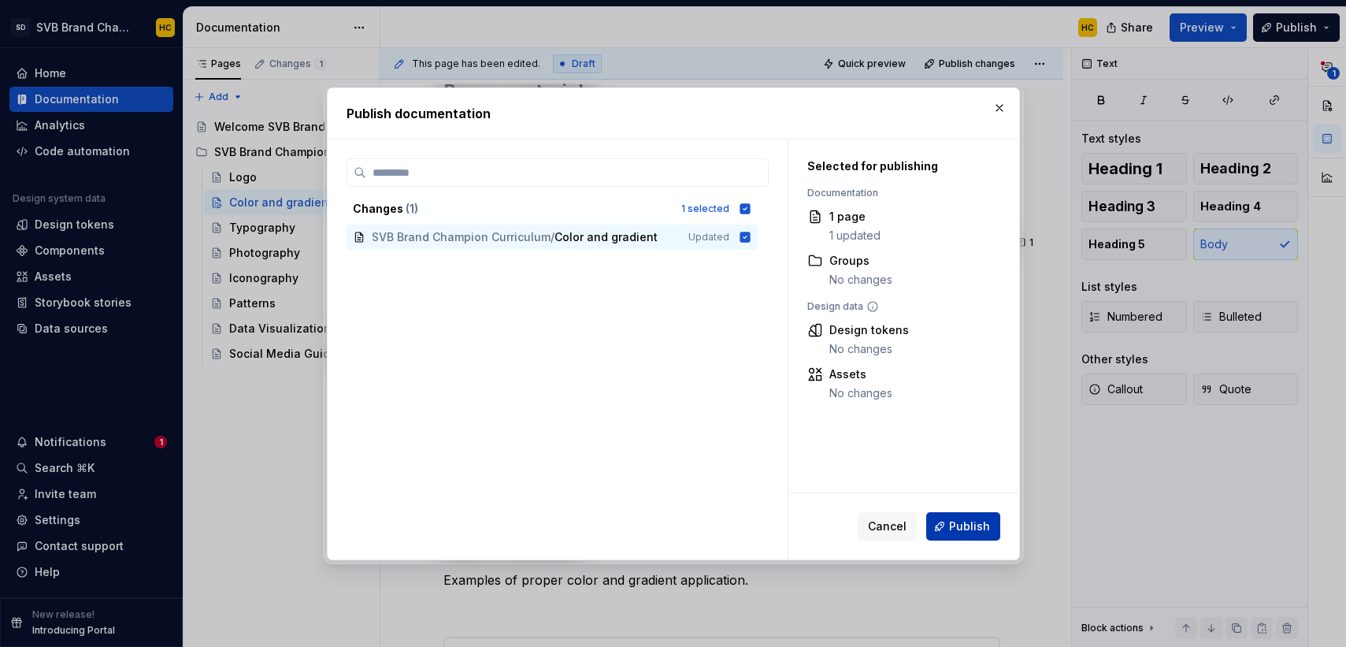
click at [948, 522] on button "Publish" at bounding box center [963, 526] width 74 height 28
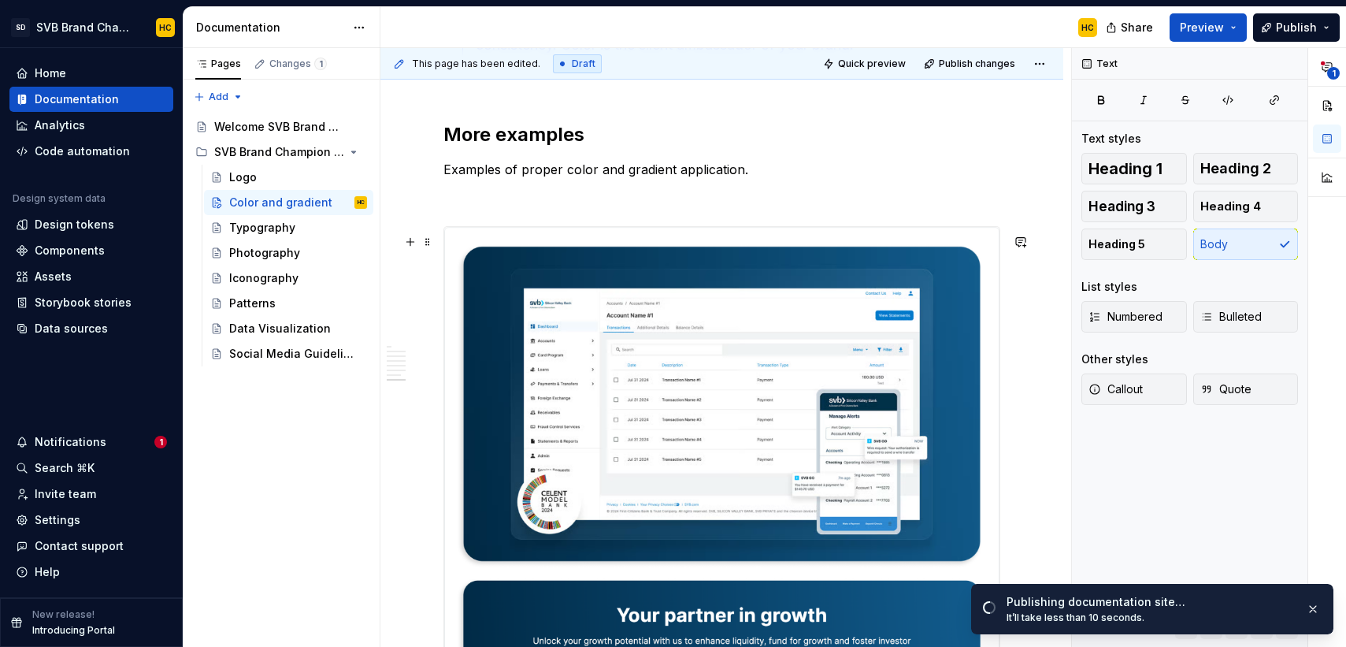
scroll to position [3902, 0]
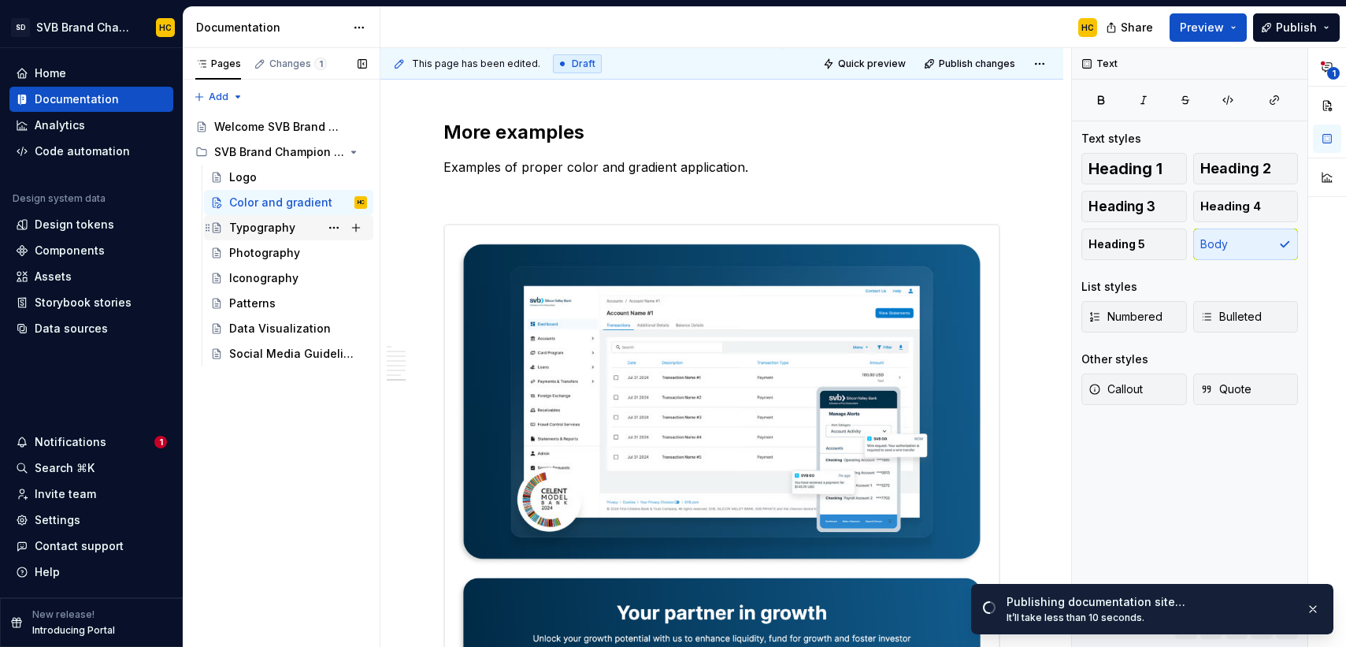
click at [254, 231] on div "Typography" at bounding box center [262, 228] width 66 height 16
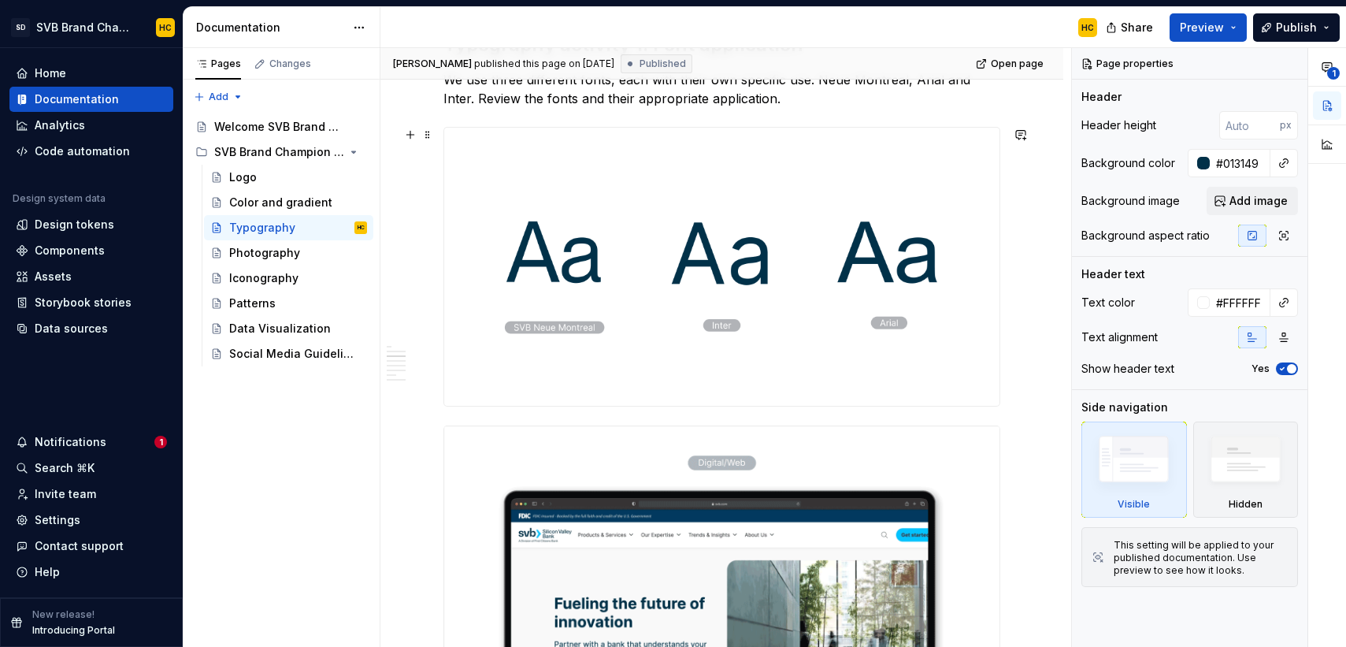
scroll to position [745, 0]
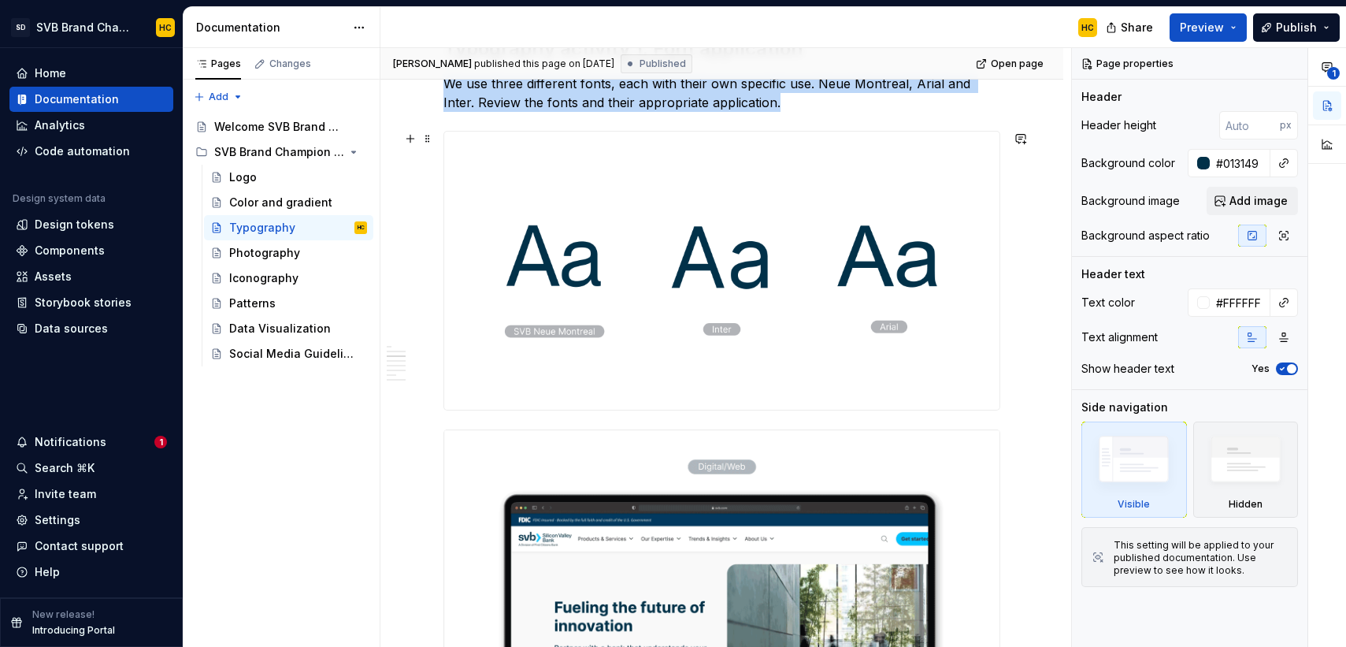
click at [736, 334] on img at bounding box center [721, 271] width 555 height 278
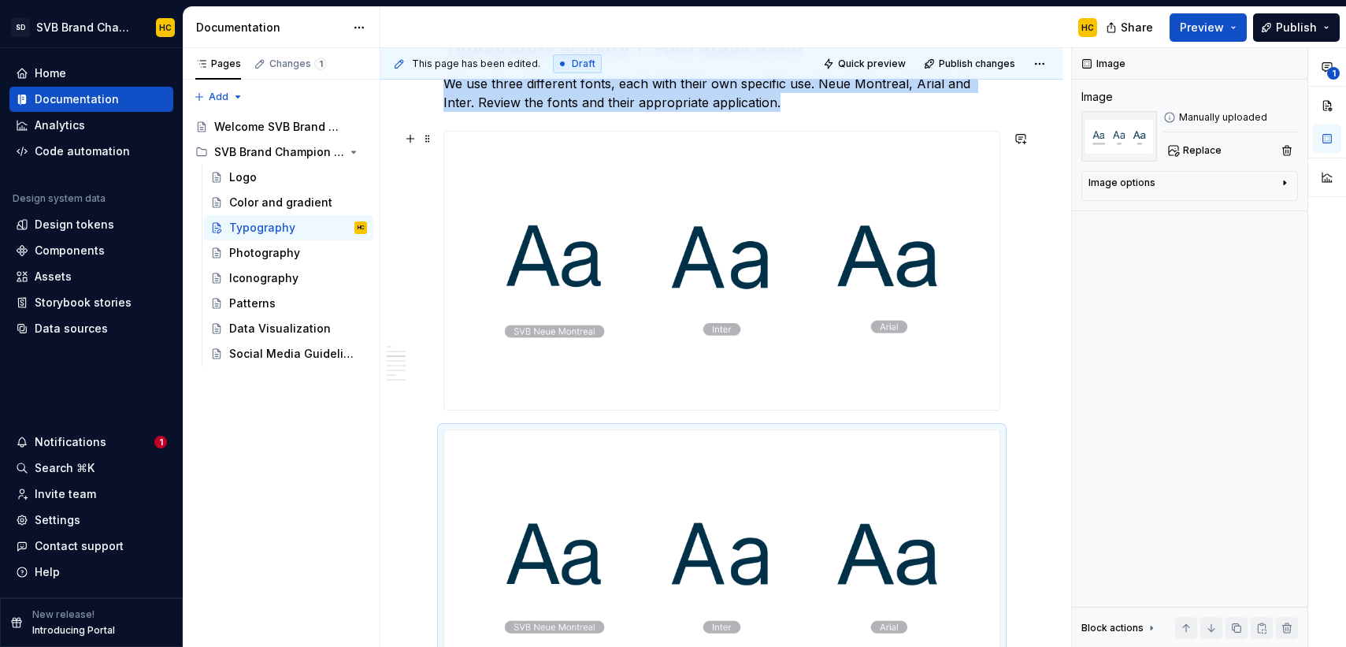
click at [832, 346] on img at bounding box center [721, 271] width 555 height 278
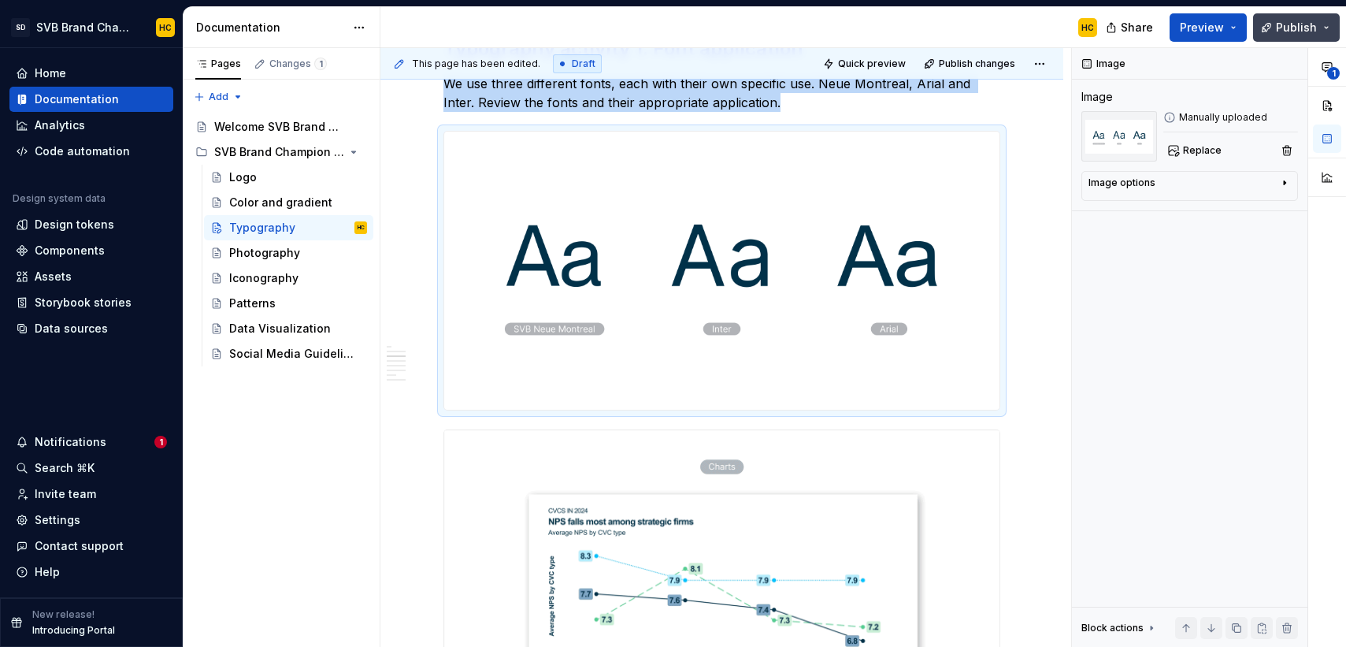
click at [1276, 24] on button "Publish" at bounding box center [1296, 27] width 87 height 28
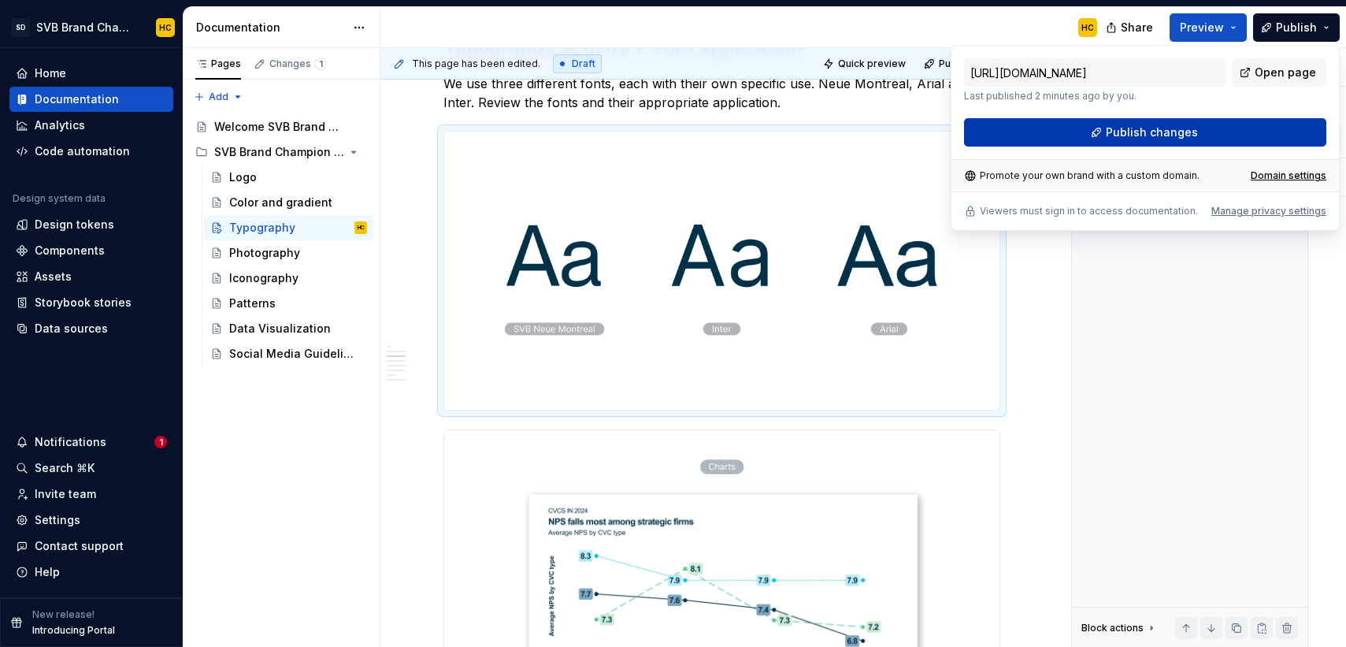
click at [1214, 125] on button "Publish changes" at bounding box center [1145, 132] width 362 height 28
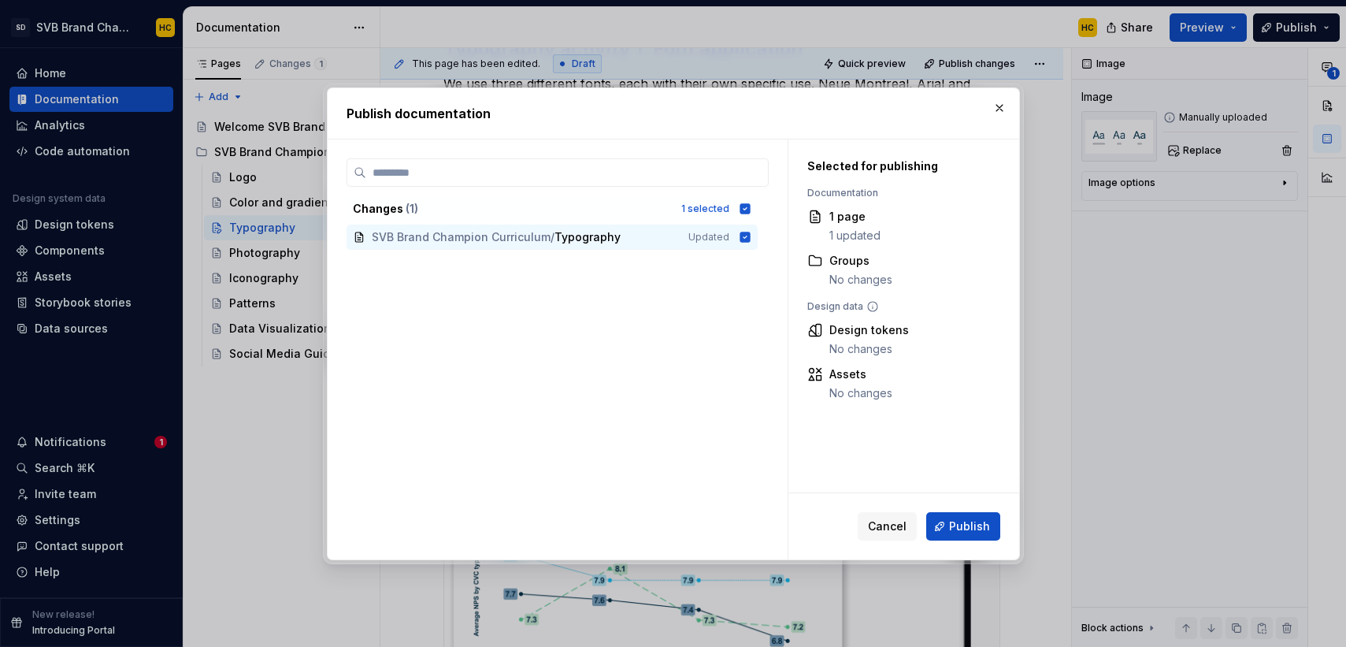
click at [976, 525] on span "Publish" at bounding box center [969, 526] width 41 height 16
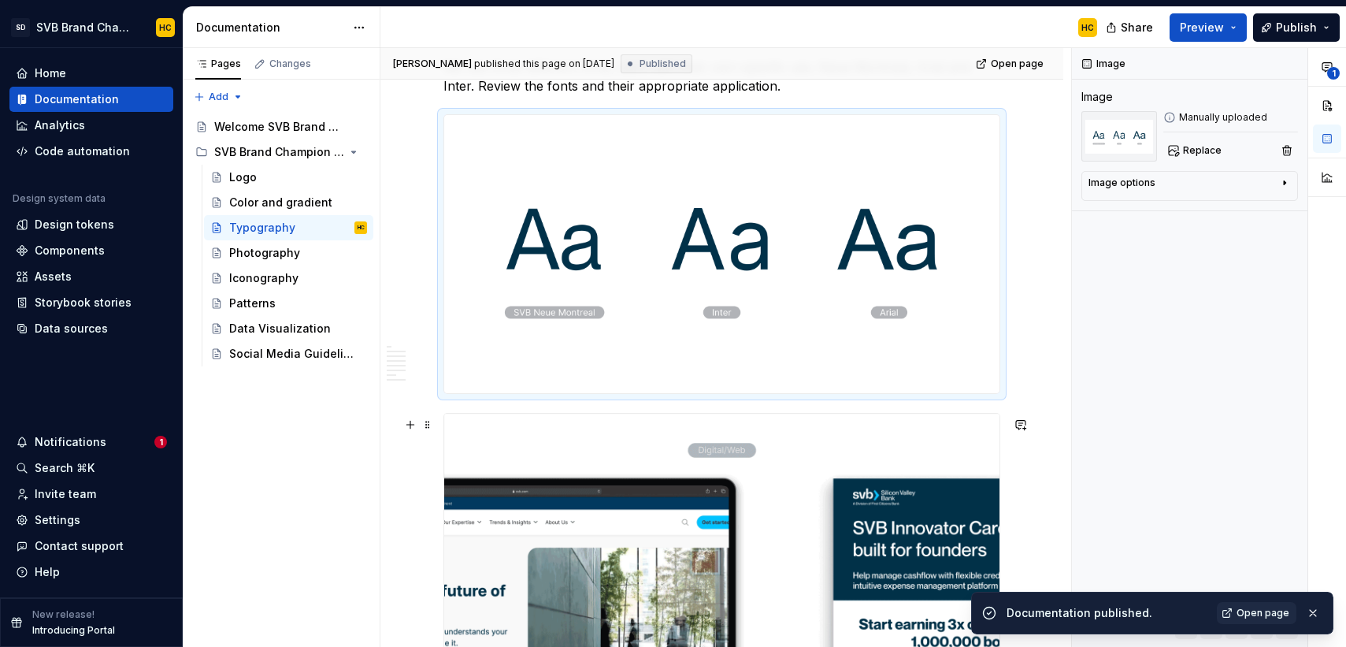
scroll to position [747, 0]
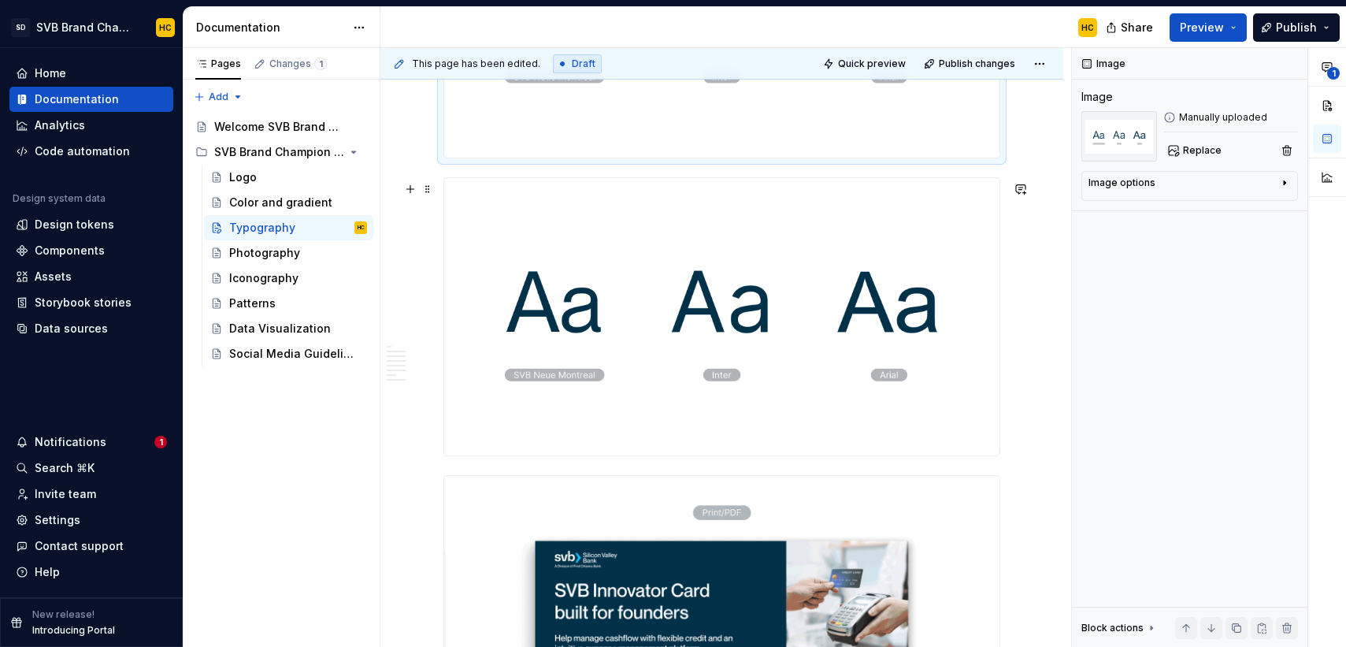
scroll to position [1001, 0]
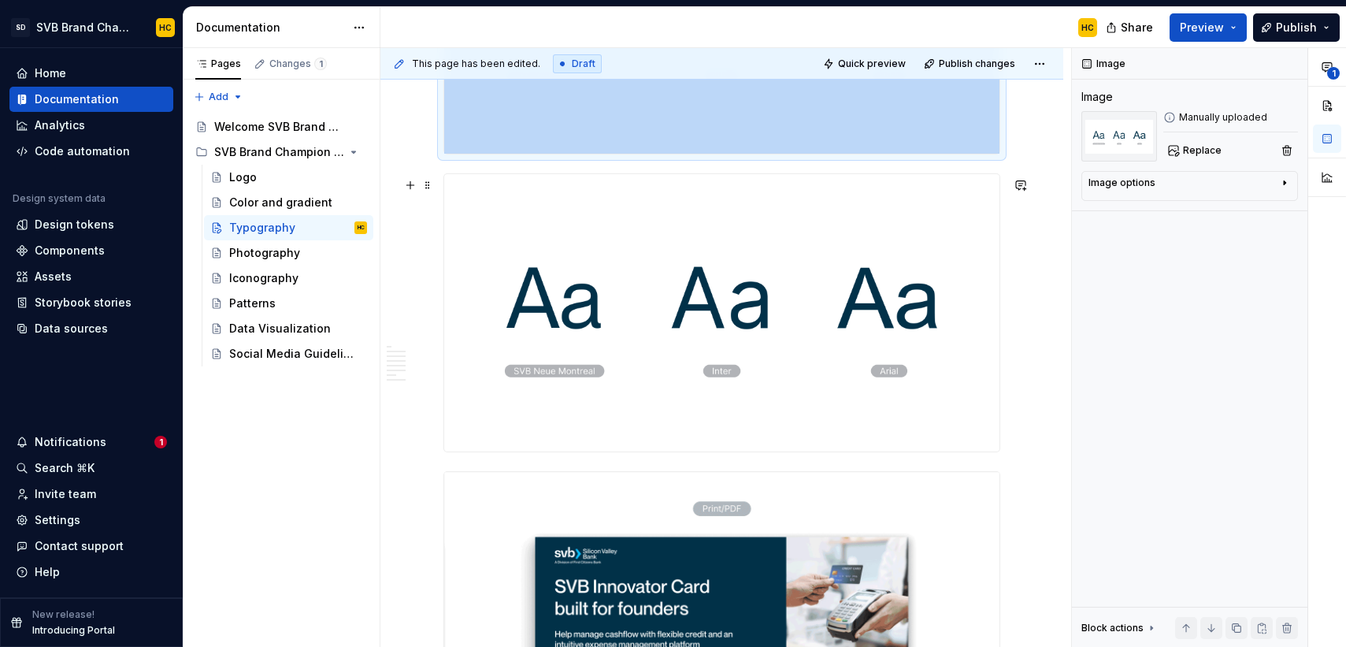
click at [950, 347] on img at bounding box center [721, 313] width 555 height 278
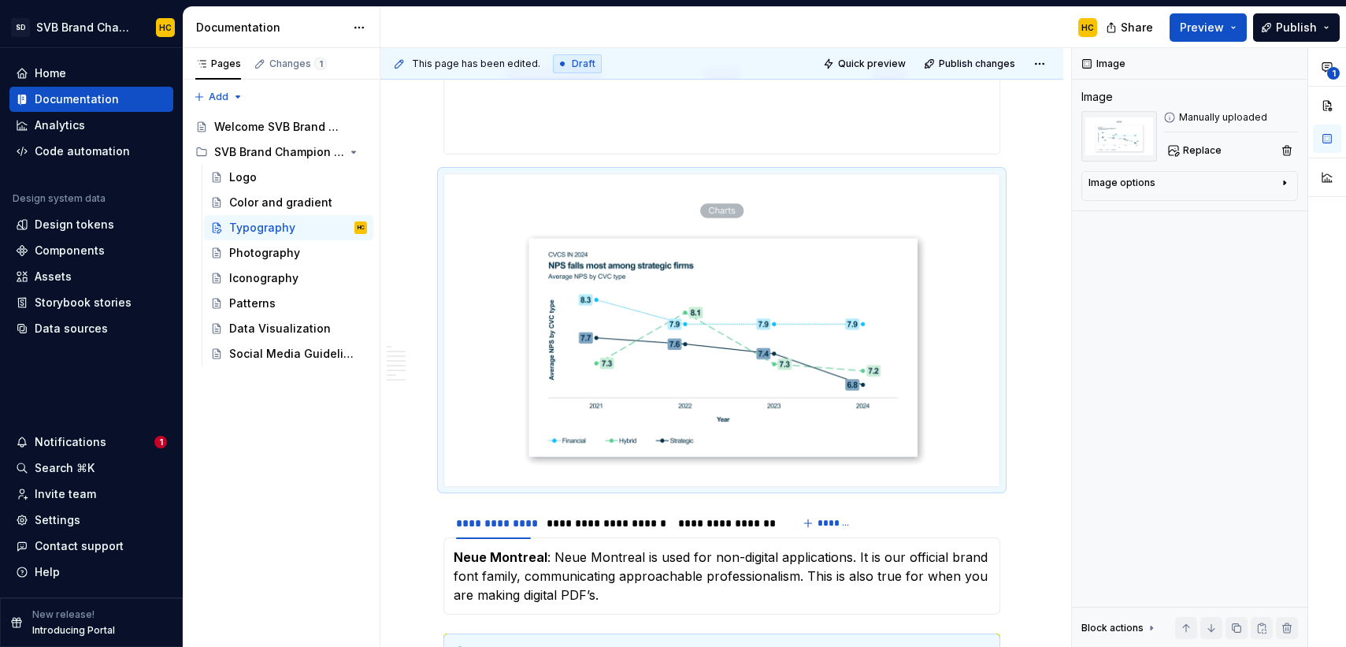
click at [1018, 146] on div "**********" at bounding box center [725, 347] width 691 height 599
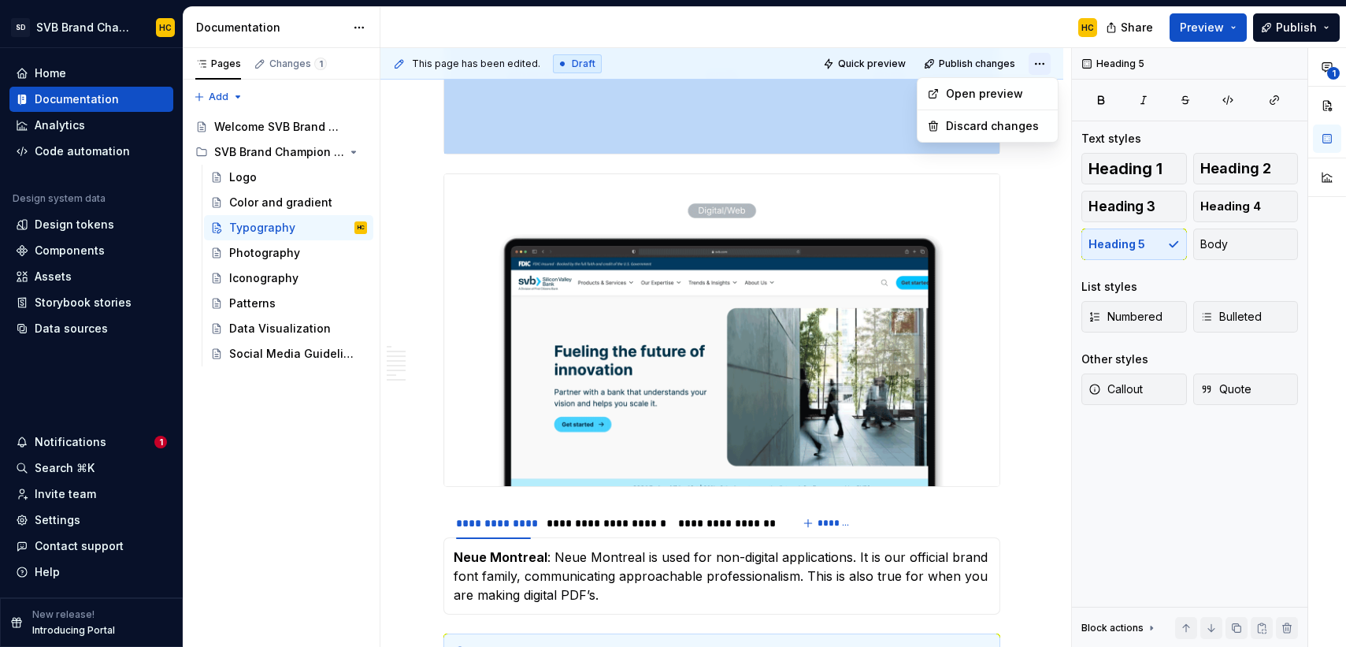
click at [1051, 67] on html "SD SVB Brand Champions HC Home Documentation Analytics Code automation Design s…" at bounding box center [673, 323] width 1346 height 647
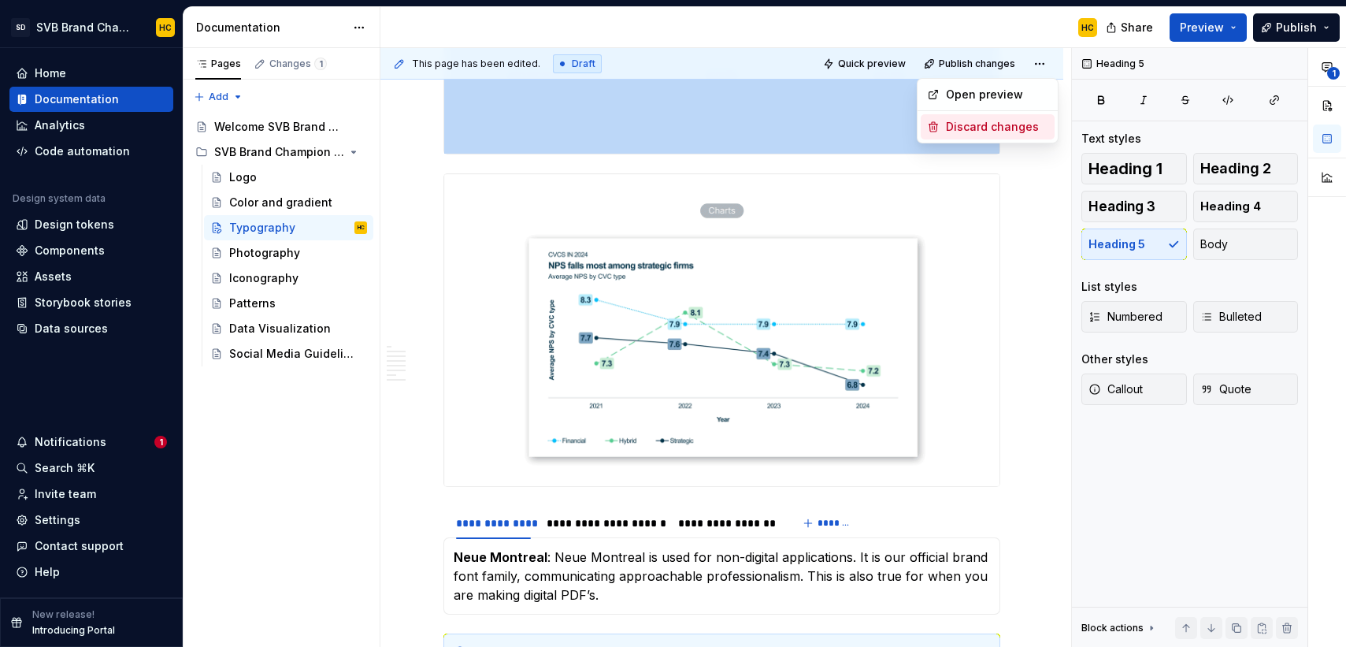
click at [1028, 128] on div "Discard changes" at bounding box center [997, 127] width 102 height 16
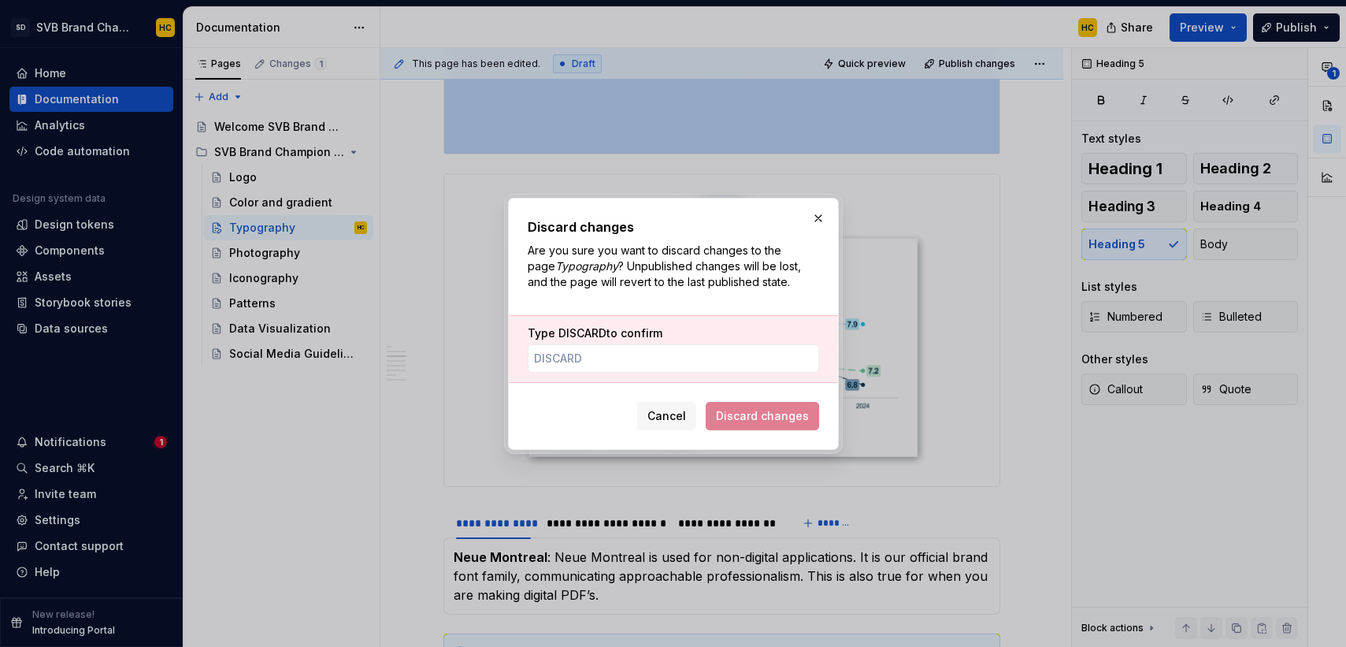
scroll to position [717, 0]
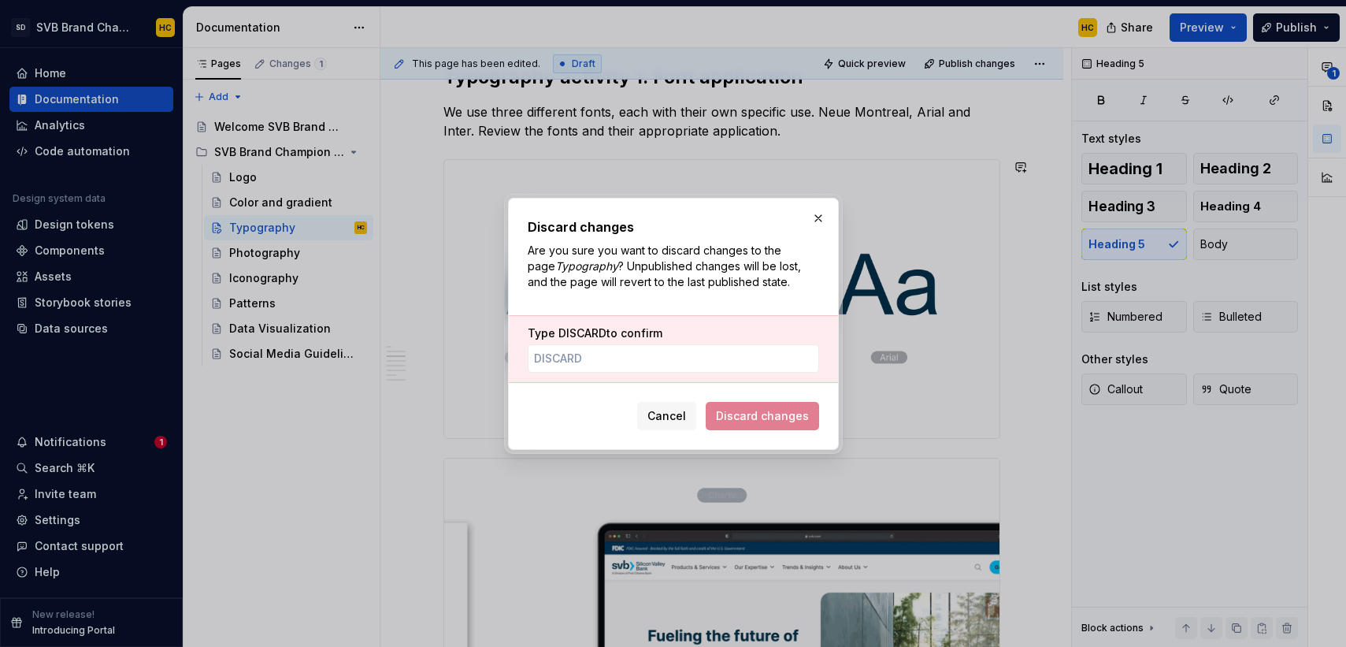
click at [738, 417] on span "Discard changes" at bounding box center [762, 416] width 113 height 28
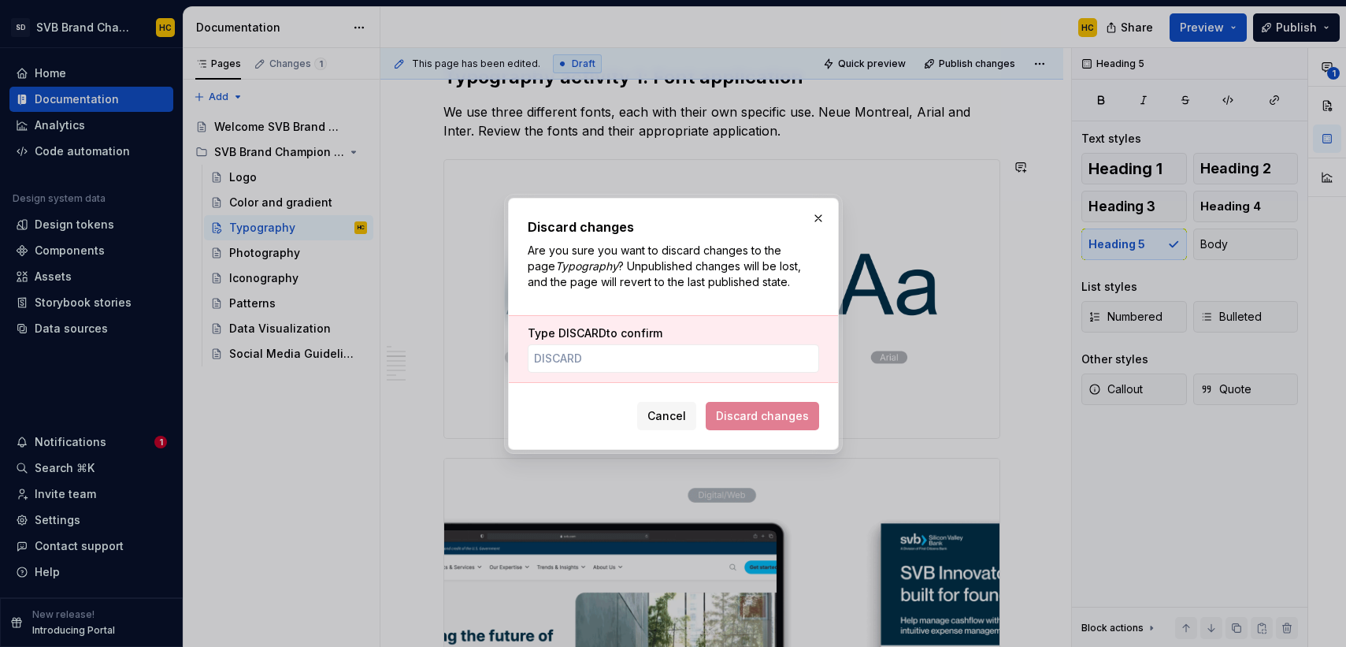
type textarea "*"
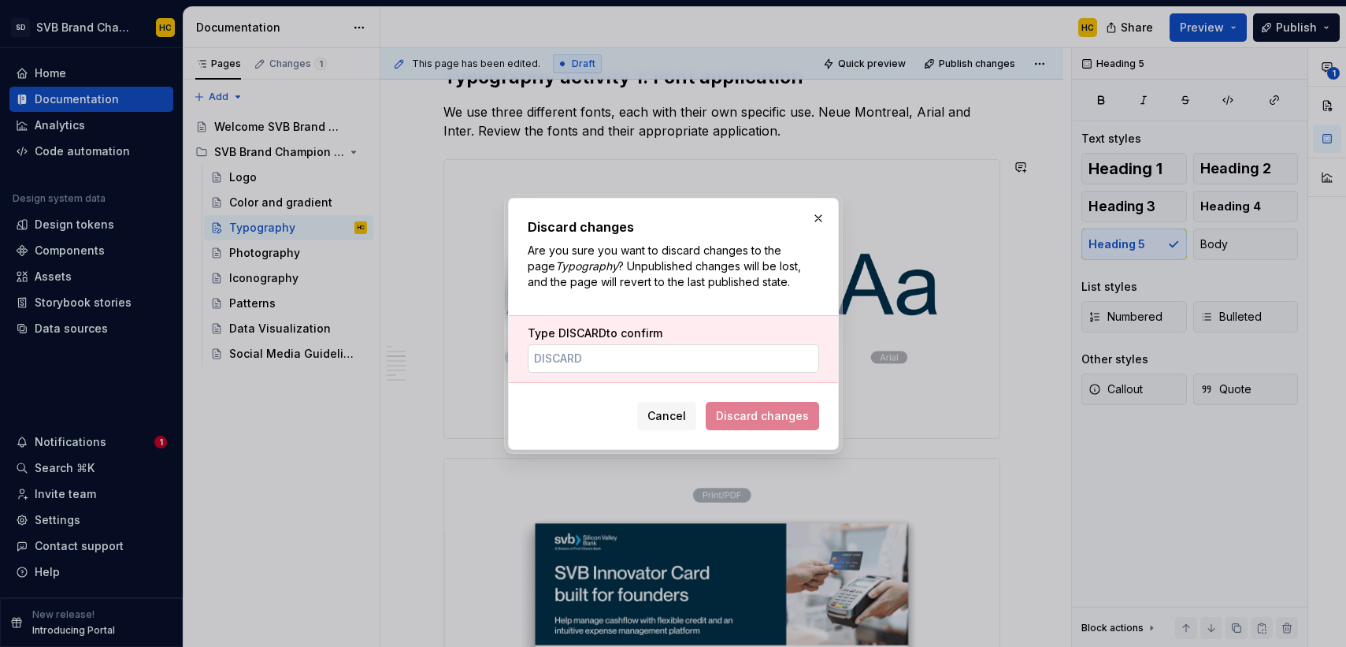
click at [650, 365] on input "Type DISCARD to confirm" at bounding box center [673, 358] width 291 height 28
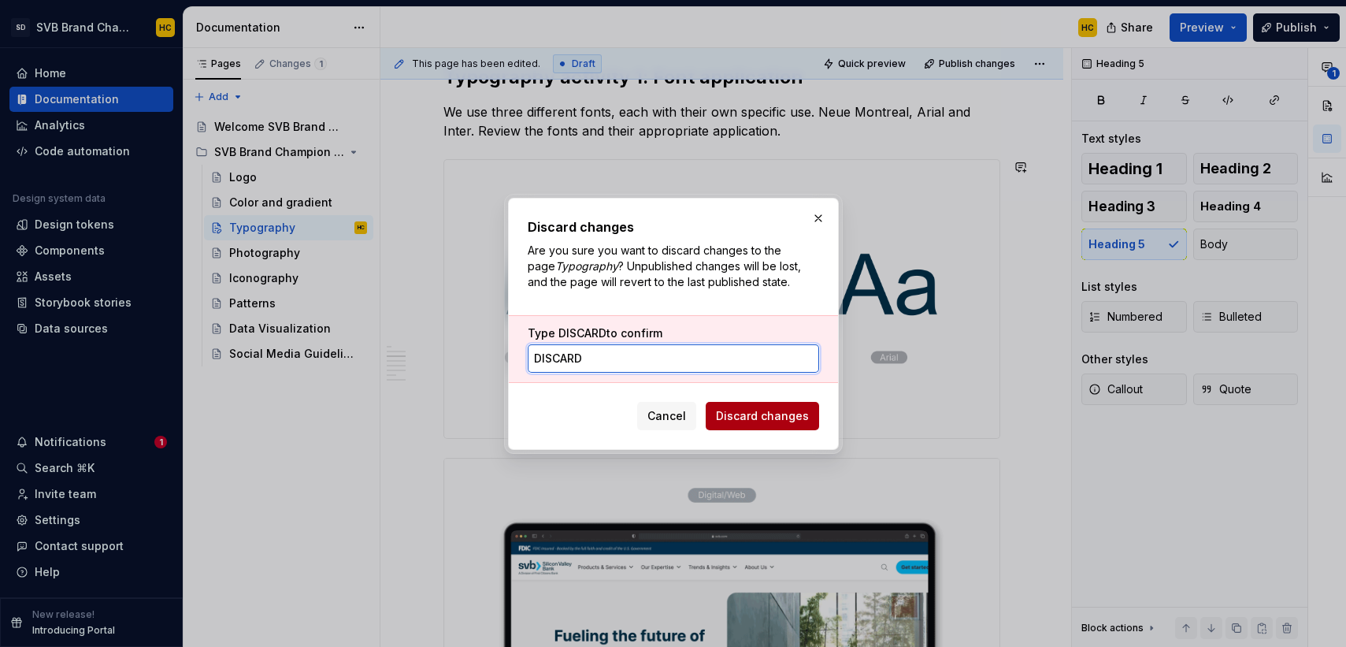
type input "DISCARd"
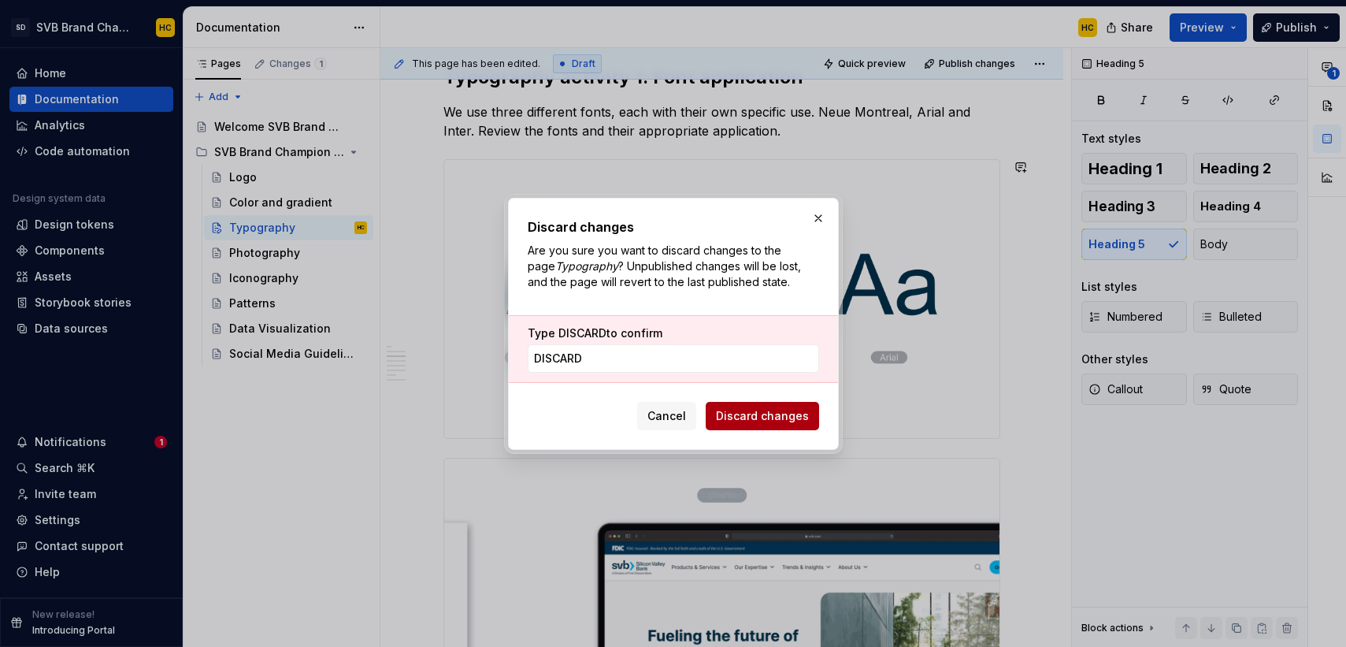
click at [764, 411] on span "Discard changes" at bounding box center [762, 416] width 93 height 16
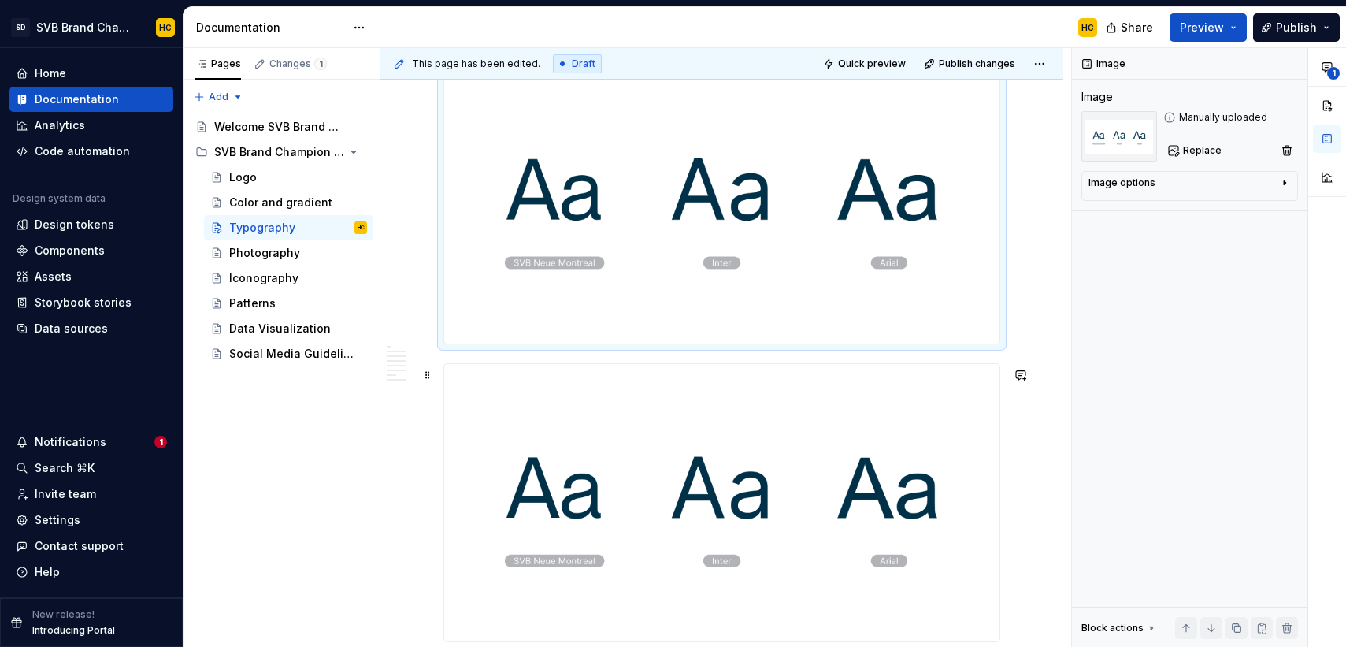
scroll to position [836, 0]
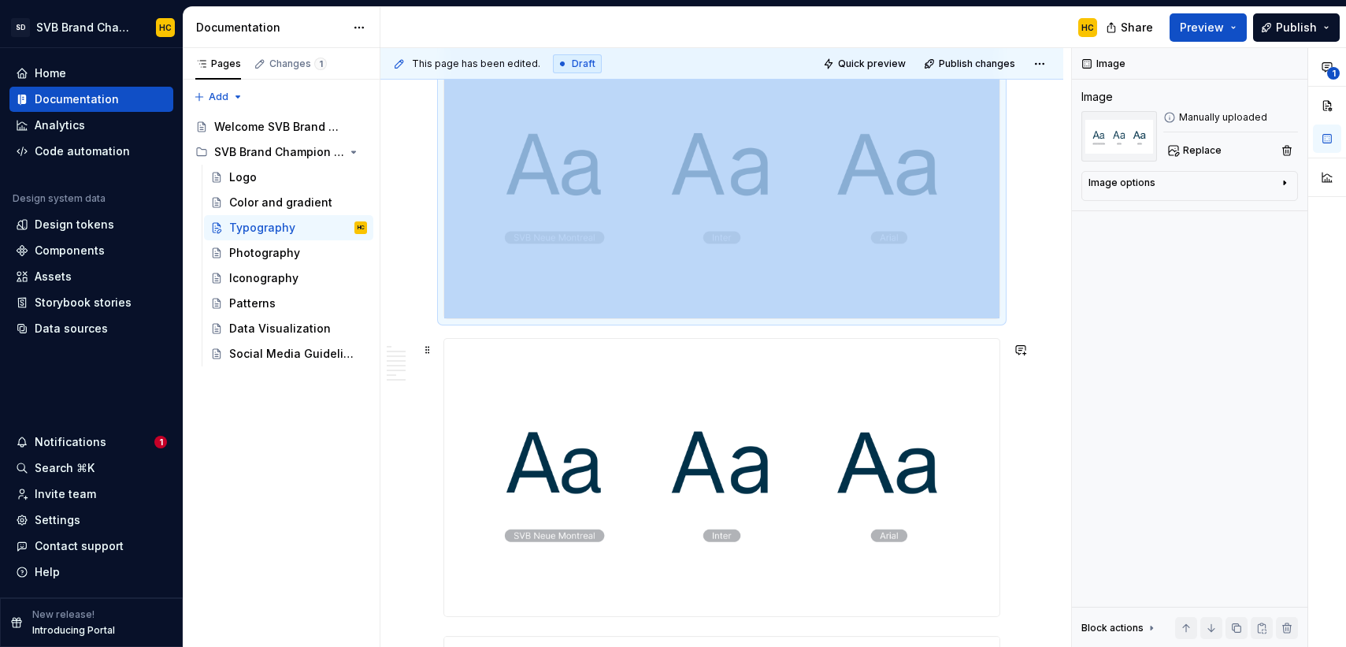
click at [862, 444] on img at bounding box center [721, 478] width 555 height 278
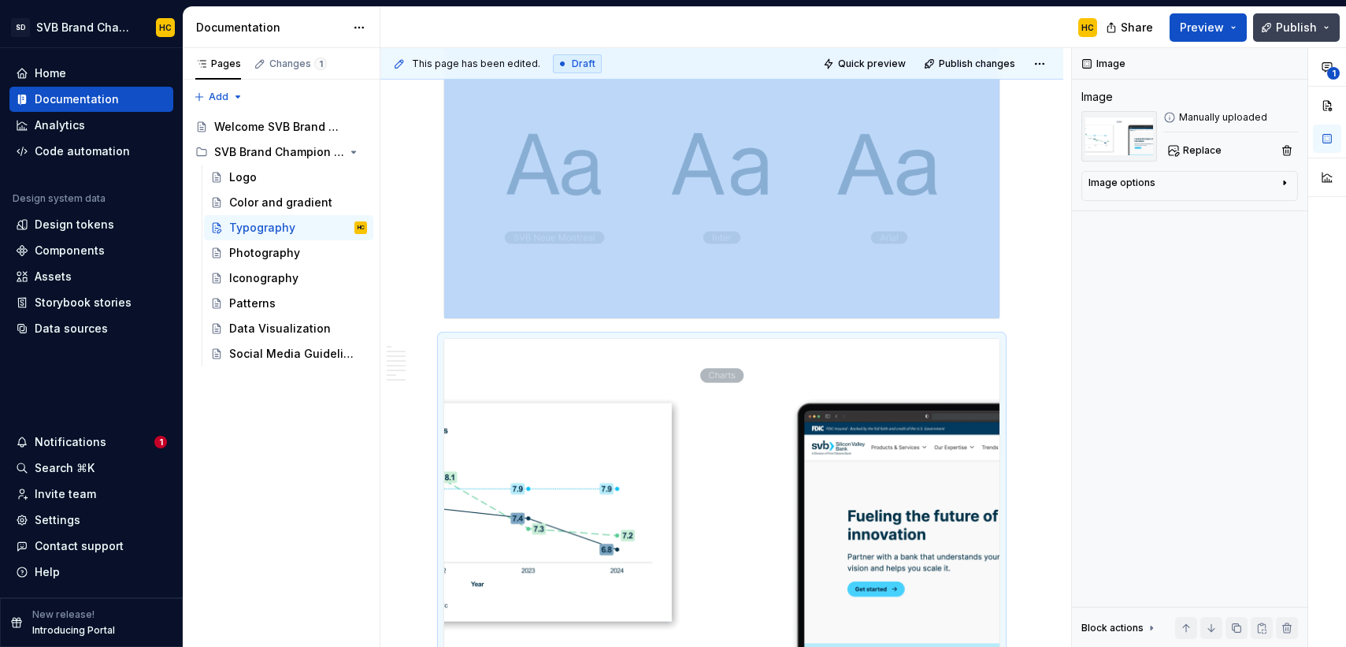
click at [1269, 23] on button "Publish" at bounding box center [1296, 27] width 87 height 28
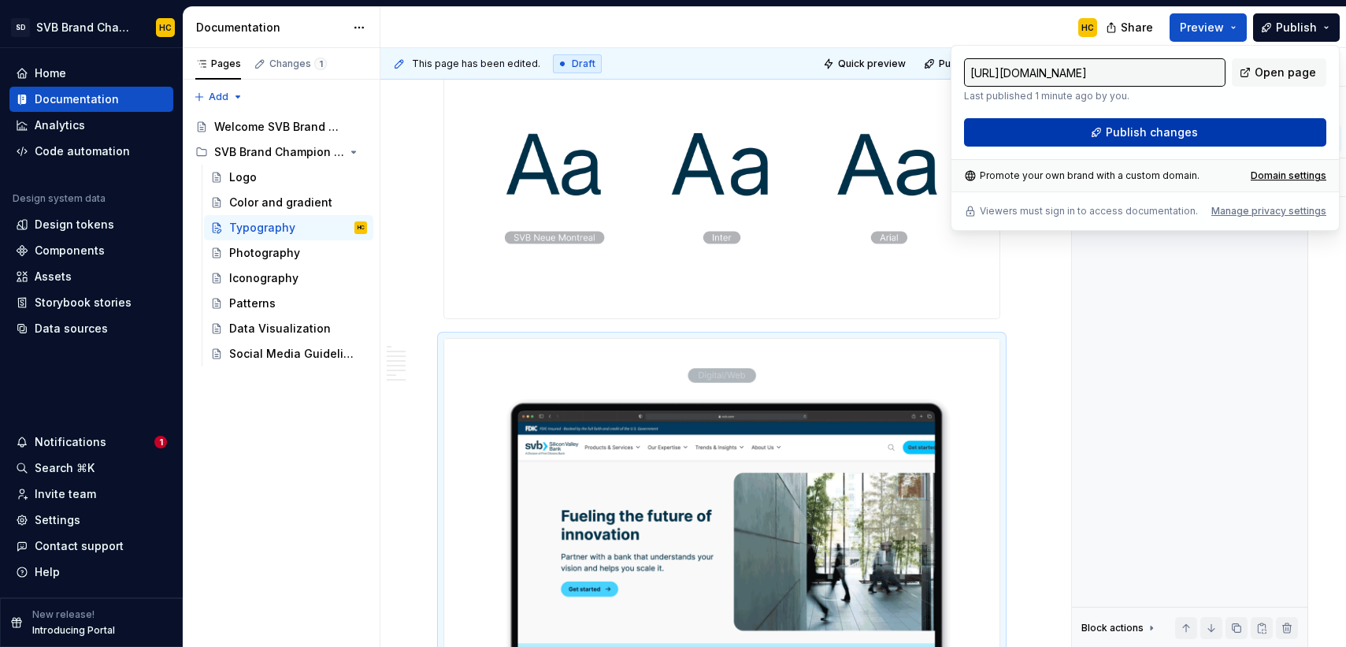
click at [1165, 122] on button "Publish changes" at bounding box center [1145, 132] width 362 height 28
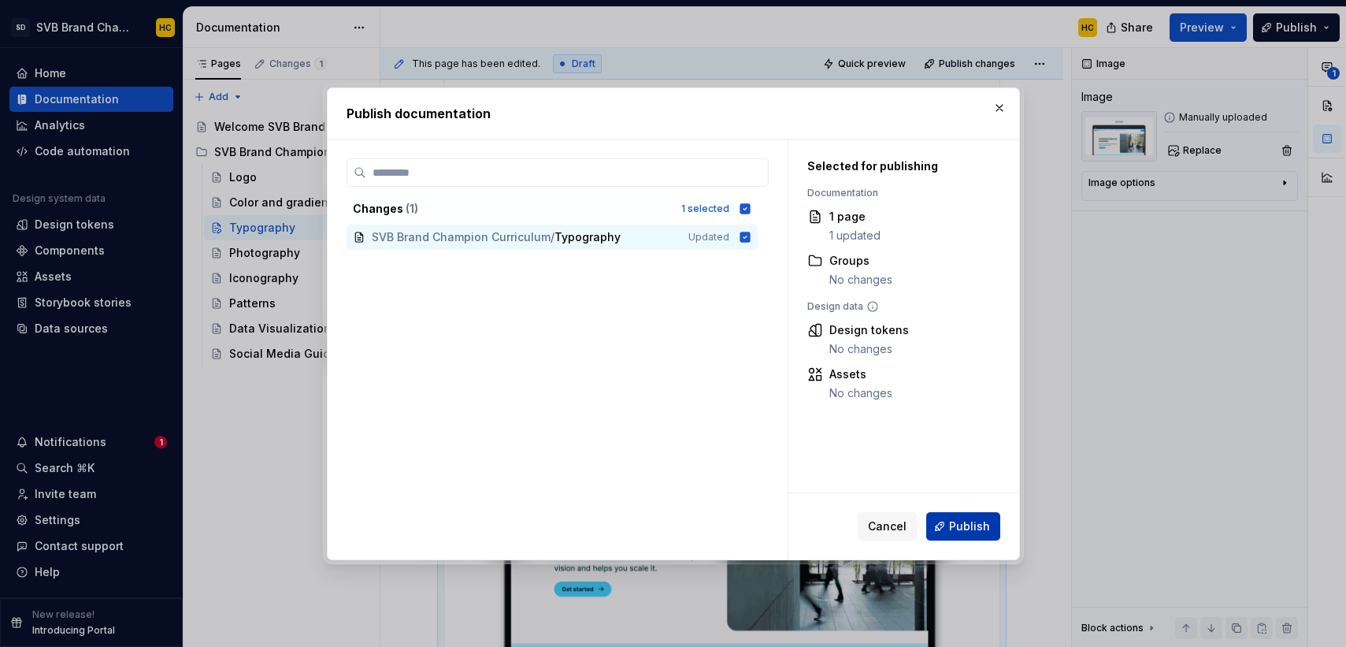
click at [954, 528] on span "Publish" at bounding box center [969, 526] width 41 height 16
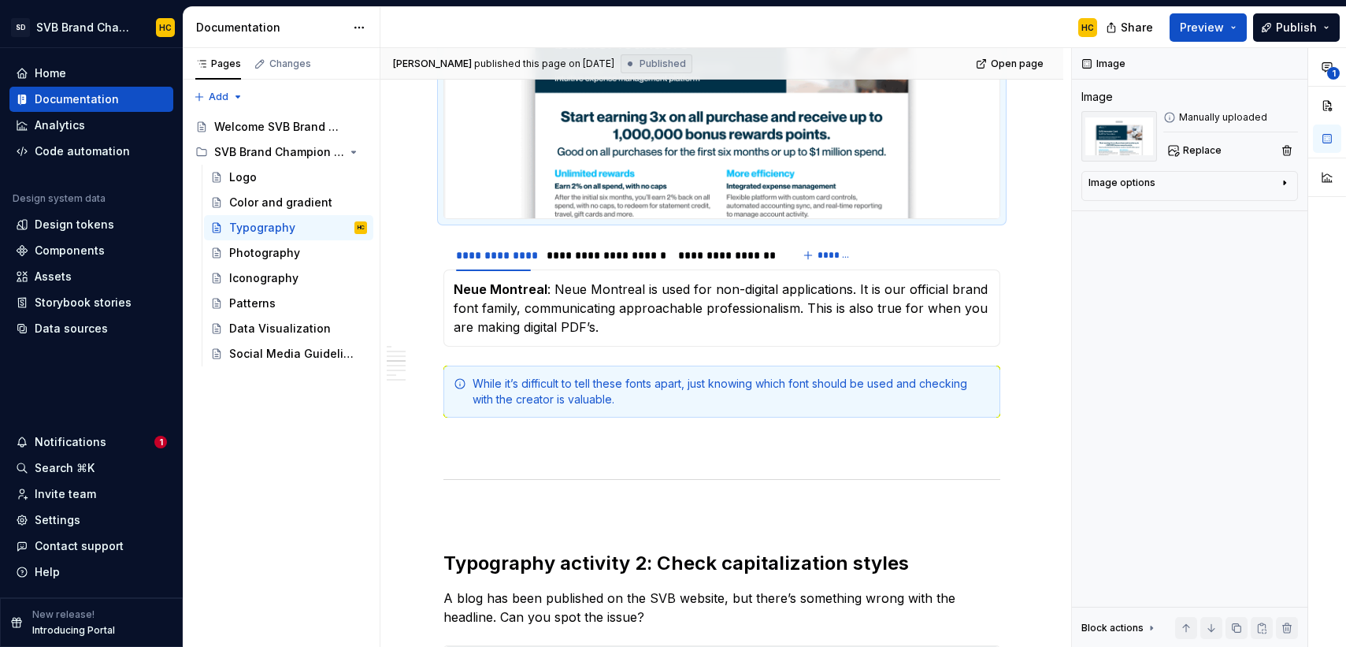
scroll to position [1265, 0]
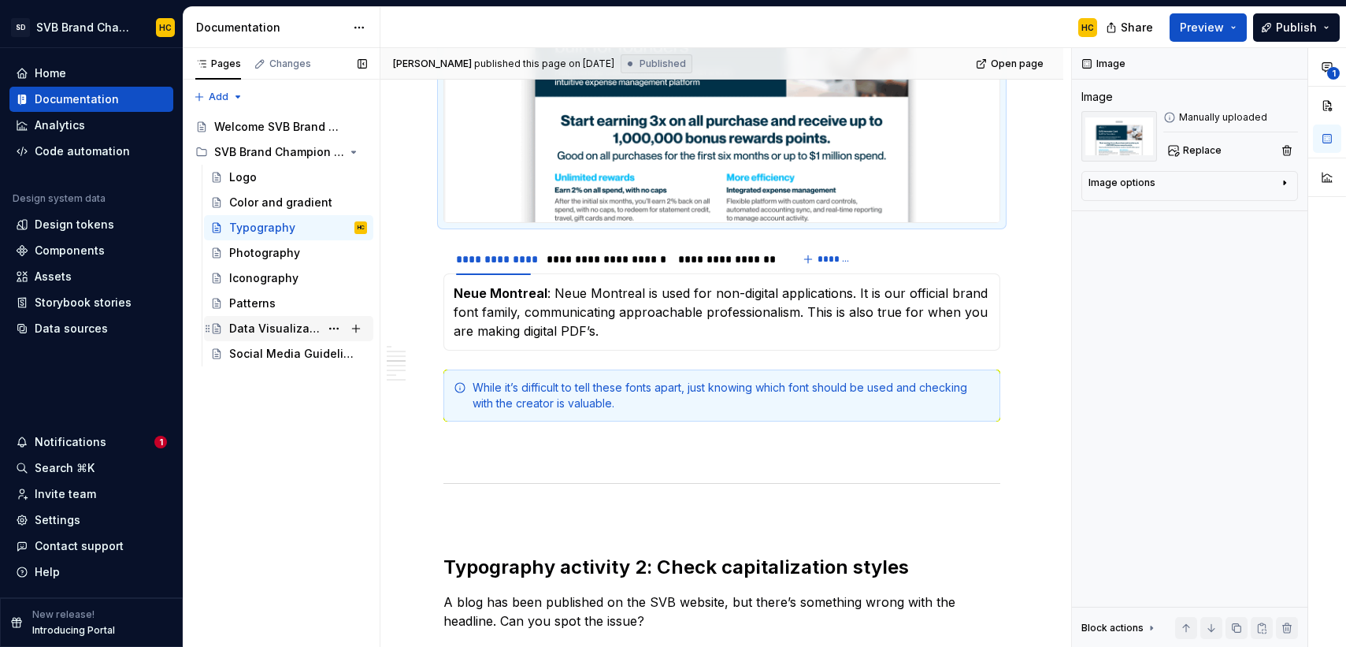
click at [270, 328] on div "Data Visualization" at bounding box center [274, 329] width 91 height 16
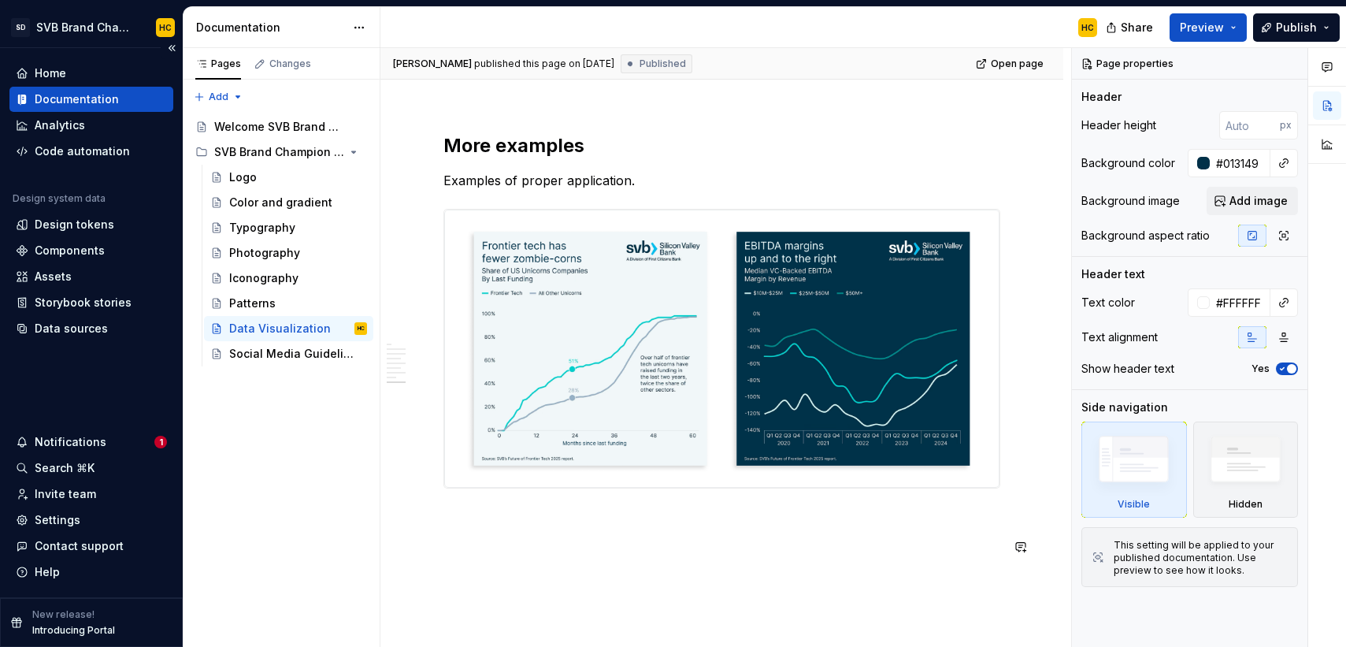
scroll to position [3541, 0]
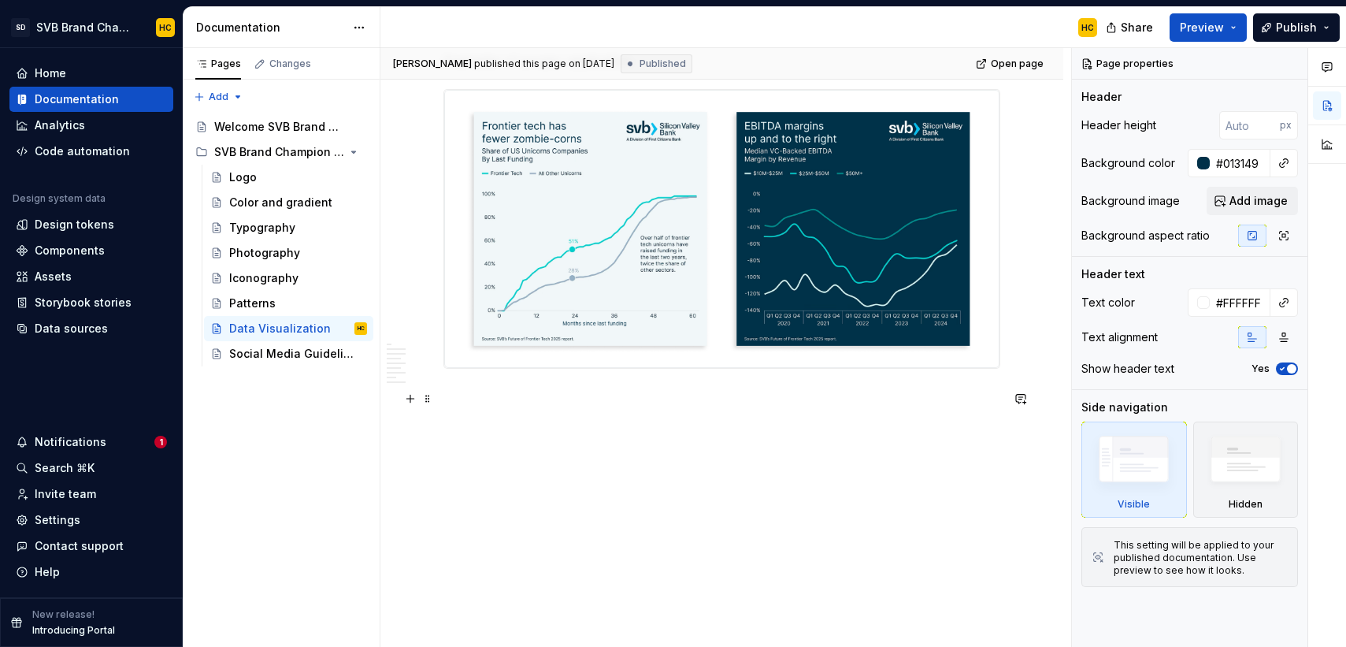
type textarea "*"
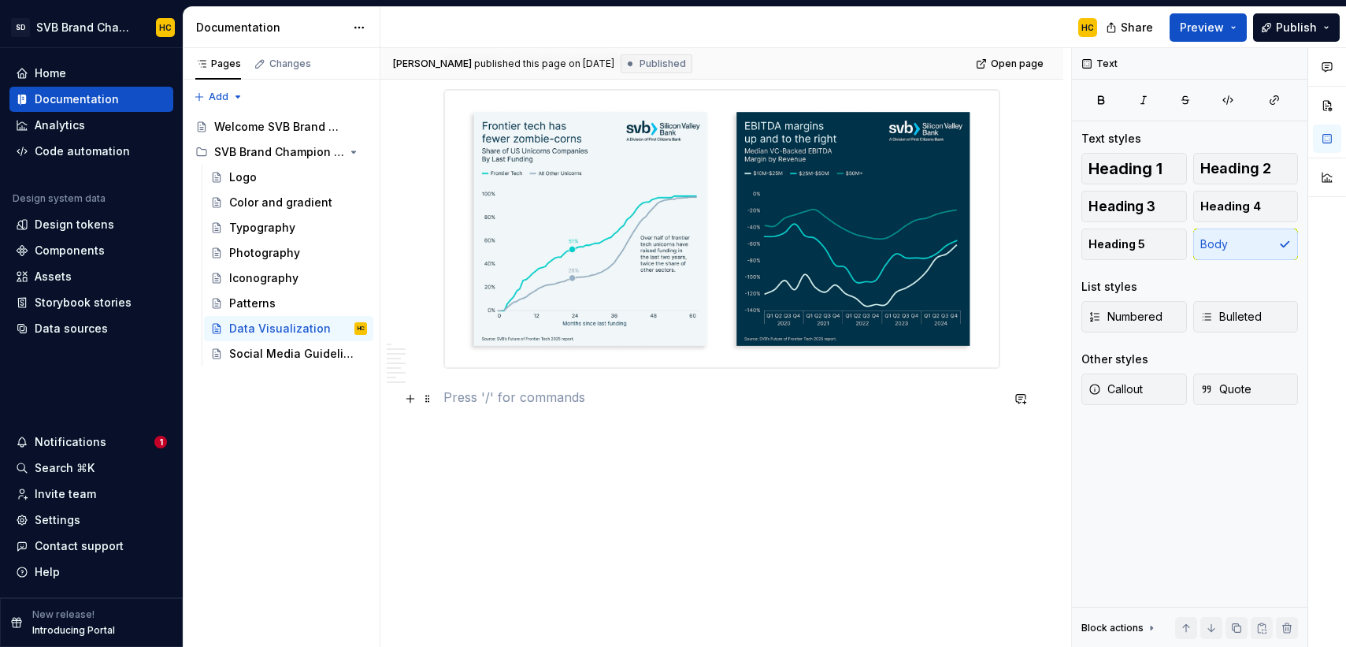
click at [464, 398] on p at bounding box center [721, 396] width 557 height 19
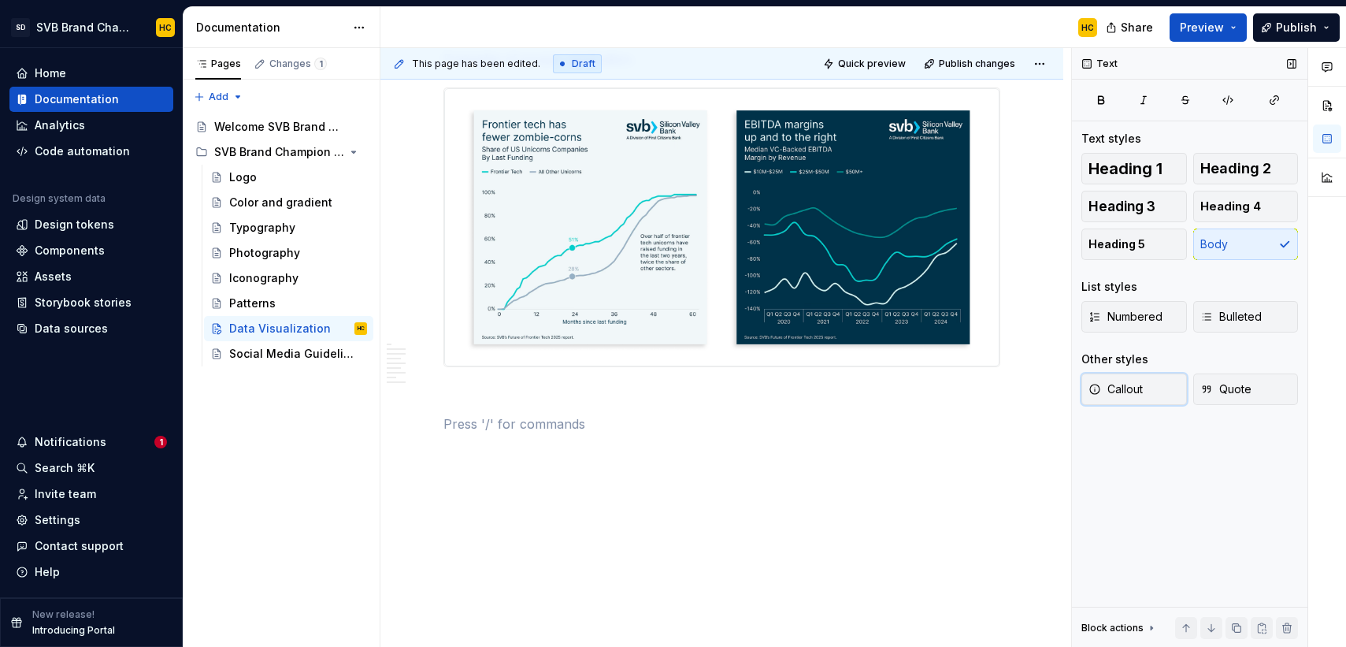
click at [1127, 391] on span "Callout" at bounding box center [1115, 389] width 54 height 16
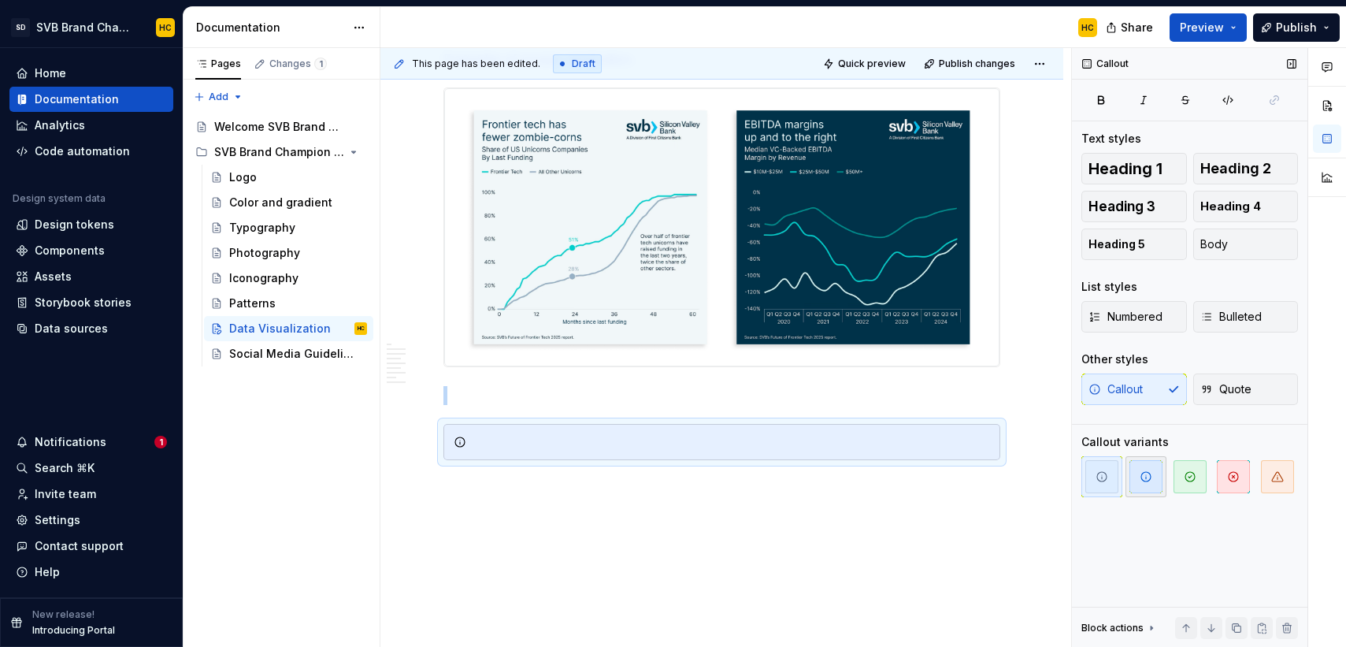
click at [1144, 475] on icon "button" at bounding box center [1146, 476] width 13 height 13
click at [547, 441] on div at bounding box center [730, 442] width 517 height 16
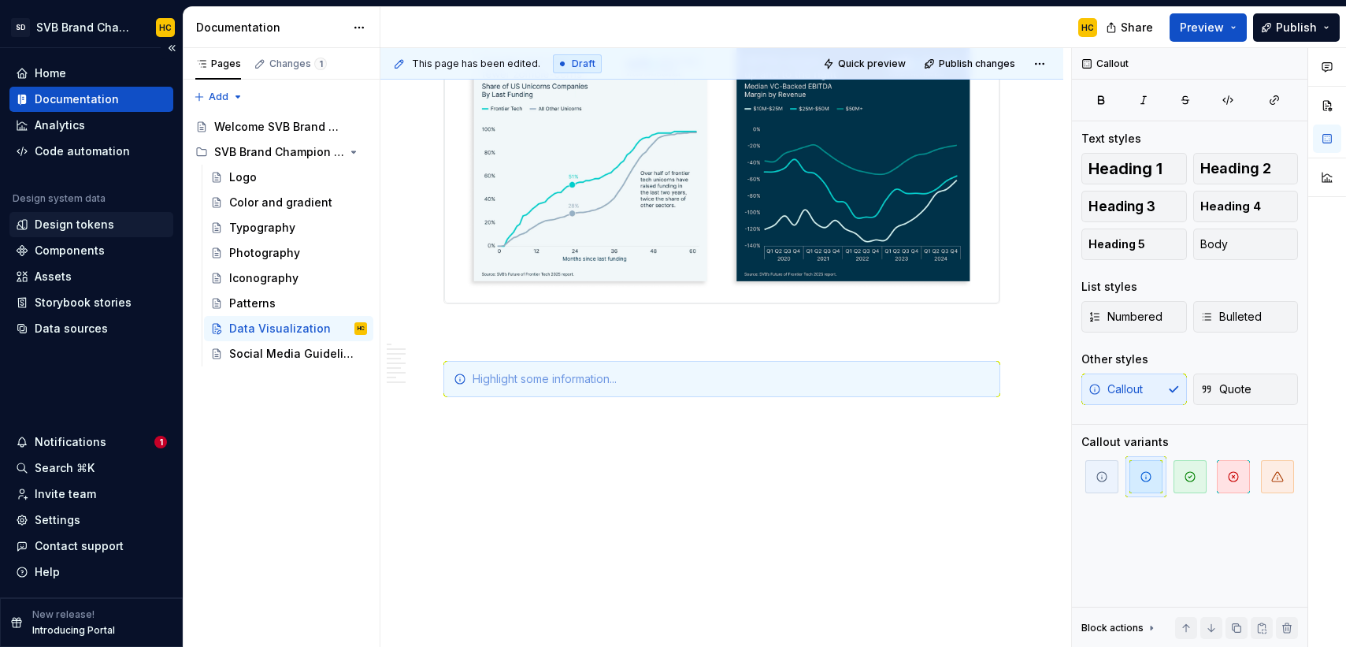
scroll to position [3606, 0]
type textarea "*"
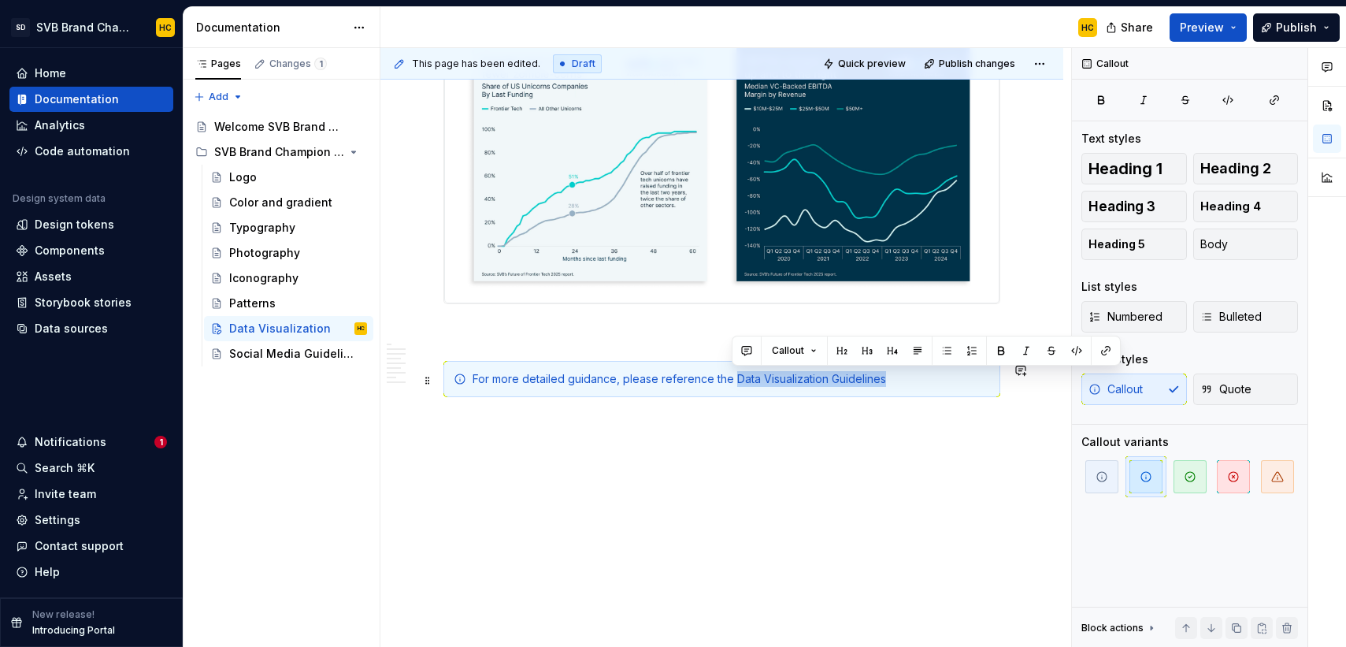
drag, startPoint x: 887, startPoint y: 378, endPoint x: 732, endPoint y: 380, distance: 154.4
click at [732, 380] on div "For more detailed guidance, please reference the Data Visualization Guidelines" at bounding box center [730, 379] width 517 height 16
click at [1106, 354] on button "button" at bounding box center [1106, 350] width 22 height 22
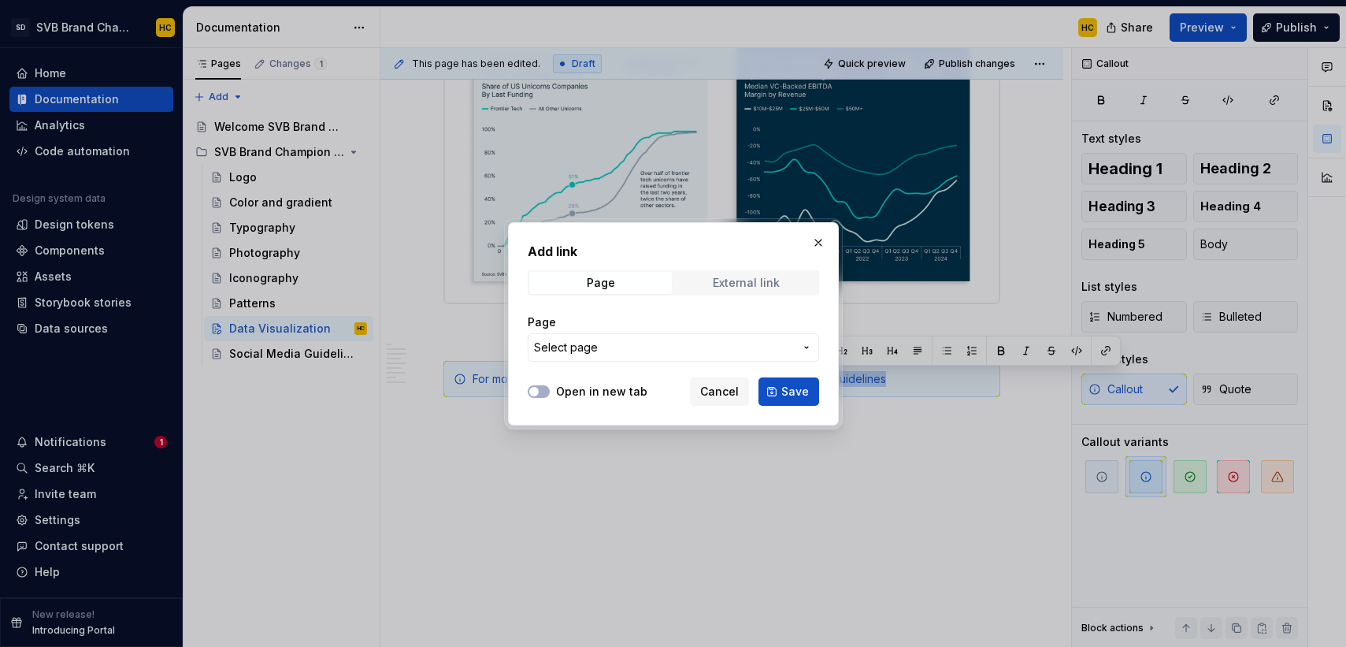
click at [753, 286] on div "External link" at bounding box center [746, 282] width 67 height 13
click at [578, 350] on input "URL" at bounding box center [673, 347] width 291 height 28
paste input "[URL][DOMAIN_NAME][DOMAIN_NAME]"
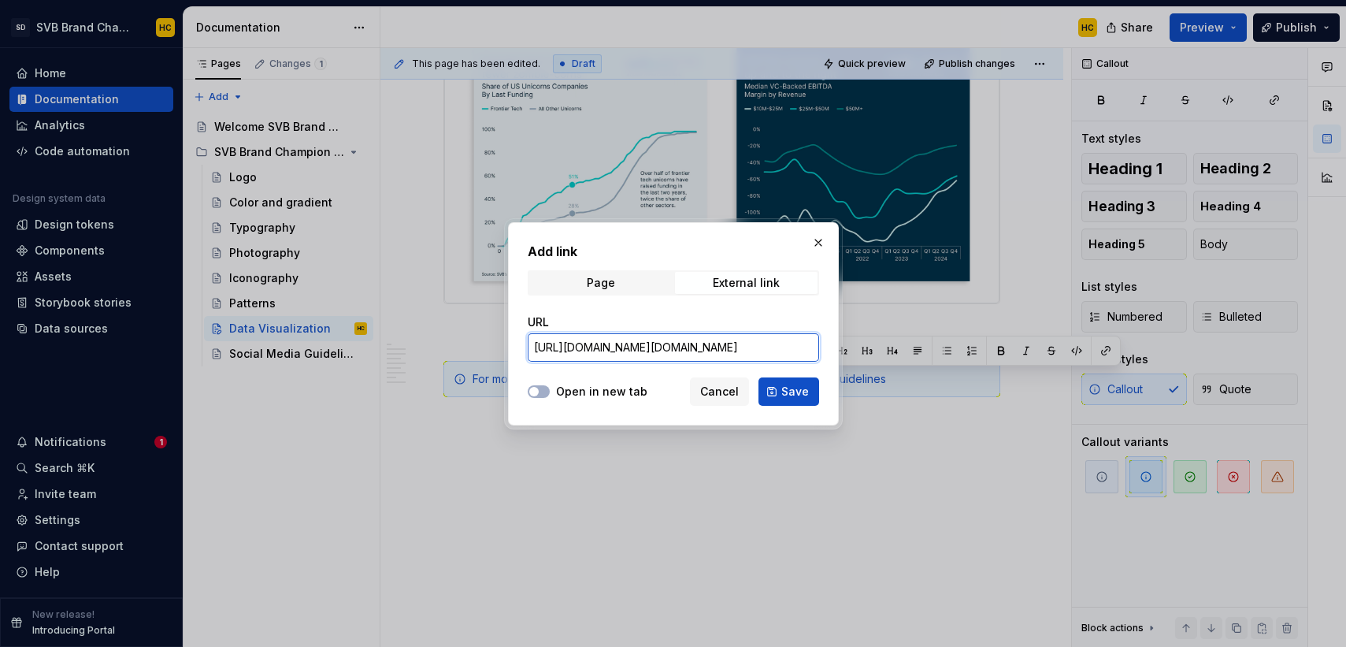
scroll to position [0, 1286]
type input "[URL][DOMAIN_NAME][DOMAIN_NAME]"
click at [793, 394] on span "Save" at bounding box center [795, 392] width 28 height 16
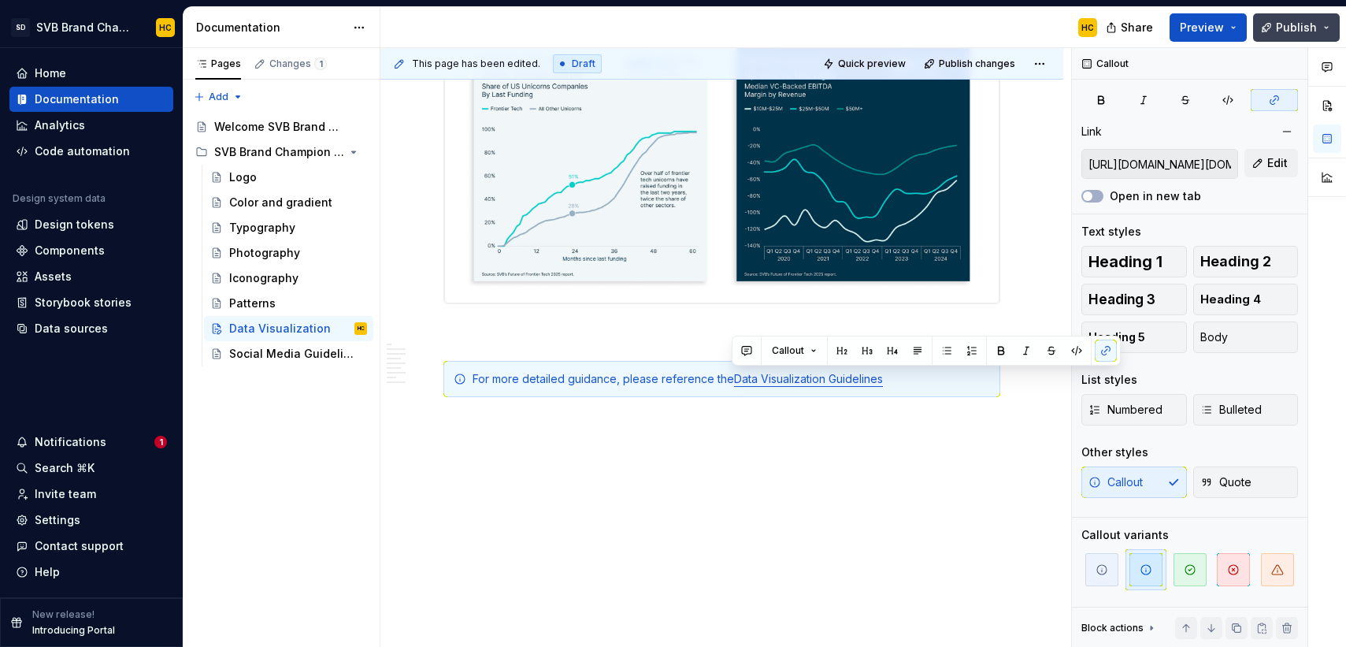
click at [1289, 29] on span "Publish" at bounding box center [1296, 28] width 41 height 16
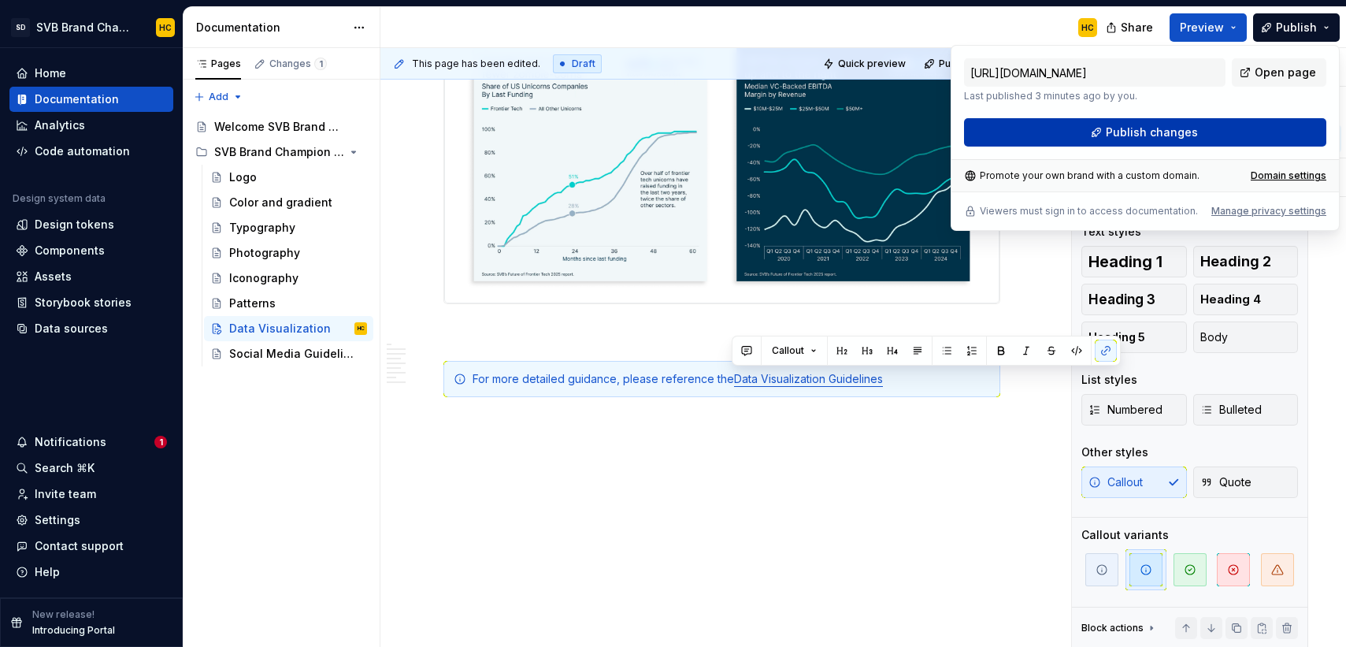
click at [1228, 131] on button "Publish changes" at bounding box center [1145, 132] width 362 height 28
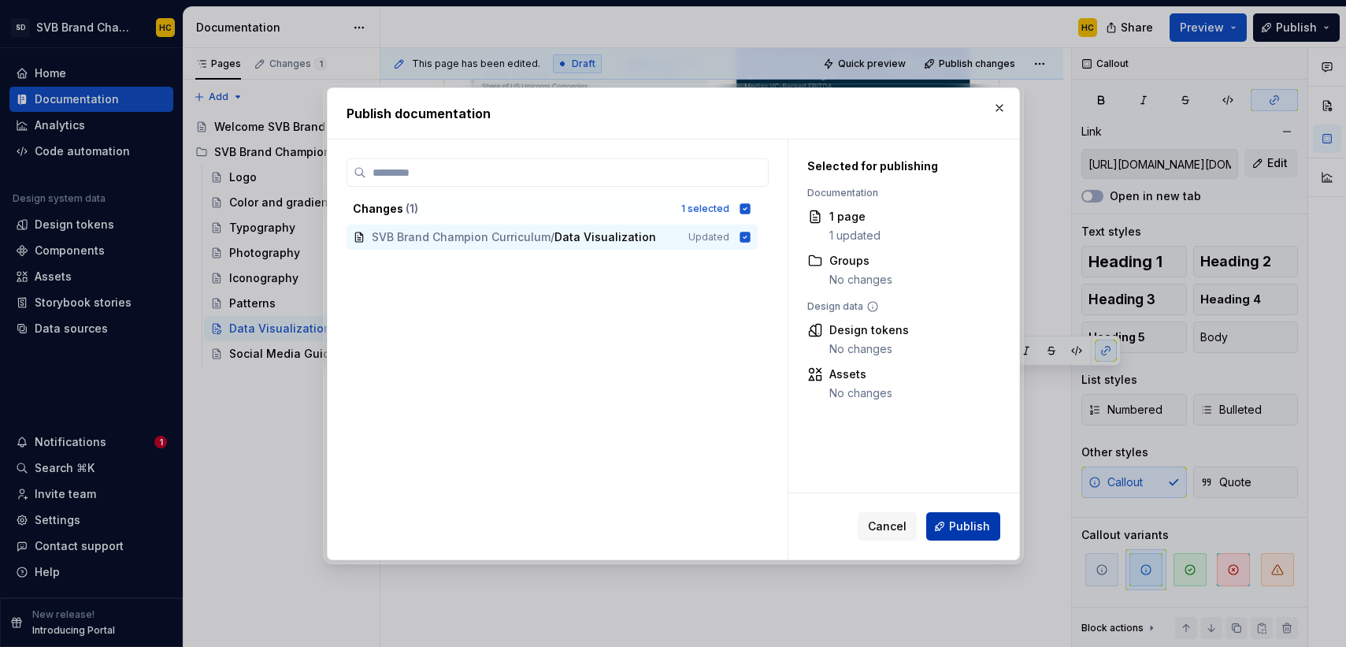
click at [973, 519] on span "Publish" at bounding box center [969, 526] width 41 height 16
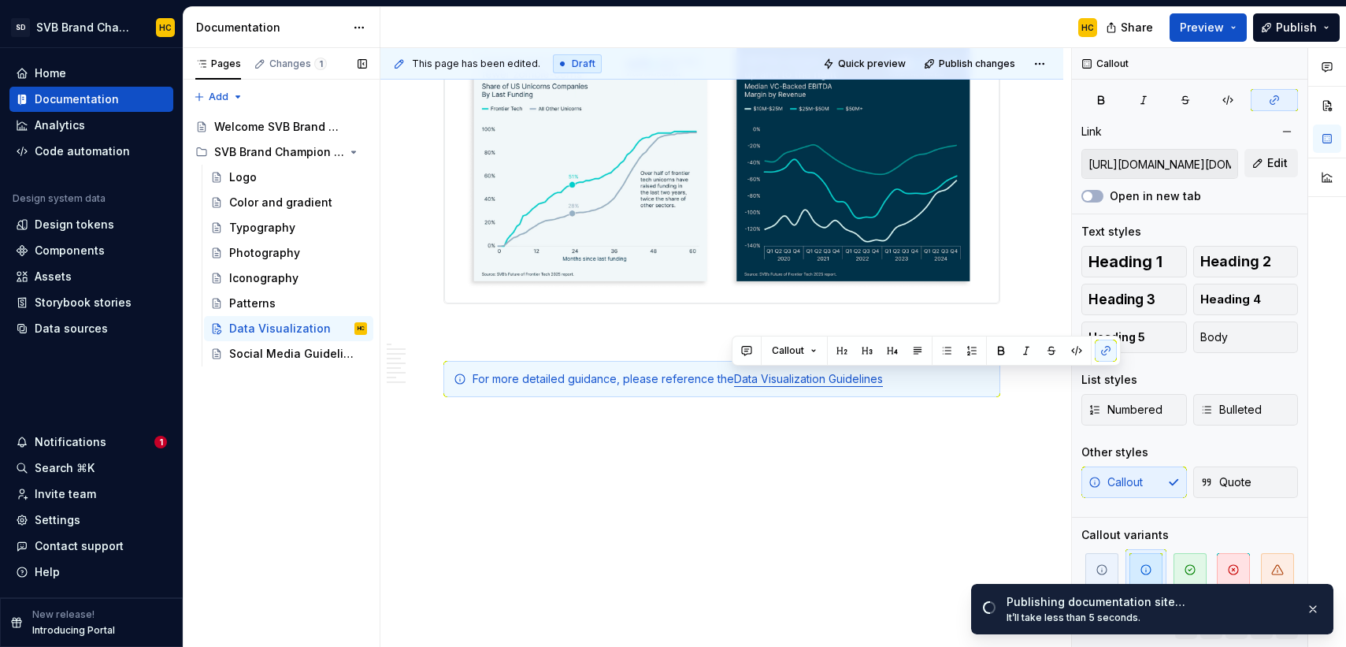
click at [264, 391] on div "Pages Changes 1 Add Accessibility guide for tree Page tree. Navigate the tree w…" at bounding box center [281, 347] width 197 height 599
click at [288, 353] on div "Social Media Guidelines" at bounding box center [274, 354] width 91 height 16
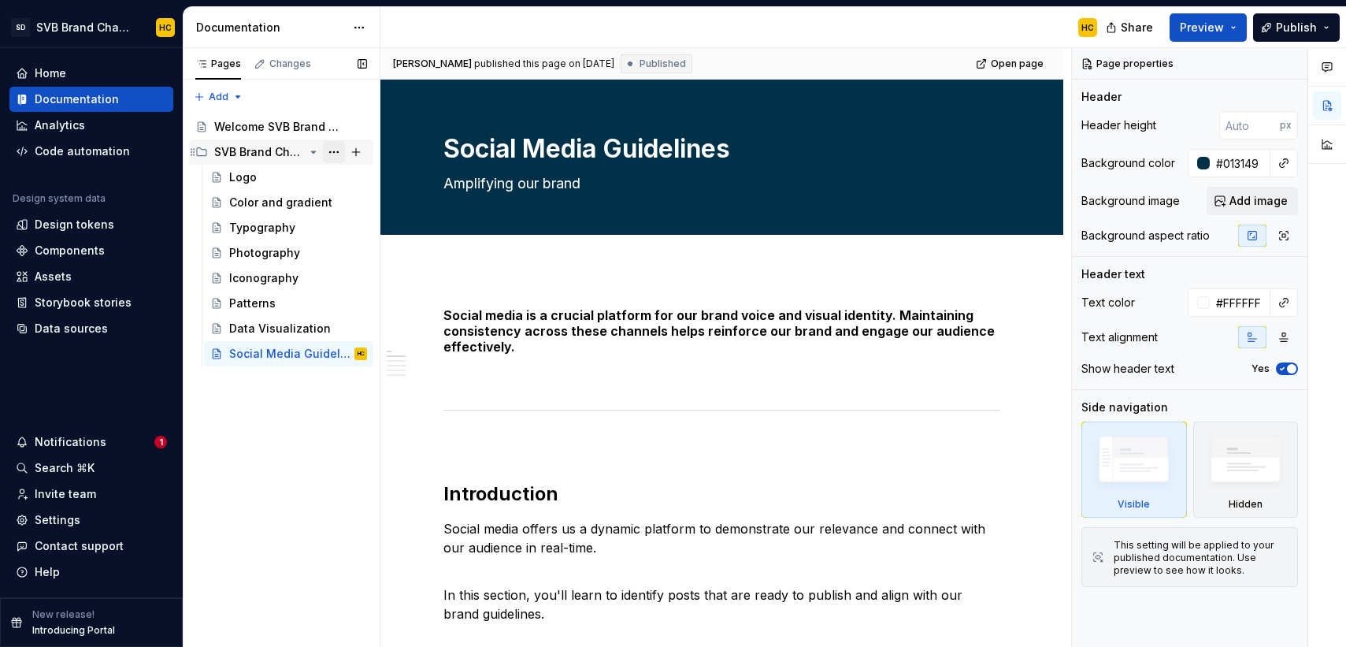
click at [332, 151] on button "Page tree" at bounding box center [334, 152] width 22 height 22
type textarea "*"
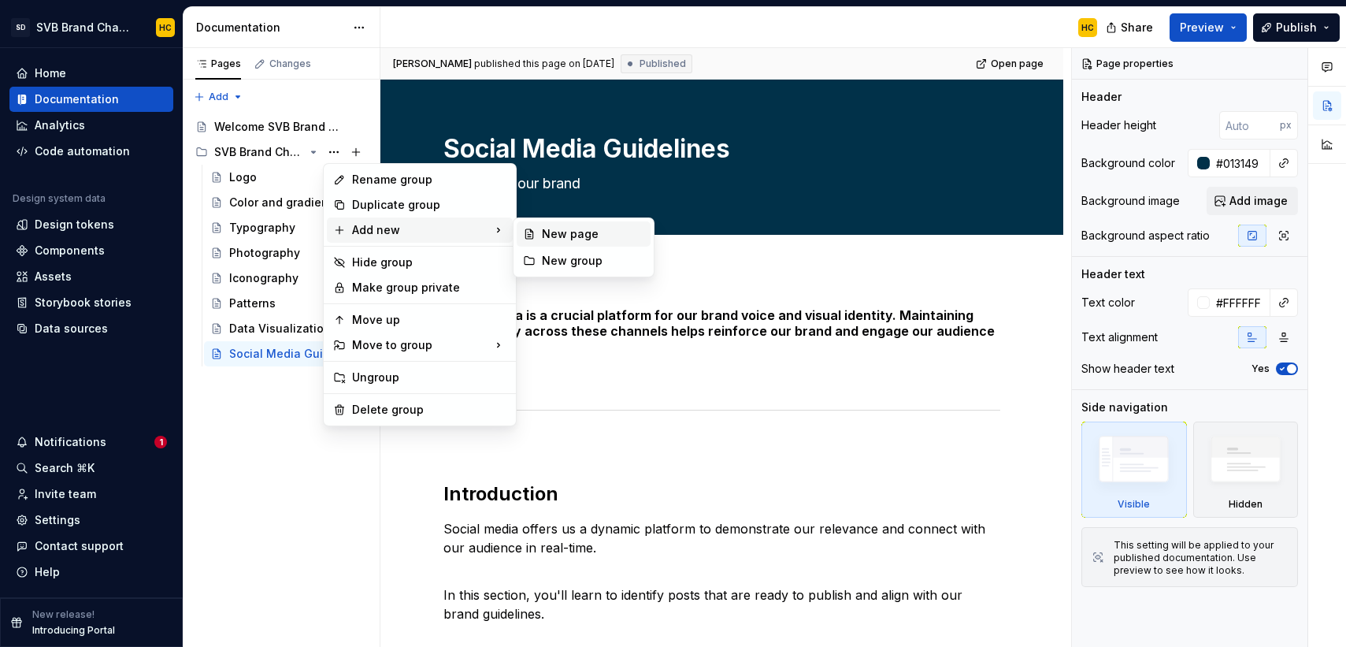
click at [591, 240] on div "New page" at bounding box center [593, 234] width 102 height 16
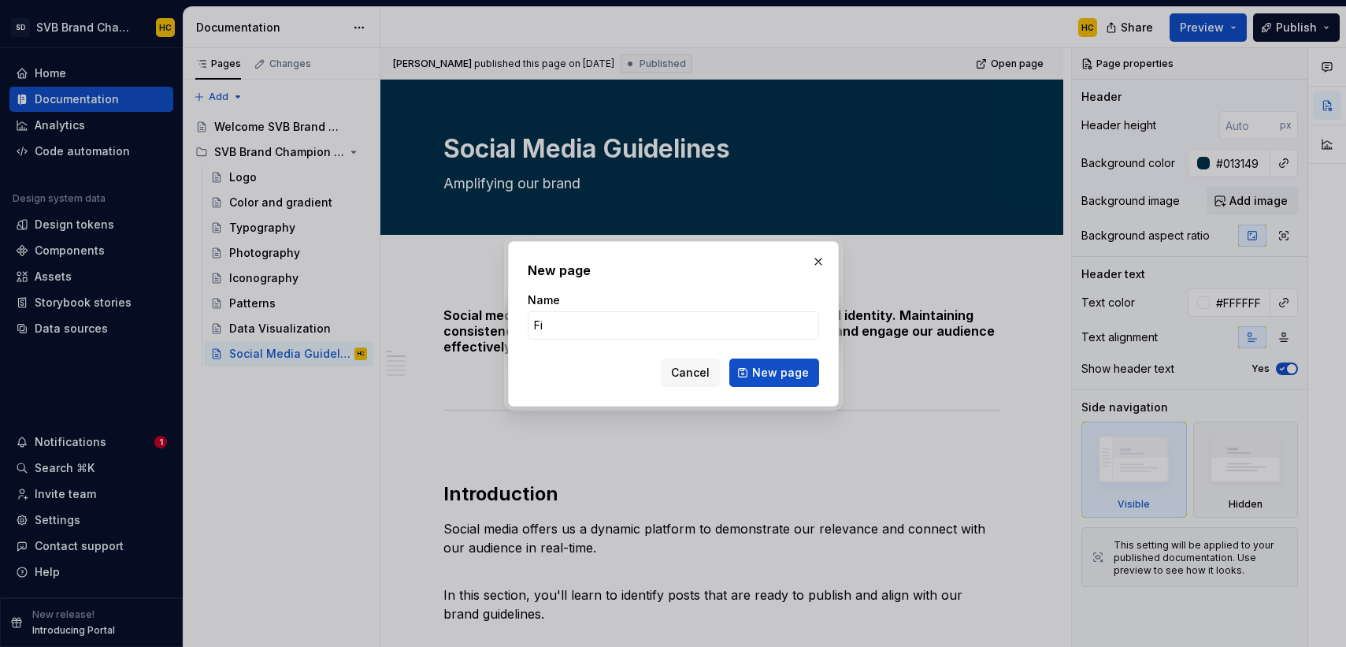
type input "F"
type textarea "*"
type input "Congratulations!"
click at [739, 371] on button "New page" at bounding box center [774, 372] width 90 height 28
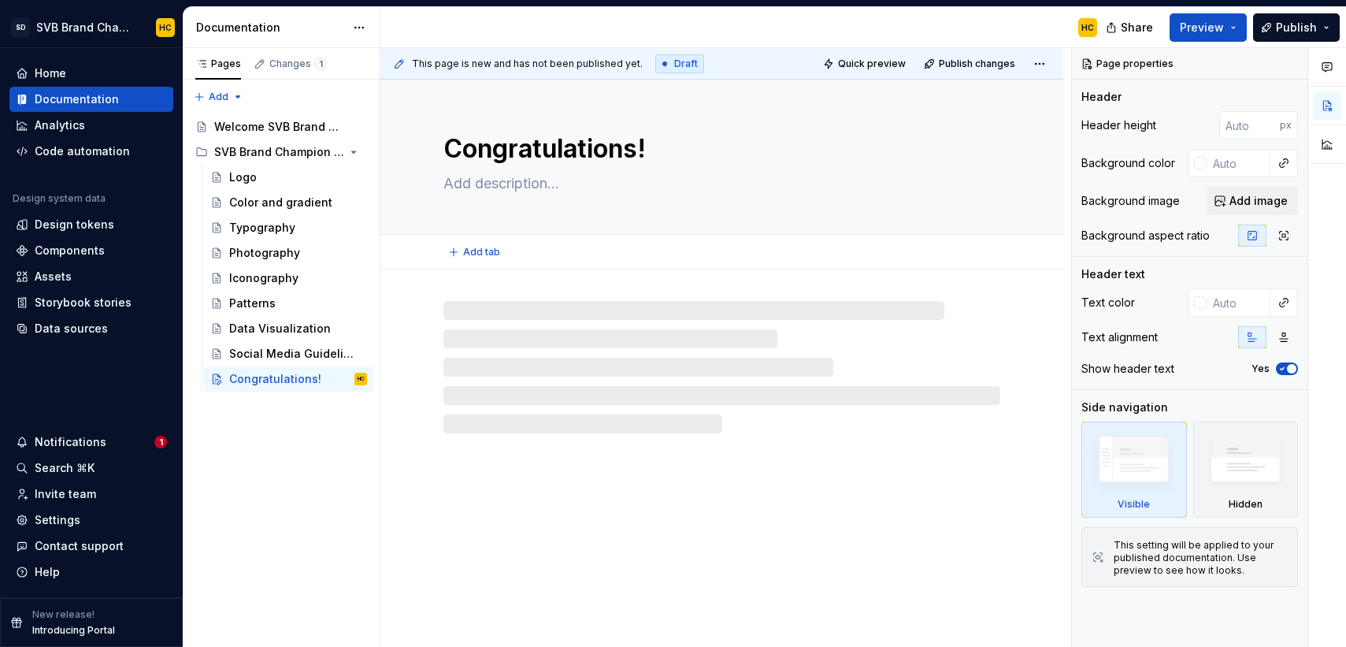
click at [583, 183] on textarea at bounding box center [718, 183] width 557 height 25
click at [537, 182] on textarea at bounding box center [718, 183] width 557 height 25
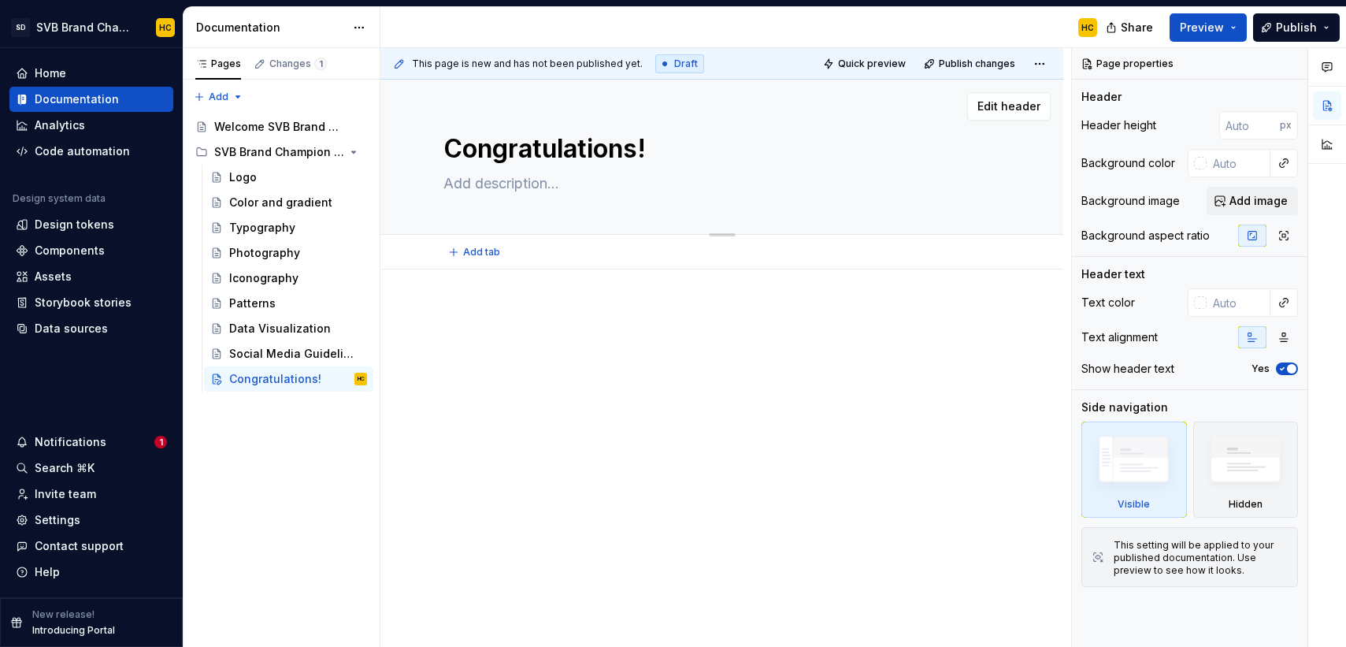
click at [533, 184] on textarea at bounding box center [718, 183] width 557 height 25
type textarea "*"
type textarea "Y"
type textarea "*"
type textarea "Yo"
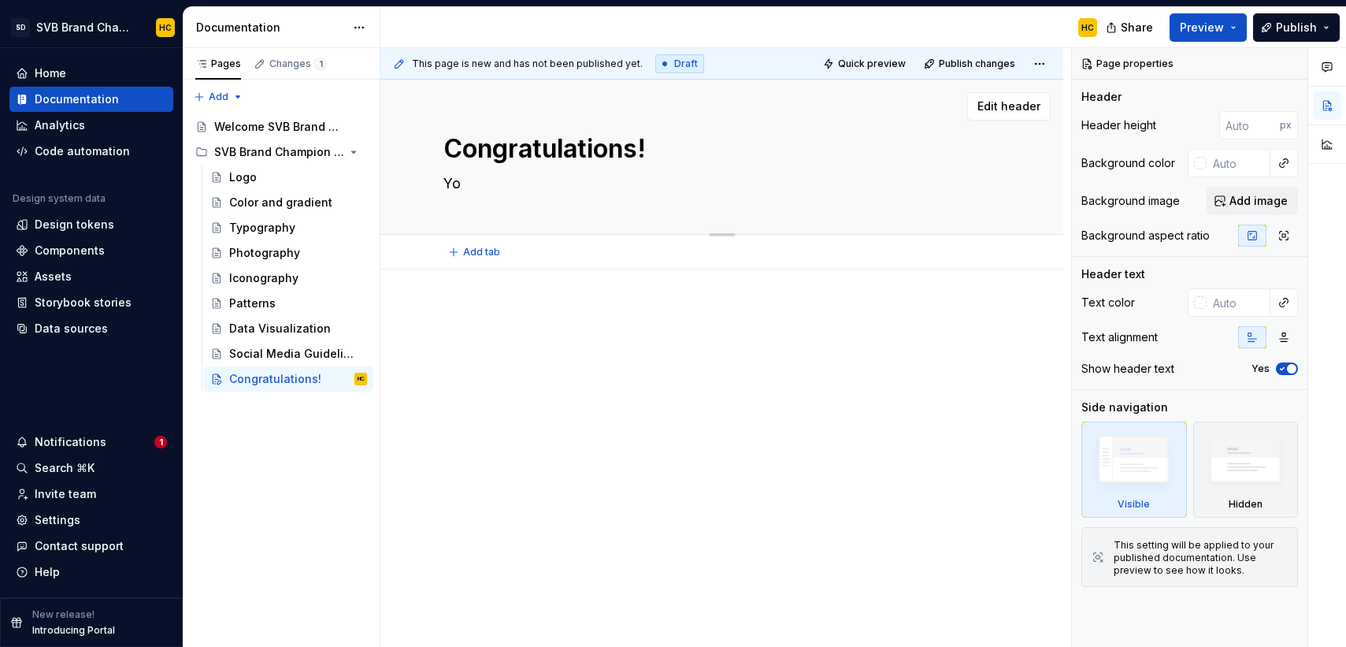
type textarea "*"
type textarea "You"
type textarea "*"
type textarea "You"
type textarea "*"
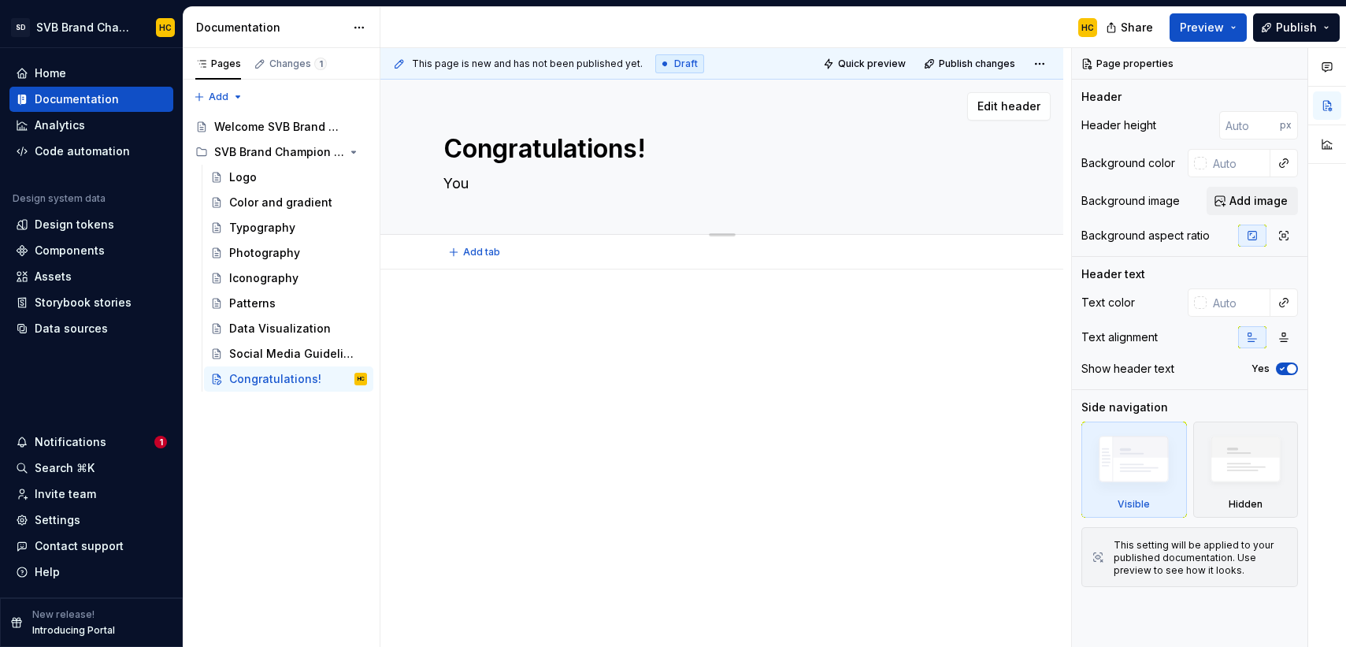
type textarea "You h"
type textarea "*"
type textarea "You ha"
type textarea "*"
type textarea "You hav"
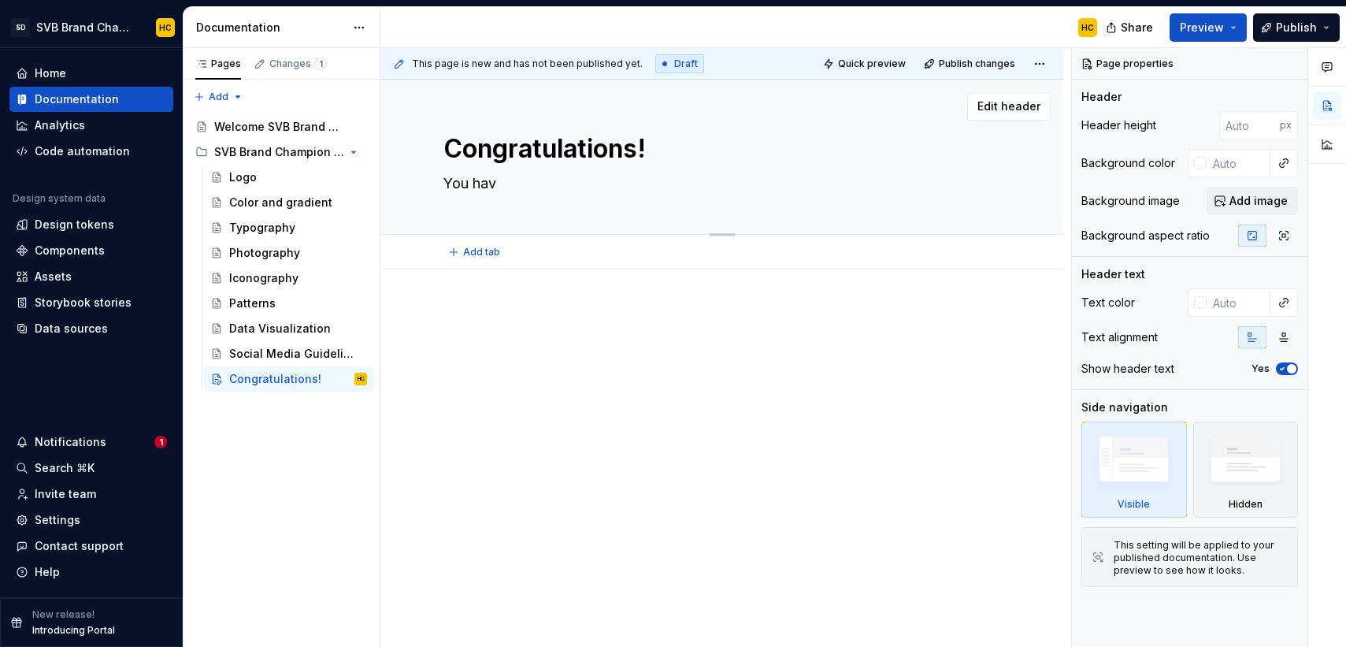
type textarea "*"
type textarea "You have"
type textarea "*"
type textarea "You have"
type textarea "*"
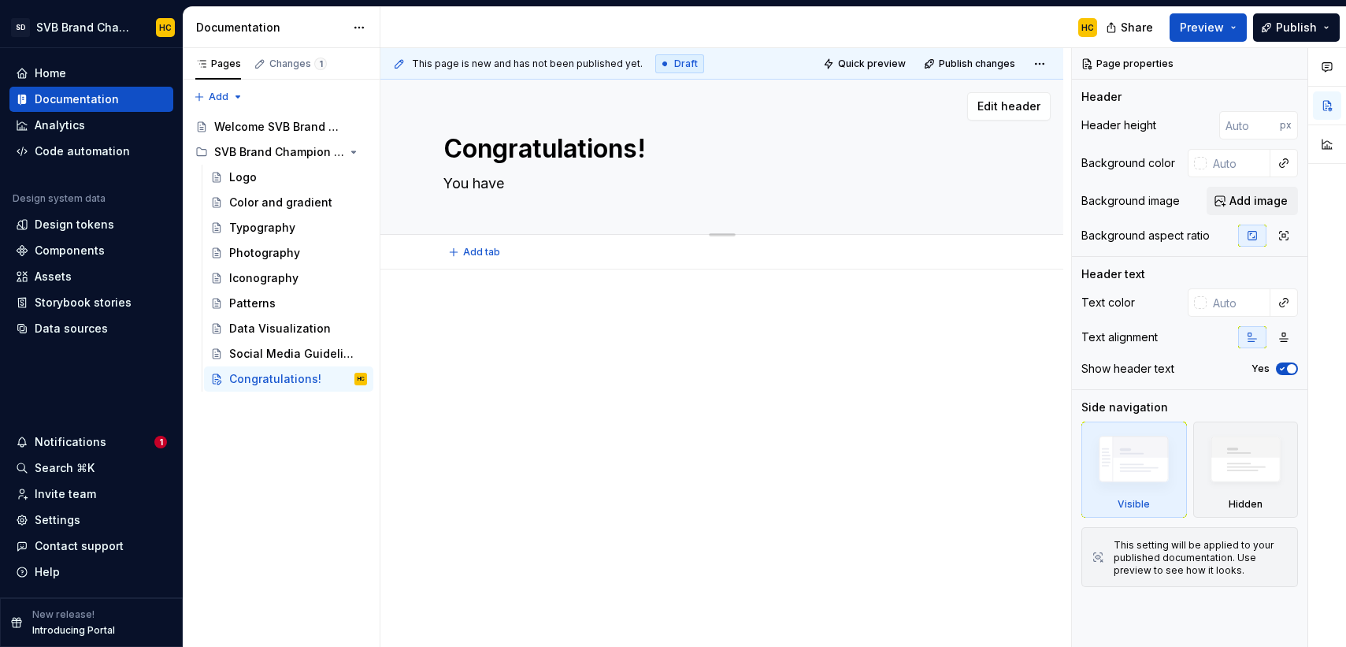
type textarea "You have c"
type textarea "*"
type textarea "You have co"
type textarea "*"
type textarea "You have com"
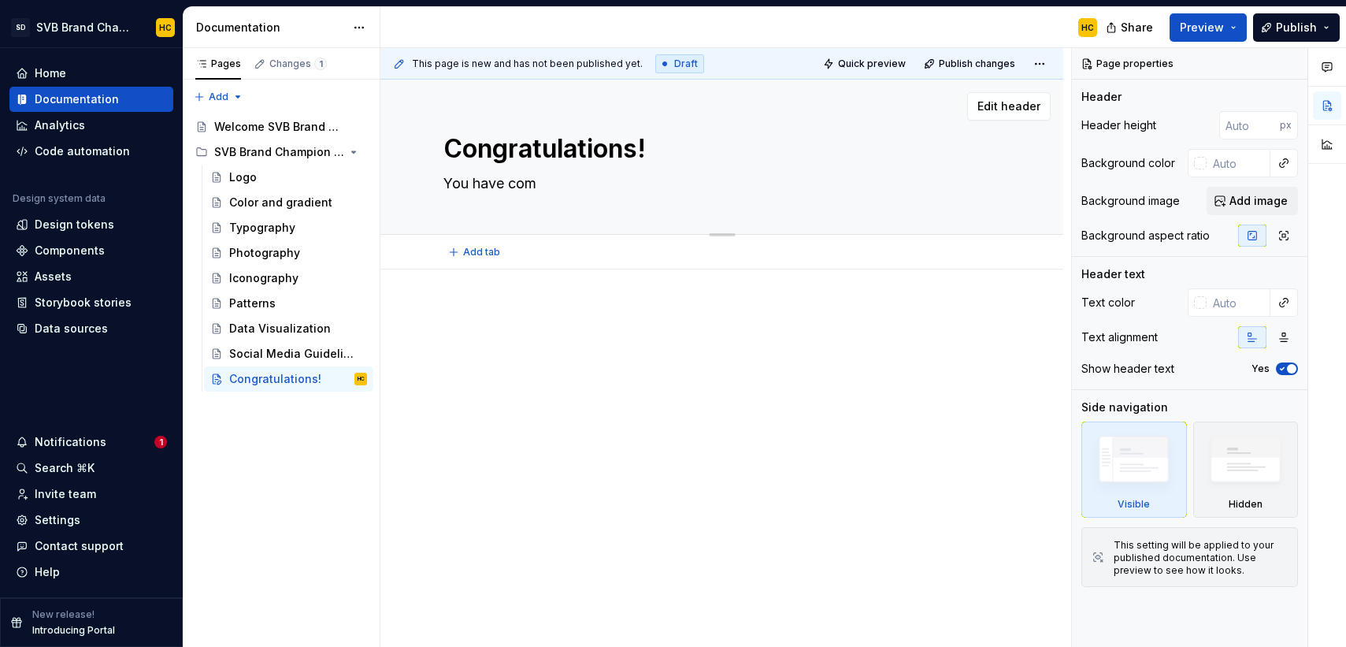
type textarea "*"
type textarea "You have comp"
type textarea "*"
type textarea "You have compl"
type textarea "*"
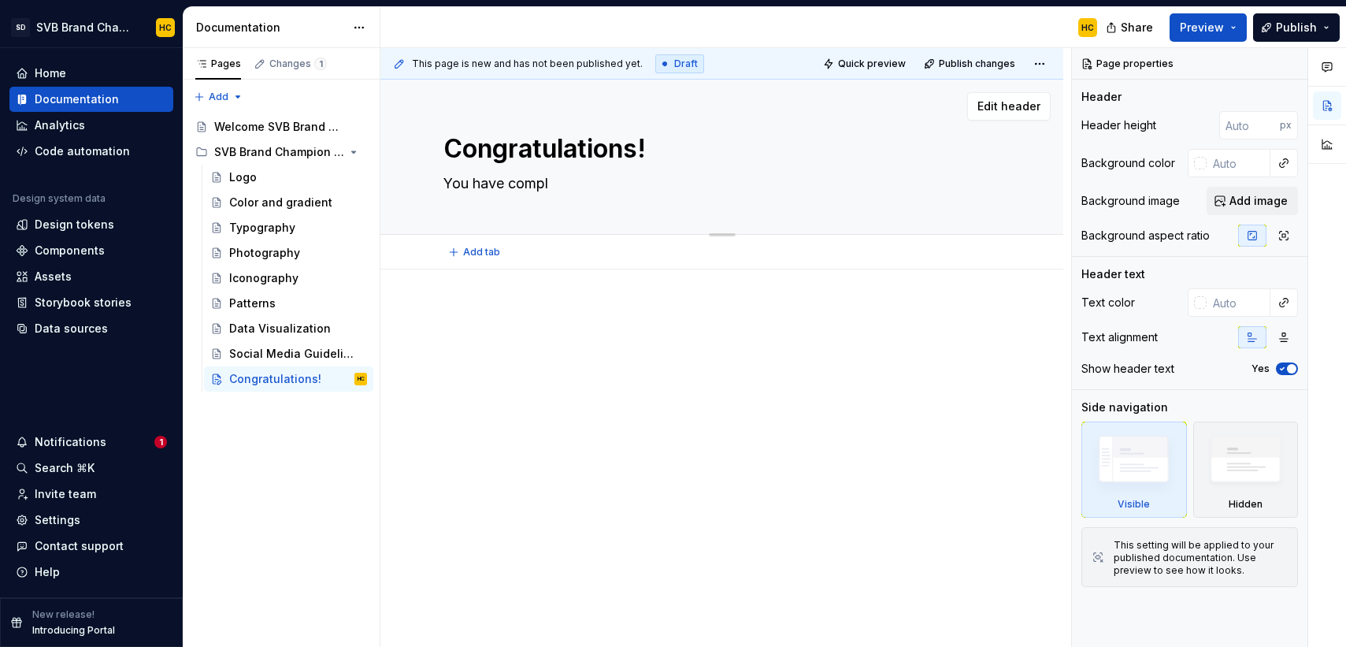
type textarea "You have comple"
type textarea "*"
type textarea "You have complet"
type textarea "*"
type textarea "You have complete"
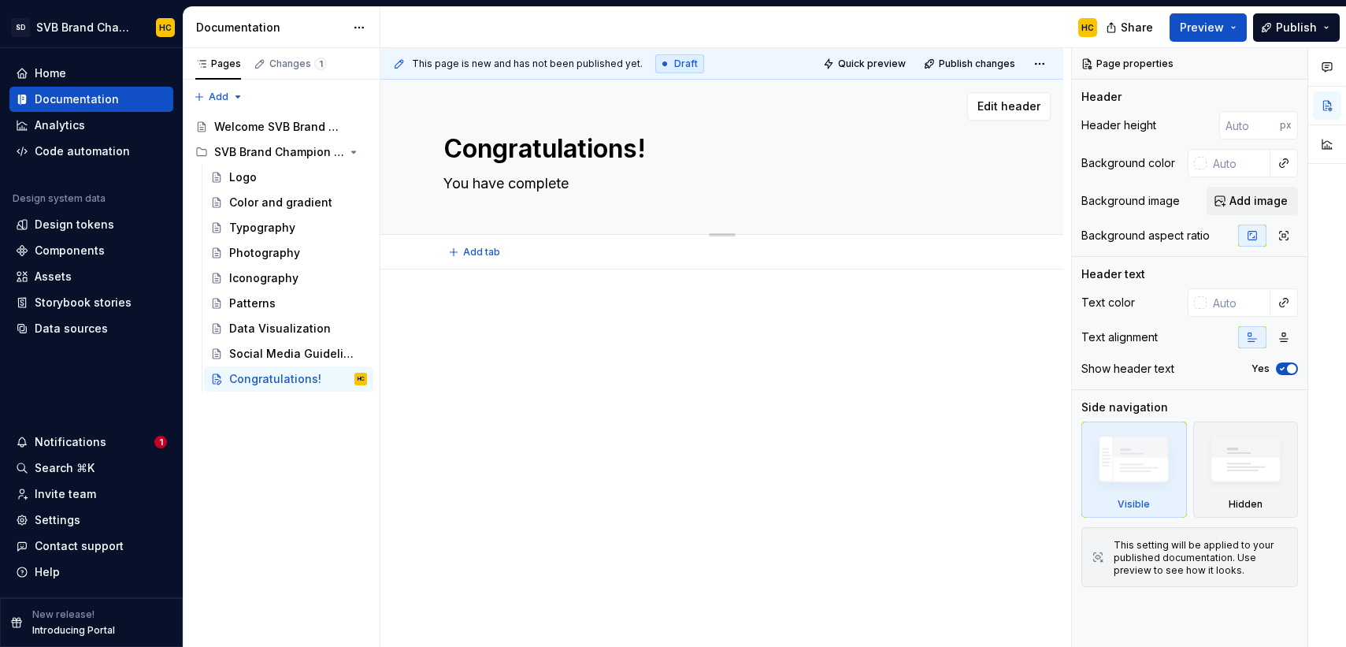
type textarea "*"
type textarea "You have completed"
type textarea "*"
type textarea "You have completed"
type textarea "*"
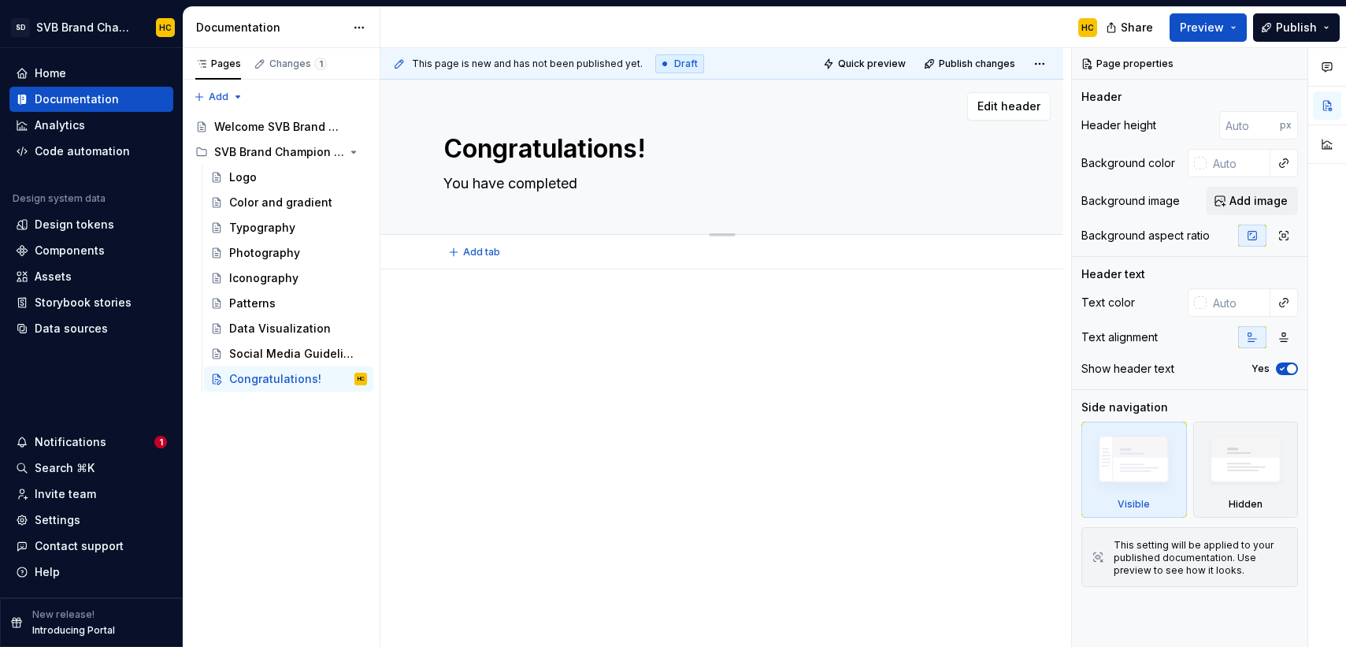
type textarea "You have completed t"
type textarea "*"
type textarea "You have completed th"
type textarea "*"
type textarea "You have completed the"
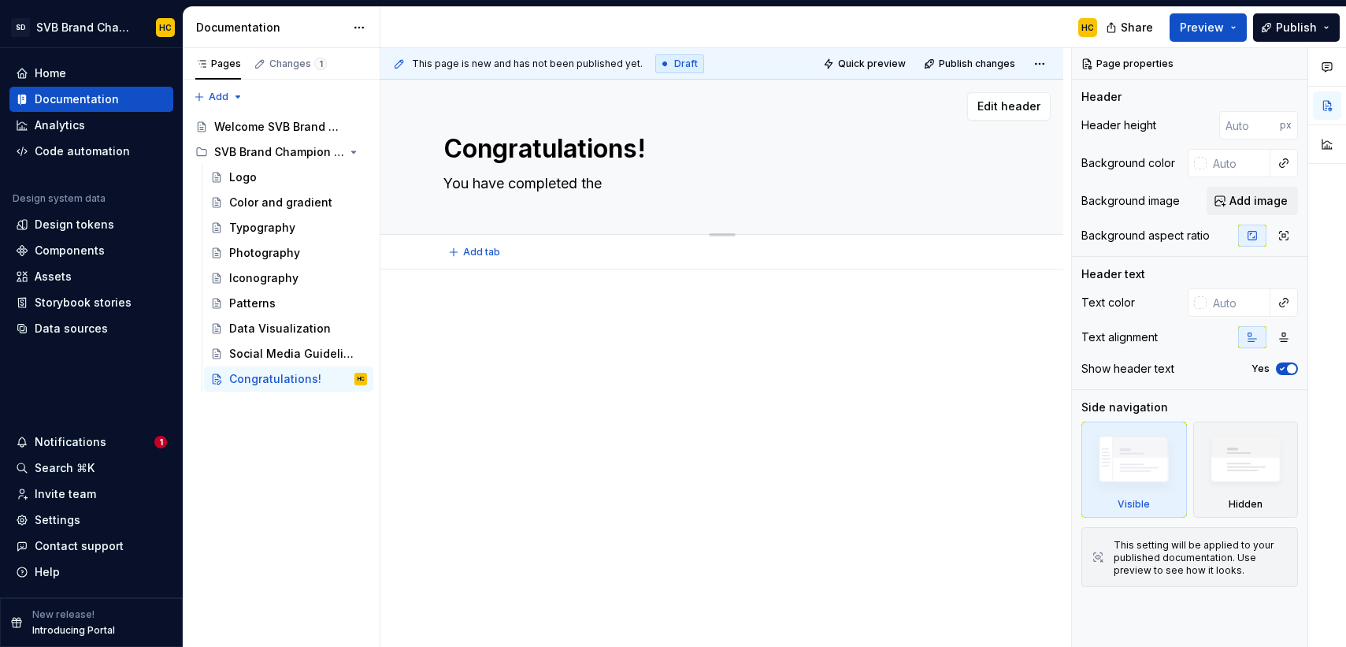
type textarea "*"
type textarea "You have completed the"
type textarea "*"
type textarea "You have completed the B"
type textarea "*"
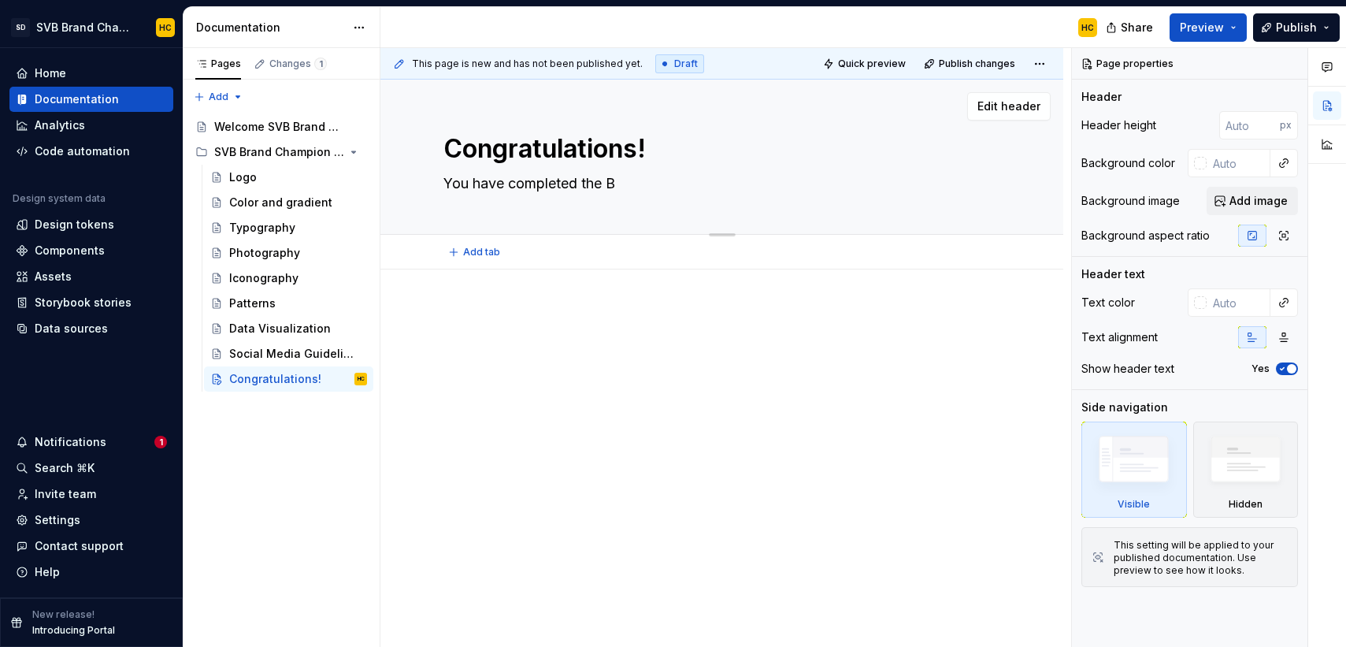
type textarea "You have completed the Br"
type textarea "*"
type textarea "You have completed the Bra"
type textarea "*"
type textarea "You have completed the Bran"
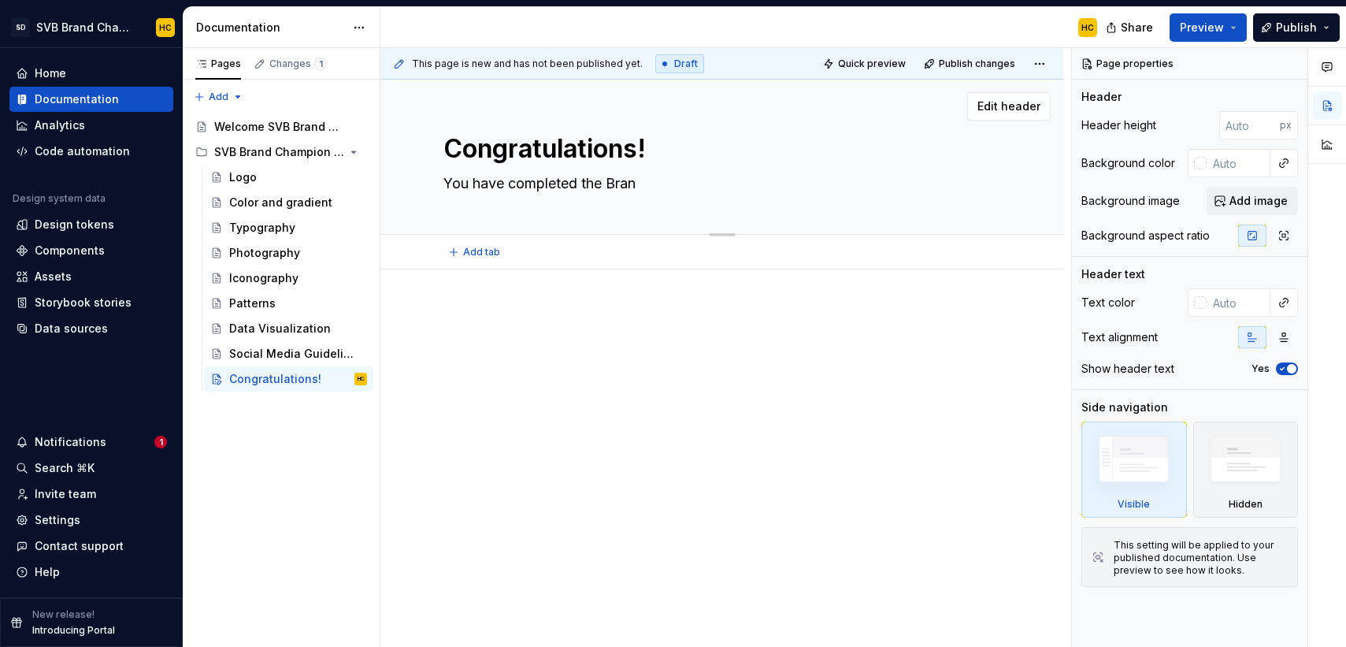
type textarea "*"
type textarea "You have completed the Brand"
type textarea "*"
type textarea "You have completed the Brand"
type textarea "*"
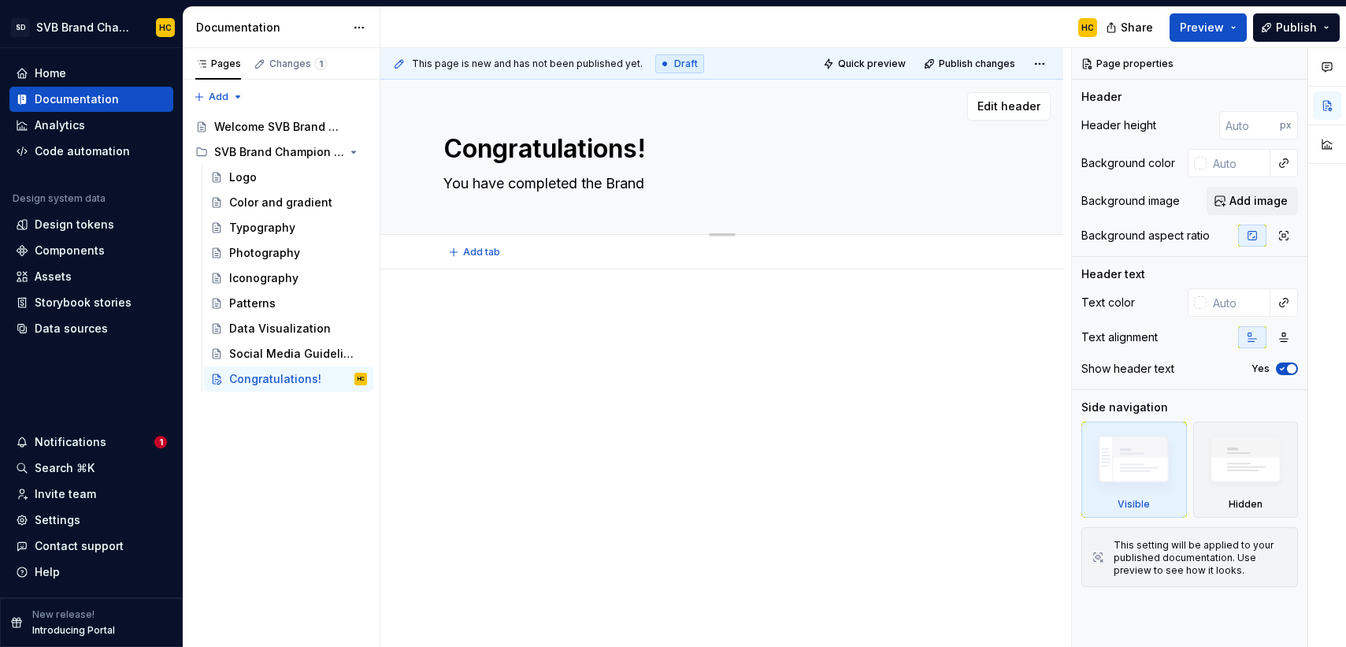
type textarea "You have completed the Brand S"
type textarea "*"
type textarea "You have completed the Brand"
type textarea "*"
type textarea "You have completed the Brand C"
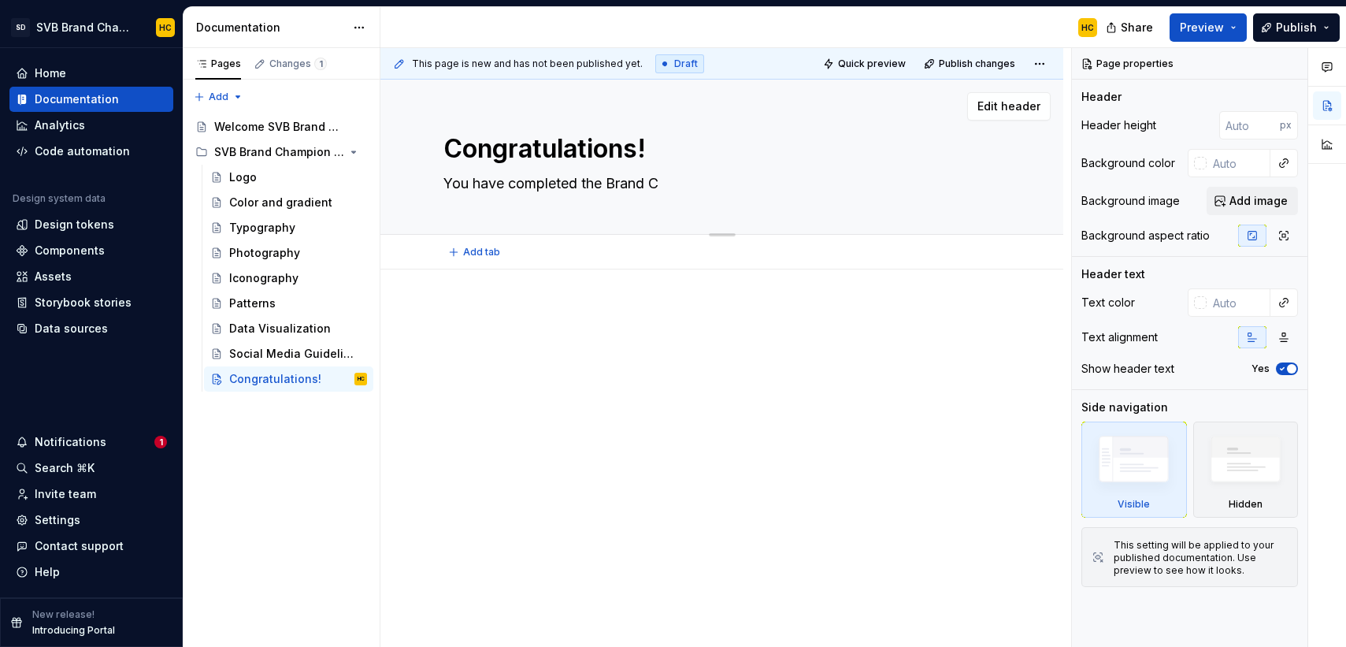
type textarea "*"
type textarea "You have completed the Brand Ch"
type textarea "*"
type textarea "You have completed the Brand Cha"
type textarea "*"
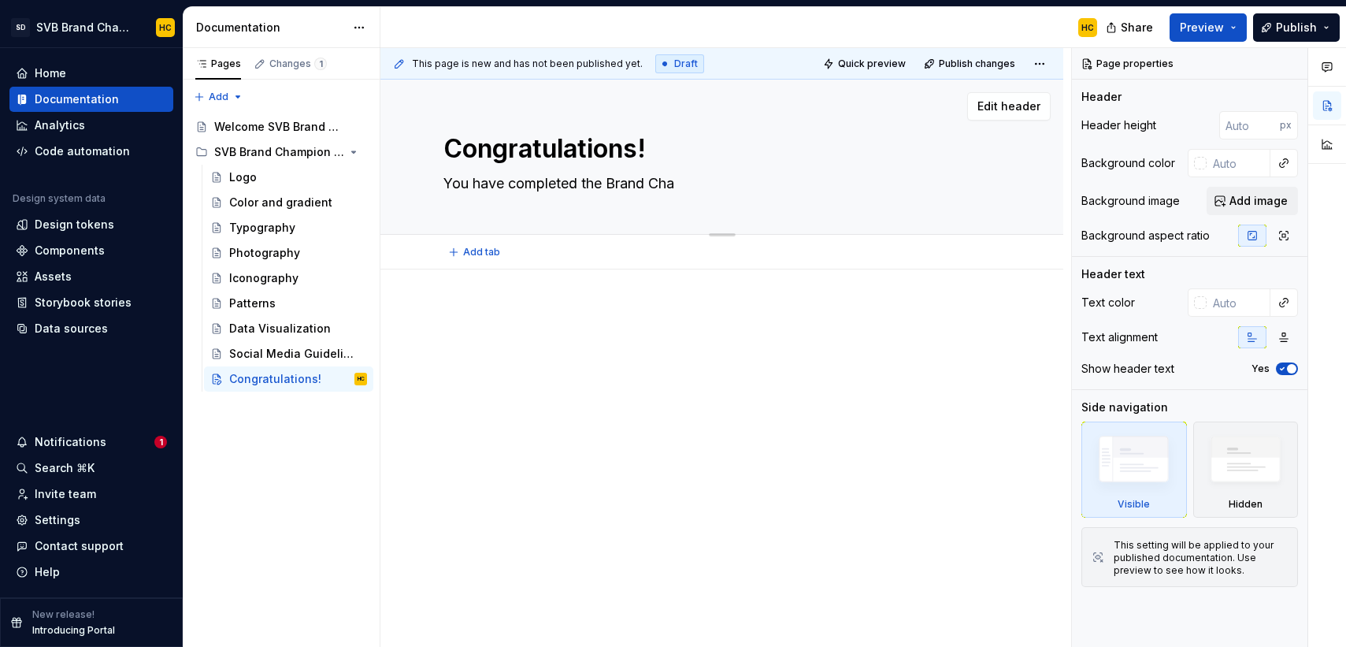
type textarea "You have completed the Brand Cham"
type textarea "*"
type textarea "You have completed the Brand Champ"
type textarea "*"
type textarea "You have completed the Brand Champi"
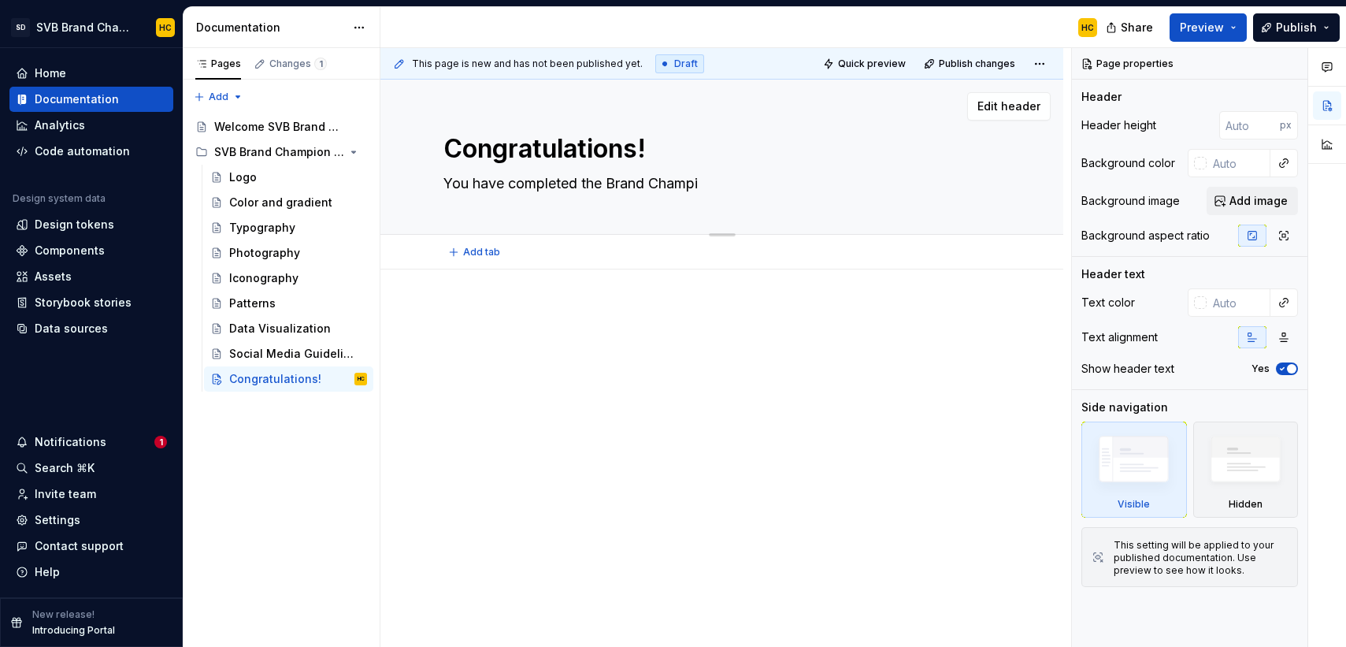
type textarea "*"
type textarea "You have completed the Brand Champio"
type textarea "*"
type textarea "You have completed the Brand Champion"
type textarea "*"
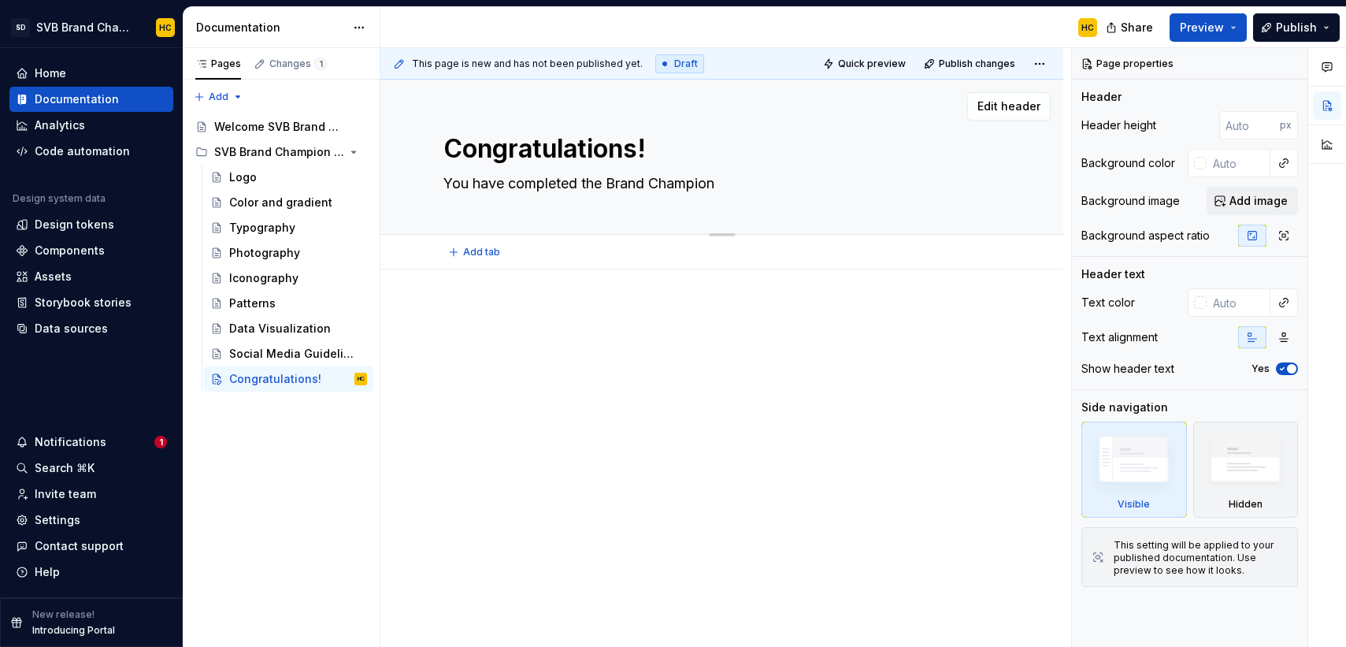
type textarea "You have completed the Brand Champion"
type textarea "*"
type textarea "You have completed the Brand Champion T"
type textarea "*"
type textarea "You have completed the Brand Champion"
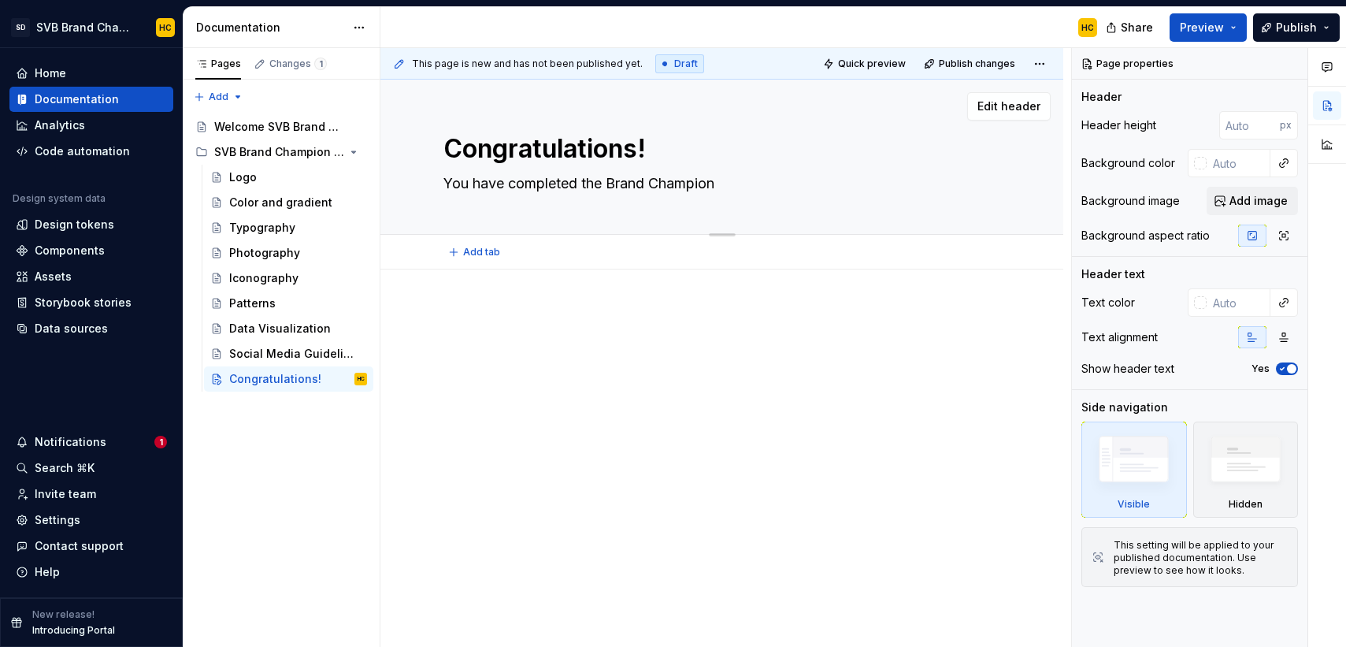
type textarea "*"
type textarea "You have completed the Brand Champion t"
type textarea "*"
type textarea "You have completed the Brand Champion tr"
type textarea "*"
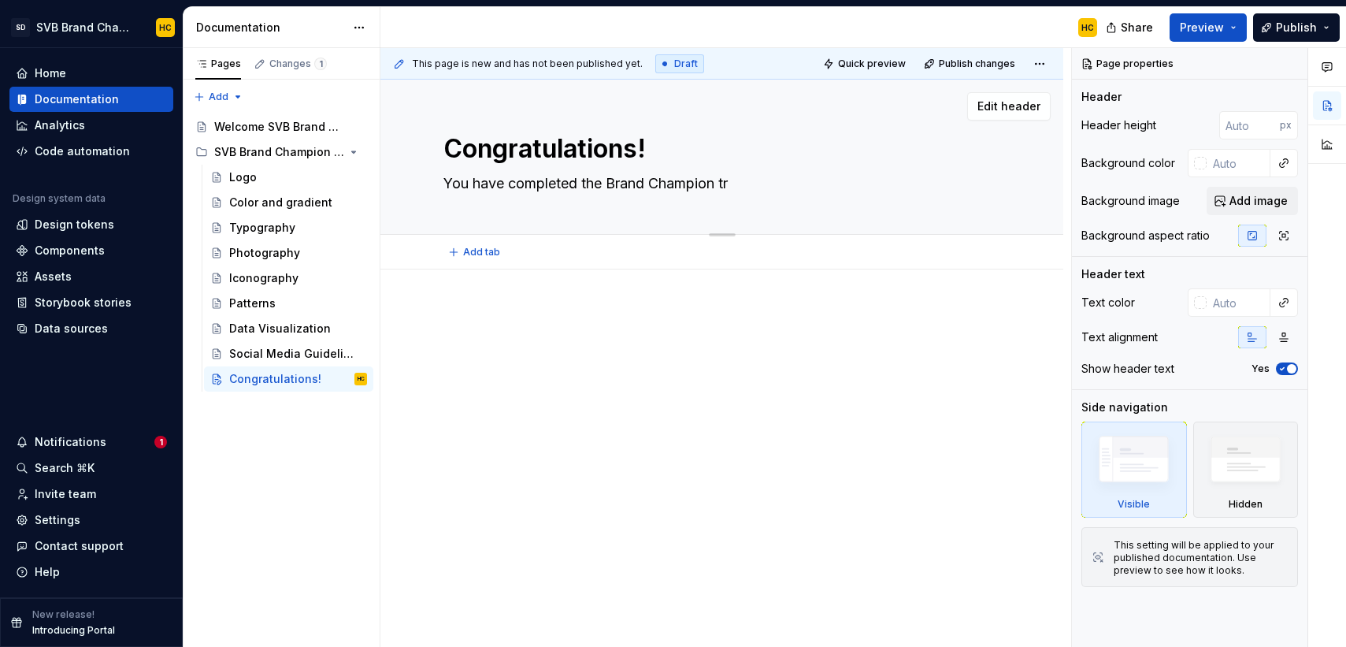
type textarea "You have completed the Brand Champion tra"
type textarea "*"
type textarea "You have completed the Brand Champion trai"
type textarea "*"
type textarea "You have completed the Brand Champion train"
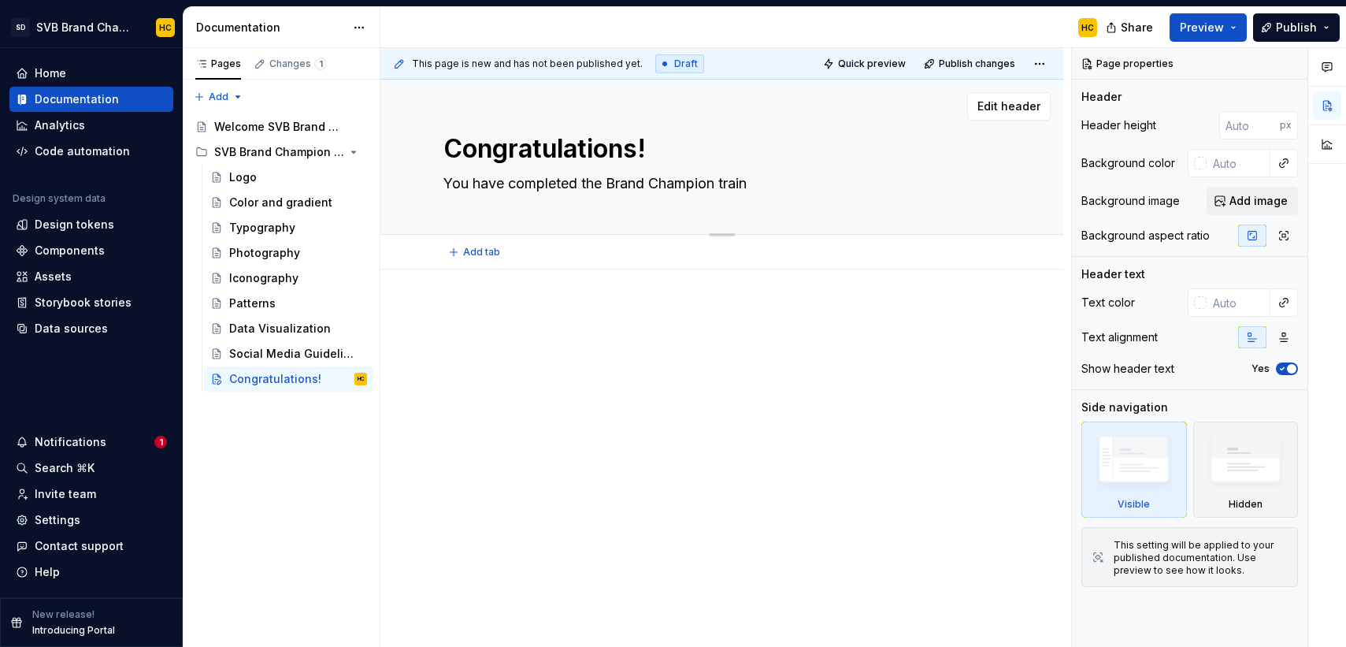
type textarea "*"
type textarea "You have completed the Brand Champion traini"
type textarea "*"
type textarea "You have completed the Brand Champion trainin"
type textarea "*"
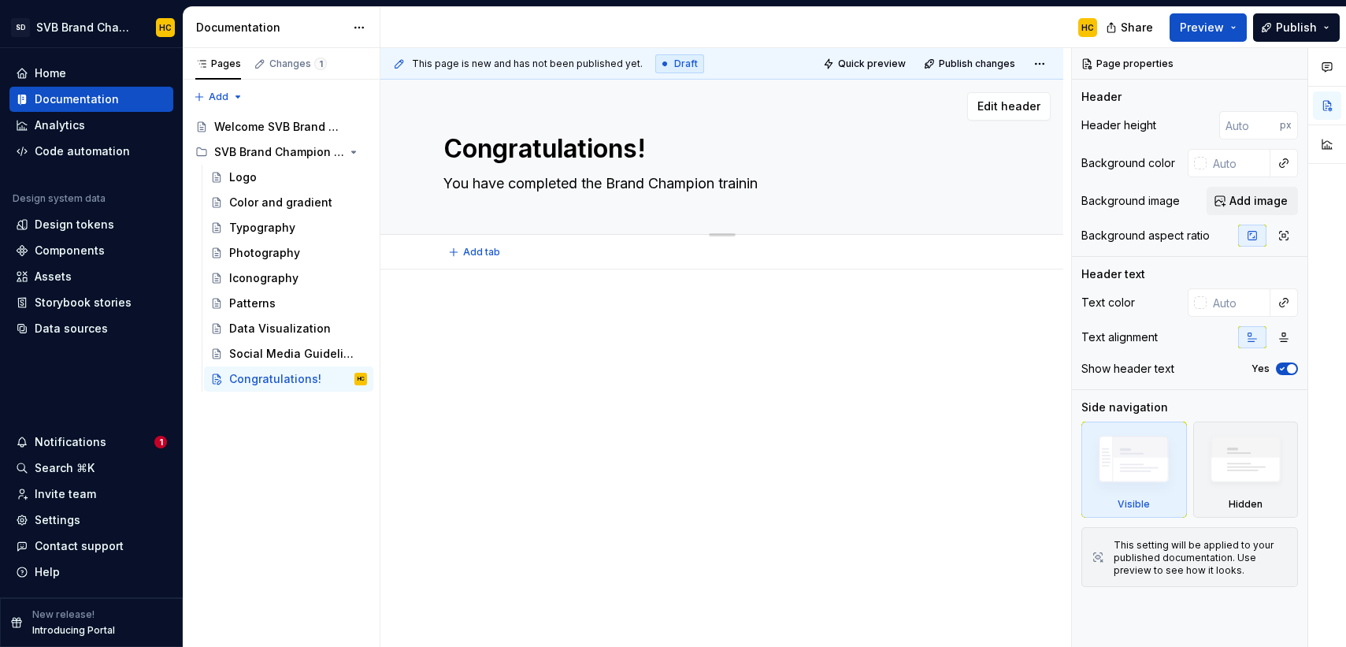
type textarea "You have completed the Brand Champion training"
type textarea "*"
type textarea "You have completed the Brand Champion training!"
type textarea "*"
type textarea "You have completed the Brand Champion training!"
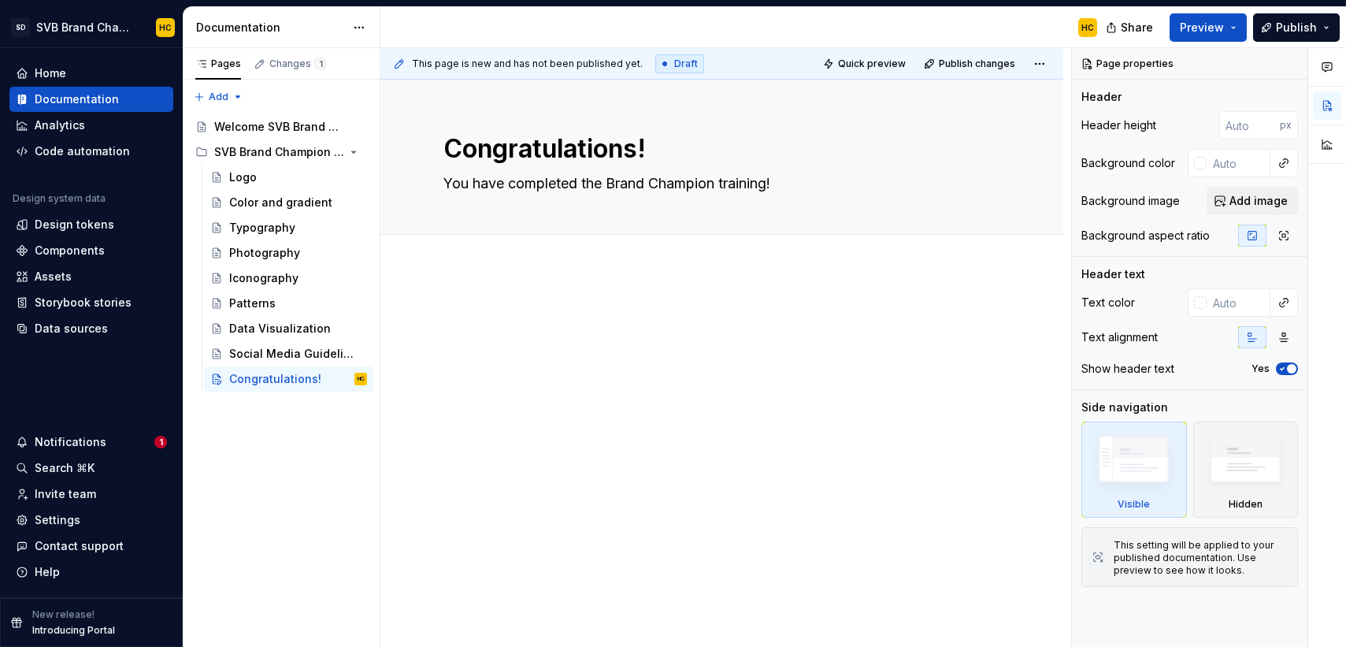
click at [486, 297] on div at bounding box center [721, 424] width 683 height 310
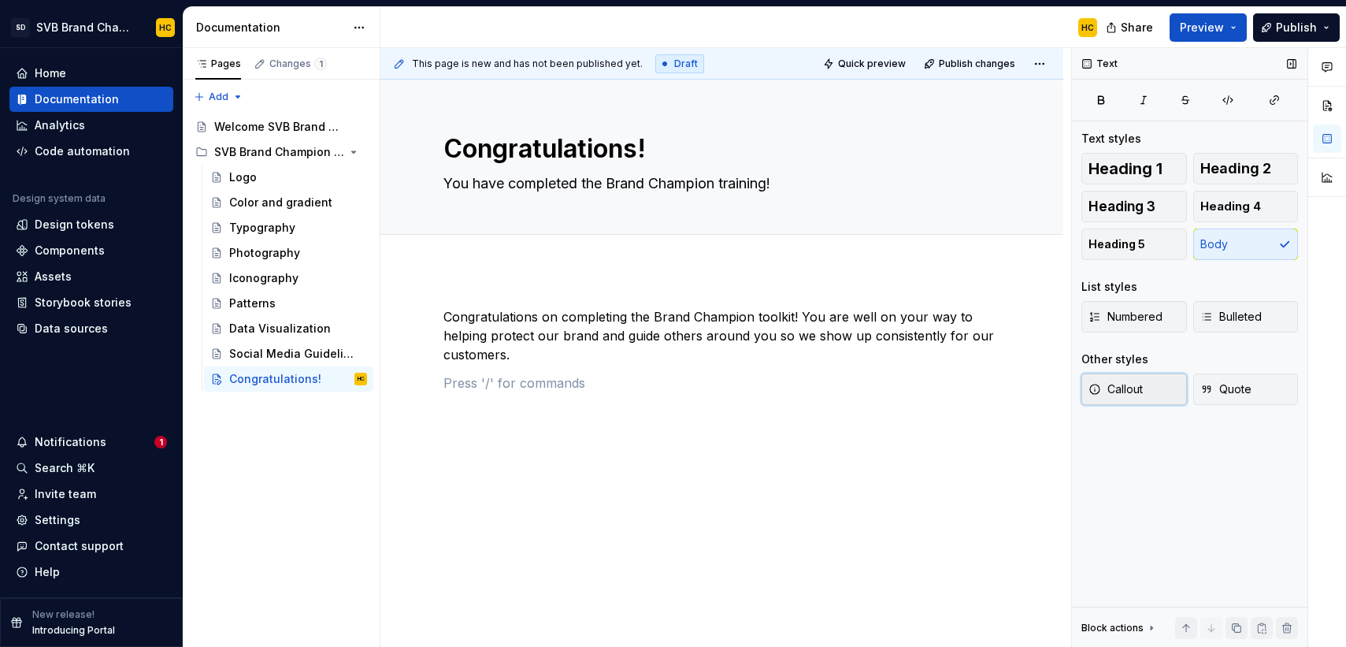
click at [1143, 384] on button "Callout" at bounding box center [1134, 388] width 106 height 31
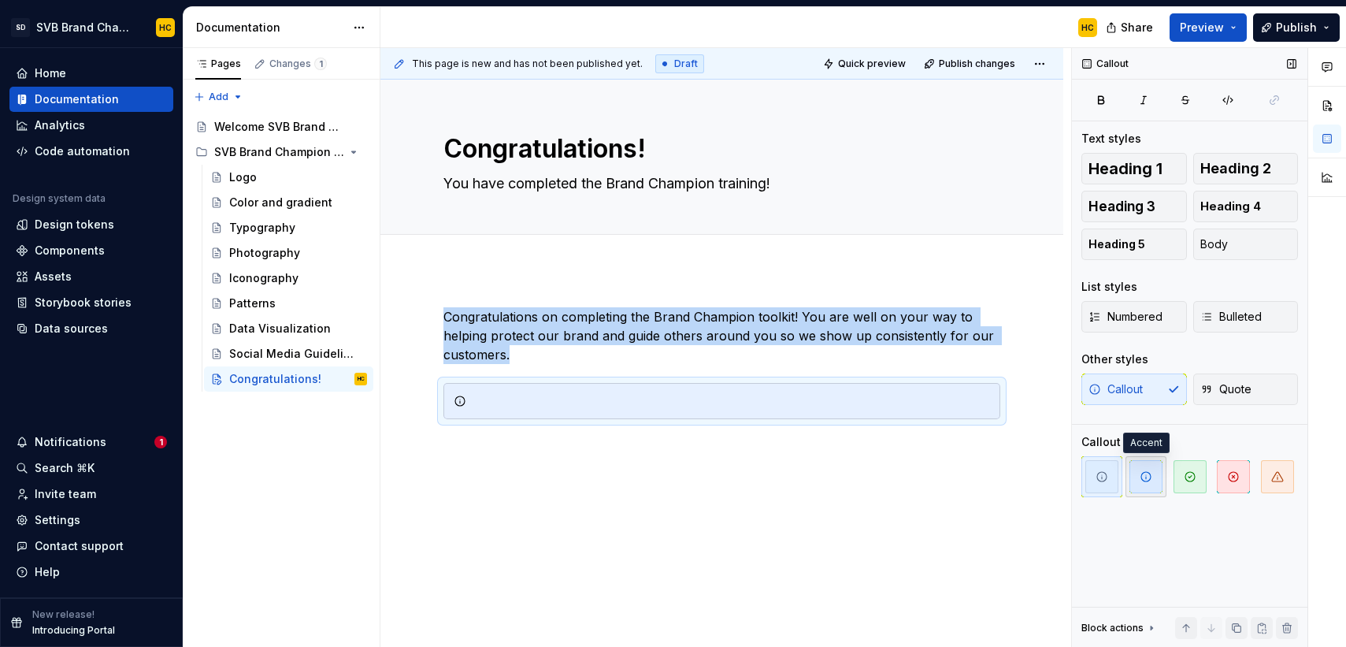
drag, startPoint x: 1151, startPoint y: 481, endPoint x: 1136, endPoint y: 482, distance: 14.2
click at [1151, 481] on icon "button" at bounding box center [1146, 476] width 13 height 13
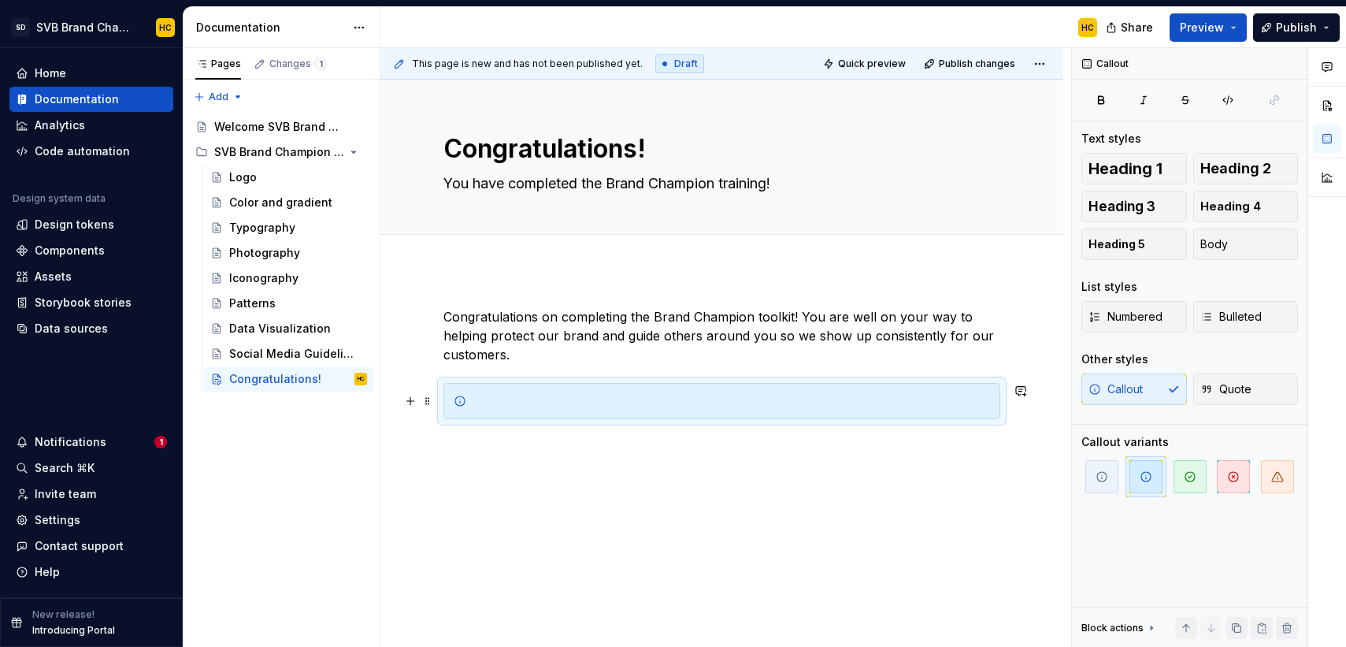
click at [516, 402] on div at bounding box center [730, 401] width 517 height 16
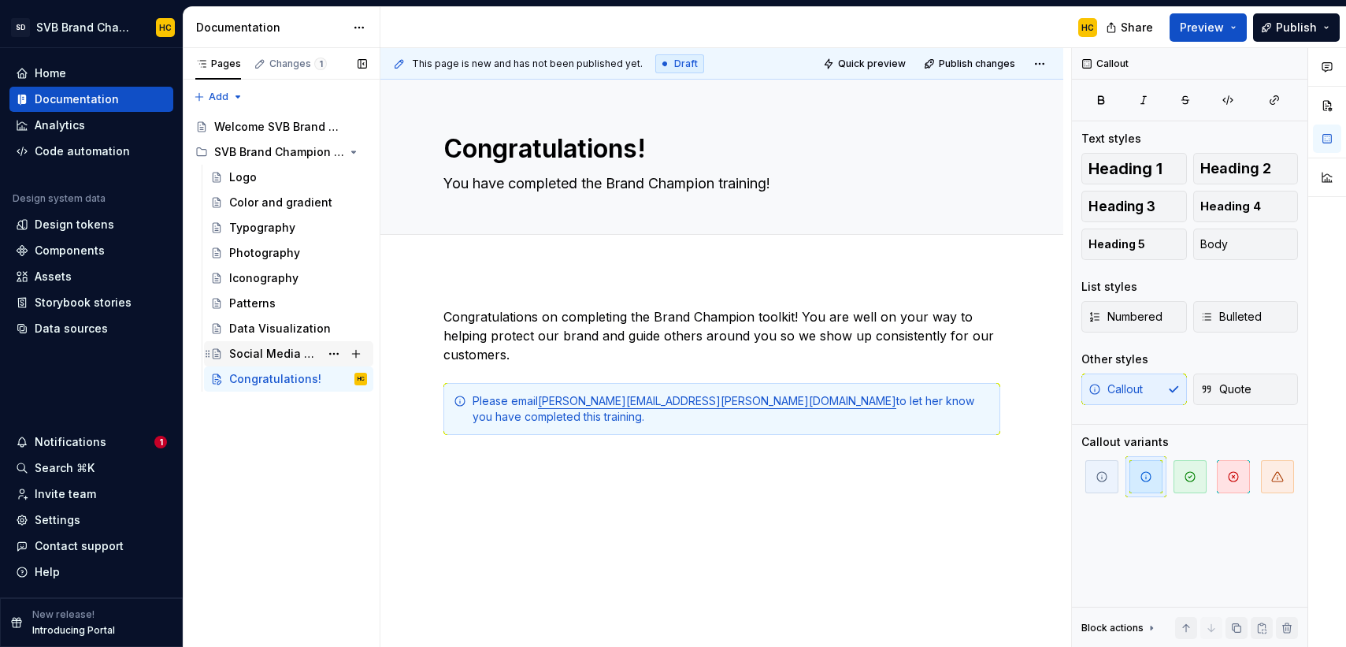
click at [287, 347] on div "Social Media Guidelines" at bounding box center [274, 354] width 91 height 16
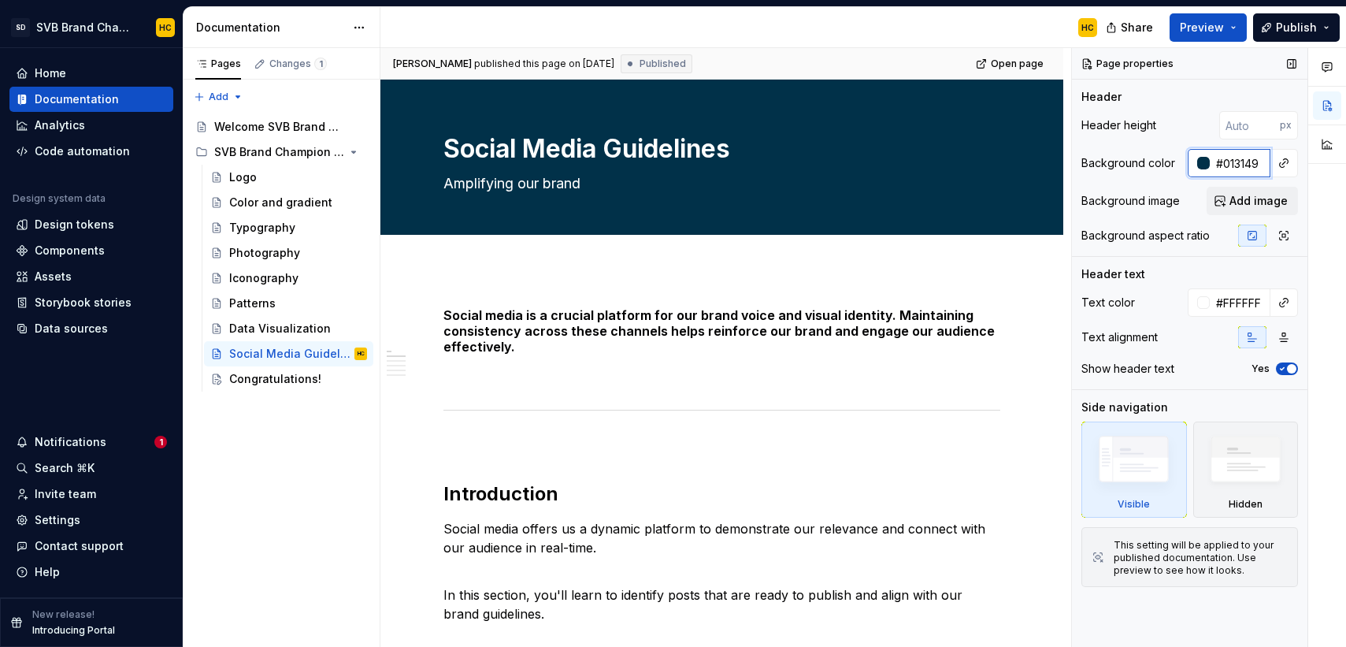
click at [1228, 160] on input "#013149" at bounding box center [1240, 163] width 61 height 28
click at [286, 386] on div "Congratulations!" at bounding box center [274, 379] width 91 height 16
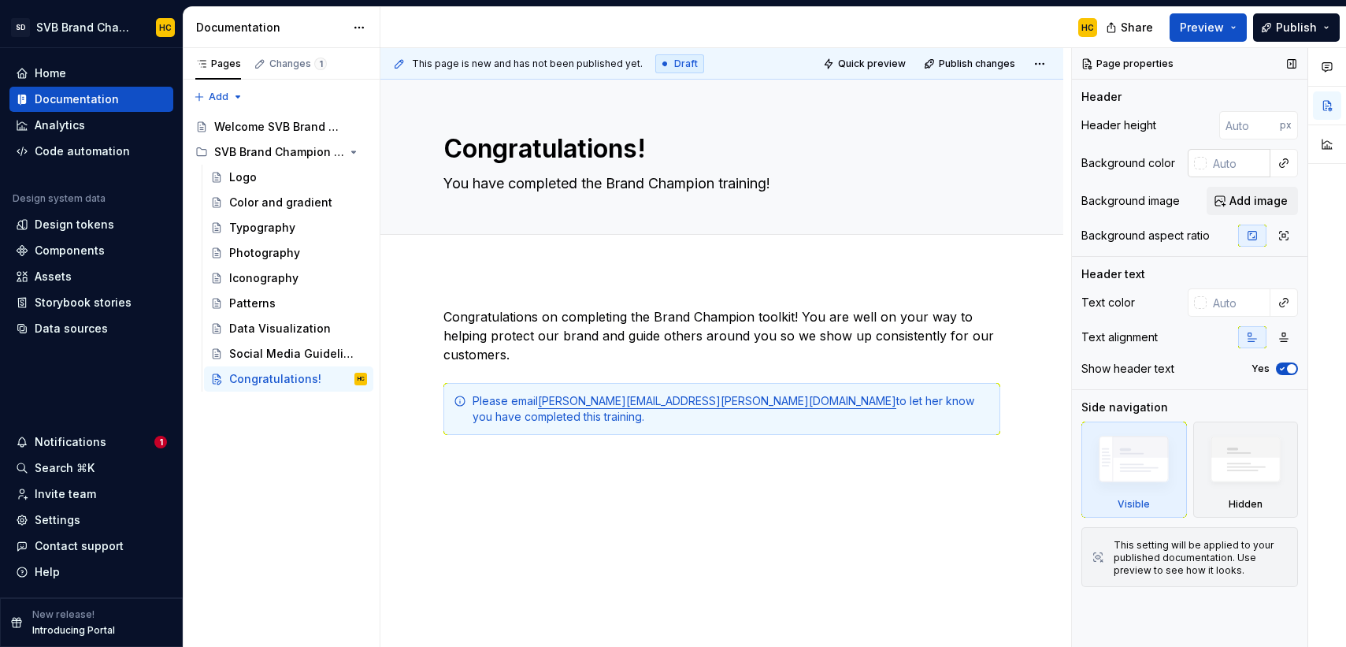
type textarea "*"
click at [1228, 165] on input "text" at bounding box center [1238, 163] width 64 height 28
paste input "#013149"
type input "#013149"
type textarea "*"
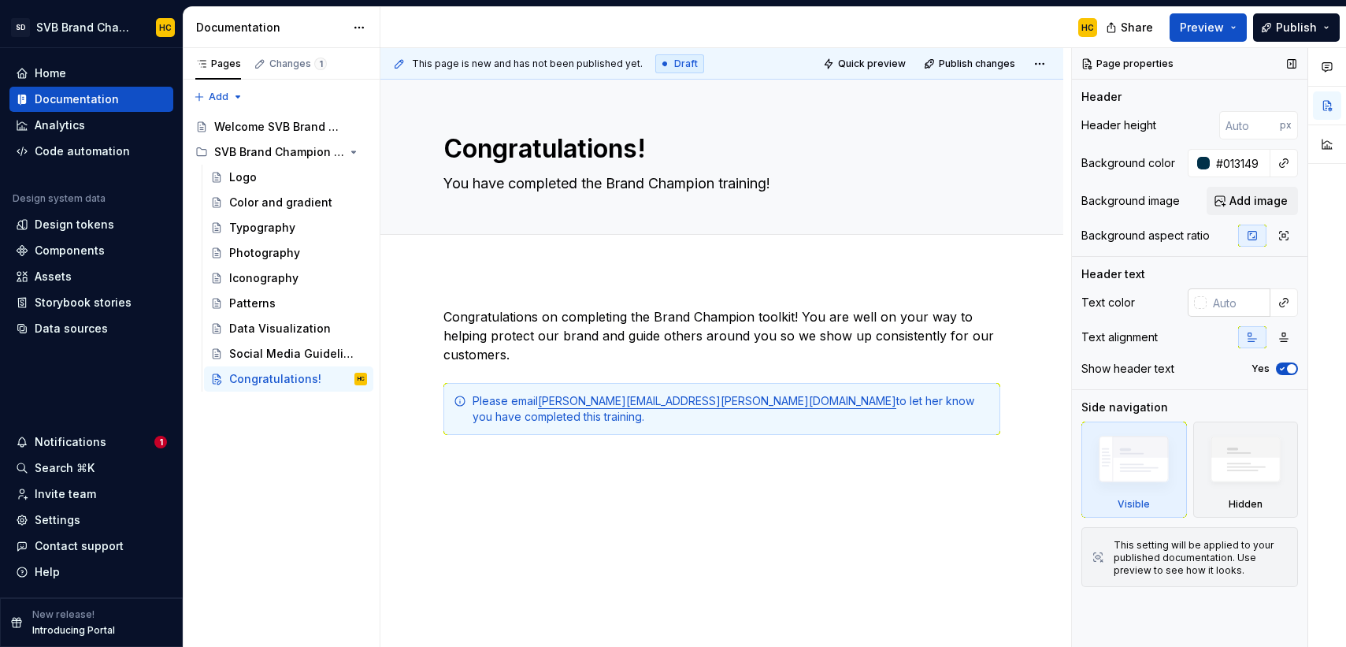
click at [1241, 306] on input "text" at bounding box center [1238, 302] width 64 height 28
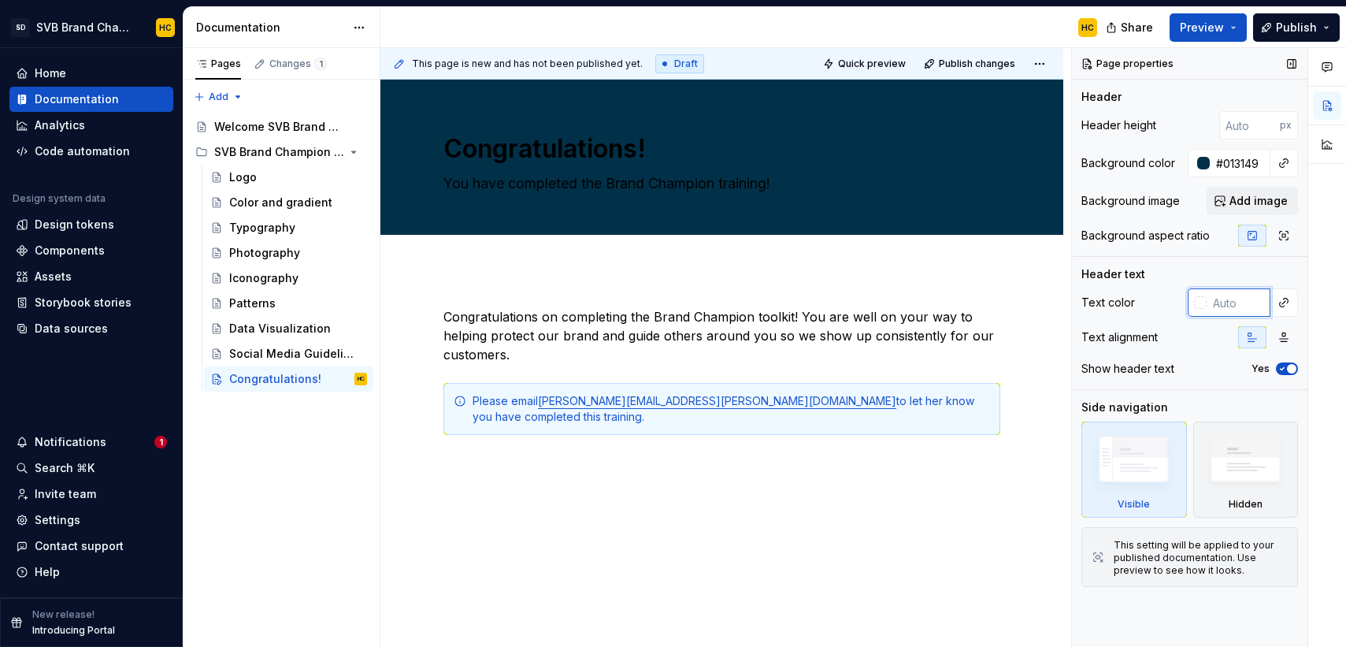
type input "f"
type textarea "*"
type input "fff"
type textarea "*"
type input "#FFFFFF"
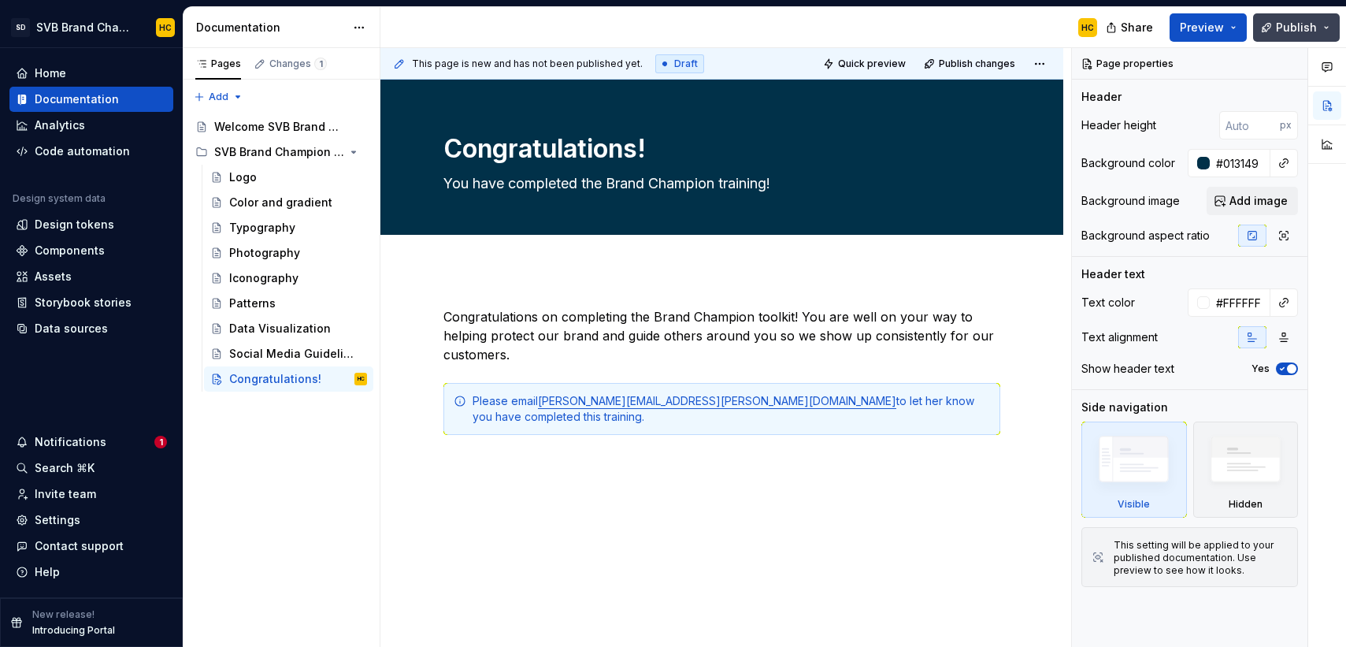
click at [1280, 31] on span "Publish" at bounding box center [1296, 28] width 41 height 16
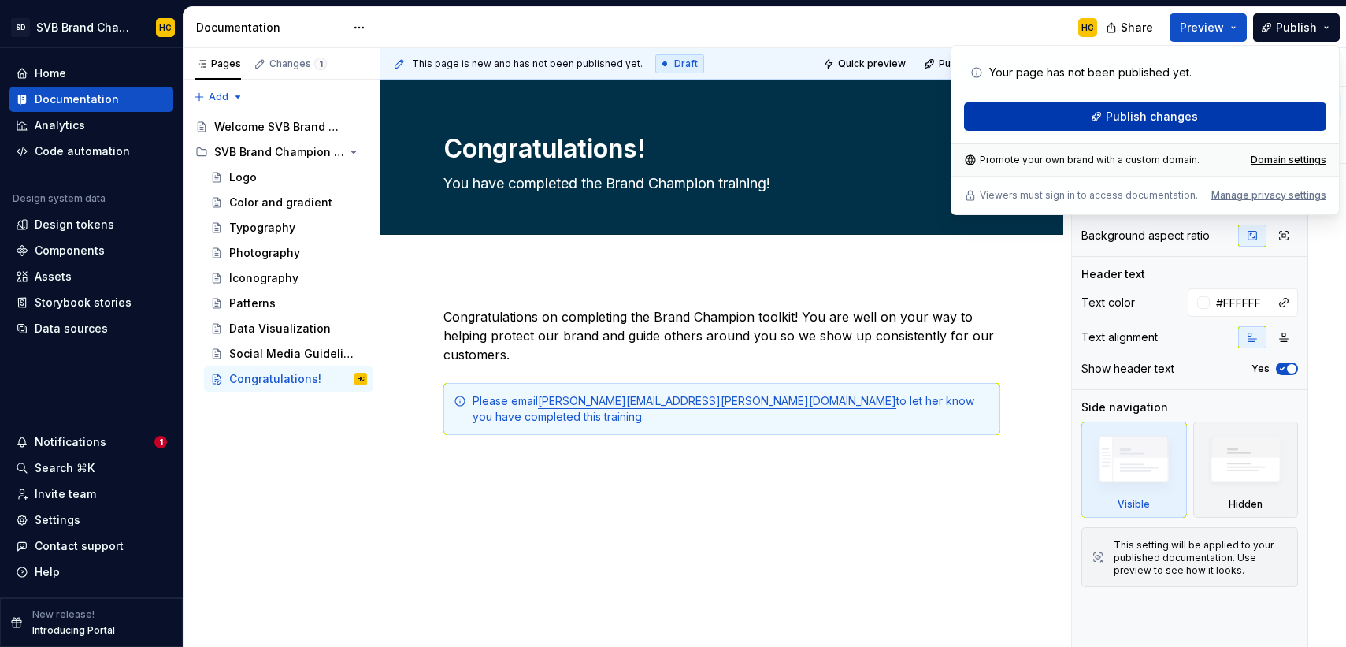
click at [1217, 117] on button "Publish changes" at bounding box center [1145, 116] width 362 height 28
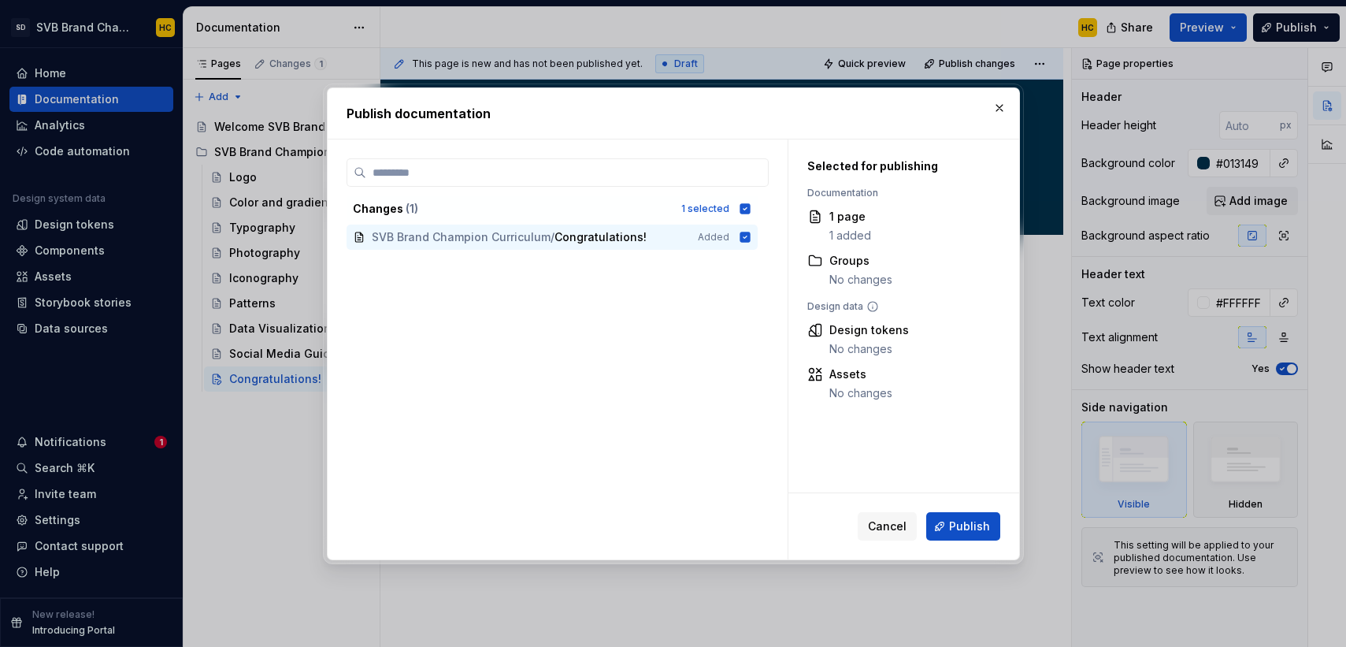
click at [940, 526] on button "Publish" at bounding box center [963, 526] width 74 height 28
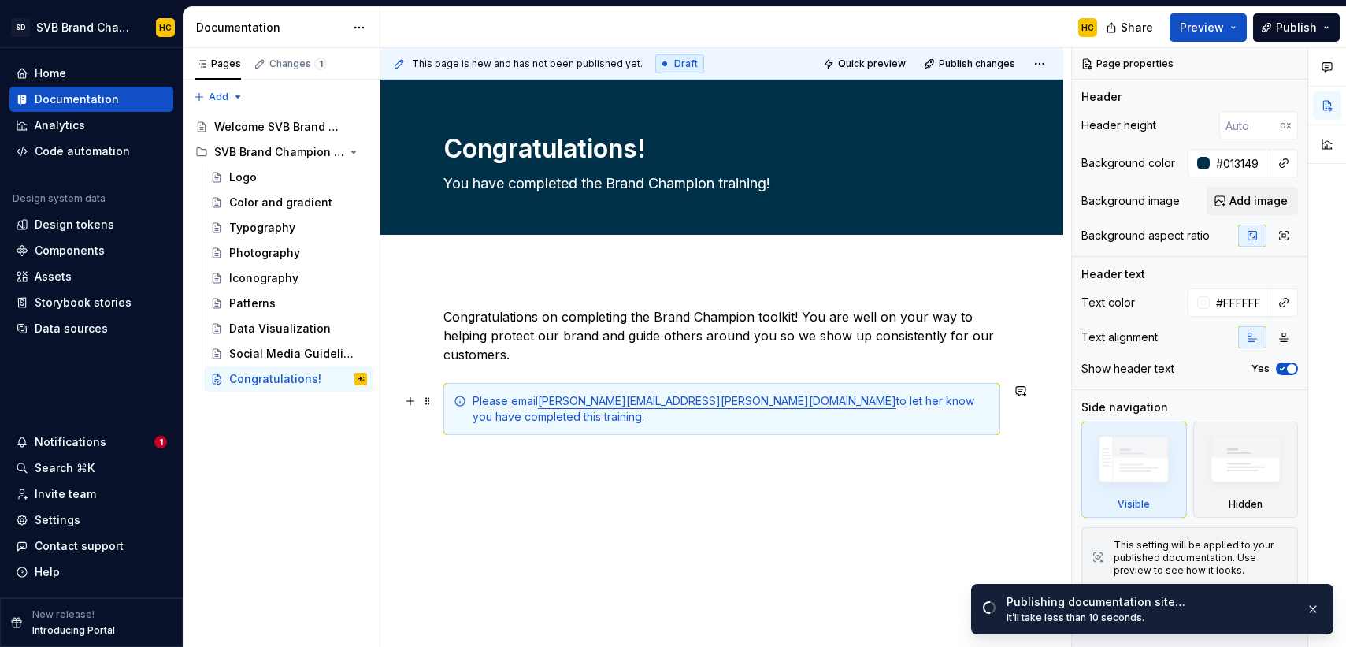
click at [1017, 414] on div "Congratulations on completing the Brand Champion toolkit! You are well on your …" at bounding box center [721, 458] width 683 height 378
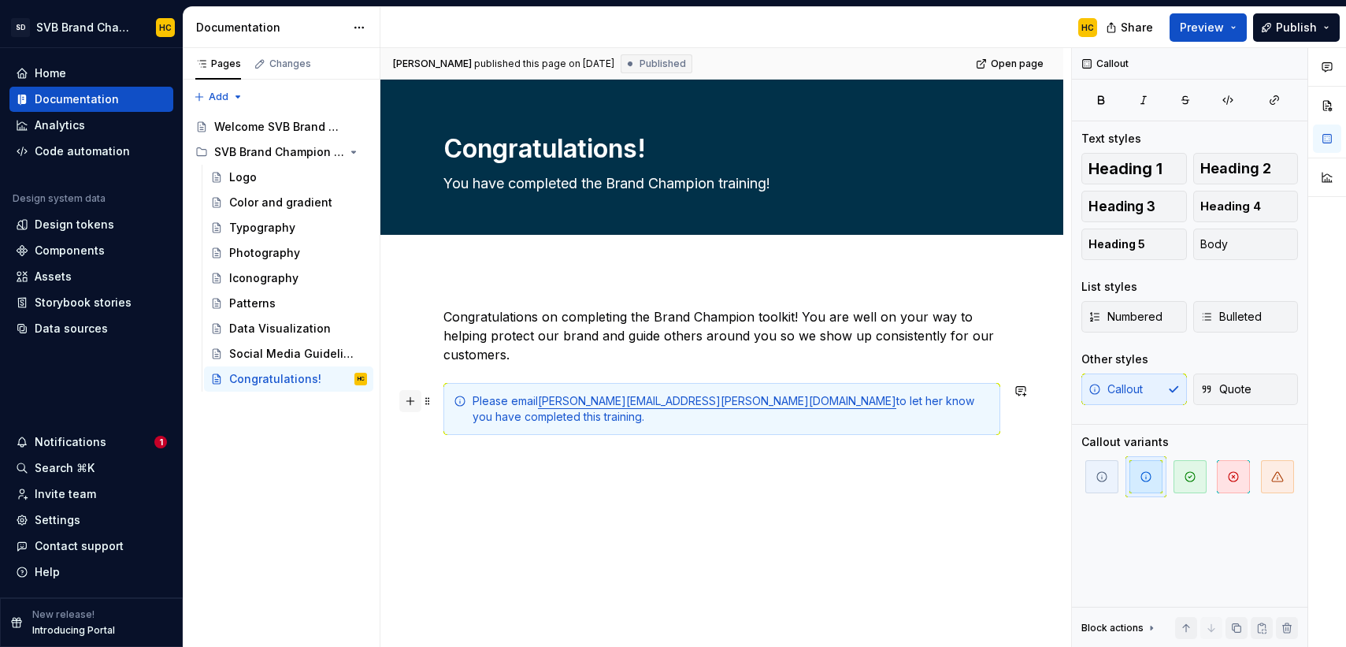
click at [412, 405] on button "button" at bounding box center [410, 401] width 22 height 22
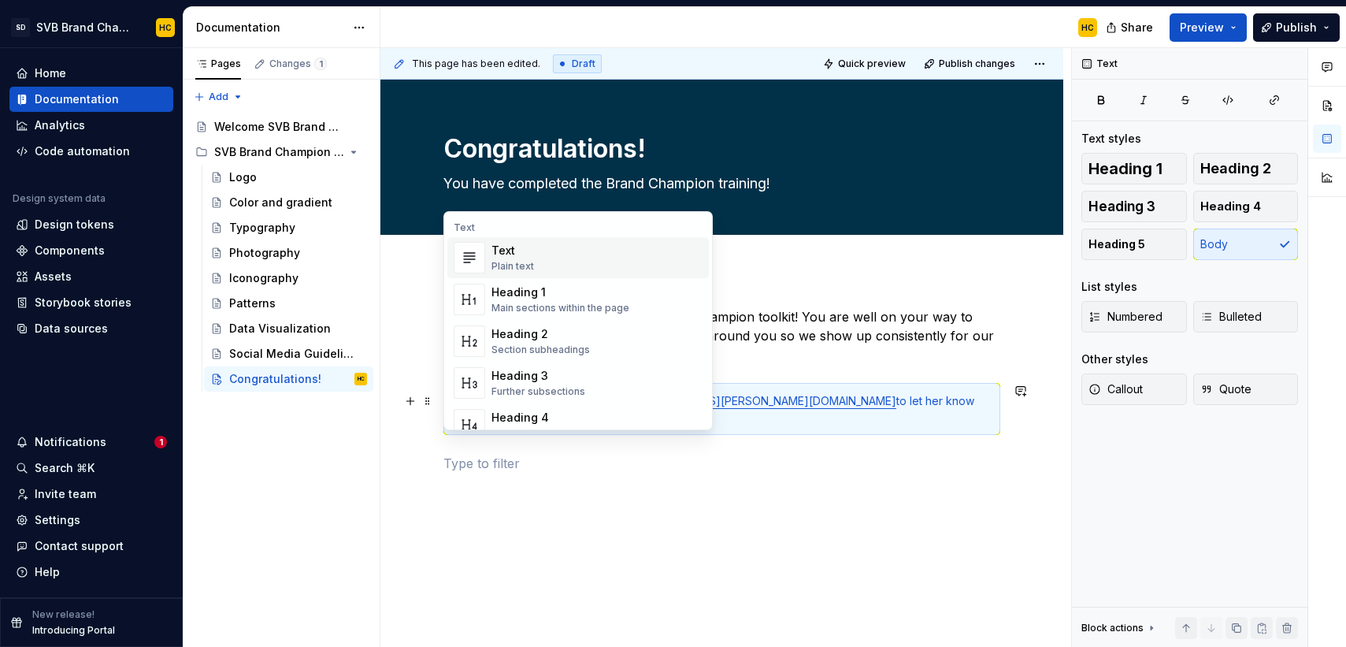
click at [645, 268] on div "Text Plain text" at bounding box center [596, 257] width 211 height 31
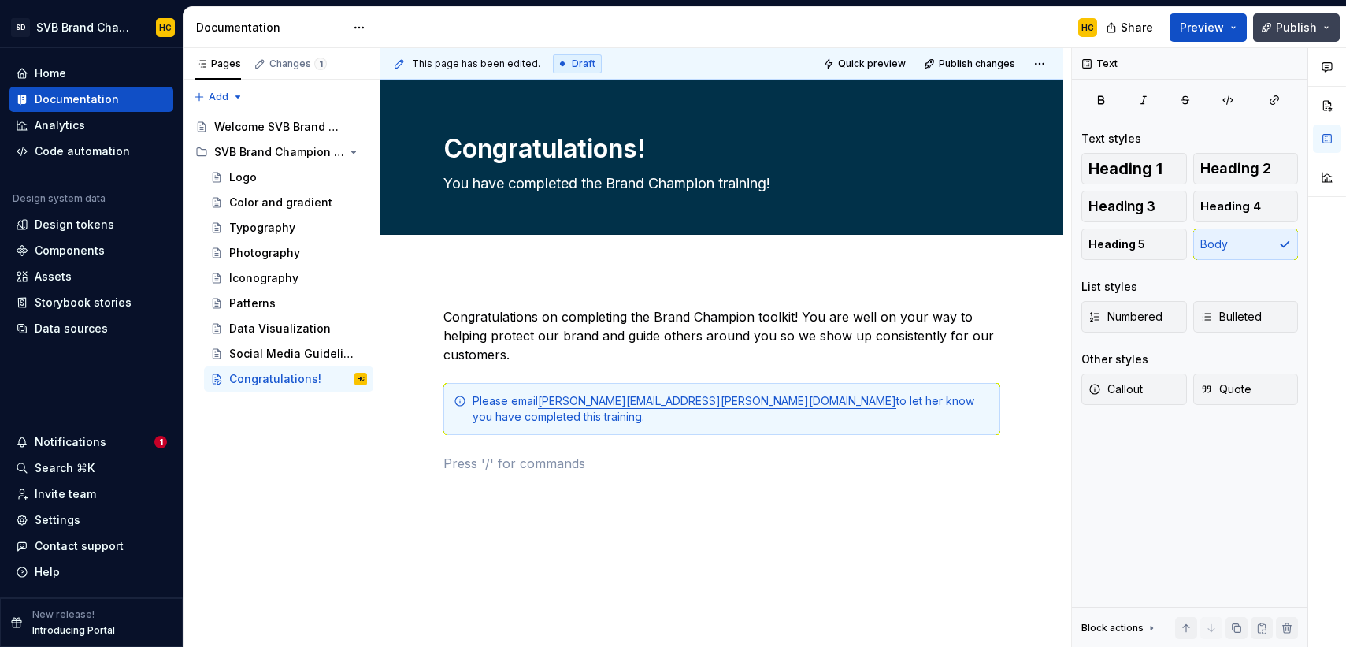
click at [1276, 25] on button "Publish" at bounding box center [1296, 27] width 87 height 28
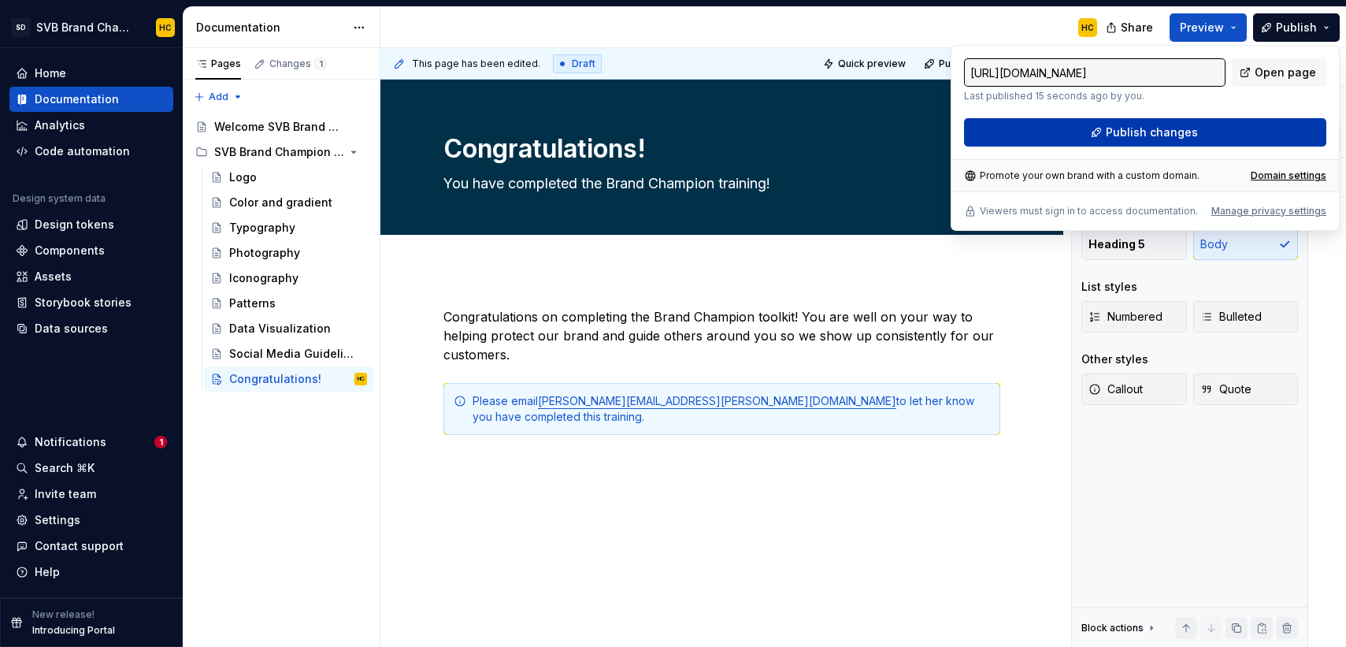
click at [1215, 142] on button "Publish changes" at bounding box center [1145, 132] width 362 height 28
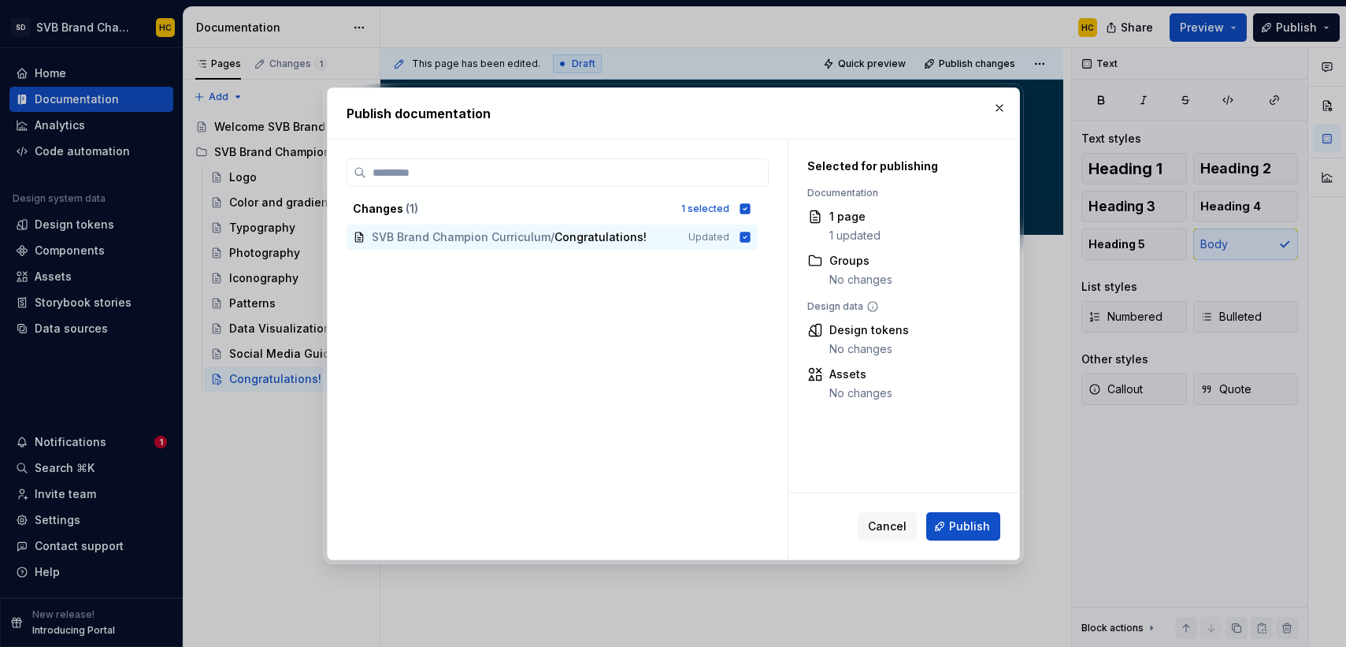
click at [969, 539] on button "Publish" at bounding box center [963, 526] width 74 height 28
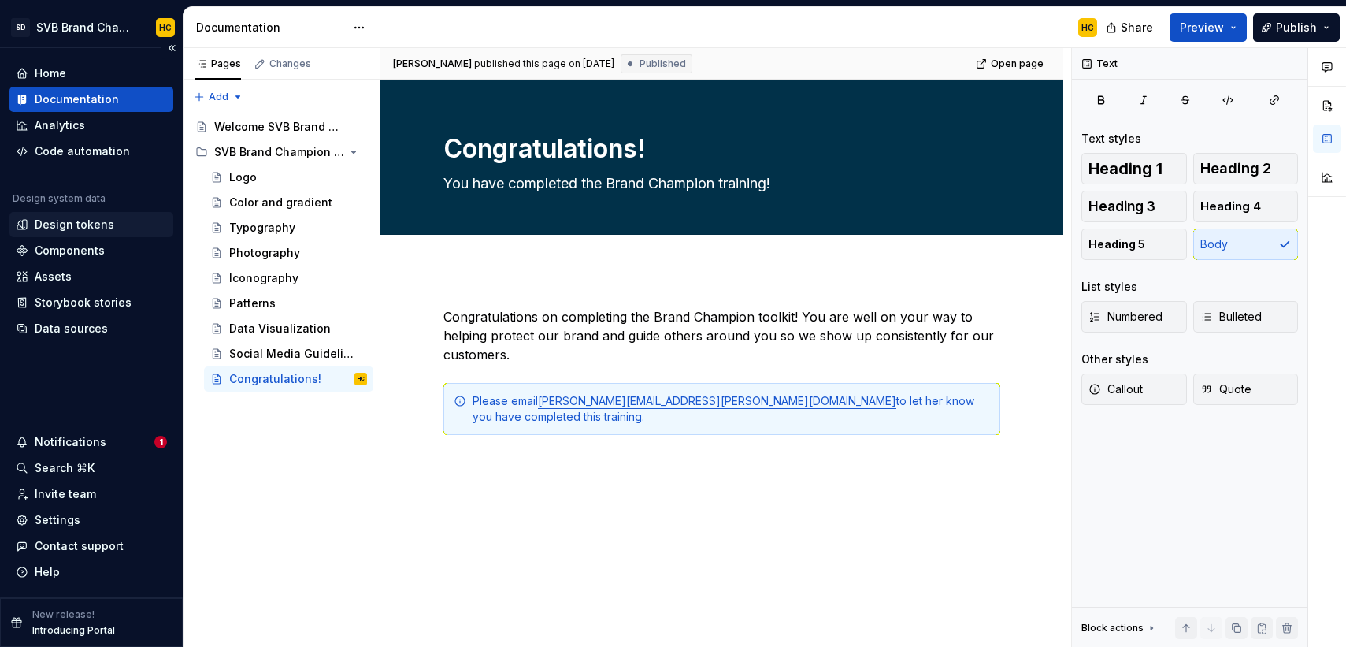
type textarea "*"
